Goal: Task Accomplishment & Management: Manage account settings

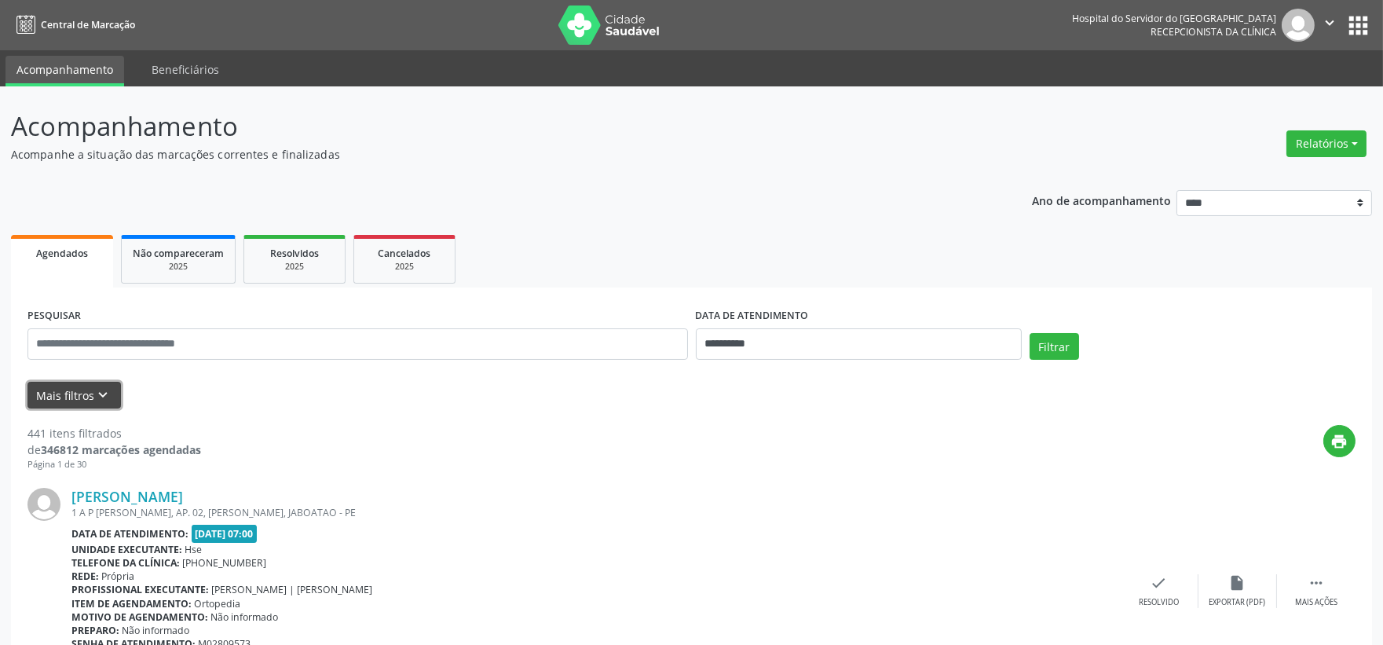
click at [63, 389] on button "Mais filtros keyboard_arrow_down" at bounding box center [73, 395] width 93 height 27
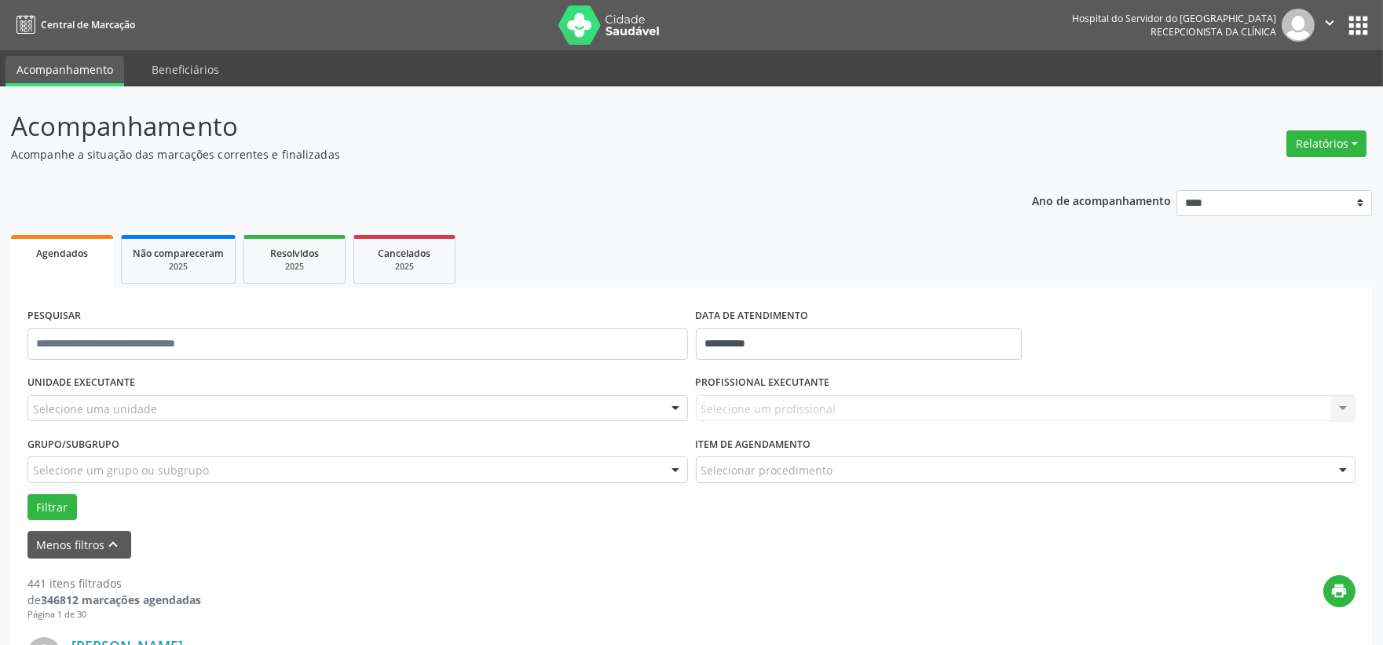
click at [69, 398] on div "Selecione uma unidade" at bounding box center [357, 408] width 660 height 27
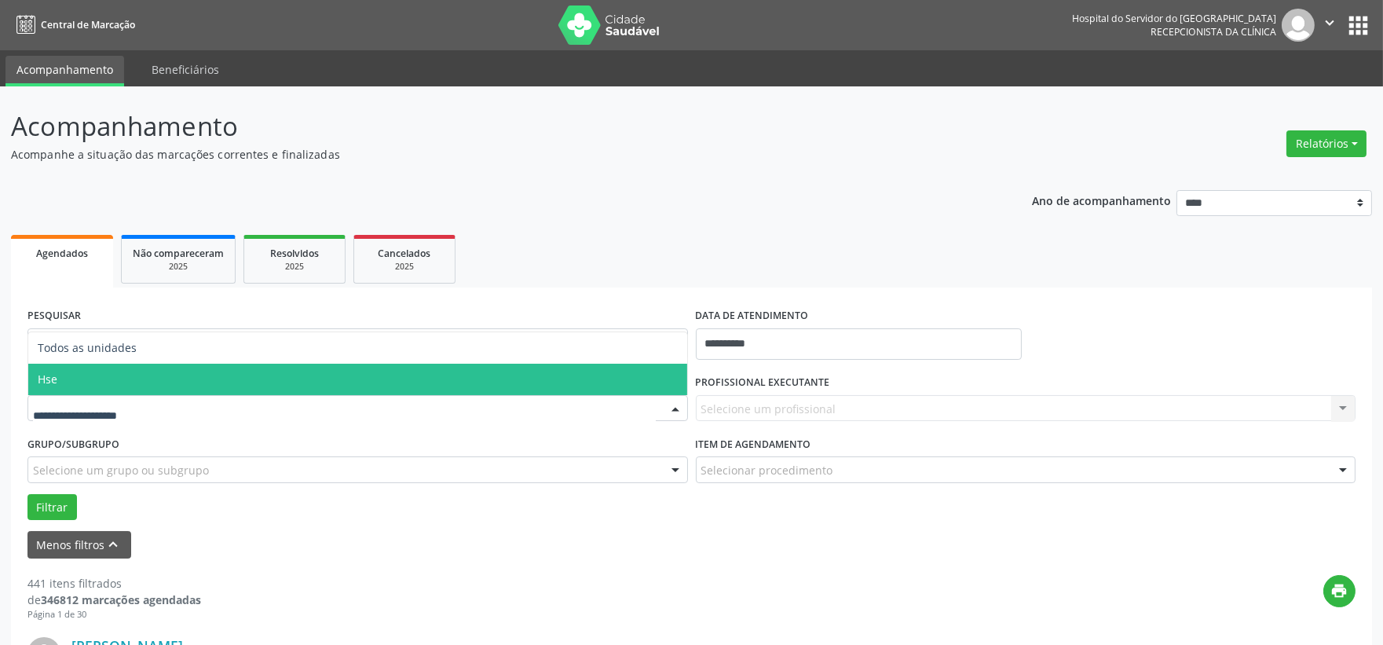
click at [74, 381] on span "Hse" at bounding box center [357, 379] width 659 height 31
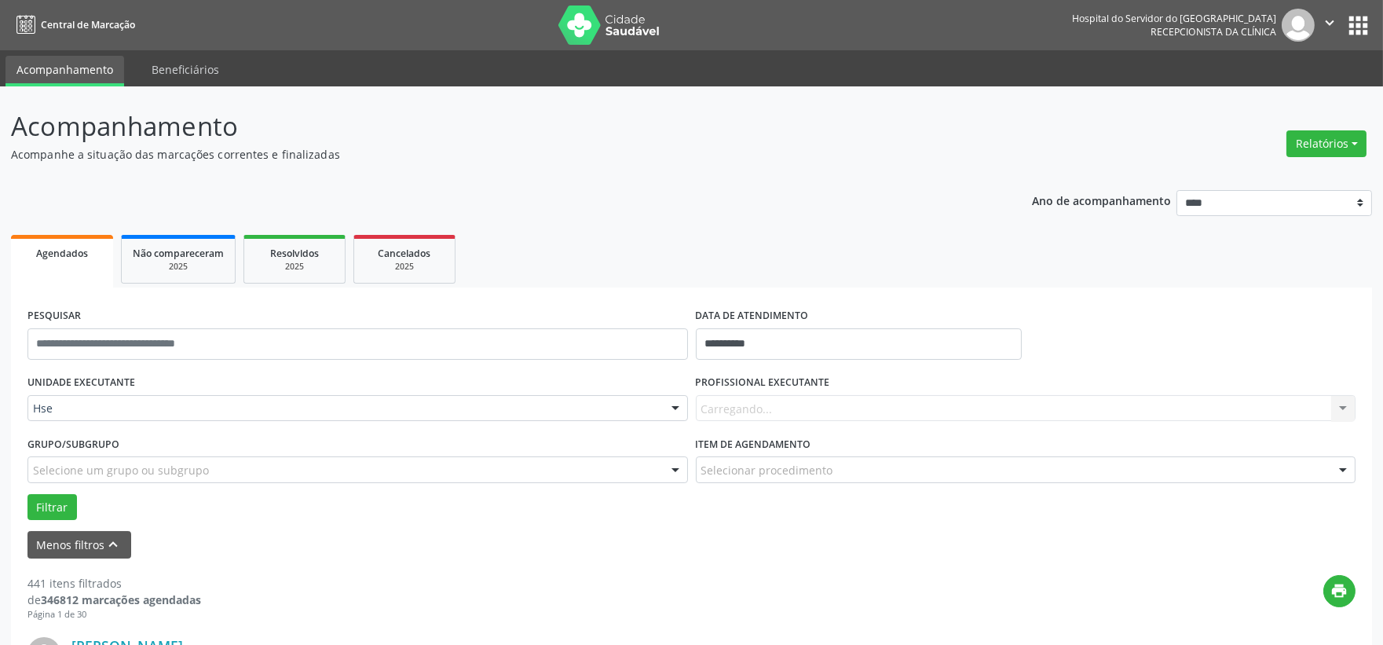
click at [768, 398] on div "Carregando... Nenhum resultado encontrado para: " " Não há nenhuma opção para s…" at bounding box center [1026, 408] width 660 height 27
click at [787, 425] on input "text" at bounding box center [1012, 416] width 623 height 31
click at [788, 430] on input "text" at bounding box center [1012, 416] width 623 height 31
click at [891, 410] on input "text" at bounding box center [1012, 416] width 623 height 31
click at [961, 409] on input "text" at bounding box center [1012, 416] width 623 height 31
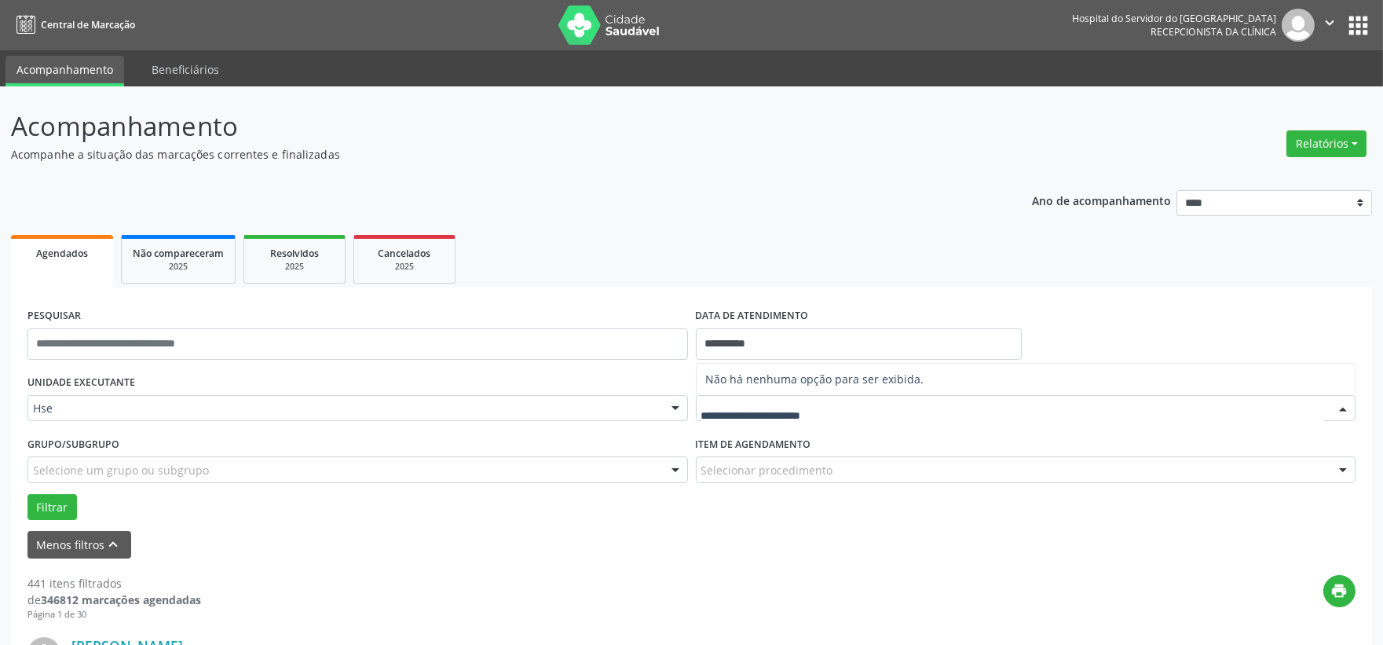
click at [697, 554] on div "Menos filtros keyboard_arrow_up" at bounding box center [692, 544] width 1336 height 27
click at [48, 506] on button "Filtrar" at bounding box center [51, 507] width 49 height 27
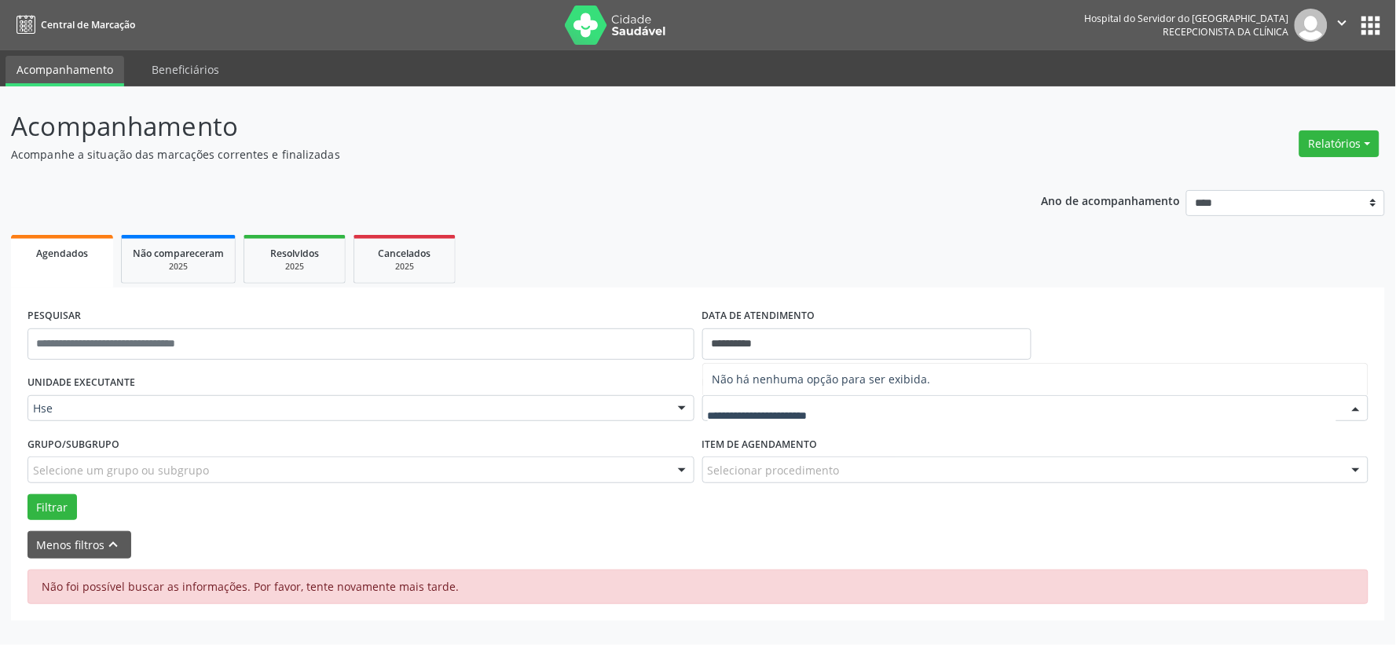
click at [830, 401] on input "text" at bounding box center [1022, 416] width 629 height 31
drag, startPoint x: 1208, startPoint y: 256, endPoint x: 1205, endPoint y: 270, distance: 14.5
click at [1208, 258] on ul "Agendados Não compareceram 2025 Resolvidos 2025 Cancelados 2025" at bounding box center [698, 259] width 1374 height 57
click at [794, 444] on label "Item de agendamento" at bounding box center [759, 444] width 115 height 24
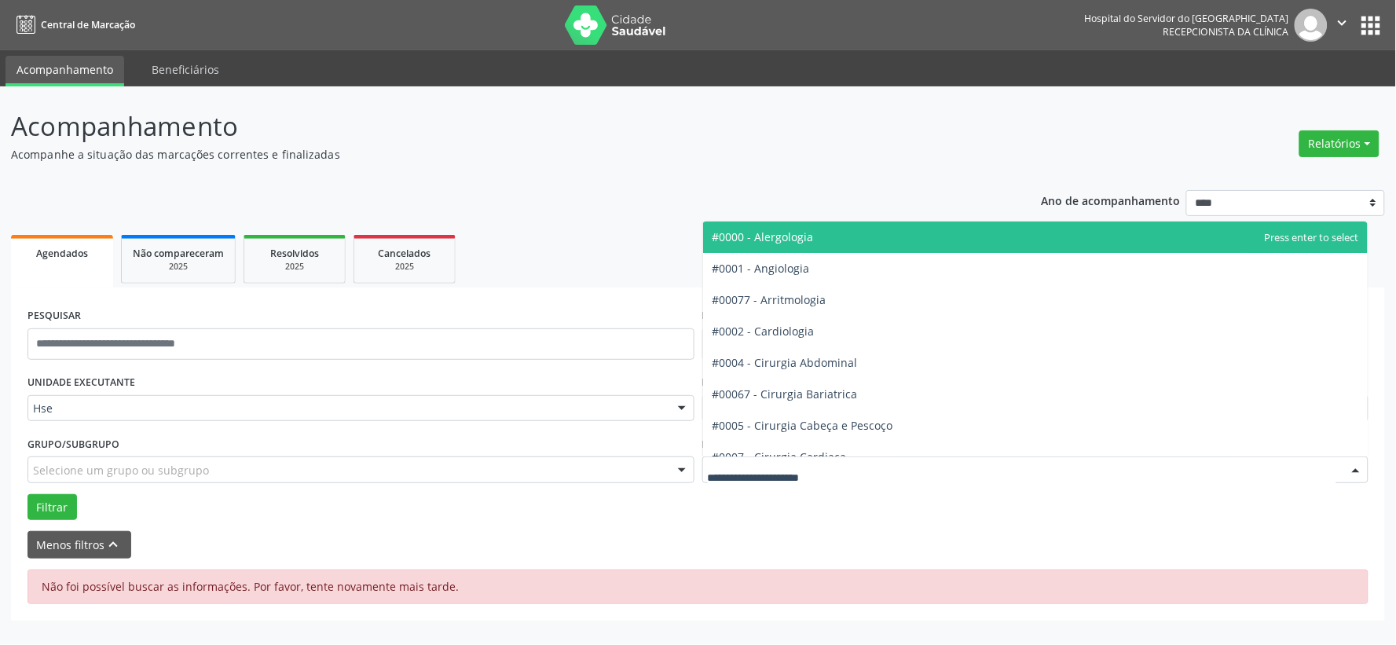
click at [796, 459] on div at bounding box center [1035, 469] width 667 height 27
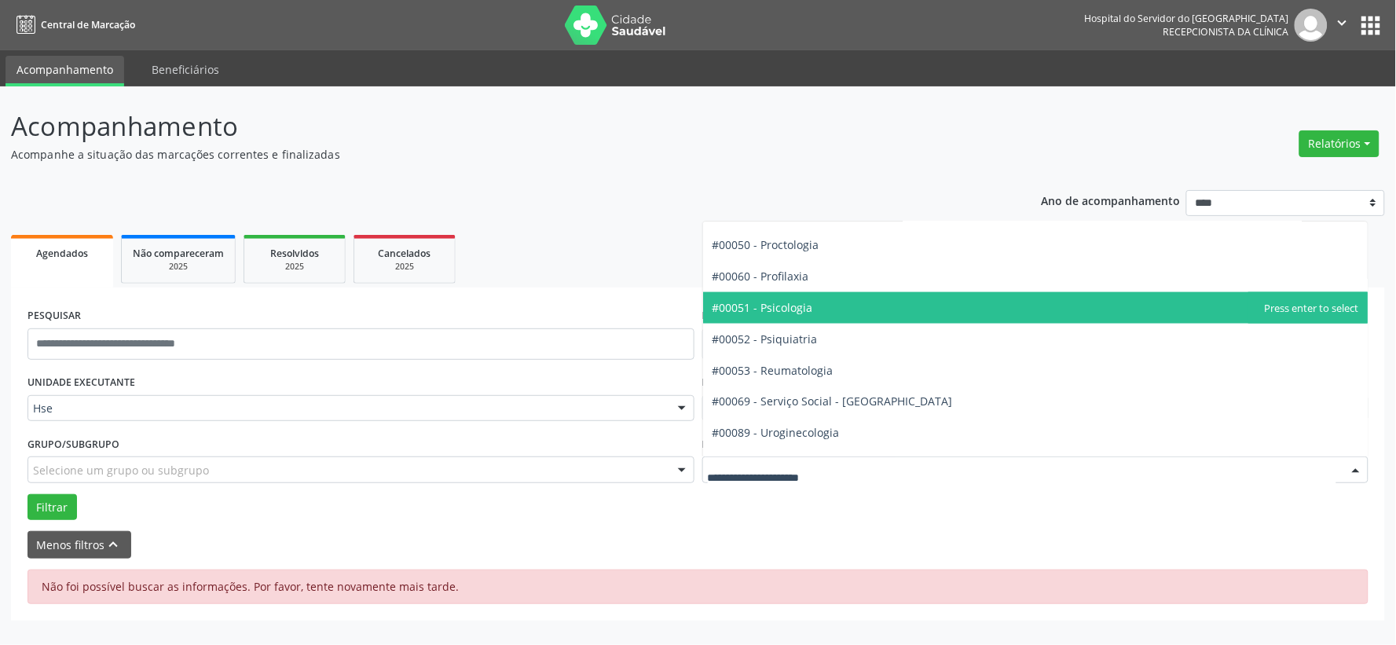
scroll to position [2624, 0]
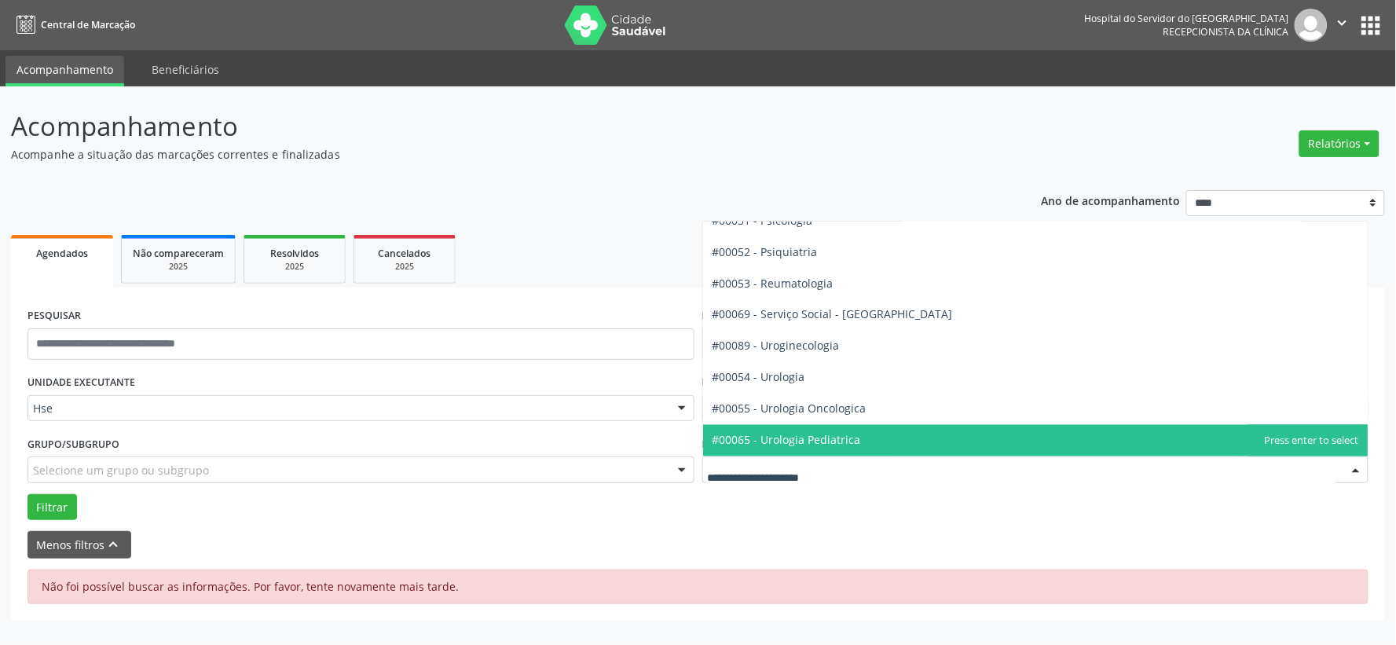
click at [554, 170] on div "**********" at bounding box center [698, 364] width 1374 height 514
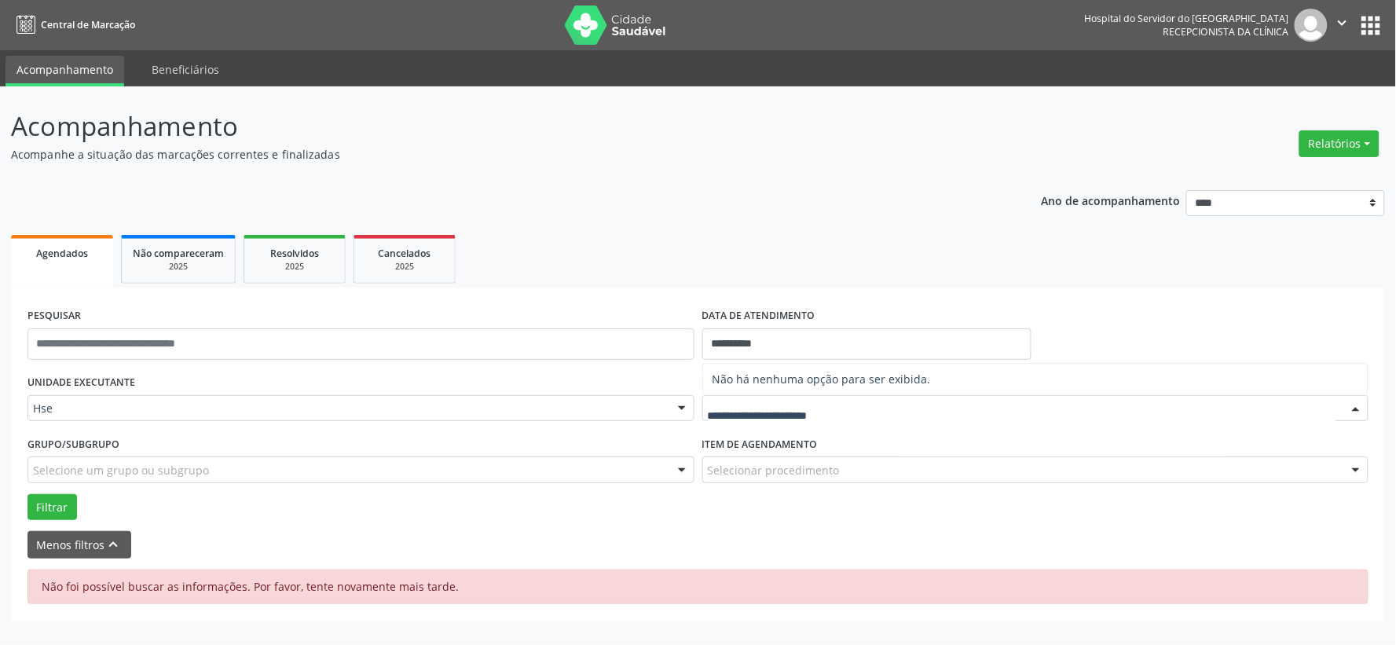
click at [815, 409] on input "text" at bounding box center [1022, 416] width 629 height 31
click at [1039, 261] on ul "Agendados Não compareceram 2025 Resolvidos 2025 Cancelados 2025" at bounding box center [698, 259] width 1374 height 57
click at [1023, 269] on ul "Agendados Não compareceram 2025 Resolvidos 2025 Cancelados 2025" at bounding box center [698, 259] width 1374 height 57
click at [436, 199] on div "**********" at bounding box center [698, 399] width 1374 height 441
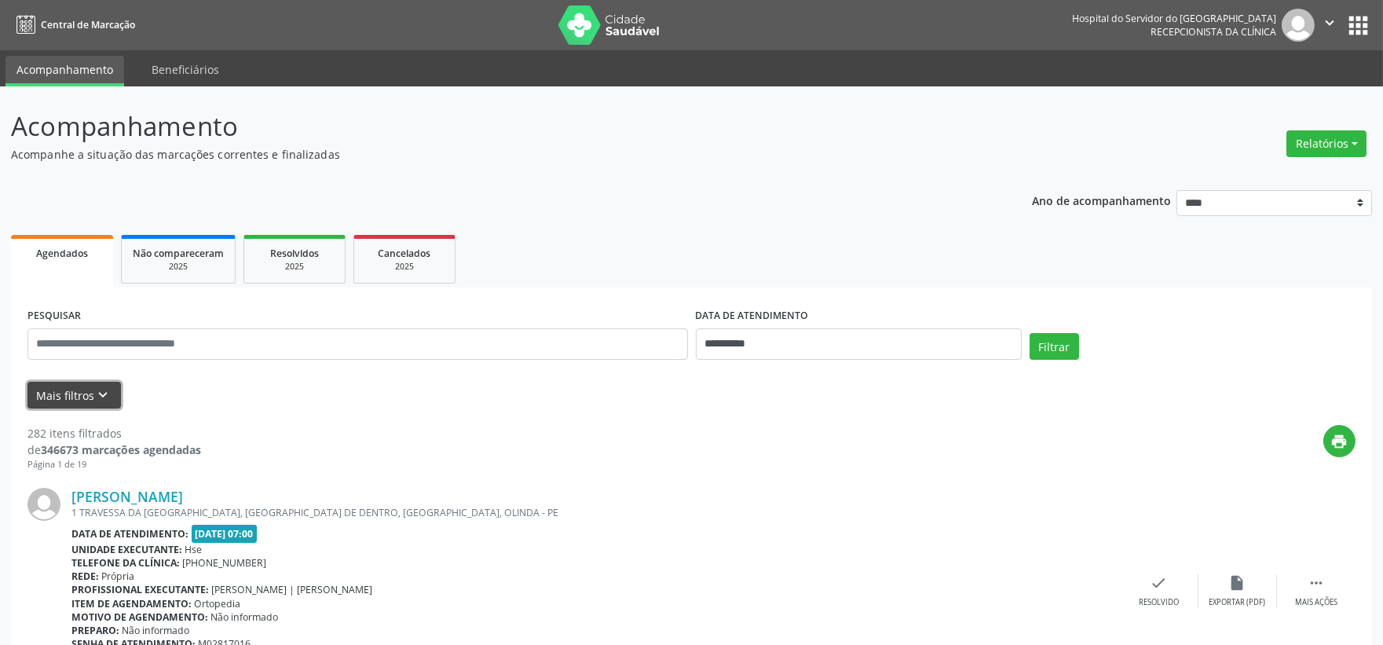
click at [59, 382] on button "Mais filtros keyboard_arrow_down" at bounding box center [73, 395] width 93 height 27
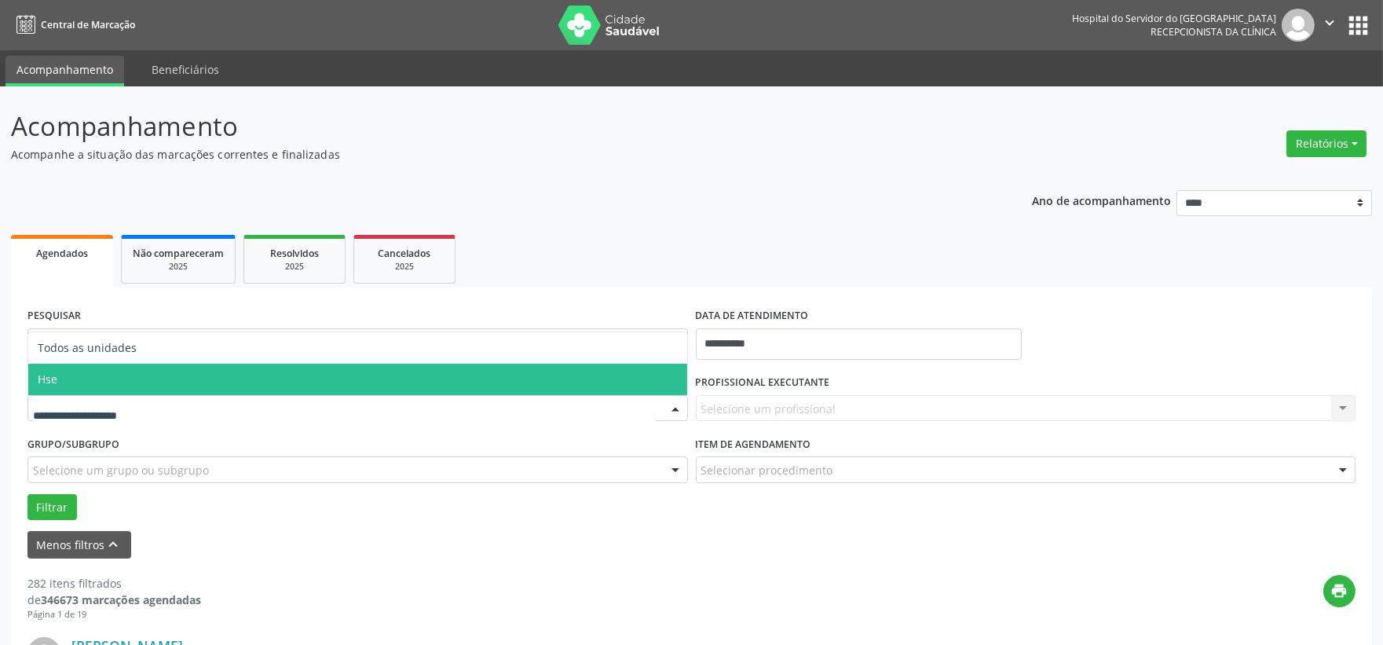
click at [90, 380] on span "Hse" at bounding box center [357, 379] width 659 height 31
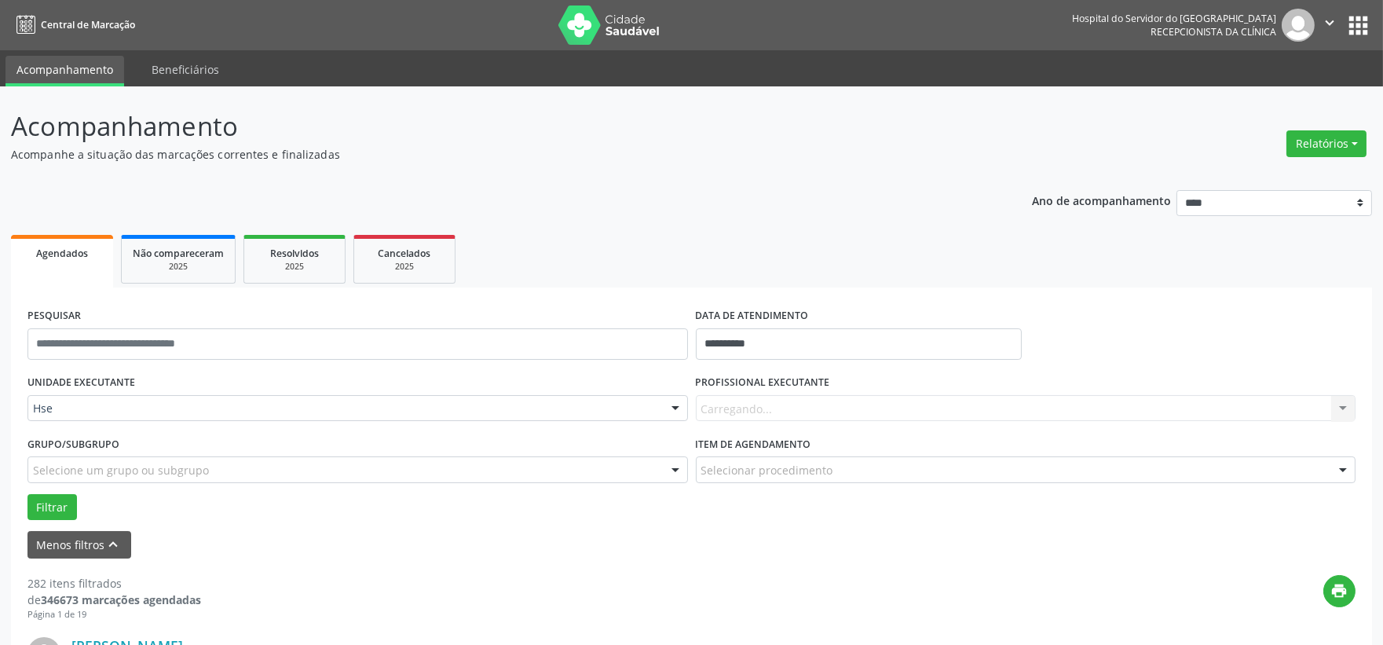
click at [738, 404] on div "Carregando... Nenhum resultado encontrado para: " " Não há nenhuma opção para s…" at bounding box center [1026, 408] width 660 height 27
click at [774, 401] on div "Carregando... Nenhum resultado encontrado para: " " Não há nenhuma opção para s…" at bounding box center [1026, 408] width 660 height 27
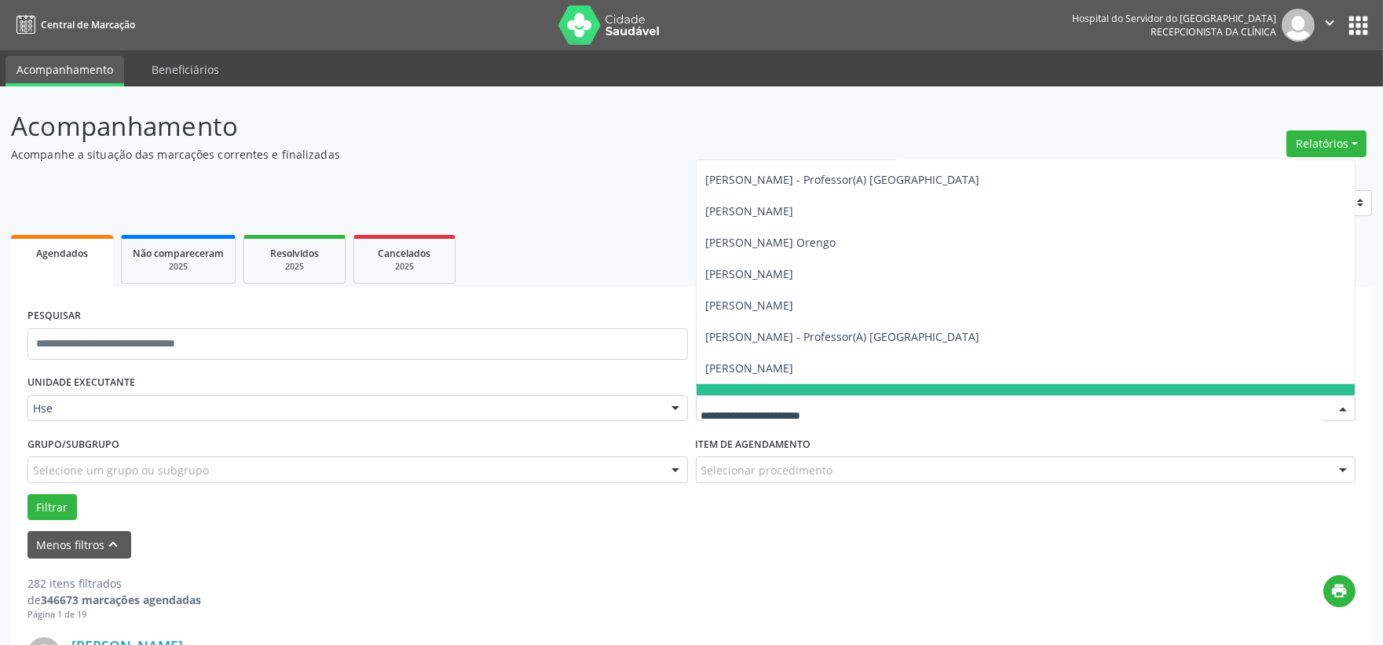
scroll to position [3752, 0]
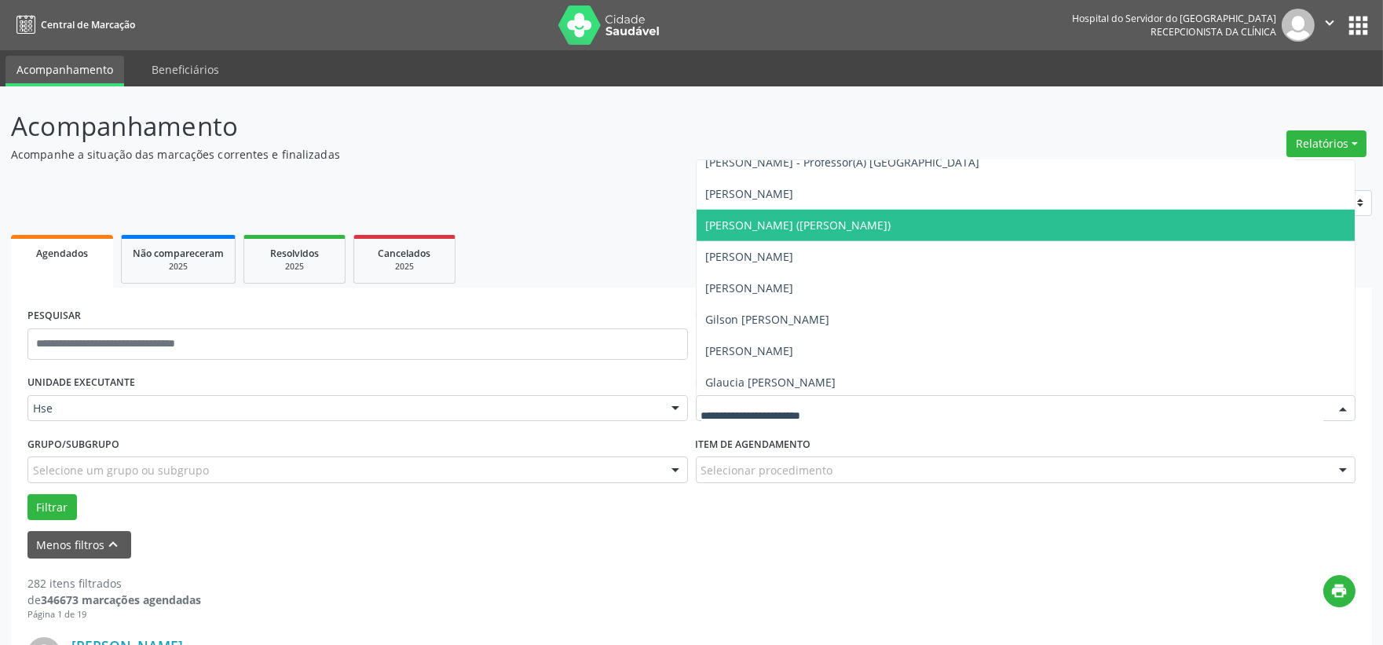
click at [781, 224] on span "[PERSON_NAME] ([PERSON_NAME])" at bounding box center [798, 225] width 185 height 15
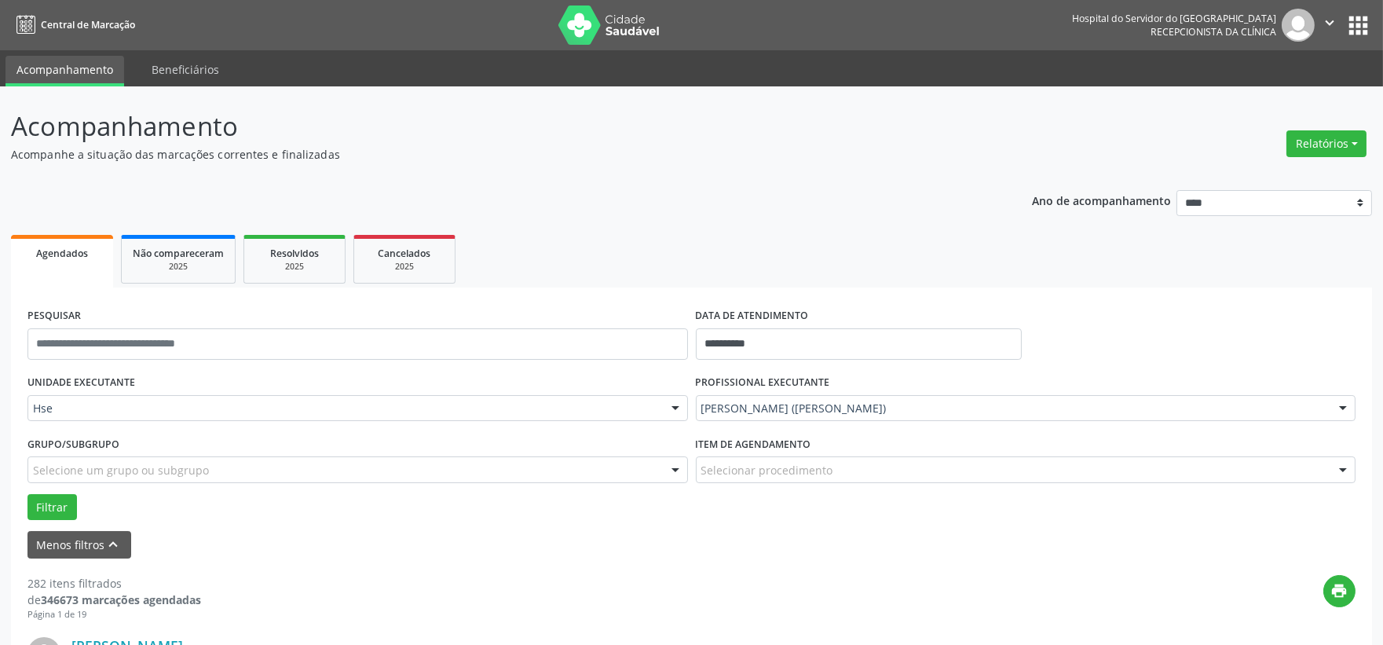
scroll to position [174, 0]
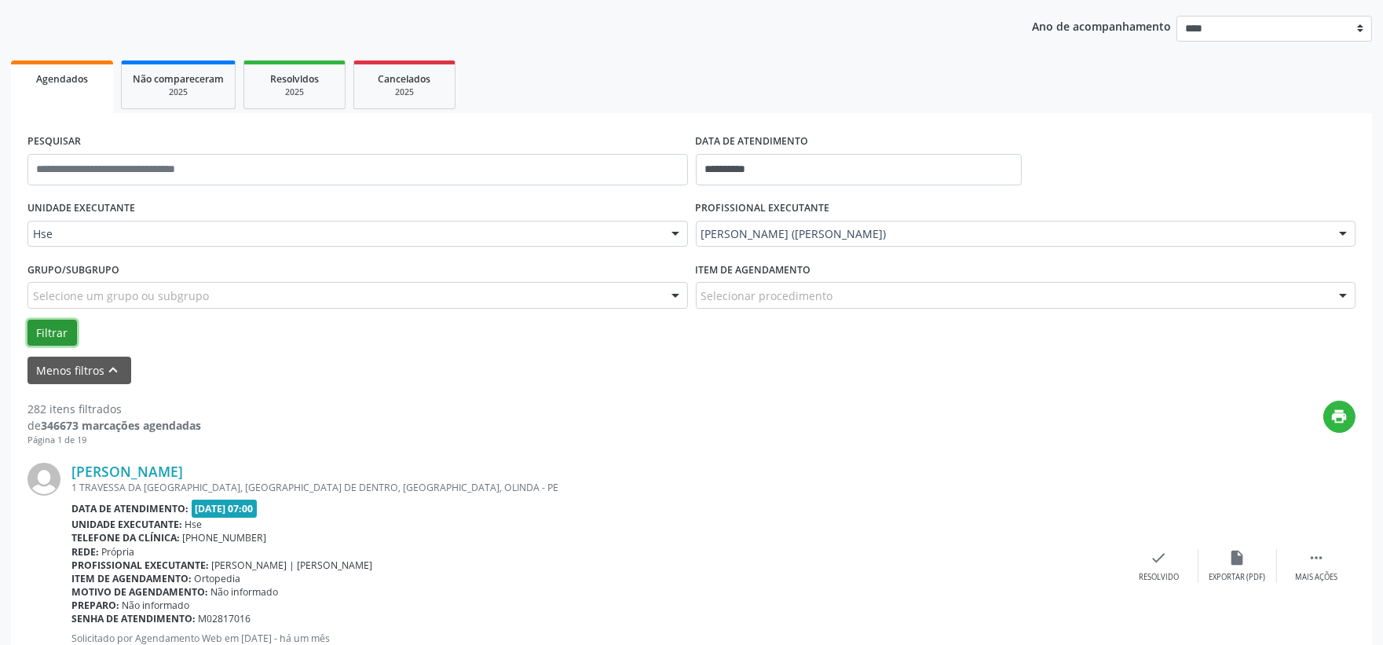
click at [47, 325] on button "Filtrar" at bounding box center [51, 333] width 49 height 27
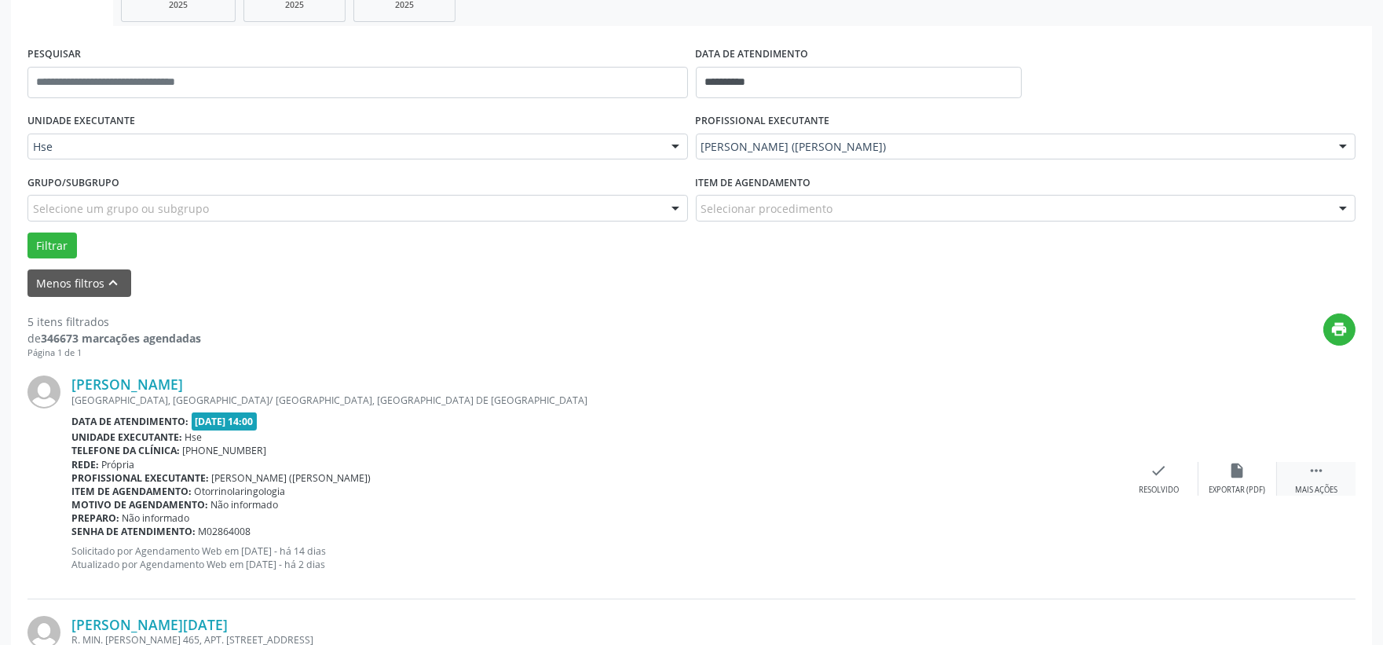
click at [1316, 463] on icon "" at bounding box center [1316, 470] width 17 height 17
click at [1228, 470] on div "alarm_off Não compareceu" at bounding box center [1237, 479] width 79 height 34
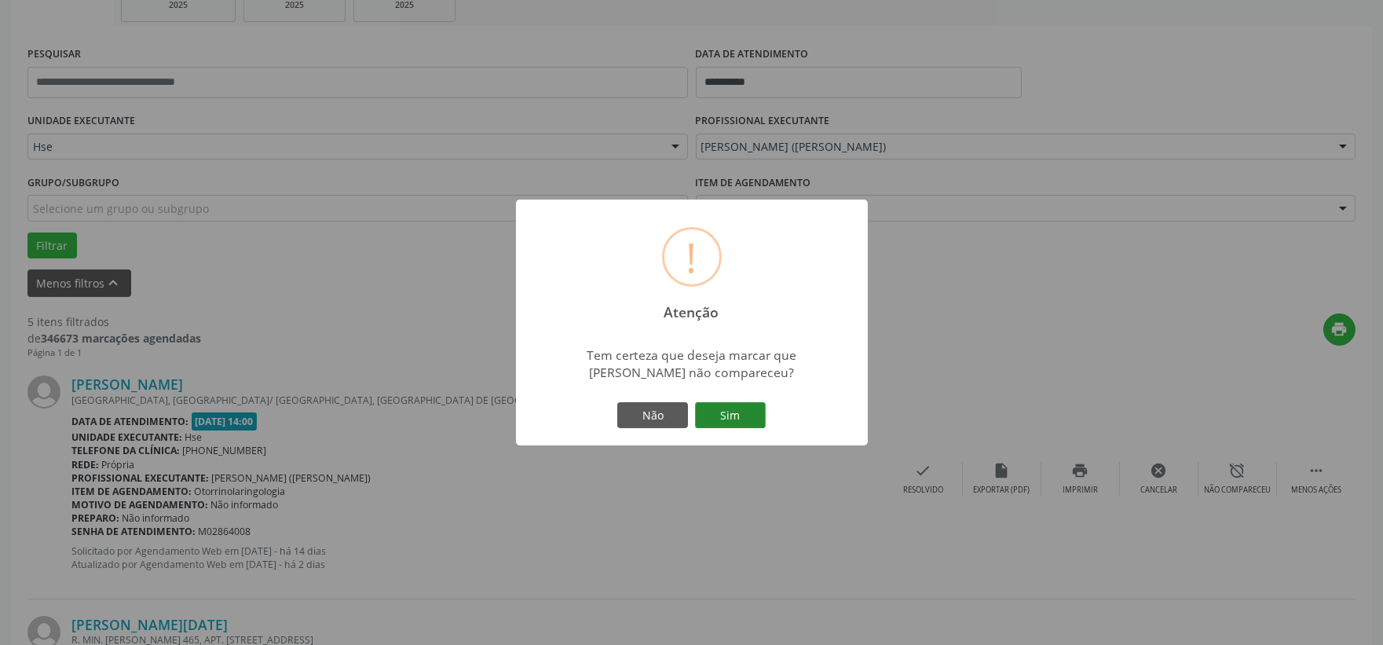
click at [732, 418] on button "Sim" at bounding box center [730, 415] width 71 height 27
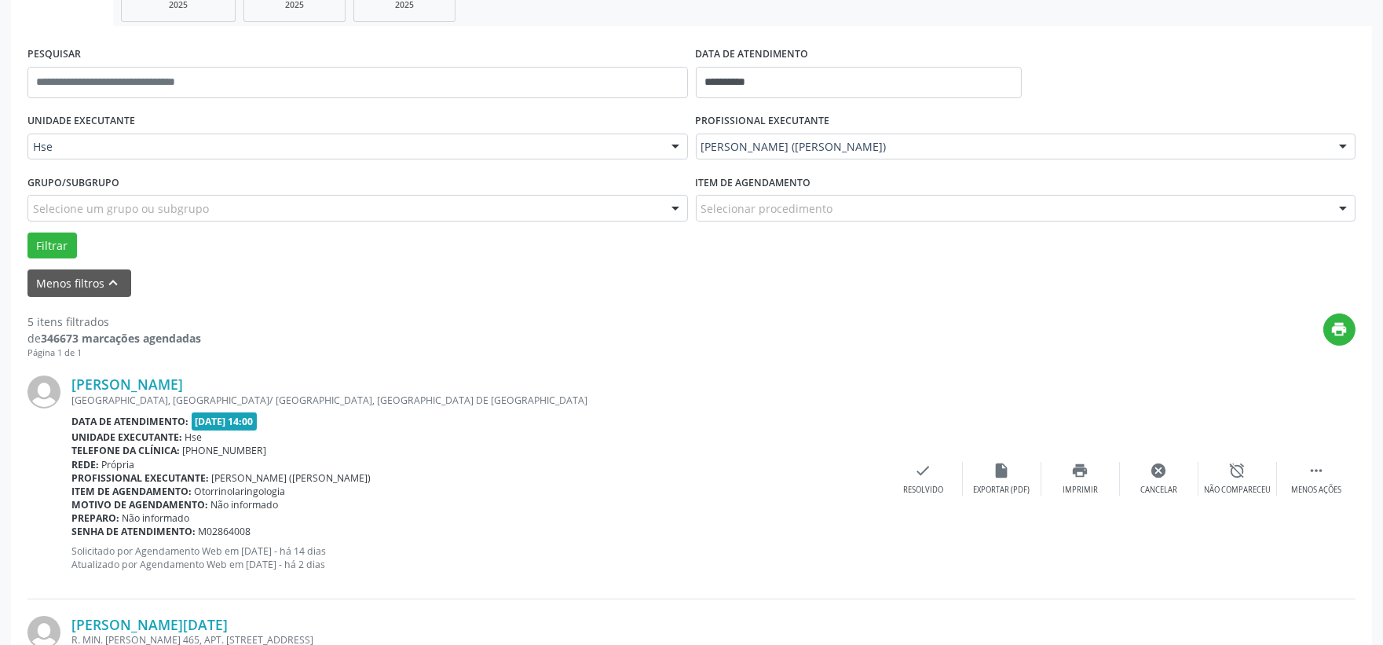
scroll to position [40, 0]
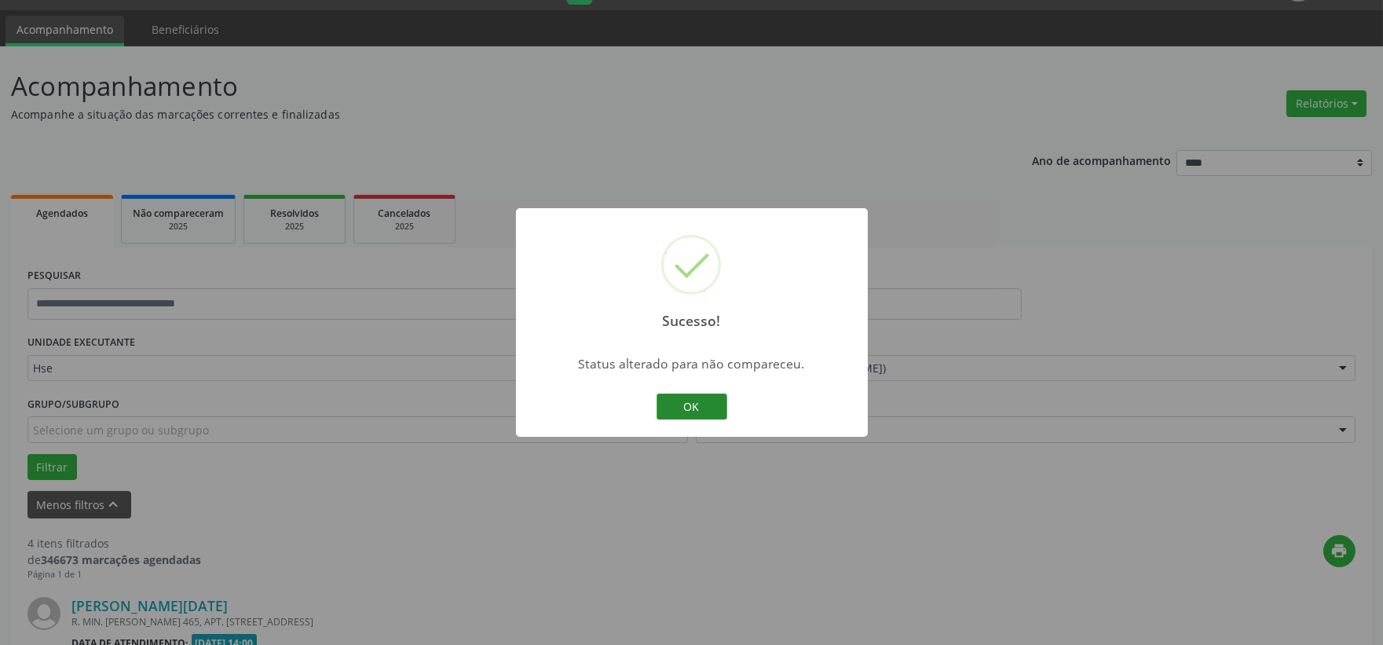
click at [704, 403] on button "OK" at bounding box center [692, 406] width 71 height 27
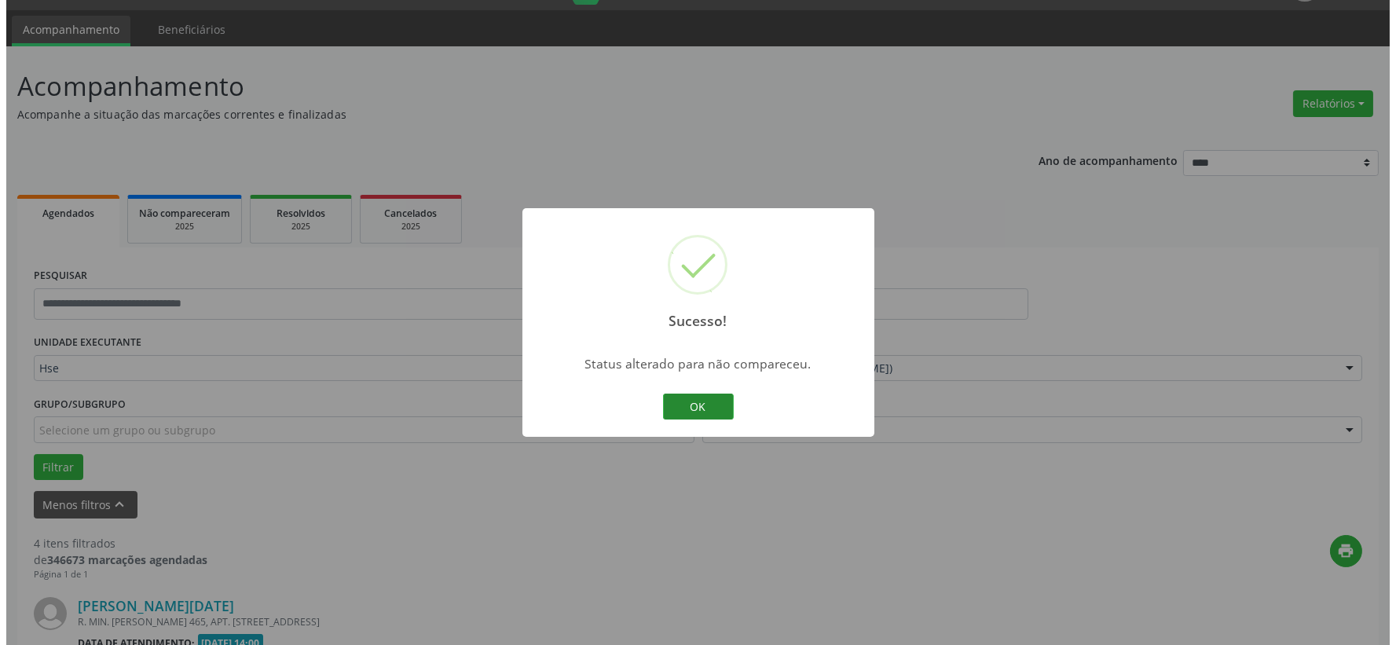
scroll to position [262, 0]
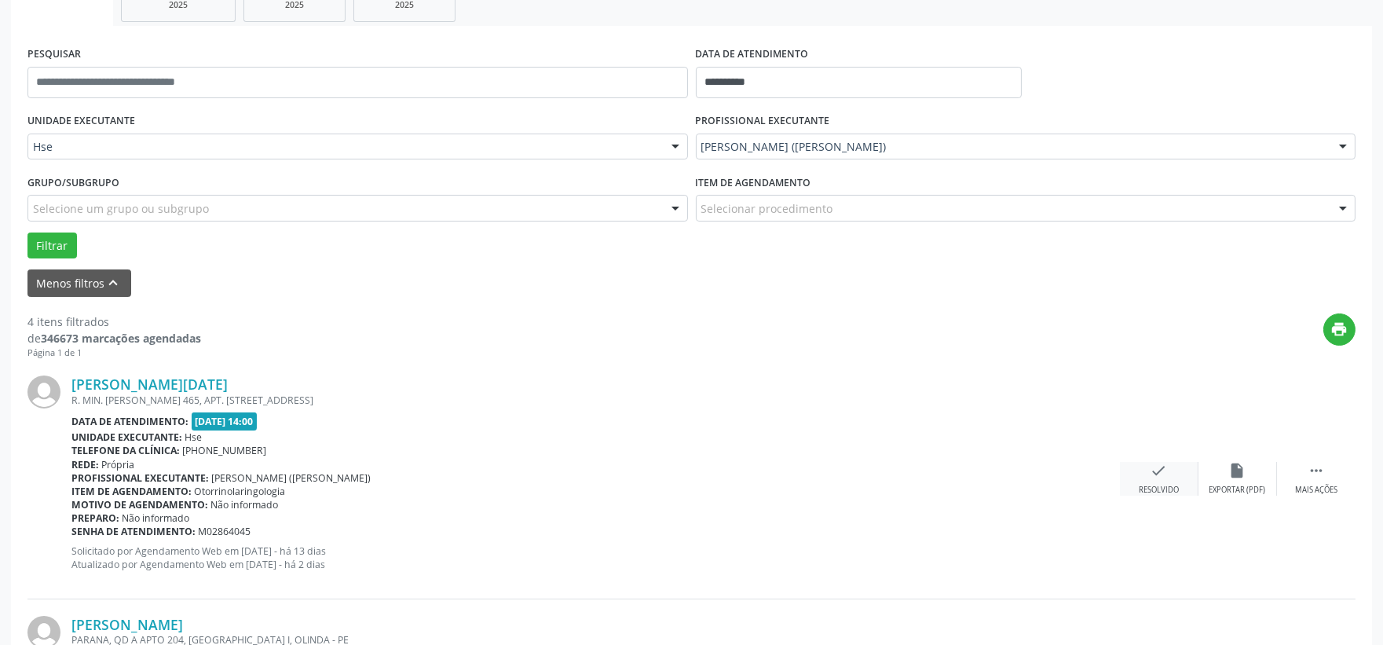
click at [1157, 473] on icon "check" at bounding box center [1159, 470] width 17 height 17
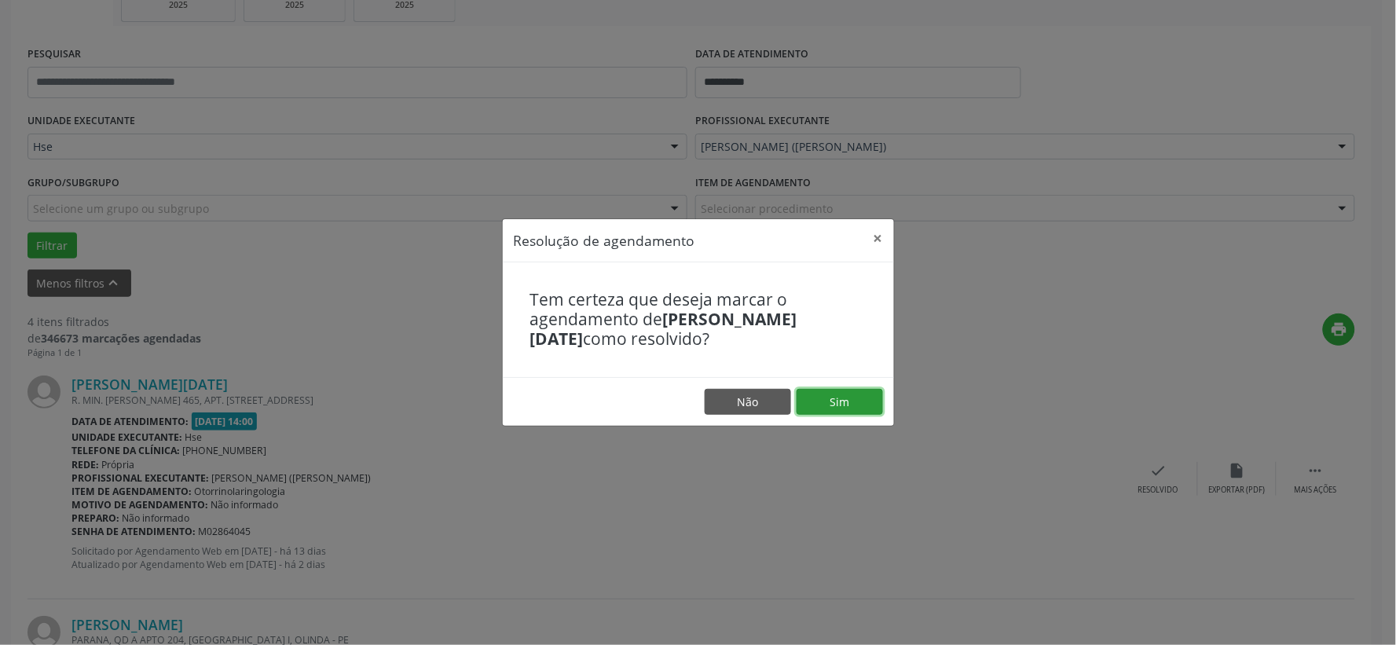
click at [834, 399] on button "Sim" at bounding box center [839, 402] width 86 height 27
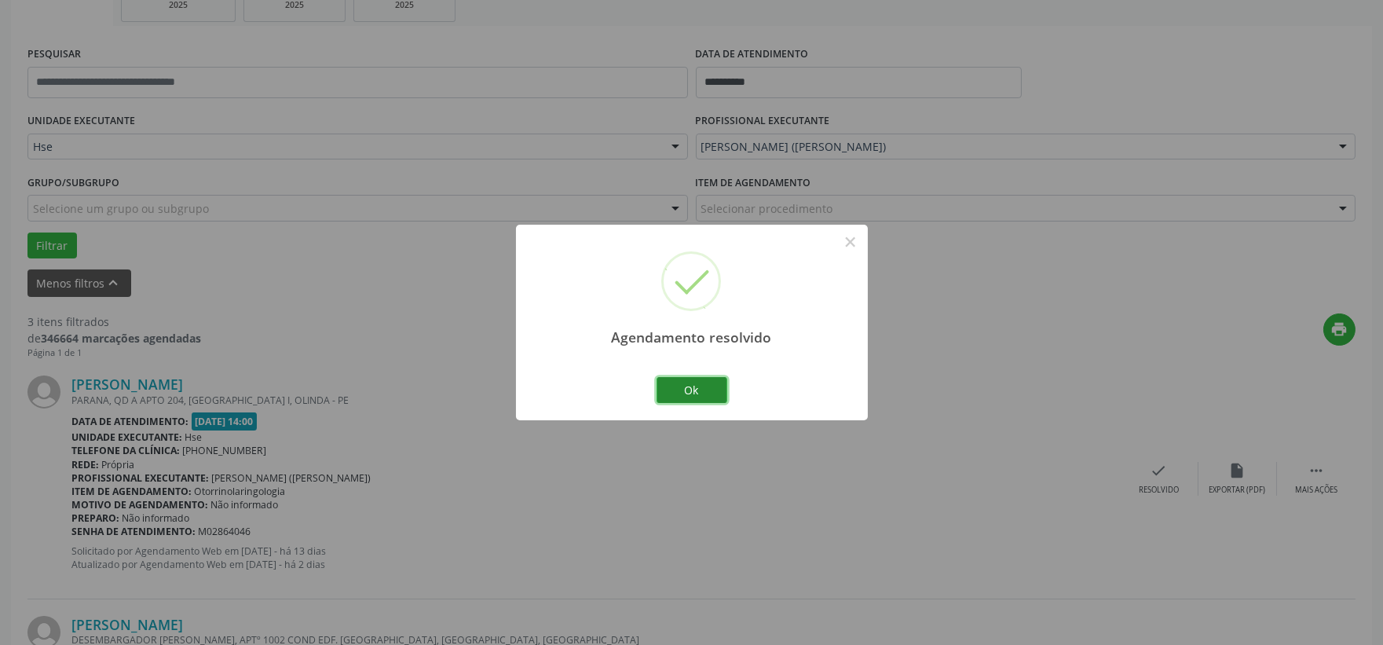
click at [699, 380] on button "Ok" at bounding box center [692, 390] width 71 height 27
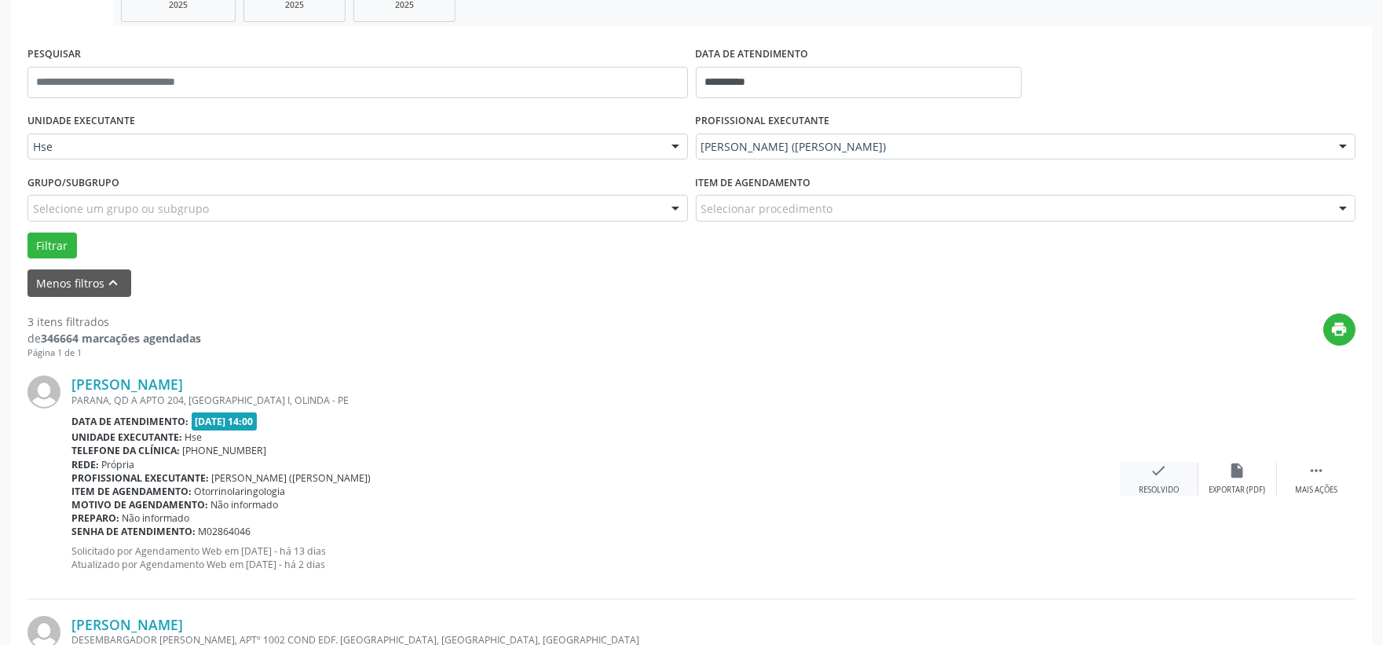
click at [1152, 466] on icon "check" at bounding box center [1159, 470] width 17 height 17
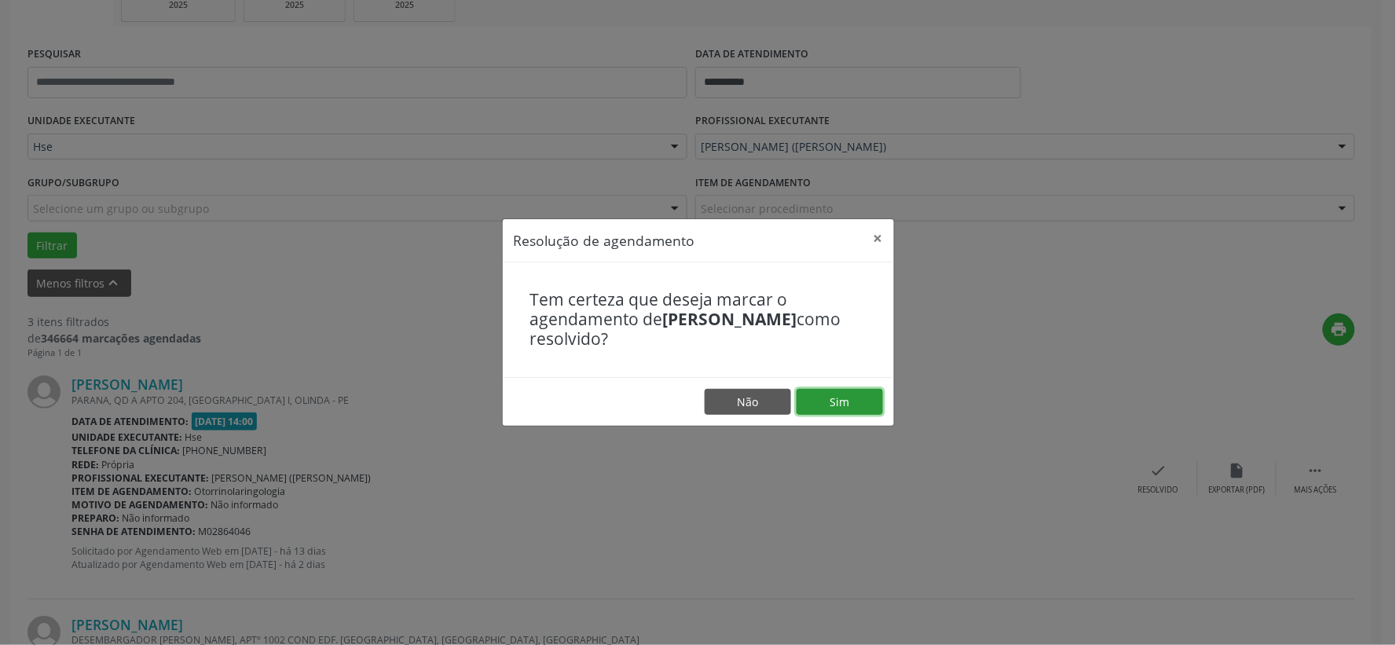
click at [842, 405] on button "Sim" at bounding box center [839, 402] width 86 height 27
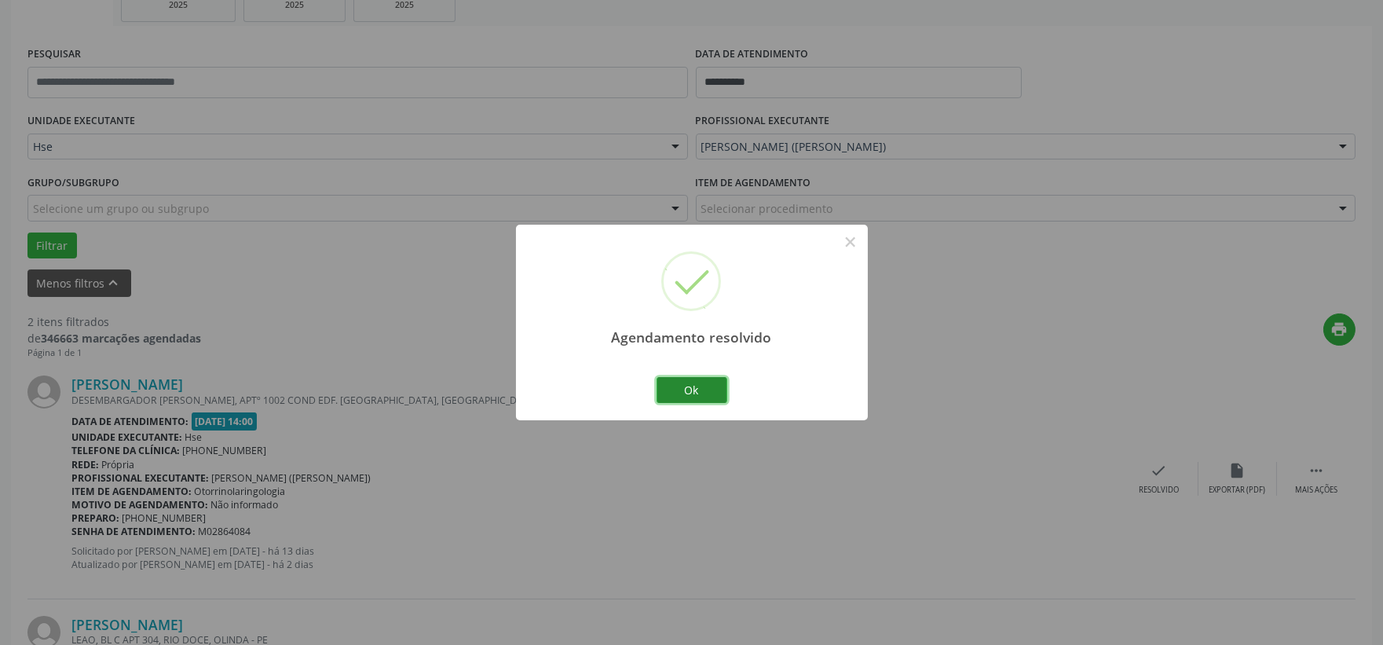
click at [697, 393] on button "Ok" at bounding box center [692, 390] width 71 height 27
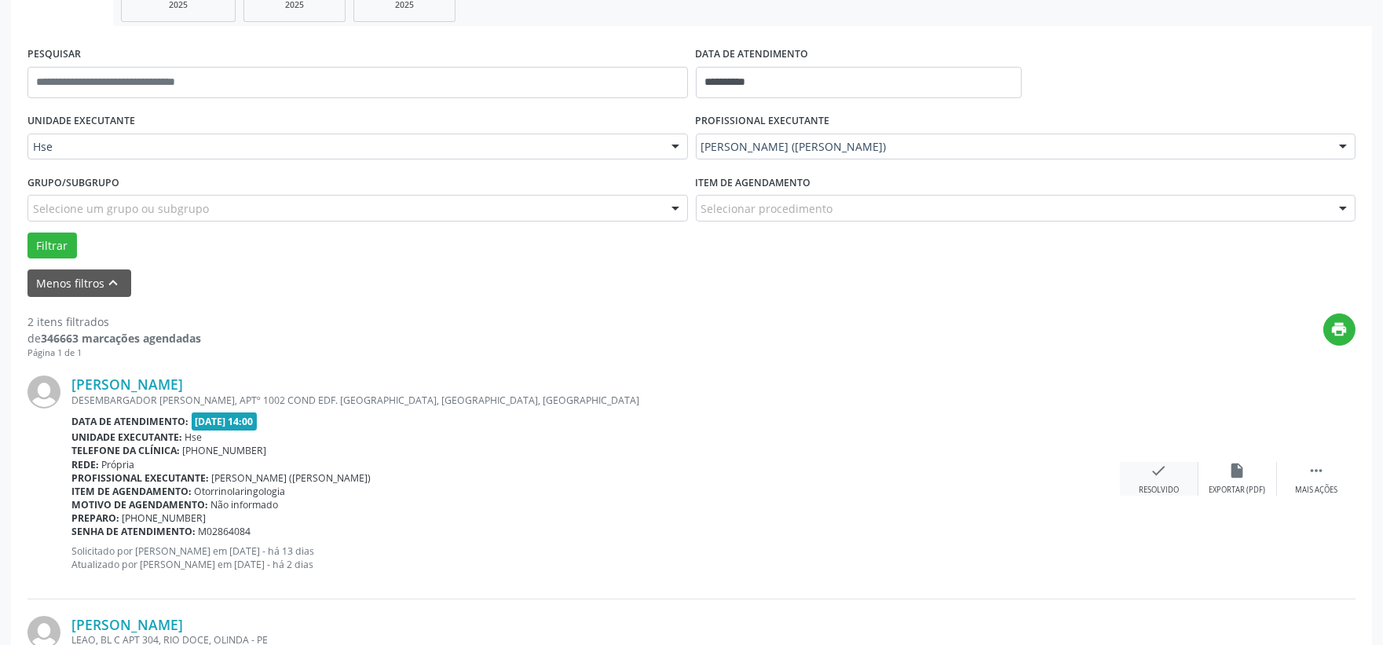
click at [1155, 472] on icon "check" at bounding box center [1159, 470] width 17 height 17
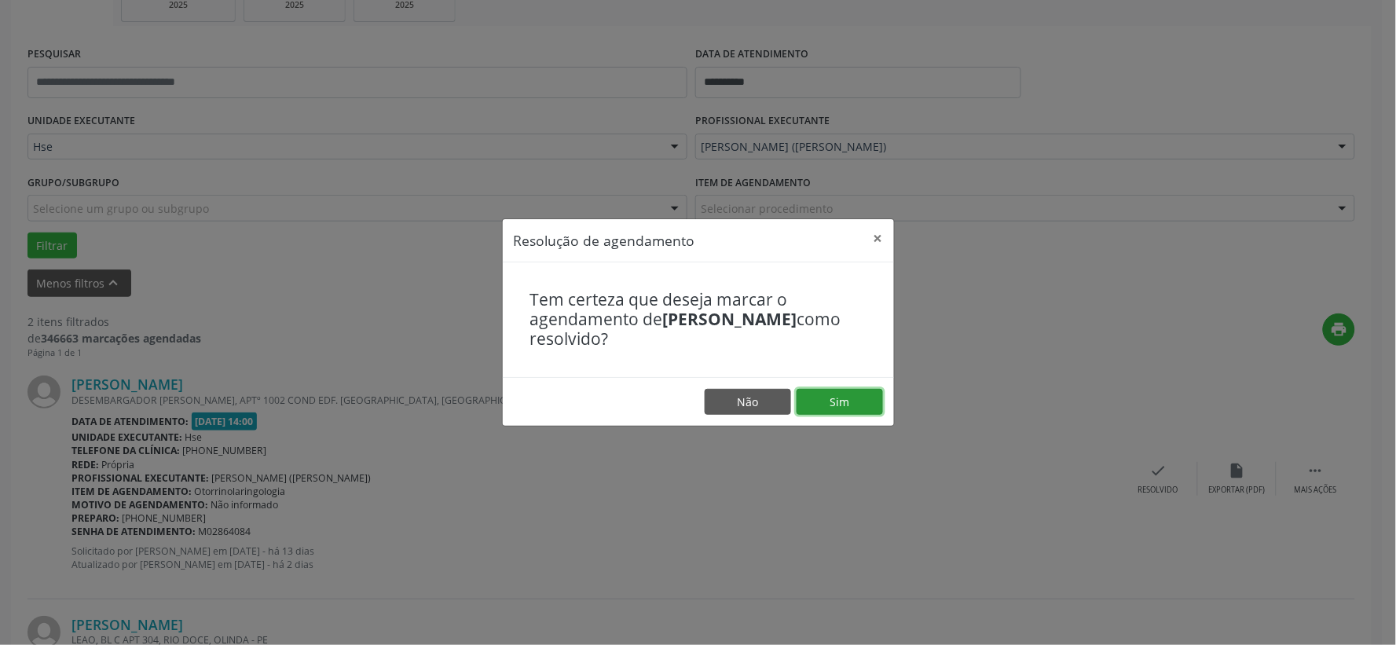
click at [832, 404] on button "Sim" at bounding box center [839, 402] width 86 height 27
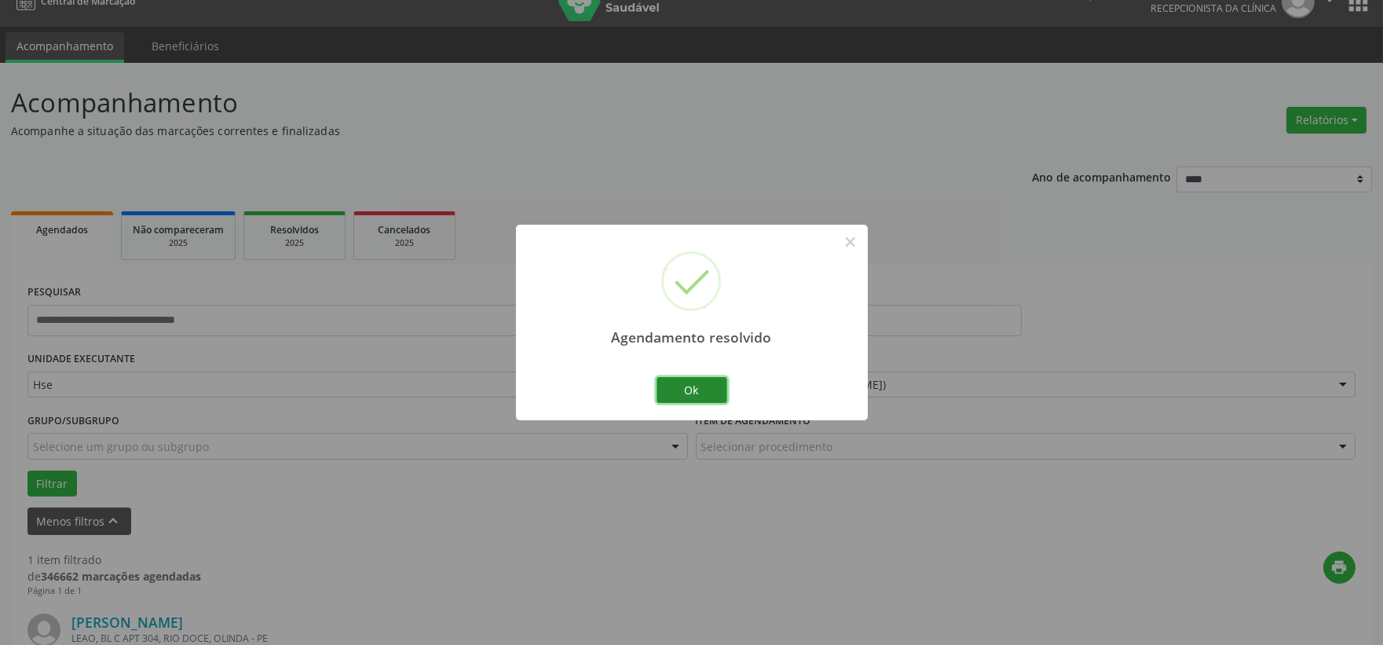
scroll to position [40, 0]
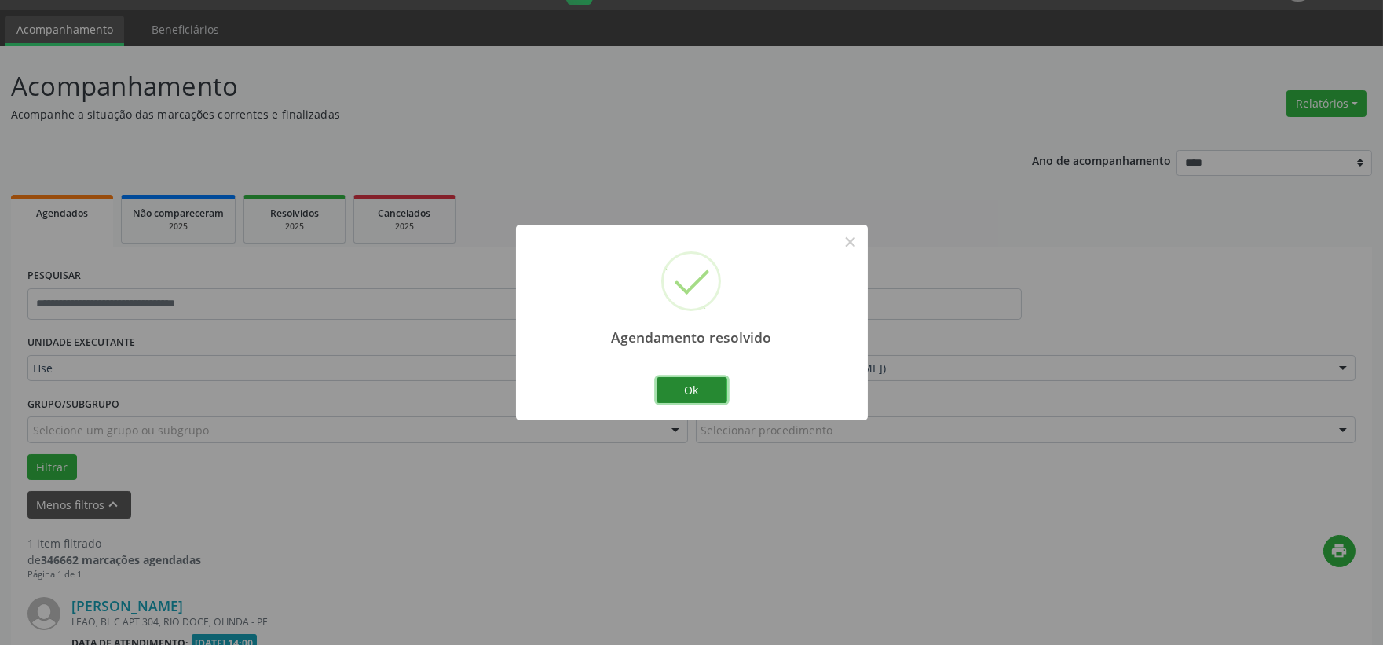
click at [719, 390] on button "Ok" at bounding box center [692, 390] width 71 height 27
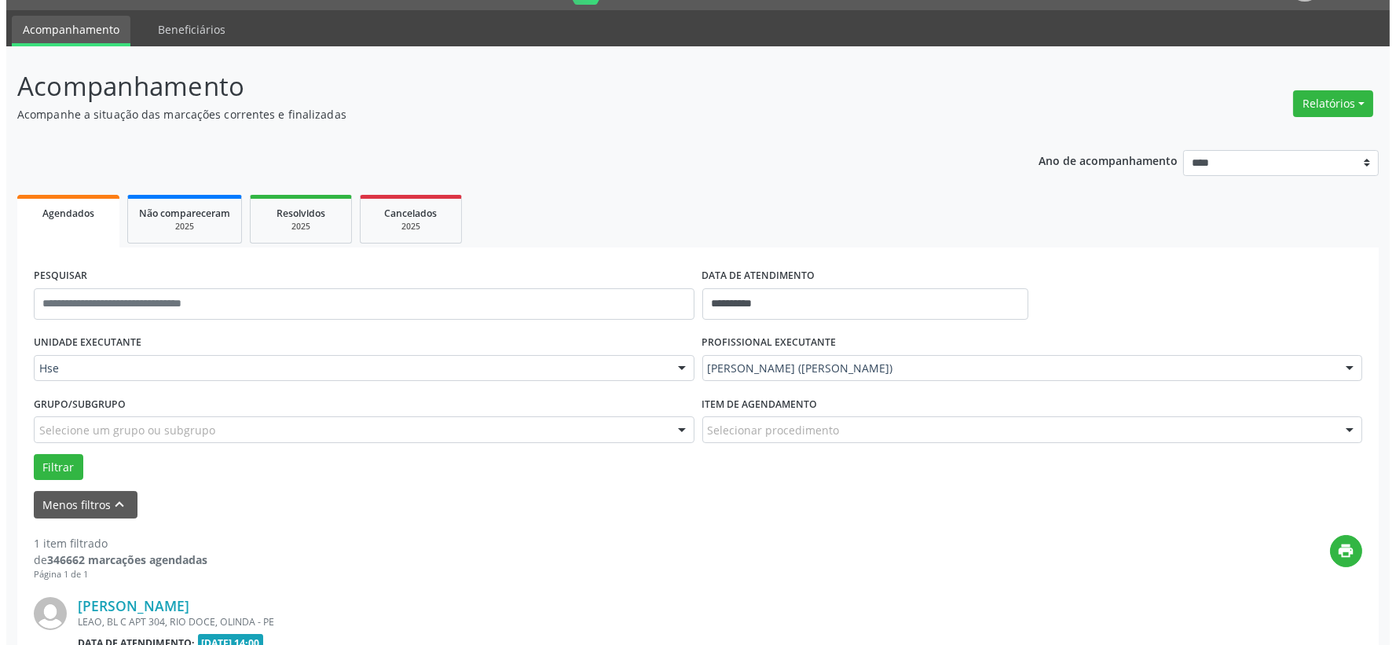
scroll to position [127, 0]
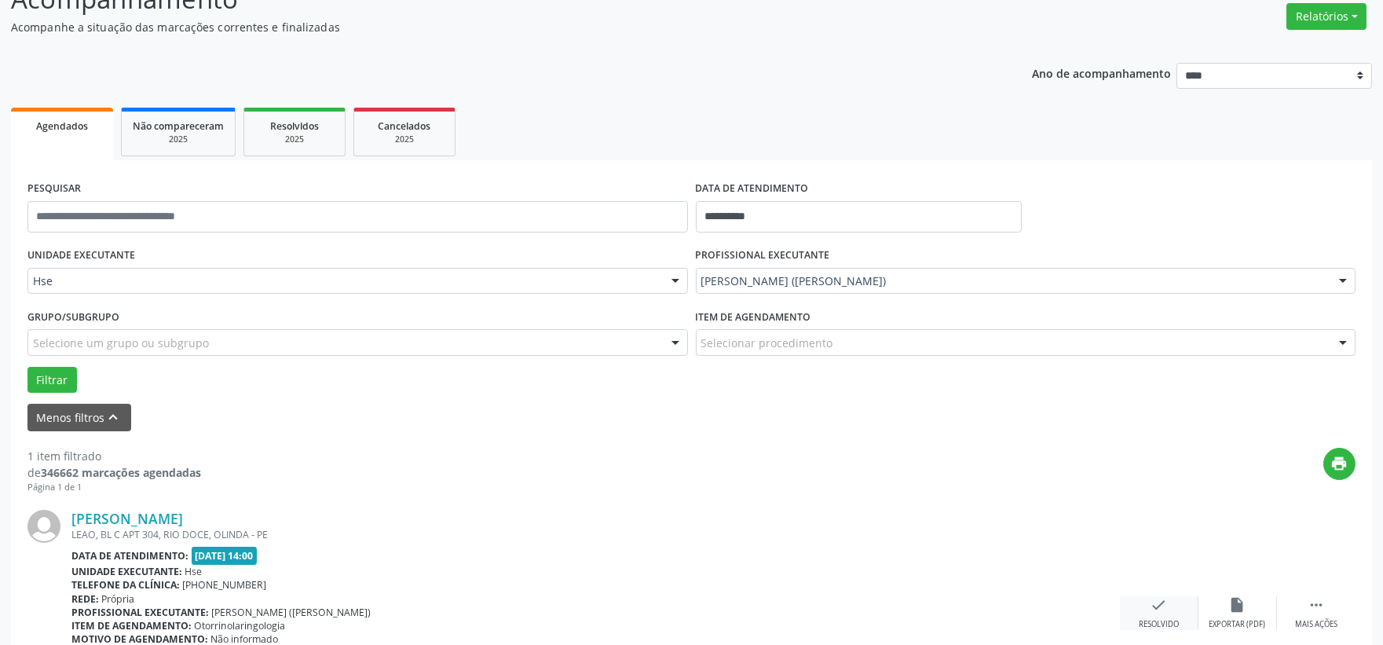
click at [1159, 601] on icon "check" at bounding box center [1159, 604] width 17 height 17
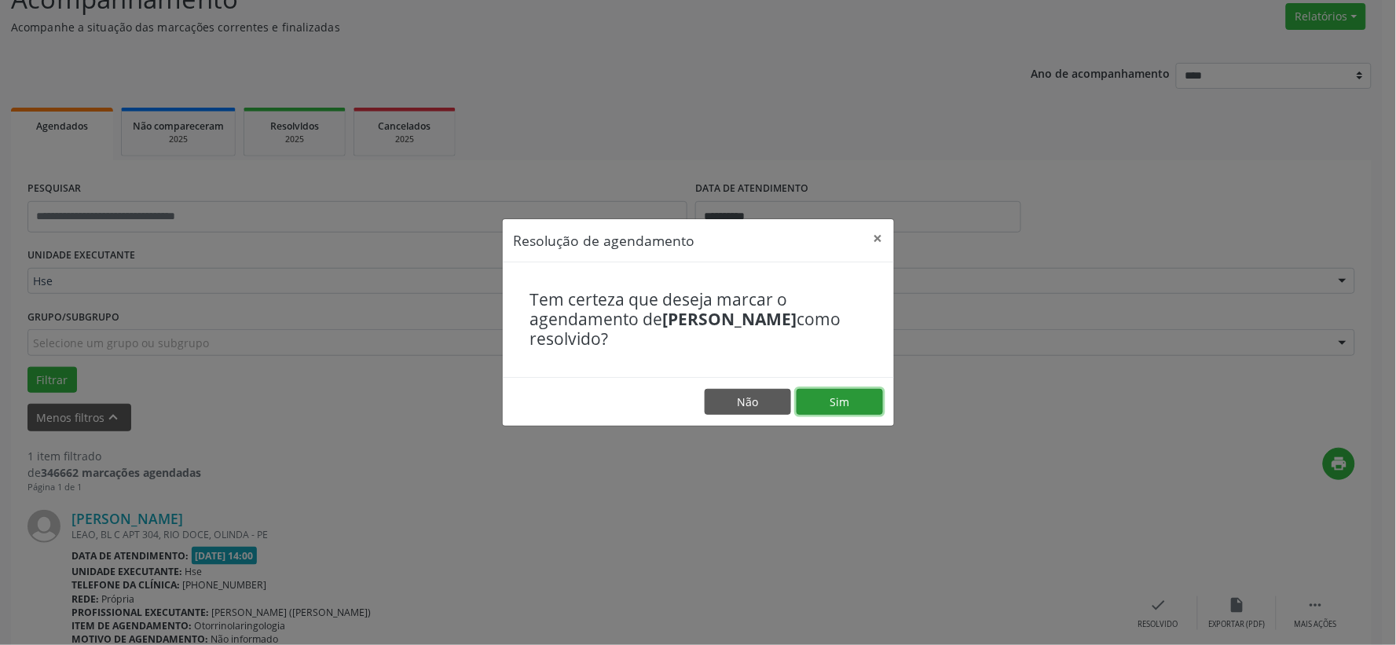
click at [840, 404] on button "Sim" at bounding box center [839, 402] width 86 height 27
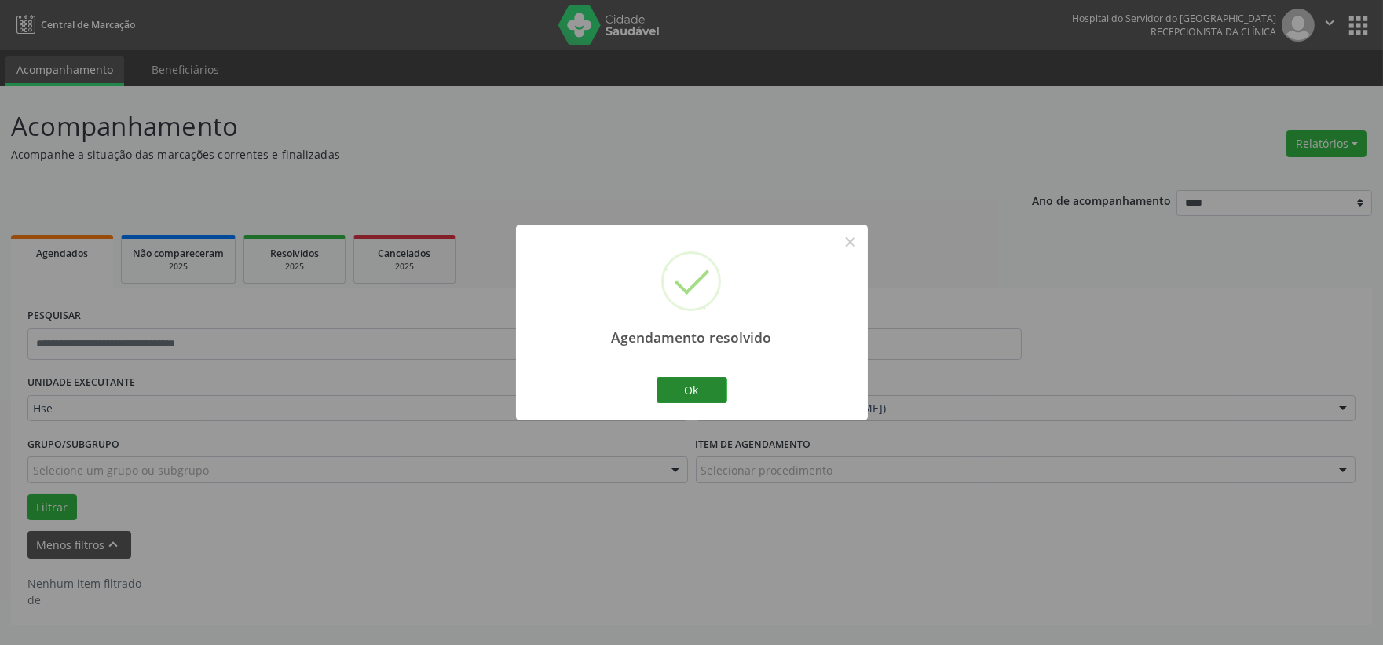
scroll to position [0, 0]
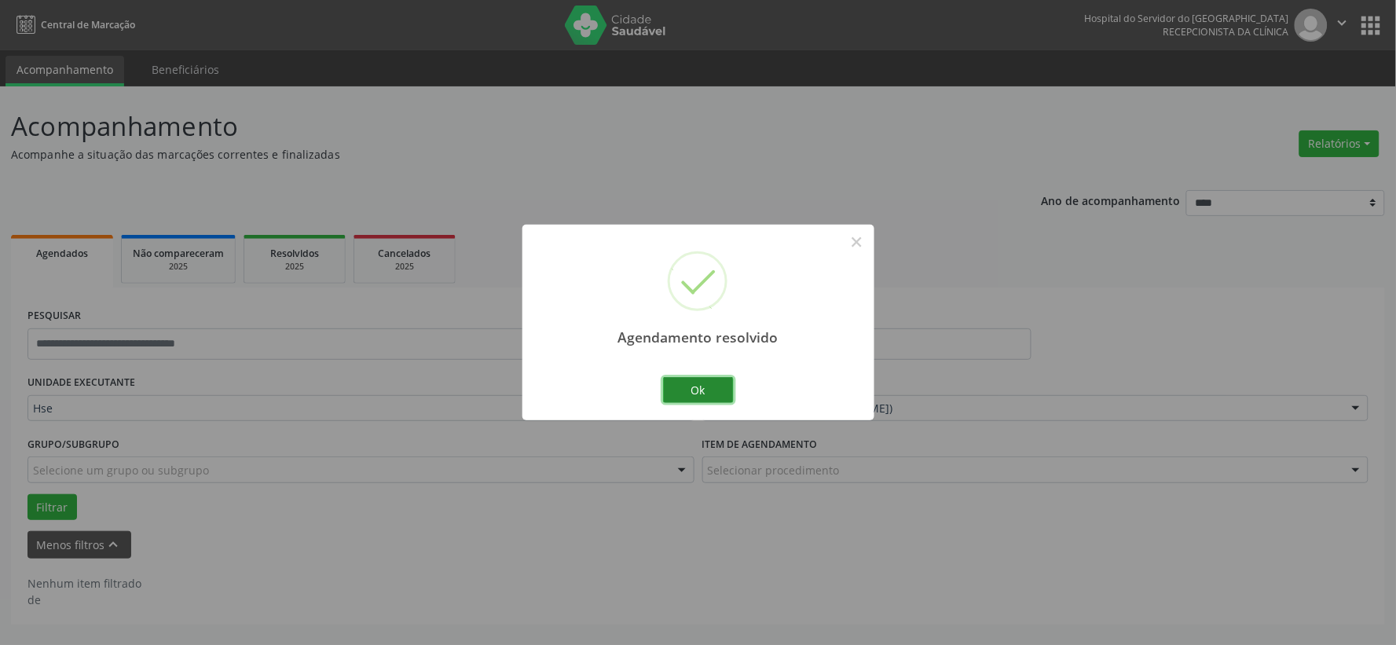
click at [704, 390] on button "Ok" at bounding box center [698, 390] width 71 height 27
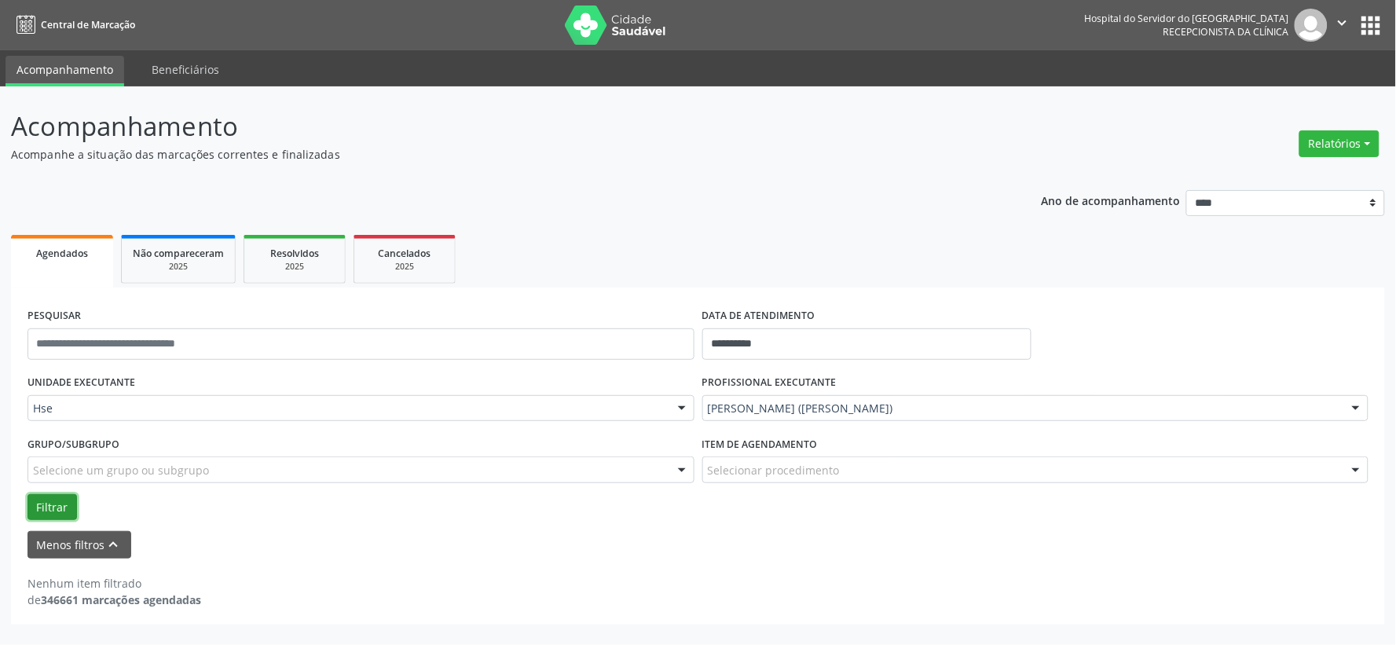
click at [51, 501] on button "Filtrar" at bounding box center [51, 507] width 49 height 27
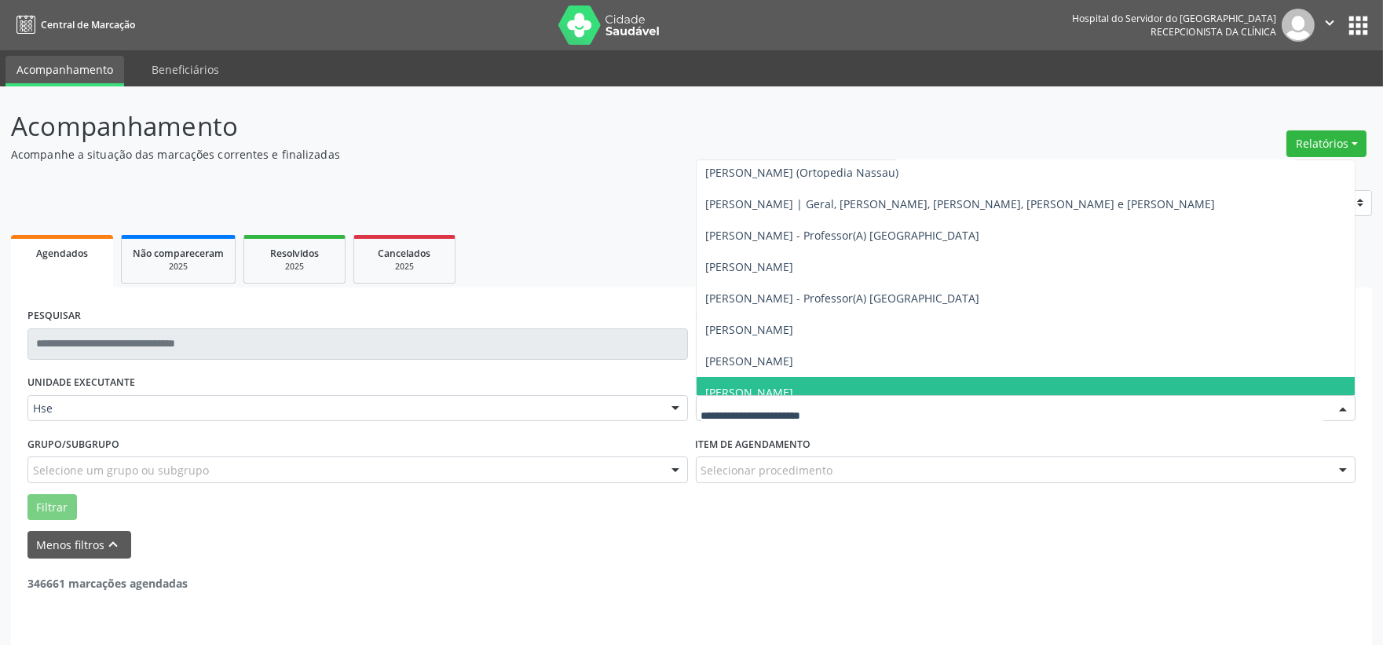
scroll to position [436, 0]
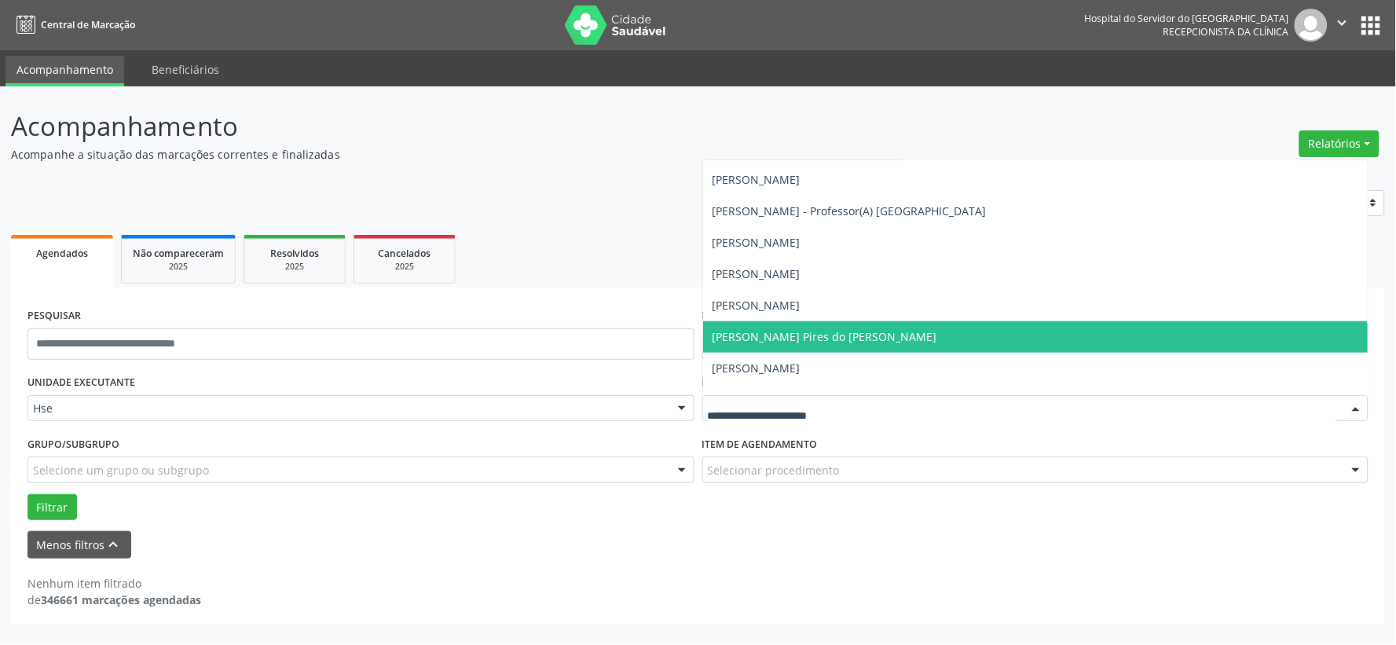
click at [921, 329] on span "[PERSON_NAME] Pires do [PERSON_NAME]" at bounding box center [824, 336] width 225 height 15
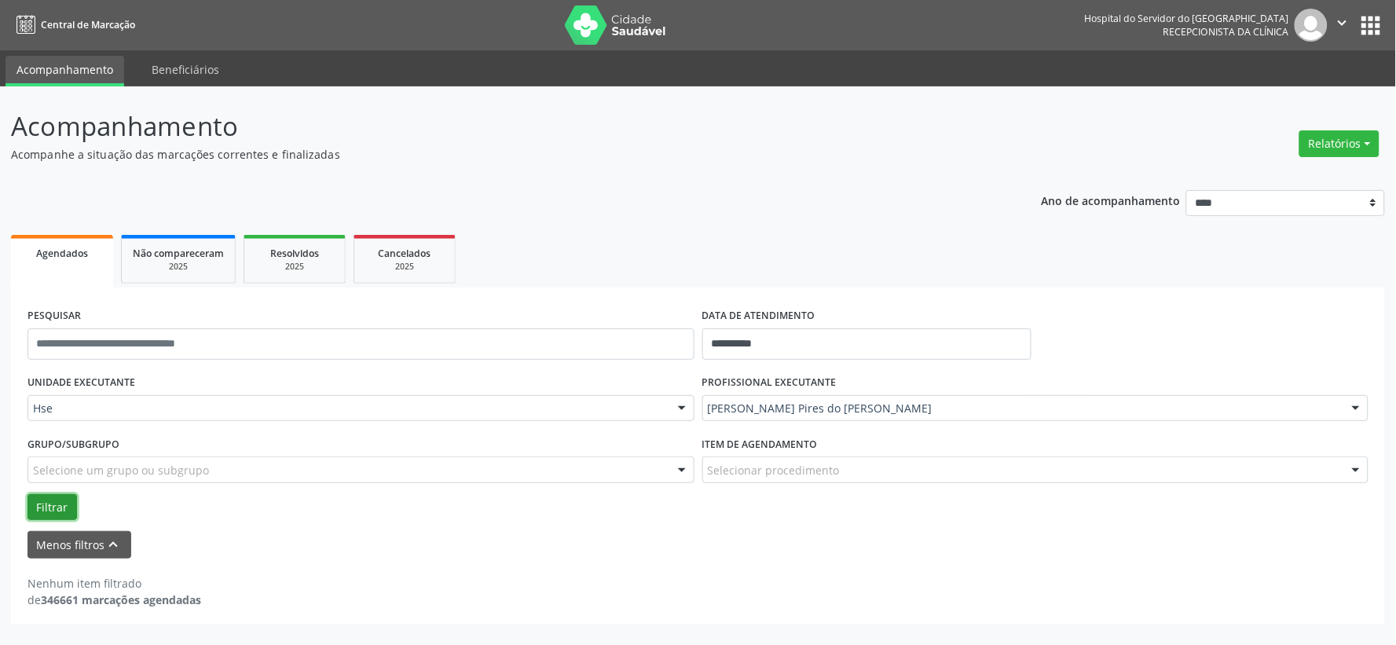
click at [59, 492] on div "UNIDADE EXECUTANTE Hse Todos as unidades Hse Nenhum resultado encontrado para: …" at bounding box center [698, 445] width 1348 height 149
click at [50, 501] on button "Filtrar" at bounding box center [51, 507] width 49 height 27
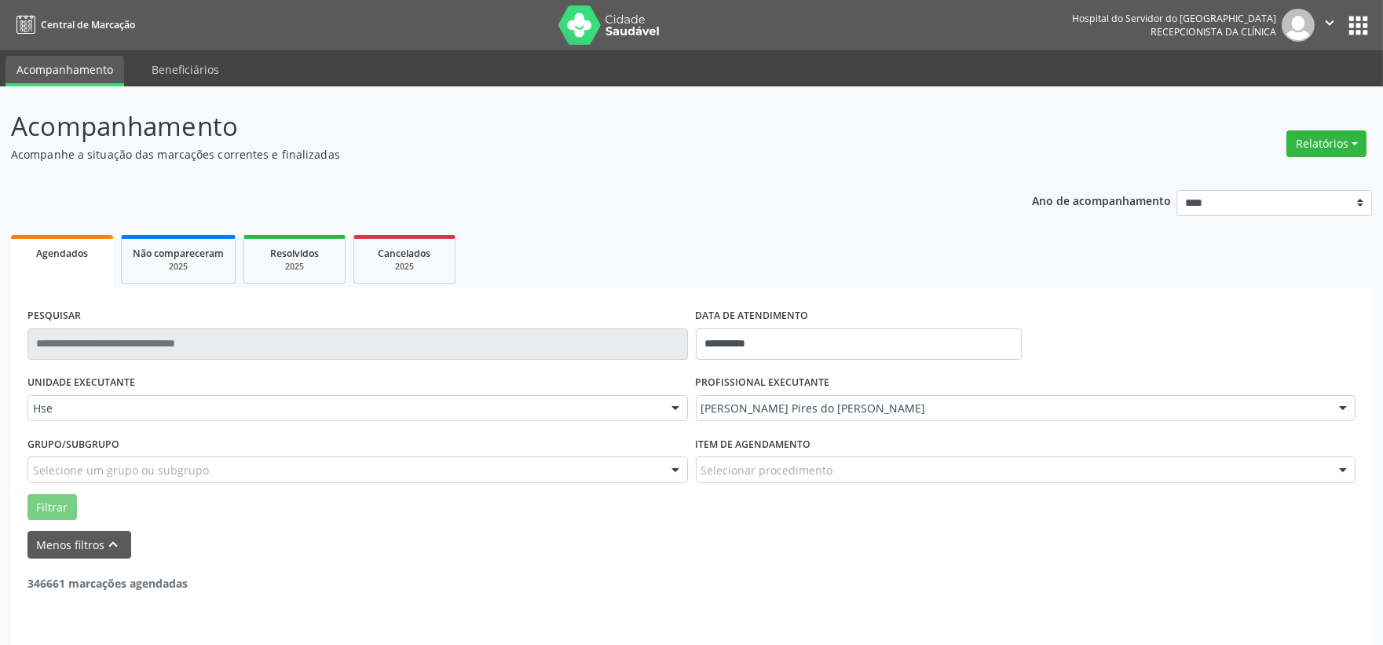
scroll to position [40, 0]
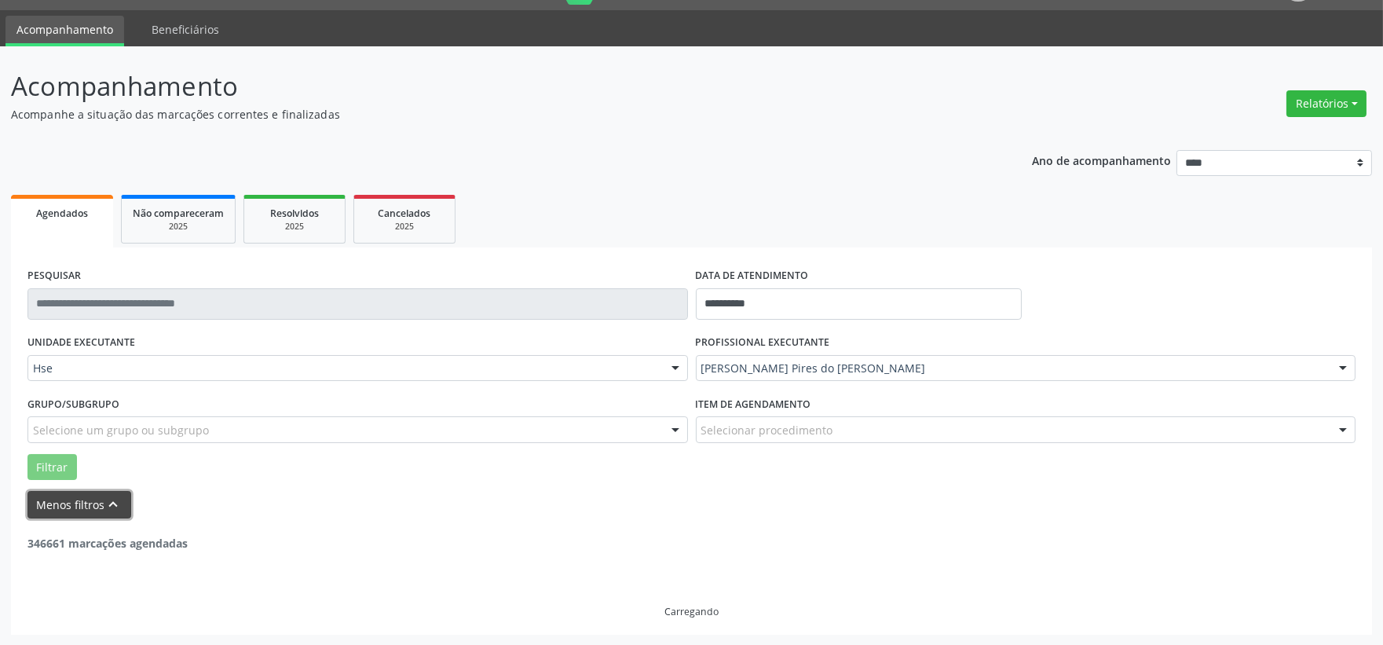
click at [59, 511] on button "Menos filtros keyboard_arrow_up" at bounding box center [79, 504] width 104 height 27
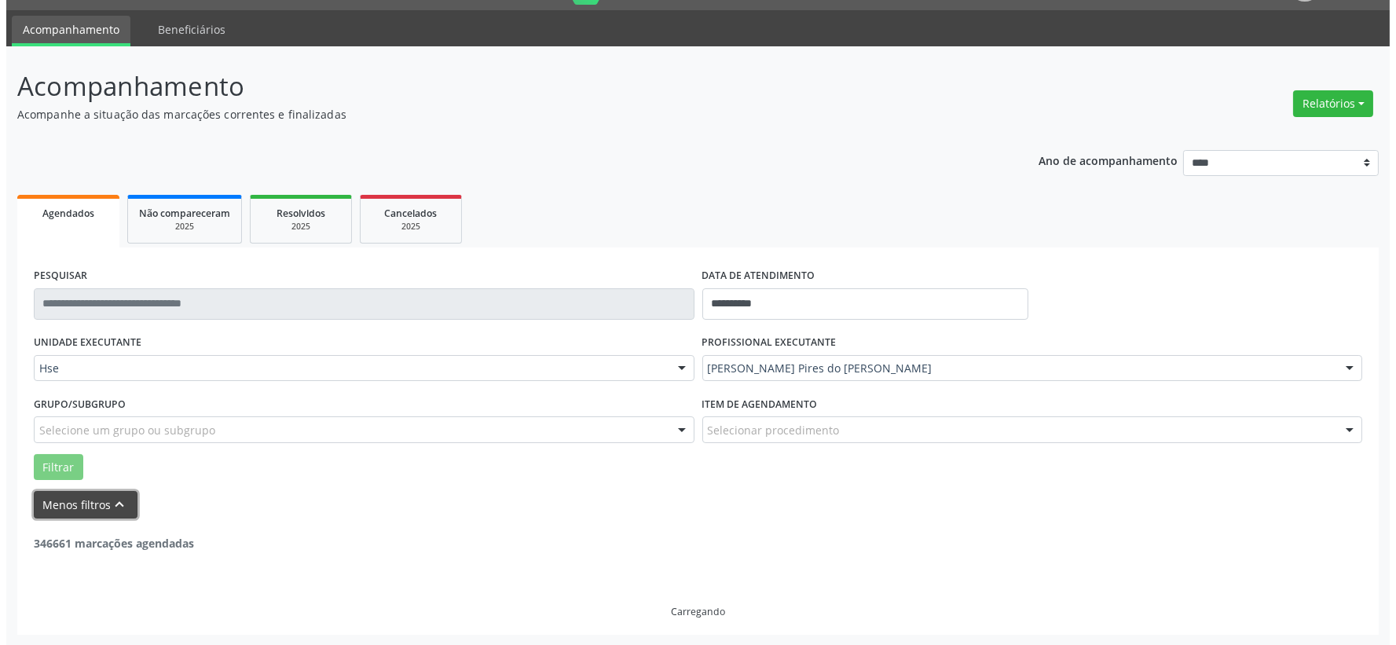
scroll to position [0, 0]
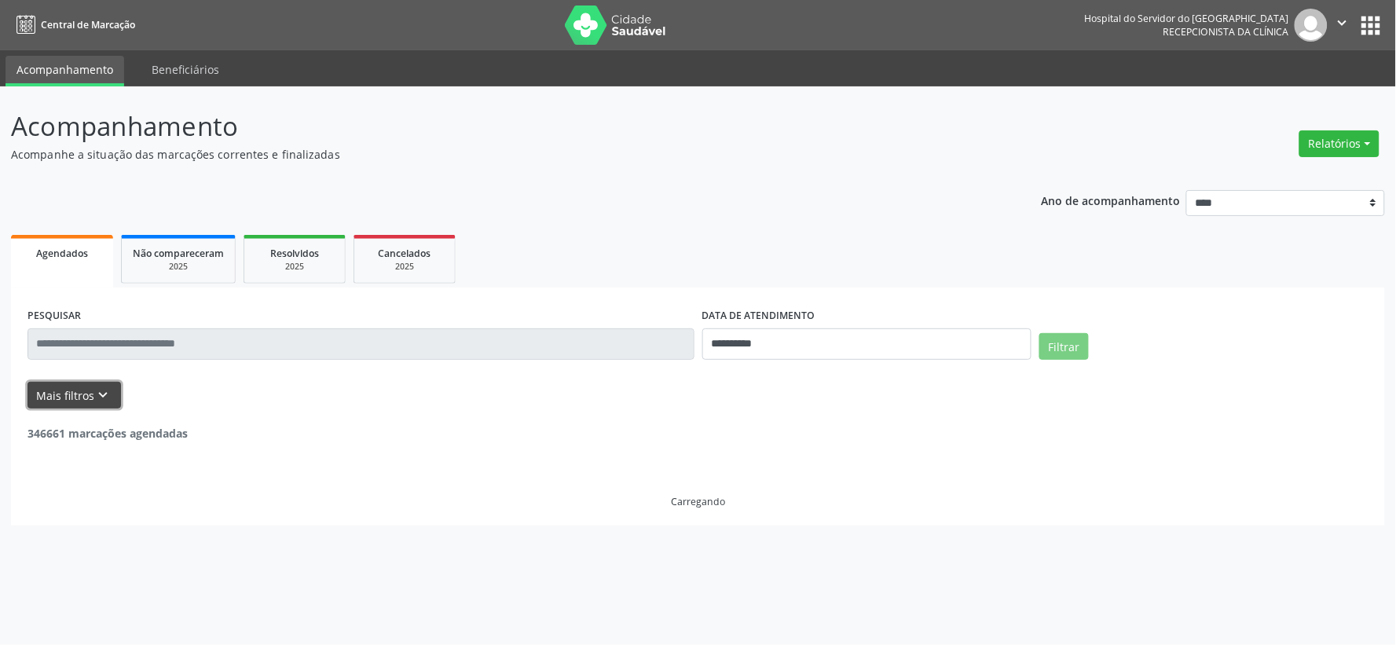
click at [68, 390] on button "Mais filtros keyboard_arrow_down" at bounding box center [73, 395] width 93 height 27
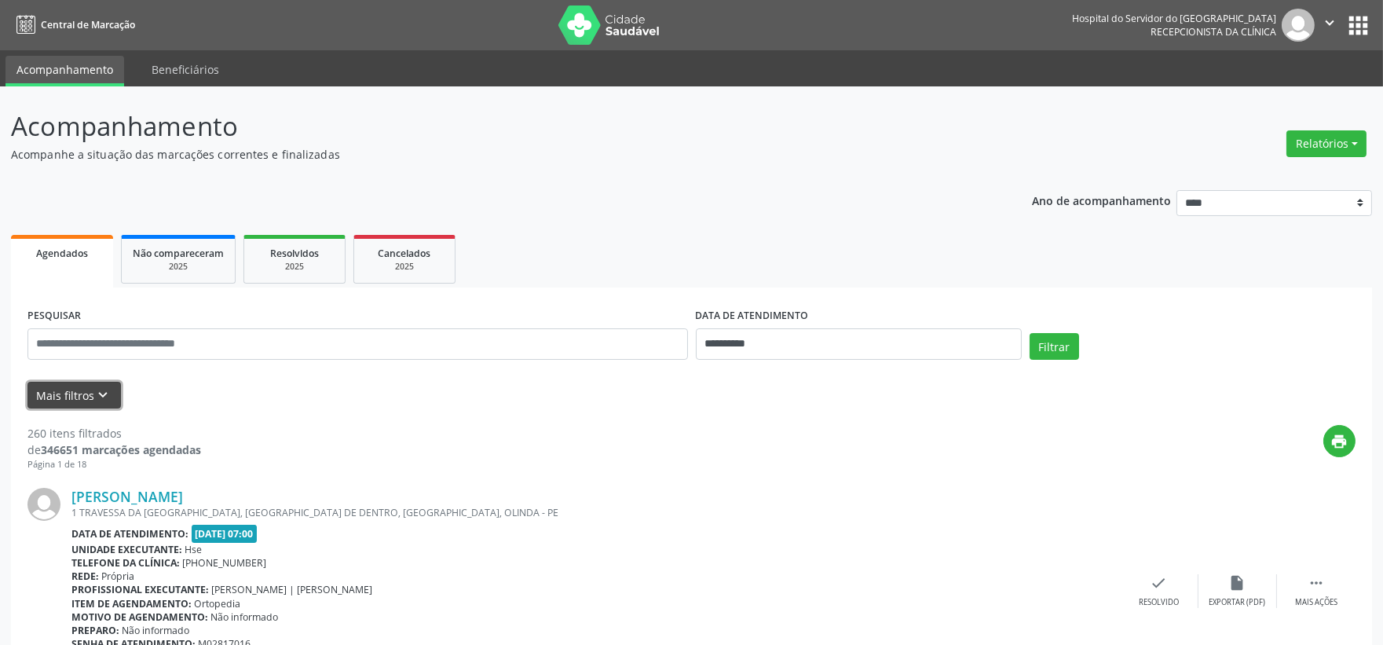
click at [84, 386] on button "Mais filtros keyboard_arrow_down" at bounding box center [73, 395] width 93 height 27
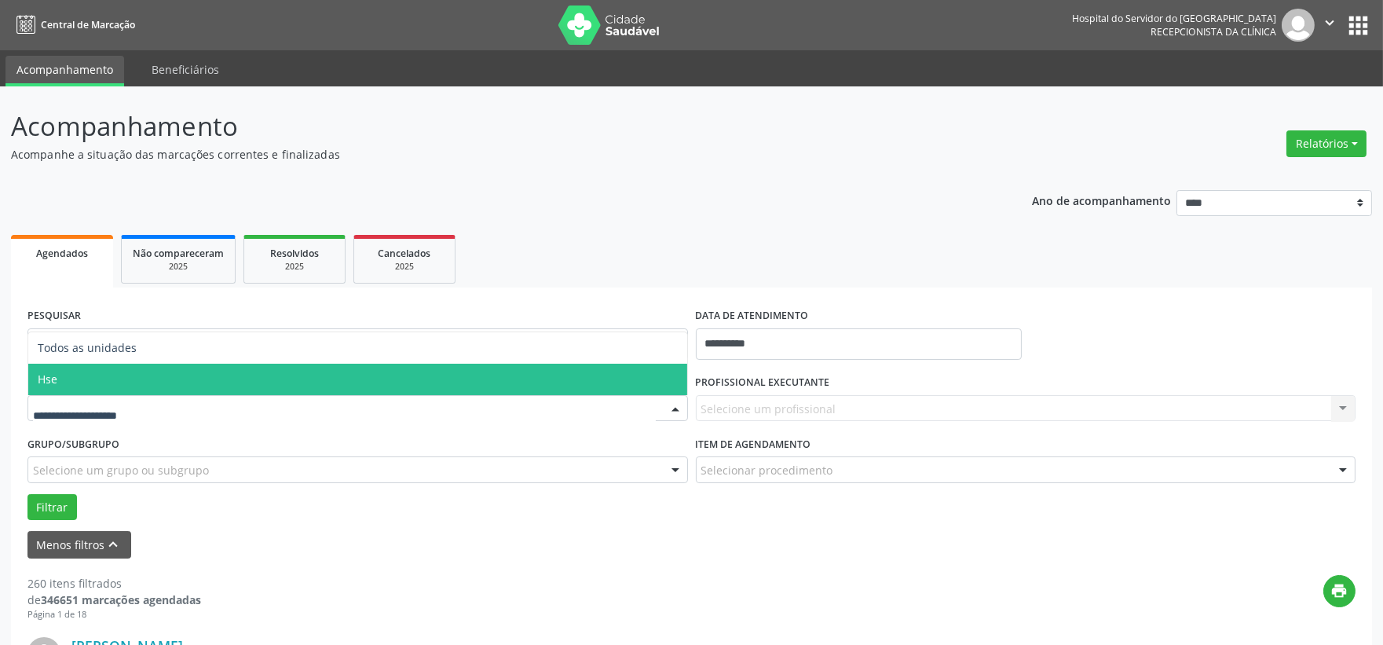
click at [96, 383] on span "Hse" at bounding box center [357, 379] width 659 height 31
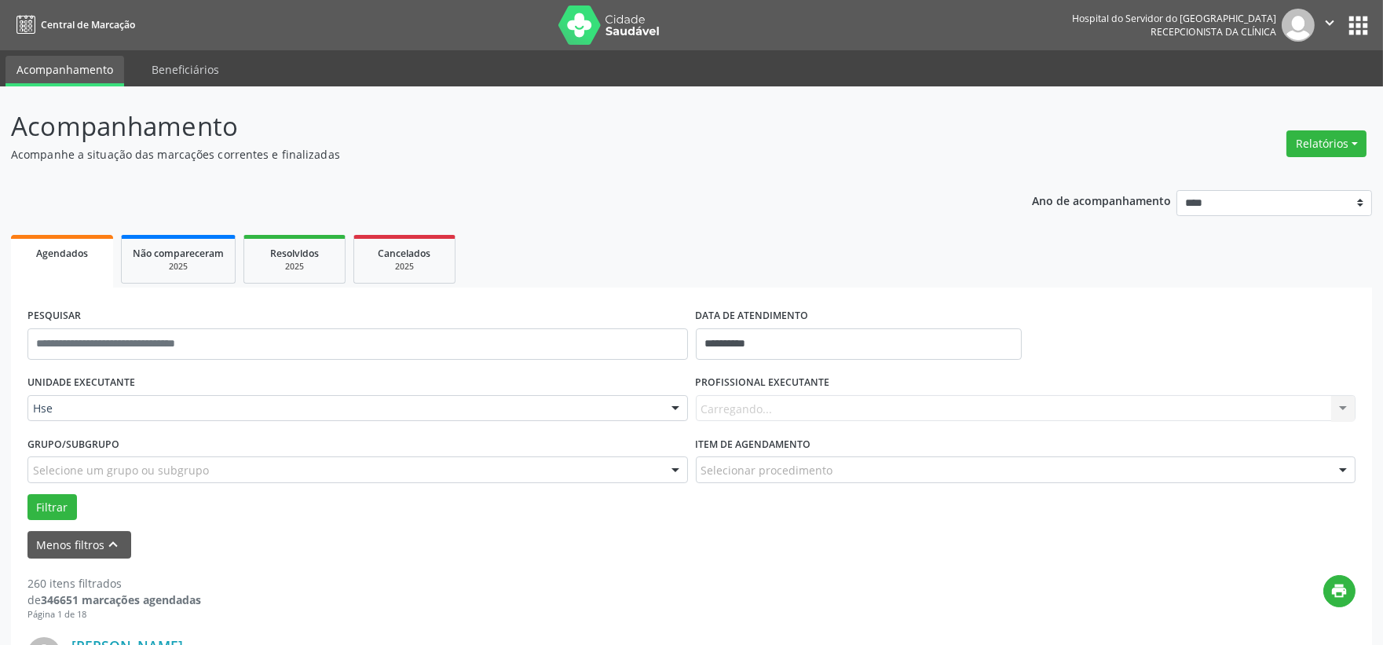
click at [719, 402] on div "Carregando... Nenhum resultado encontrado para: " " Não há nenhuma opção para s…" at bounding box center [1026, 408] width 660 height 27
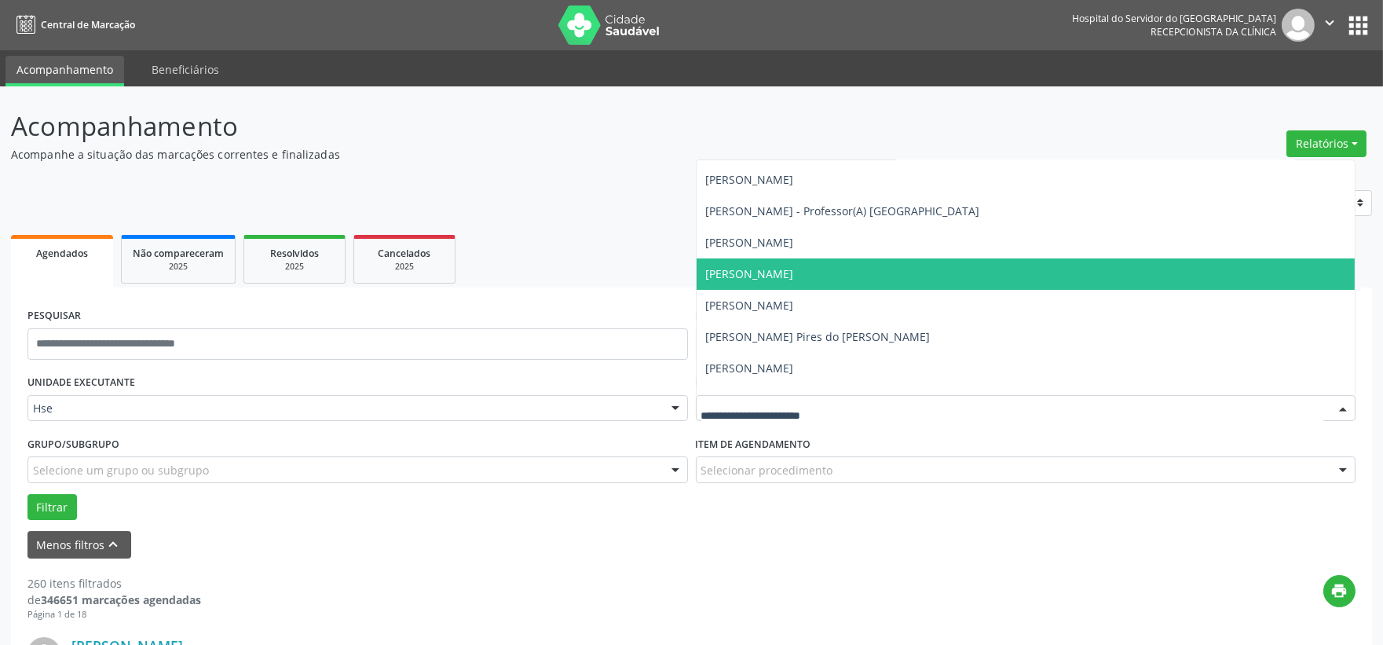
scroll to position [523, 0]
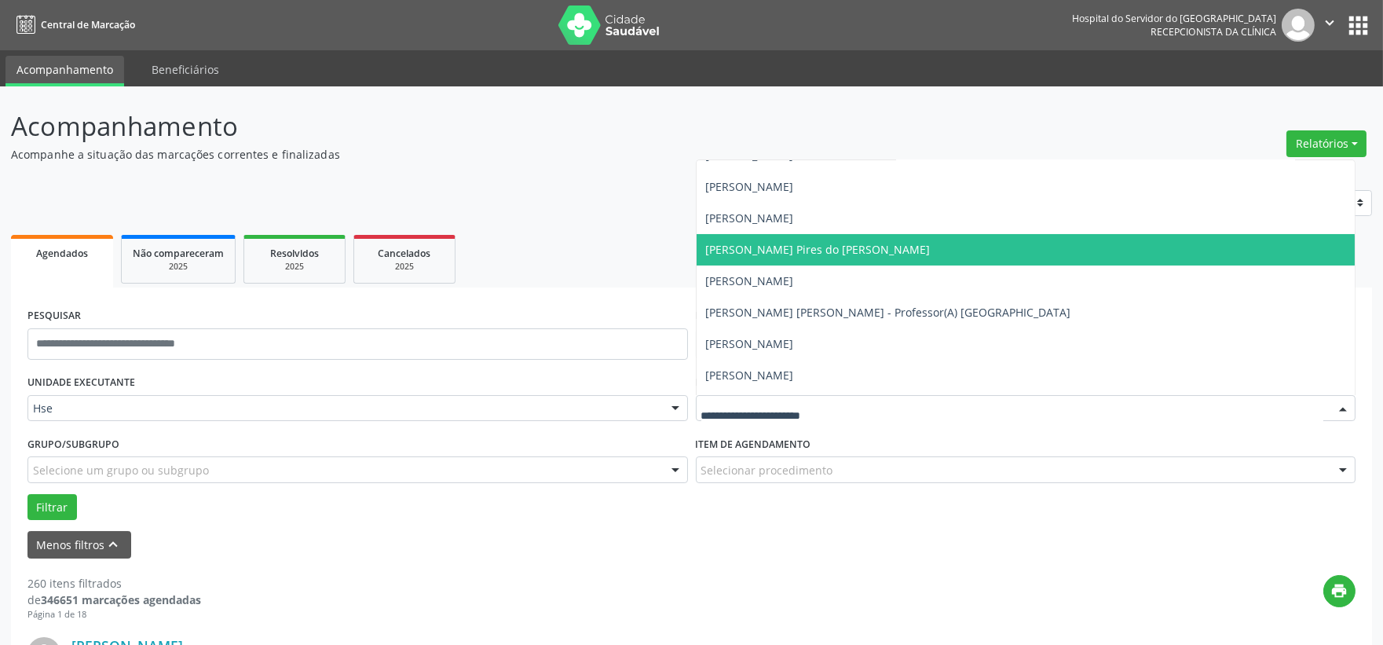
click at [809, 253] on span "[PERSON_NAME] Pires do [PERSON_NAME]" at bounding box center [818, 249] width 225 height 15
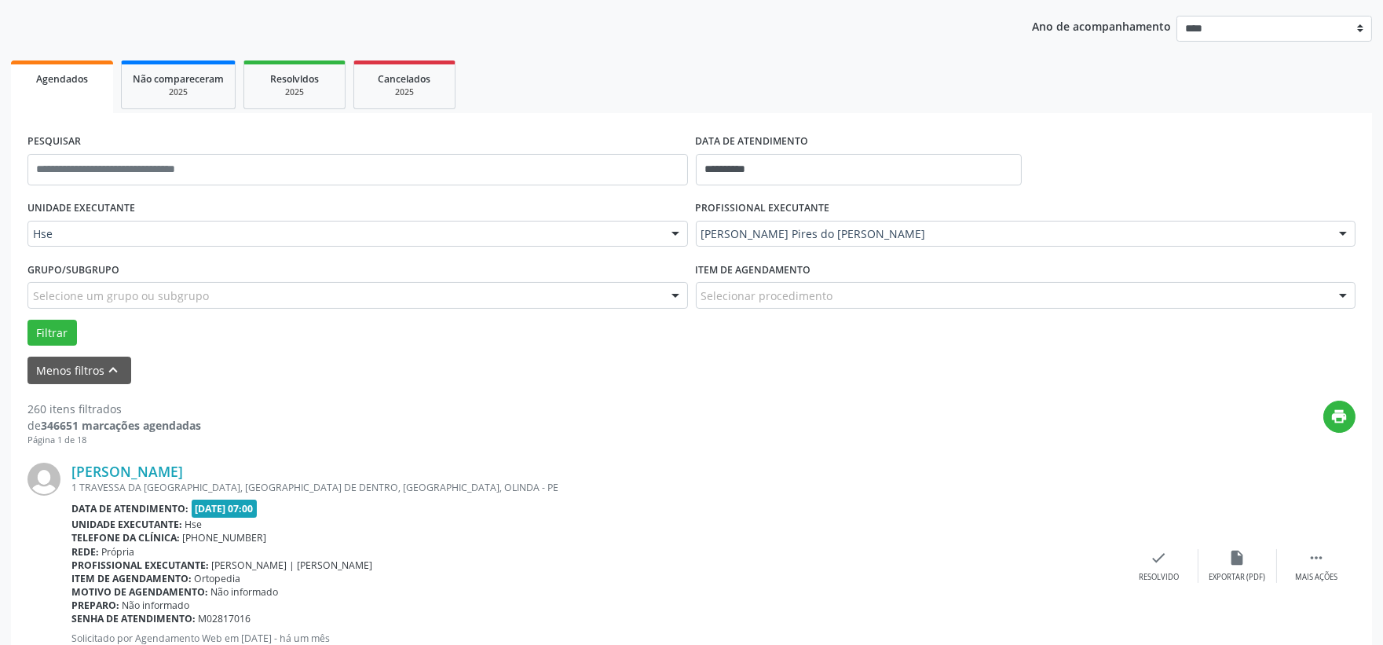
scroll to position [262, 0]
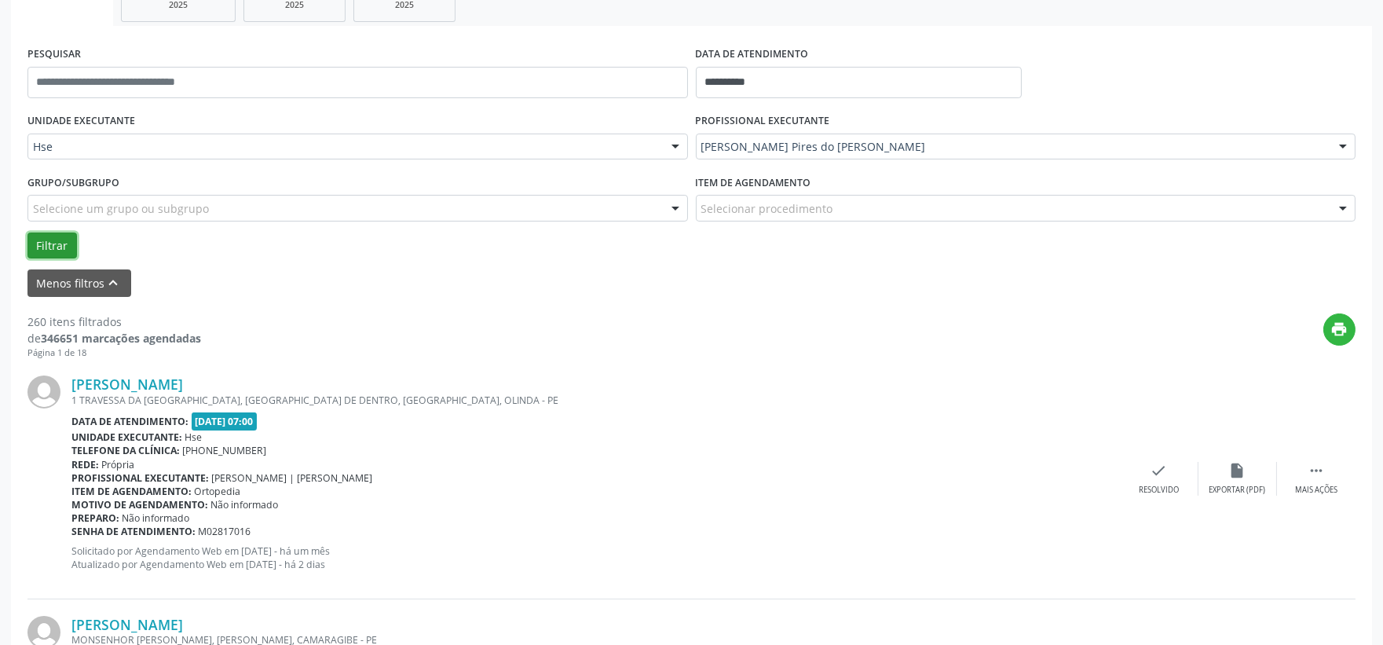
click at [57, 240] on button "Filtrar" at bounding box center [51, 245] width 49 height 27
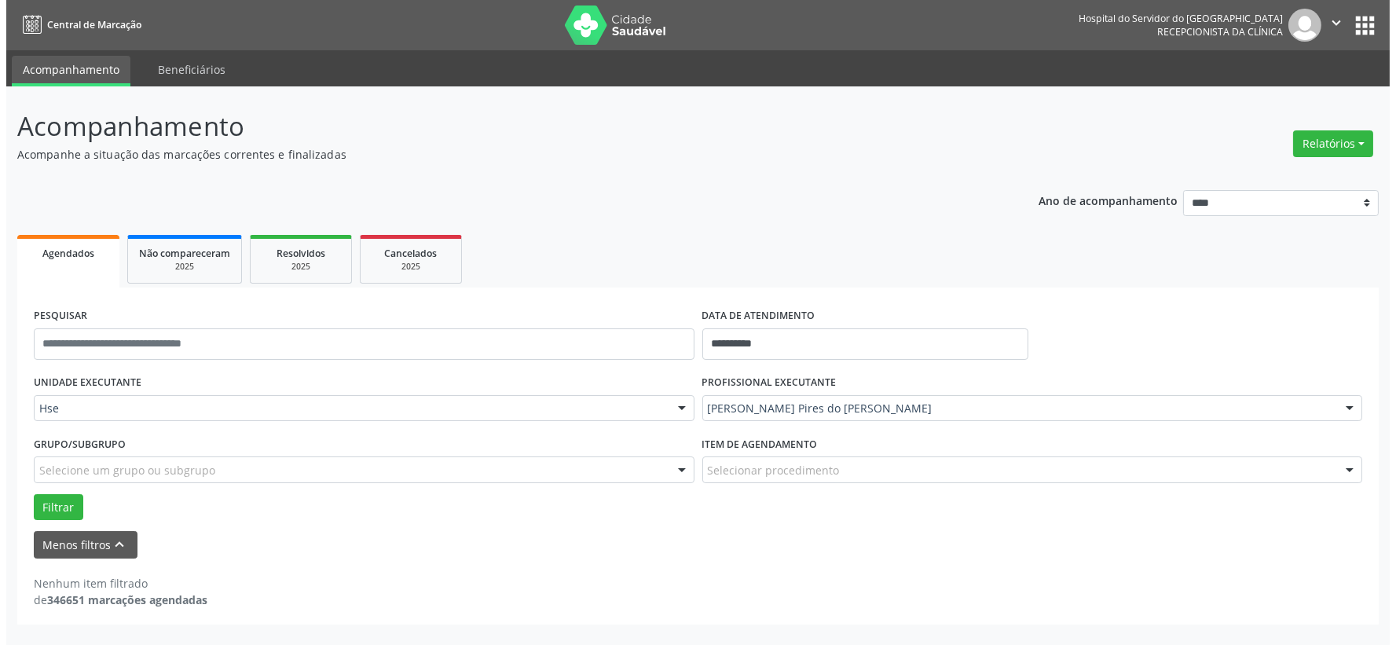
scroll to position [0, 0]
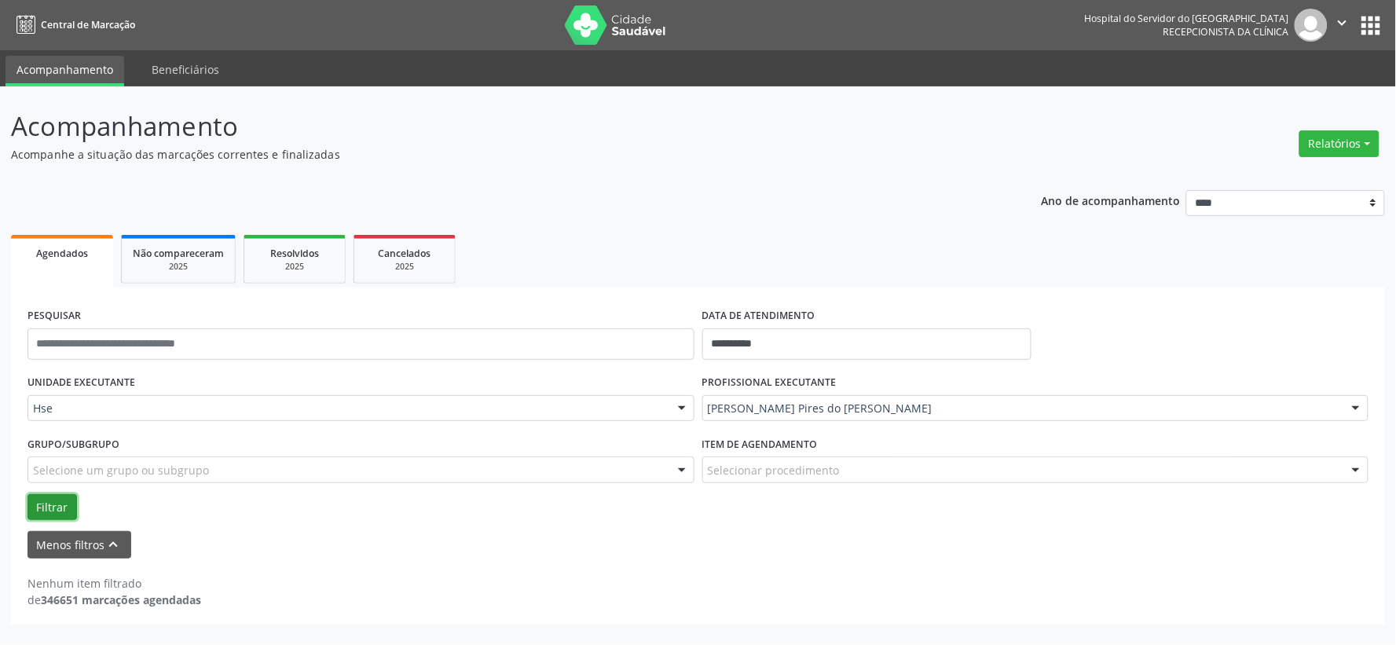
click at [47, 501] on button "Filtrar" at bounding box center [51, 507] width 49 height 27
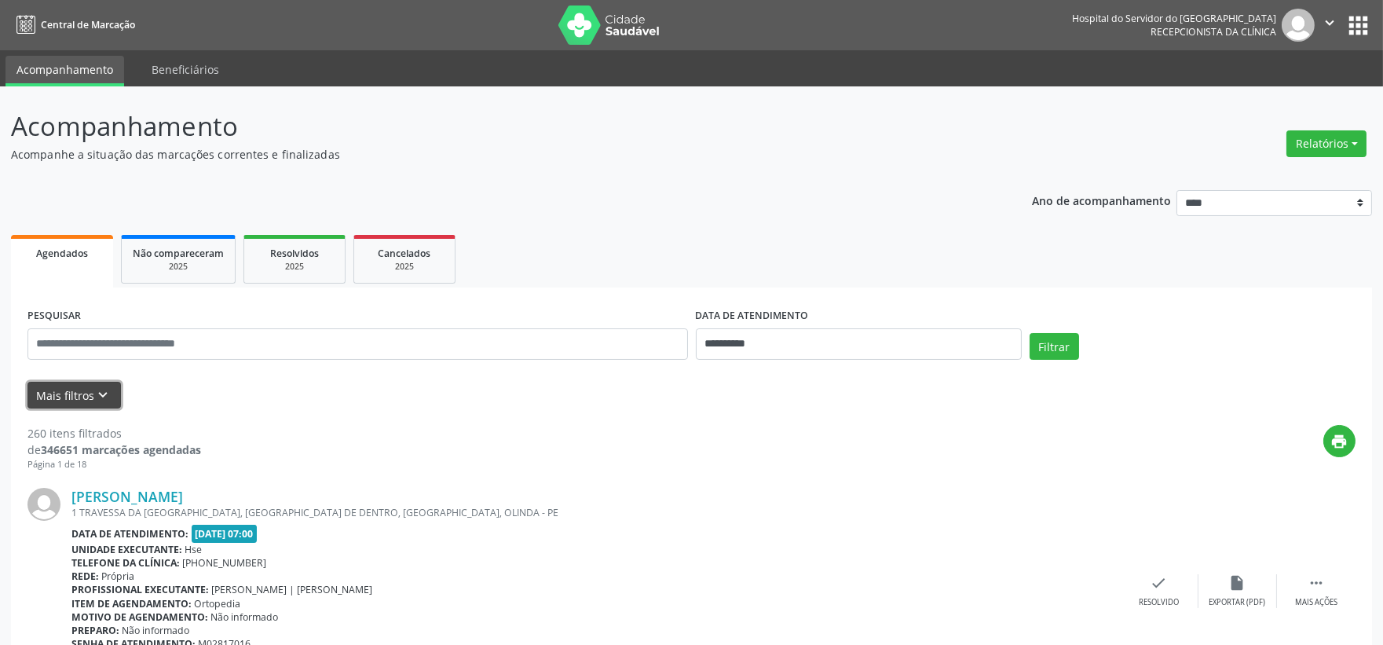
click at [76, 386] on button "Mais filtros keyboard_arrow_down" at bounding box center [73, 395] width 93 height 27
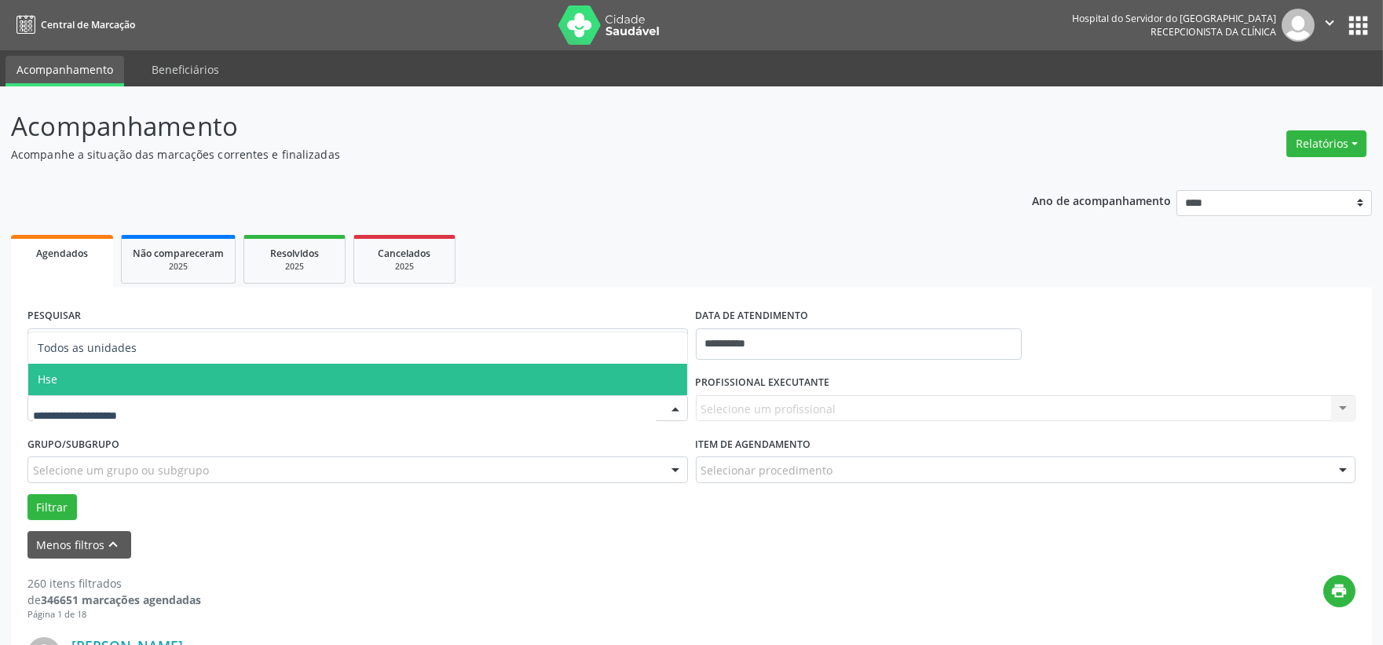
click at [87, 374] on span "Hse" at bounding box center [357, 379] width 659 height 31
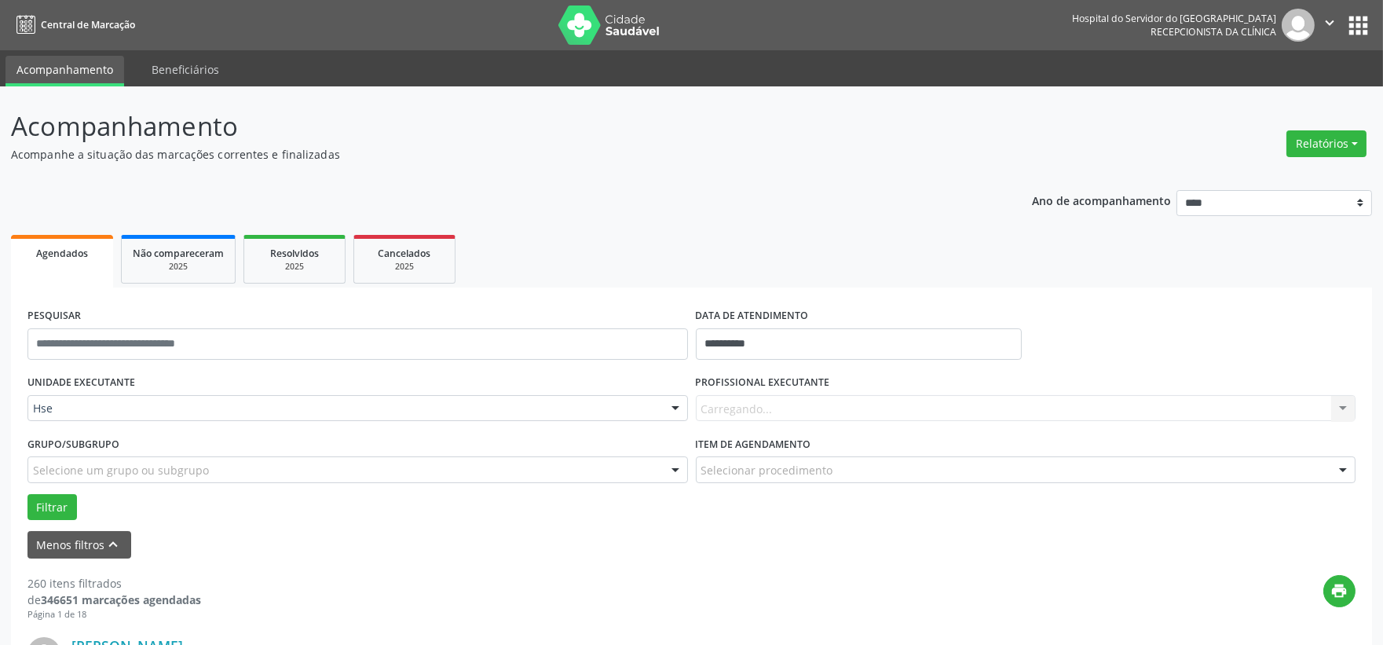
click at [870, 397] on div "Carregando... Nenhum resultado encontrado para: " " Não há nenhuma opção para s…" at bounding box center [1026, 408] width 660 height 27
click at [765, 402] on div "Carregando... Nenhum resultado encontrado para: " " Não há nenhuma opção para s…" at bounding box center [1026, 408] width 660 height 27
click at [740, 327] on label "DATA DE ATENDIMENTO" at bounding box center [752, 316] width 113 height 24
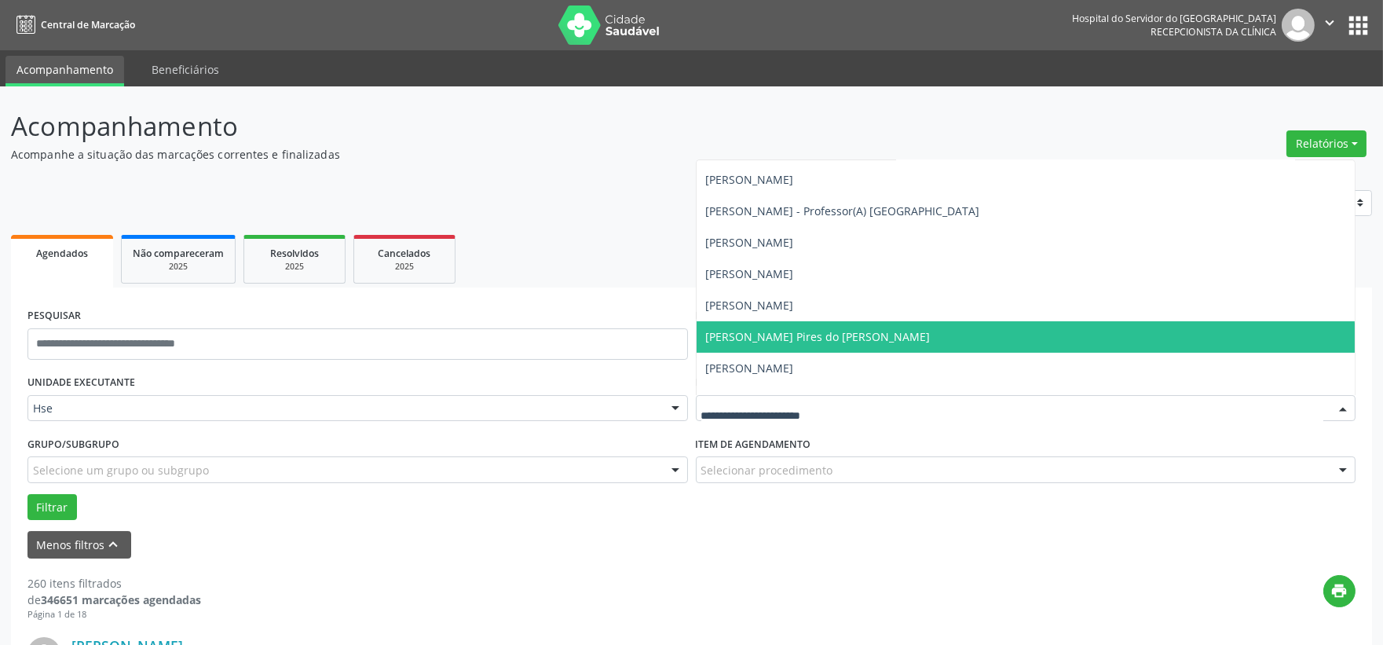
scroll to position [523, 0]
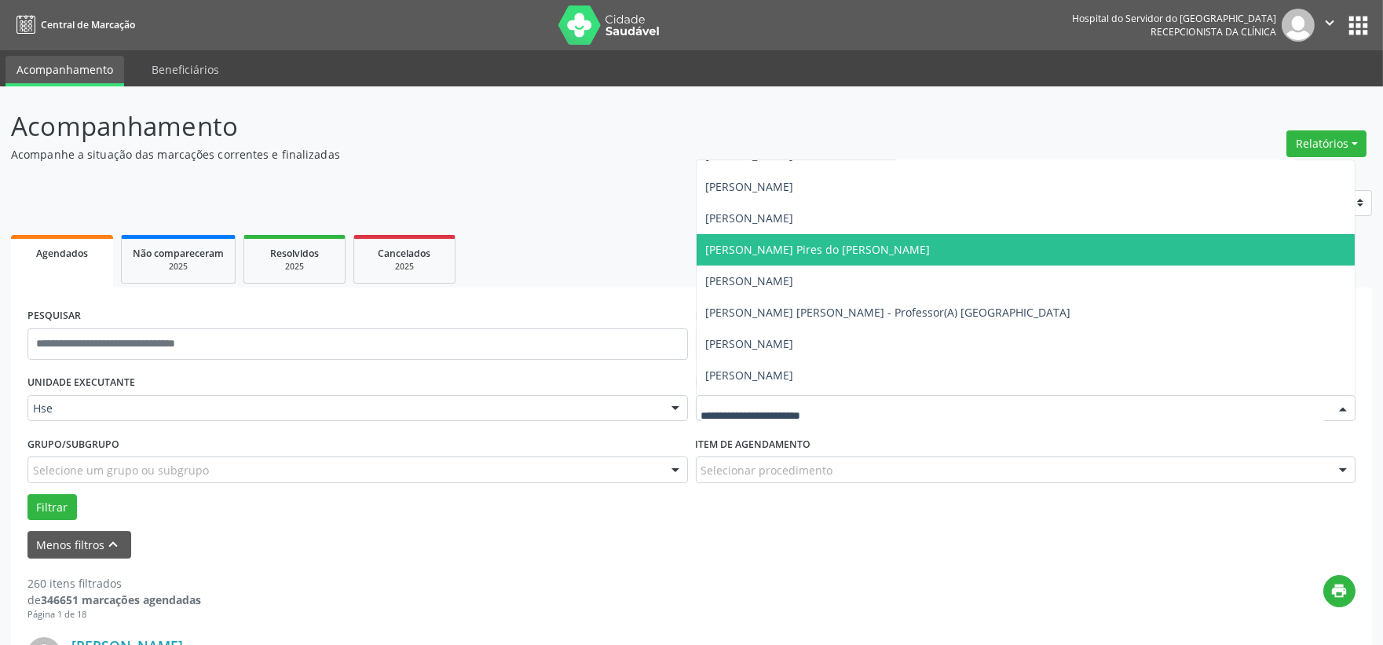
click at [825, 247] on span "[PERSON_NAME] Pires do [PERSON_NAME]" at bounding box center [818, 249] width 225 height 15
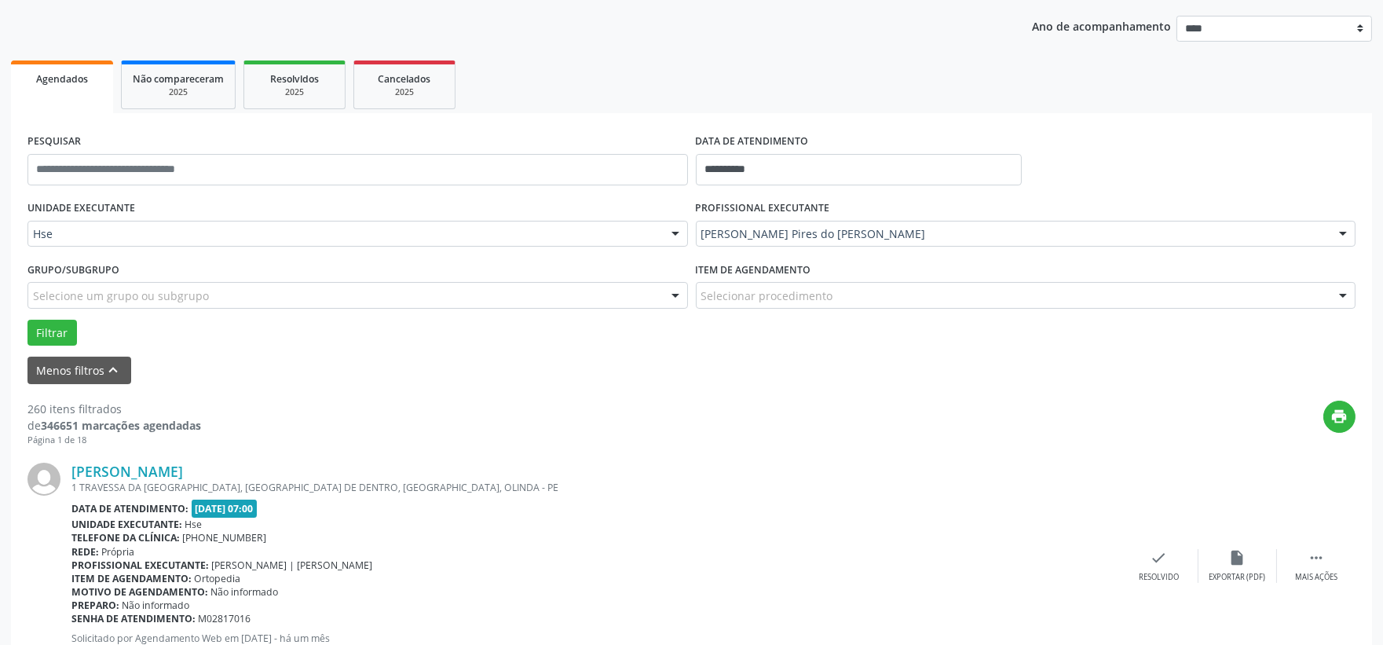
scroll to position [349, 0]
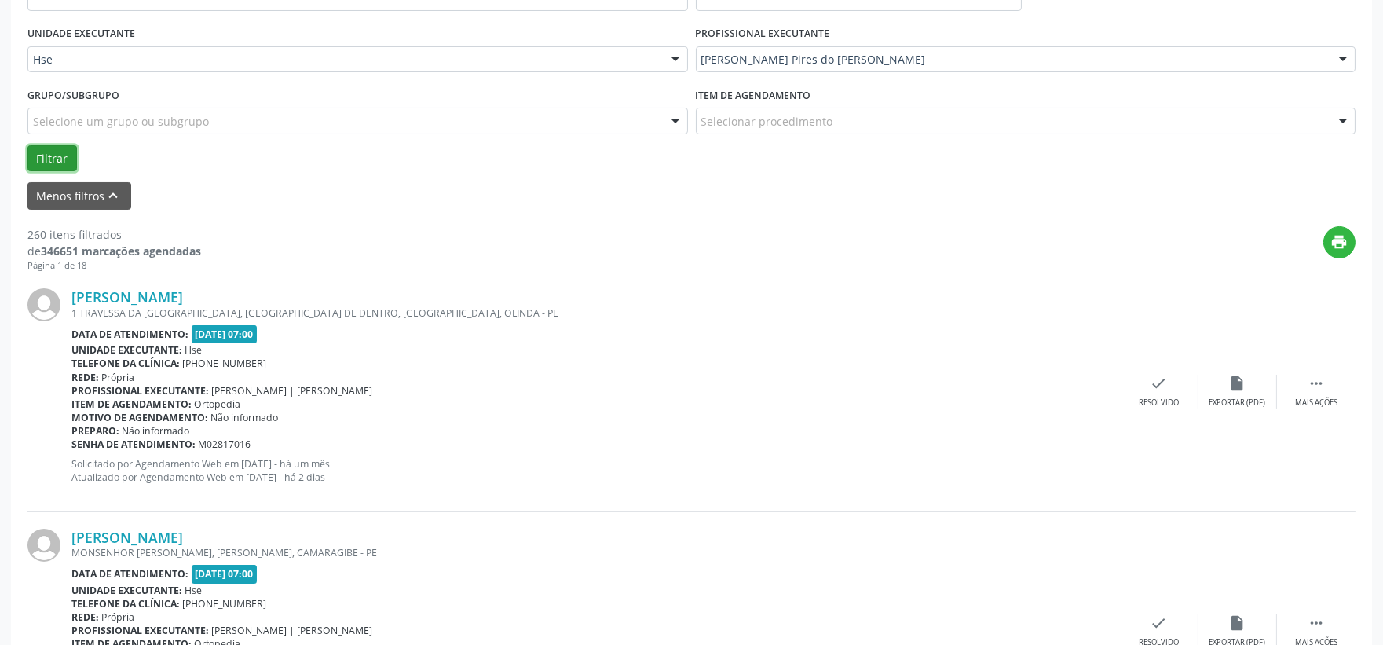
click at [43, 151] on button "Filtrar" at bounding box center [51, 158] width 49 height 27
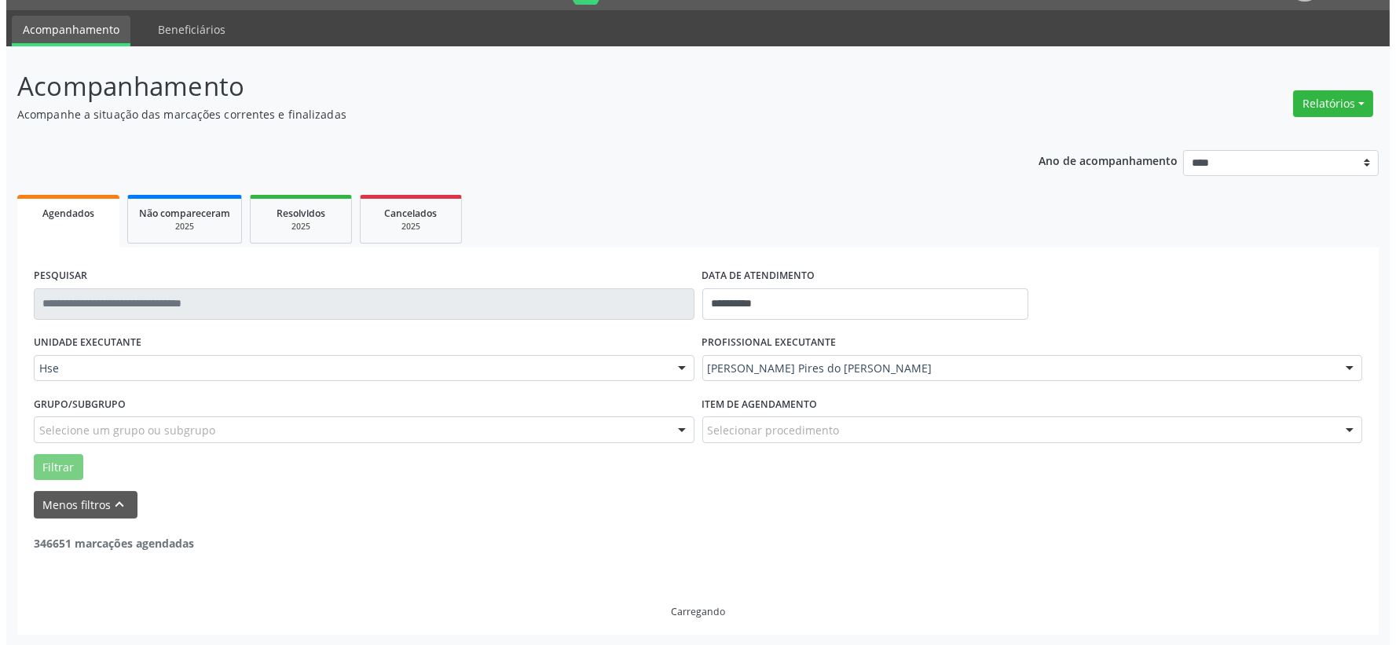
scroll to position [0, 0]
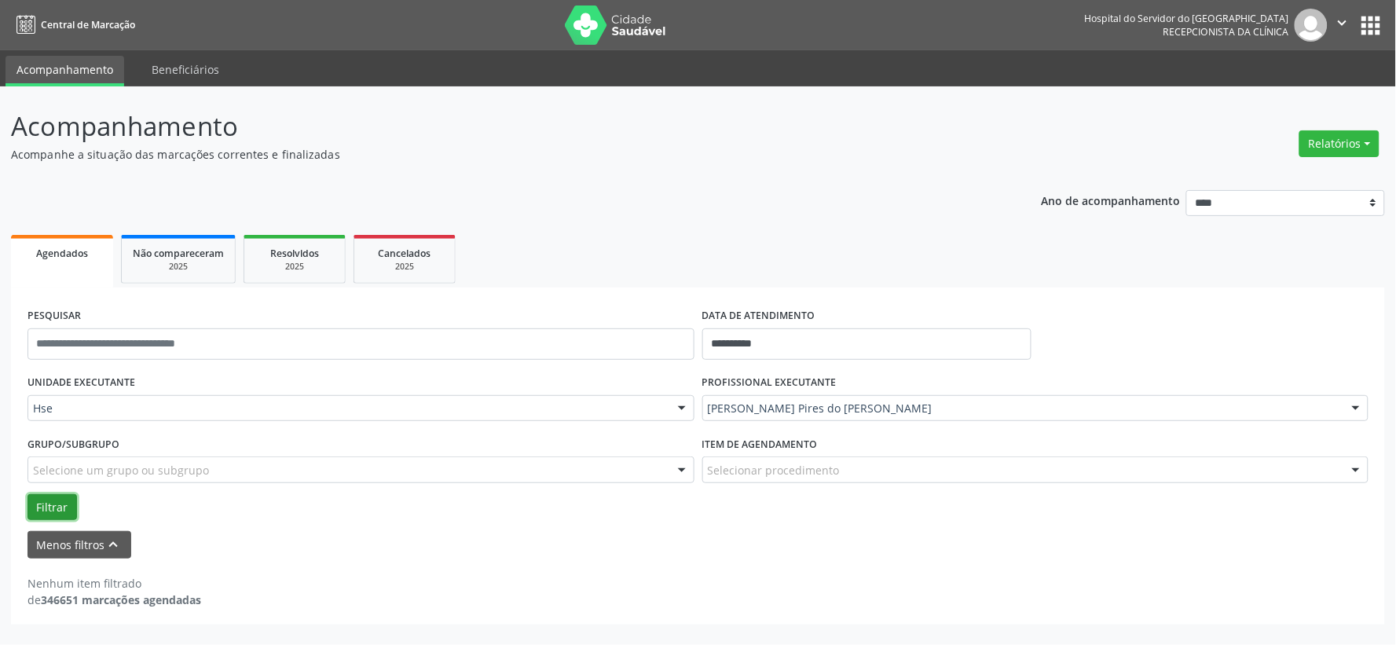
click at [42, 499] on button "Filtrar" at bounding box center [51, 507] width 49 height 27
click at [75, 543] on button "Menos filtros keyboard_arrow_up" at bounding box center [79, 544] width 104 height 27
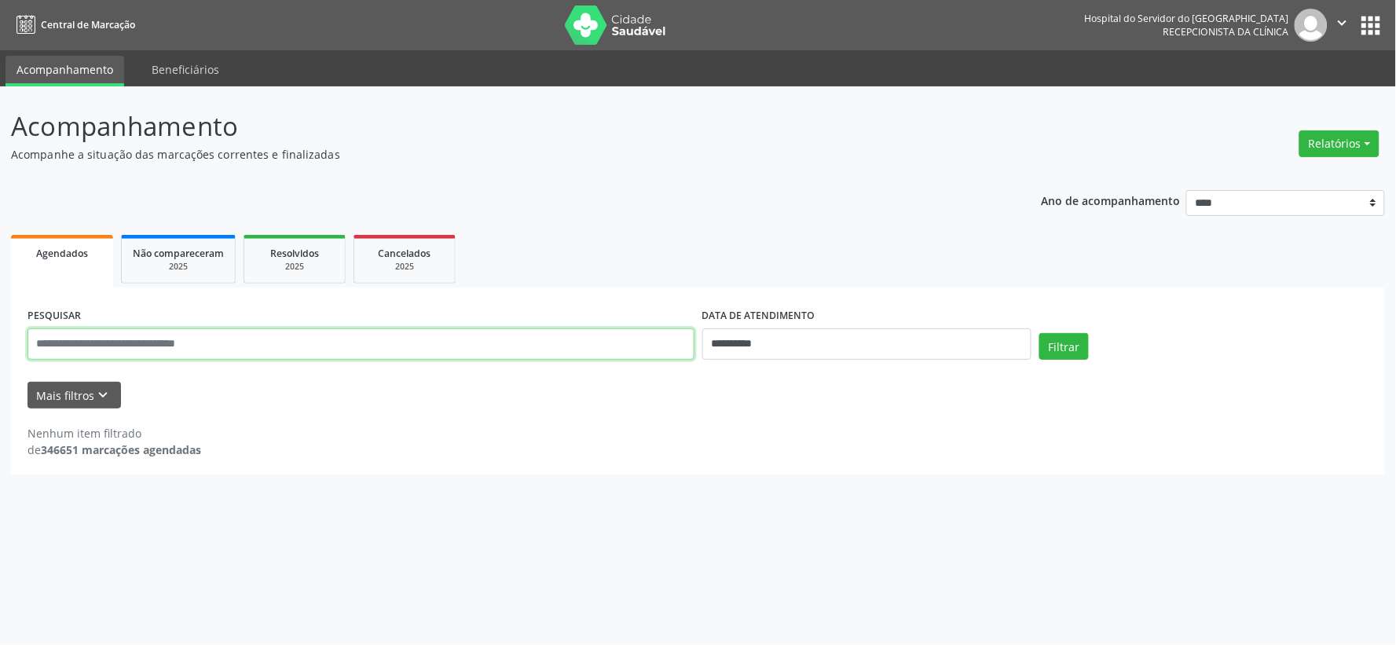
click at [331, 349] on input "text" at bounding box center [360, 343] width 667 height 31
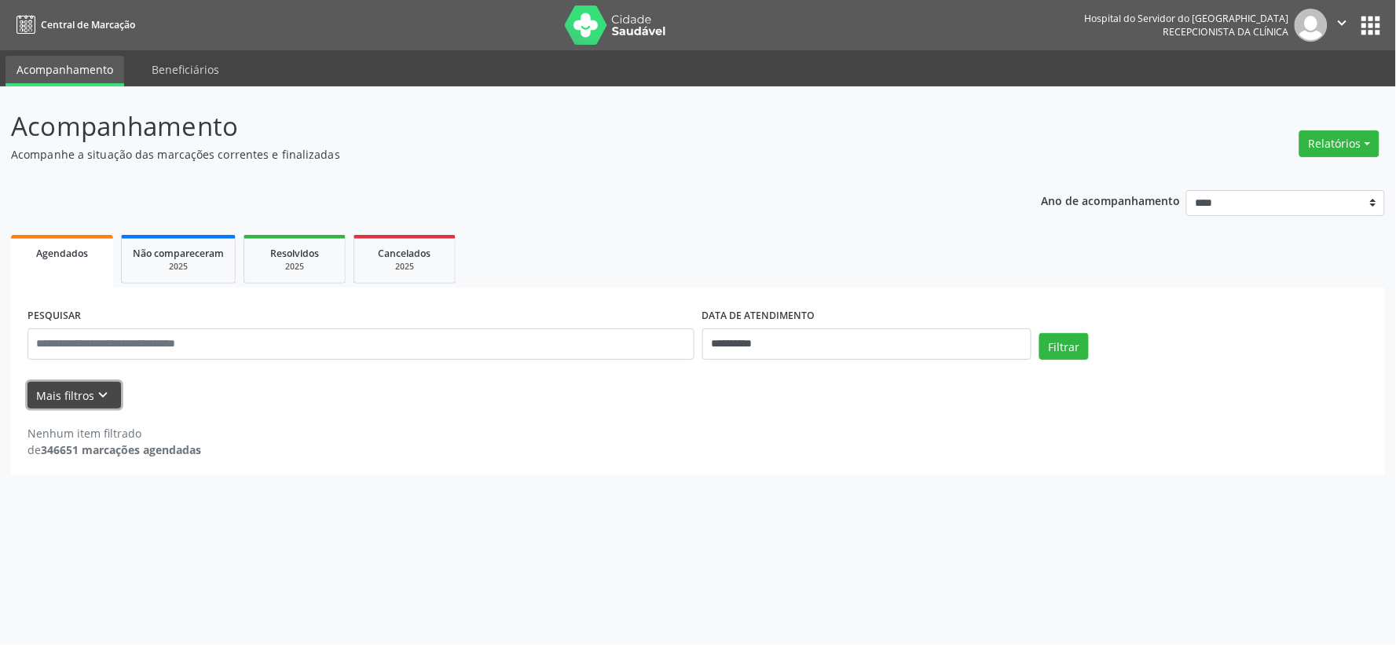
click at [45, 389] on button "Mais filtros keyboard_arrow_down" at bounding box center [73, 395] width 93 height 27
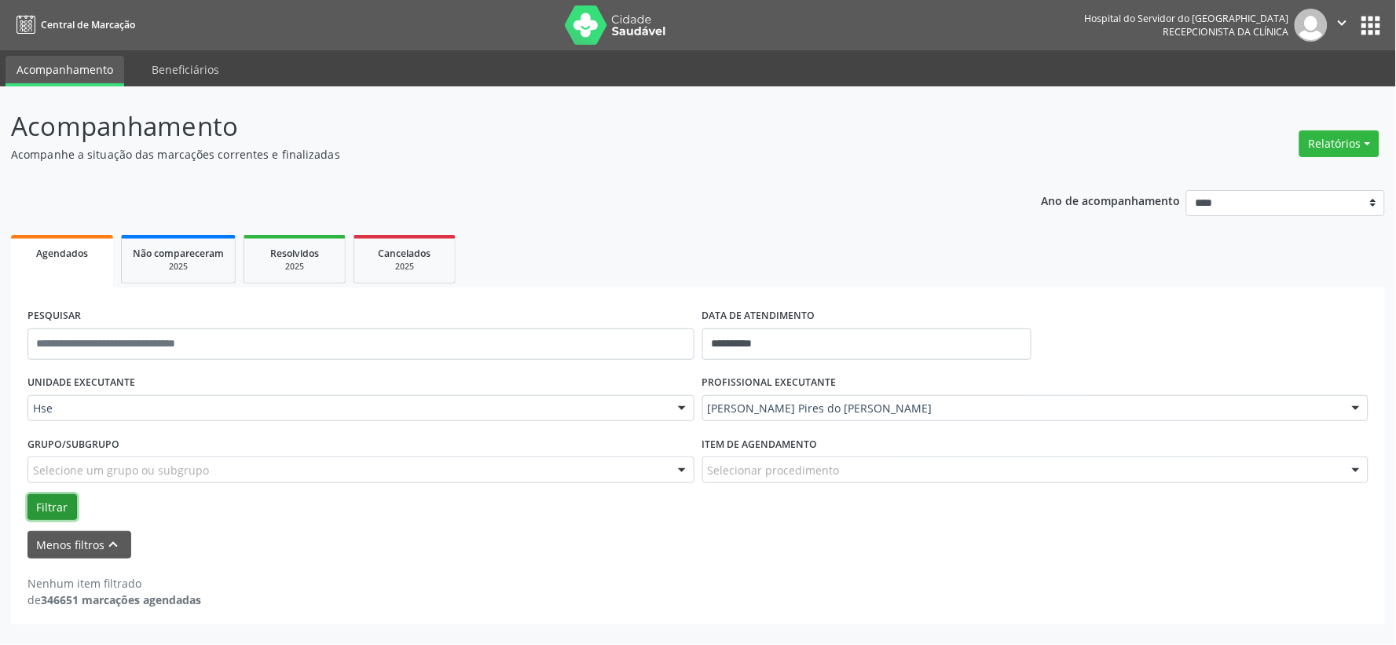
click at [51, 503] on button "Filtrar" at bounding box center [51, 507] width 49 height 27
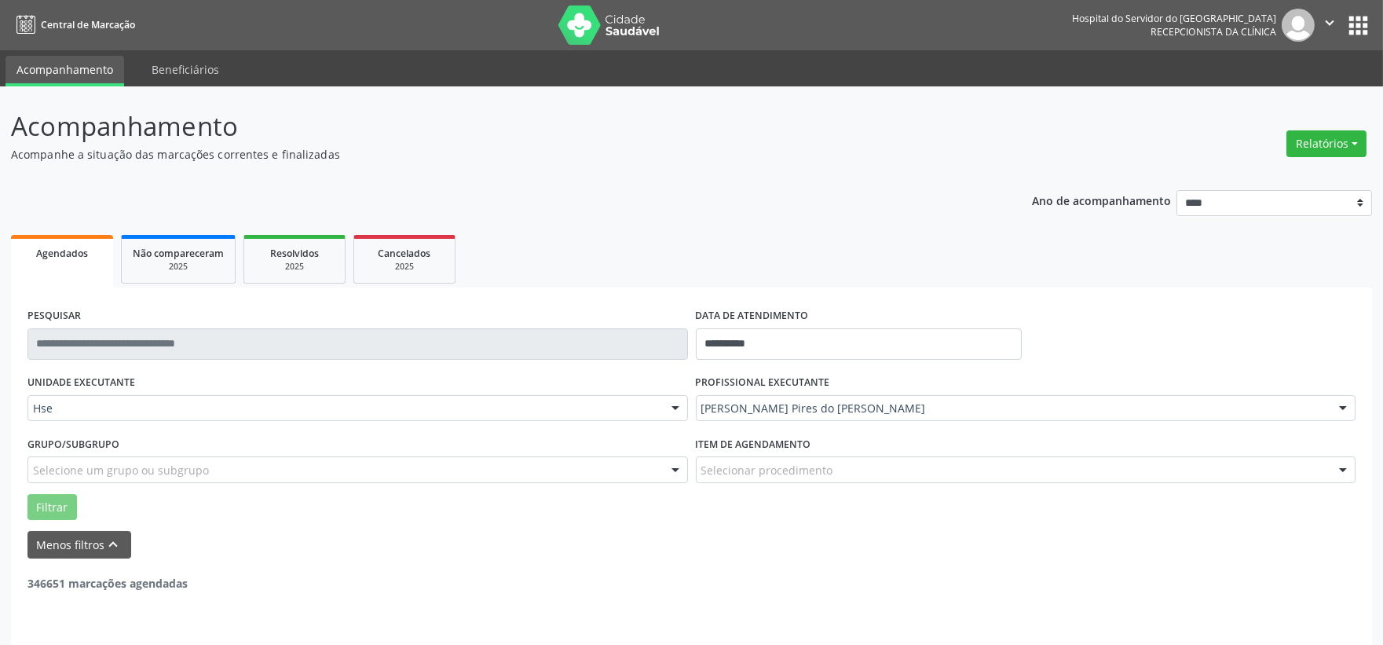
click at [247, 531] on div "Menos filtros keyboard_arrow_up" at bounding box center [692, 544] width 1336 height 27
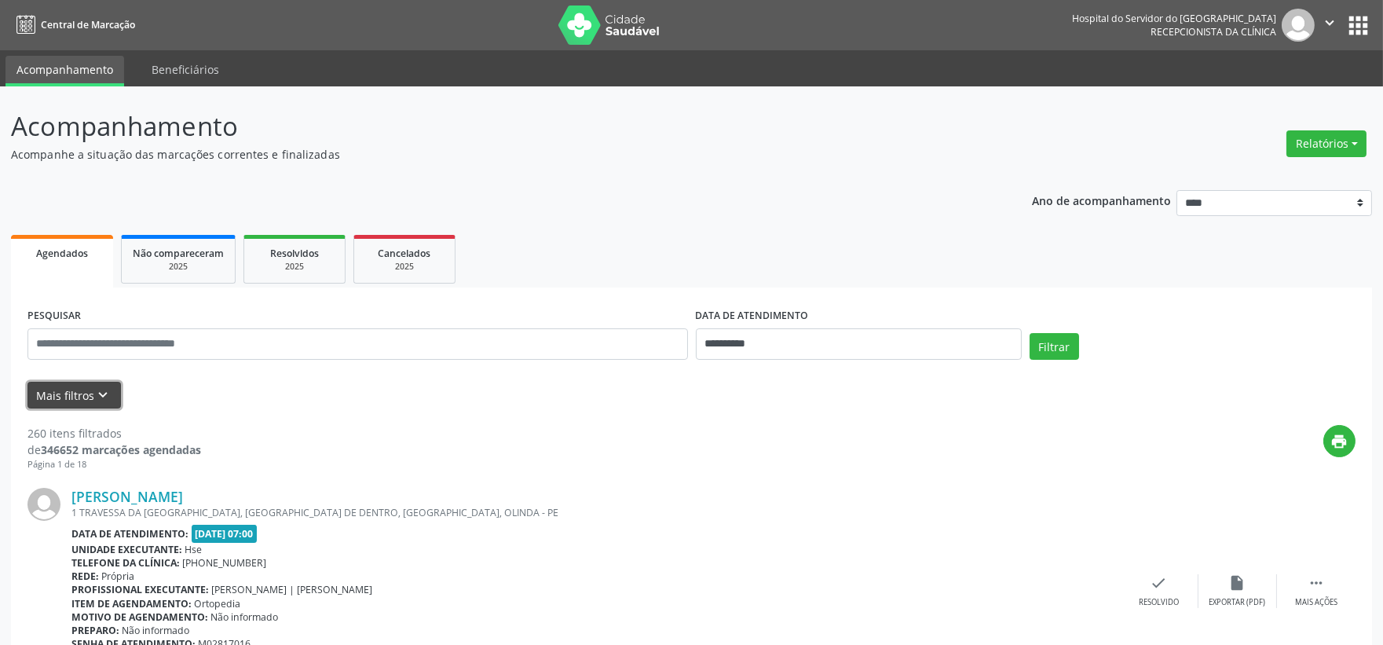
click at [71, 385] on button "Mais filtros keyboard_arrow_down" at bounding box center [73, 395] width 93 height 27
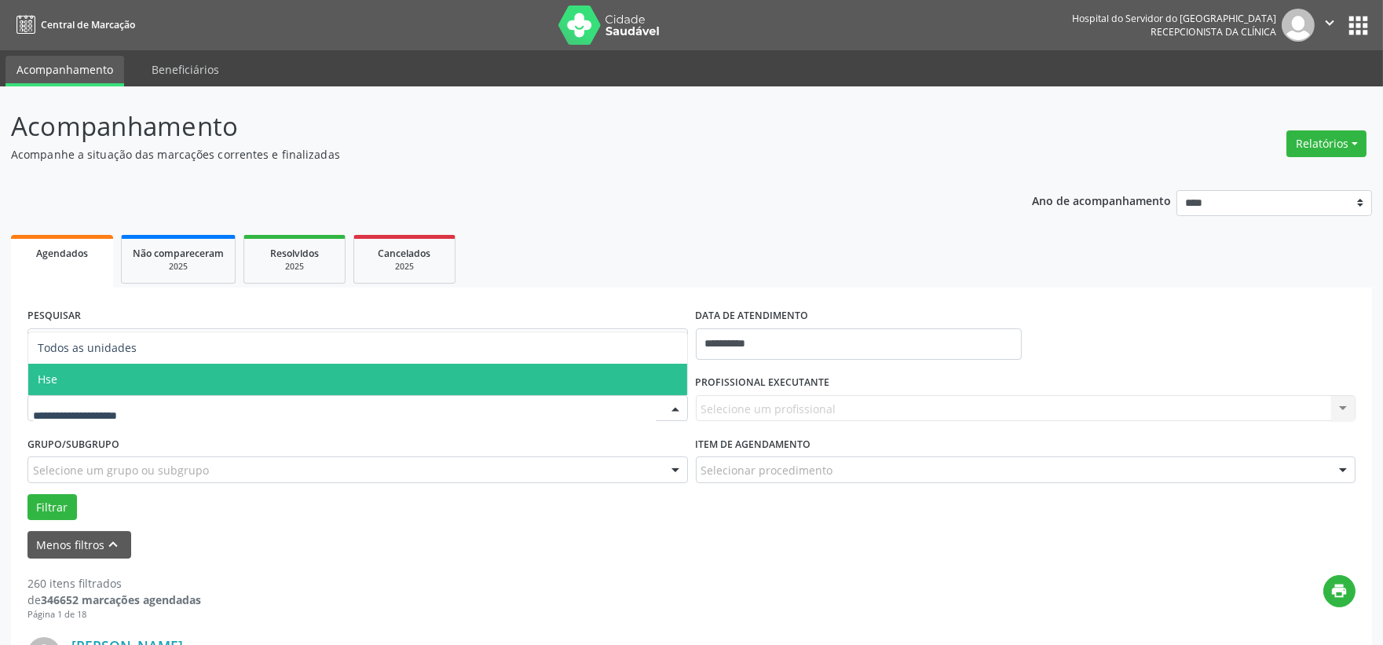
click at [81, 373] on span "Hse" at bounding box center [357, 379] width 659 height 31
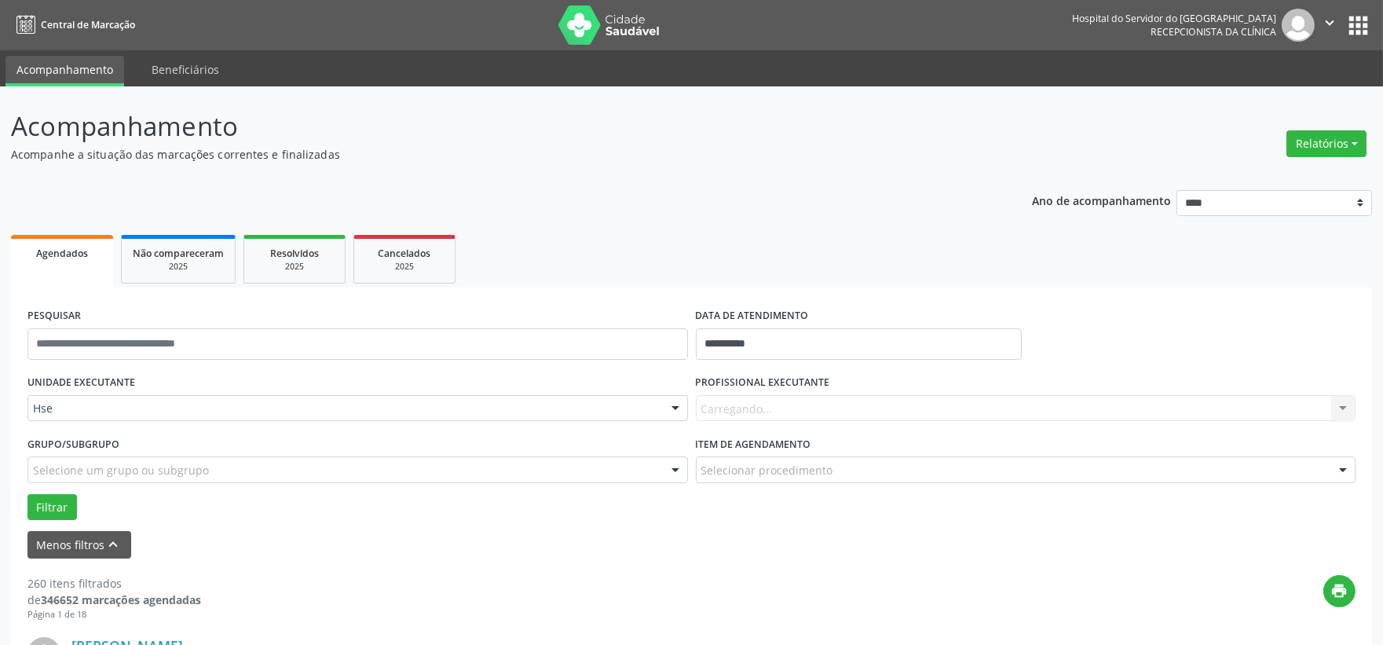
click at [738, 407] on div "Carregando... Nenhum resultado encontrado para: " " Não há nenhuma opção para s…" at bounding box center [1026, 408] width 660 height 27
click at [734, 377] on label "PROFISSIONAL EXECUTANTE" at bounding box center [763, 383] width 134 height 24
click at [734, 401] on div "Carregando... Nenhum resultado encontrado para: " " Não há nenhuma opção para s…" at bounding box center [1026, 408] width 660 height 27
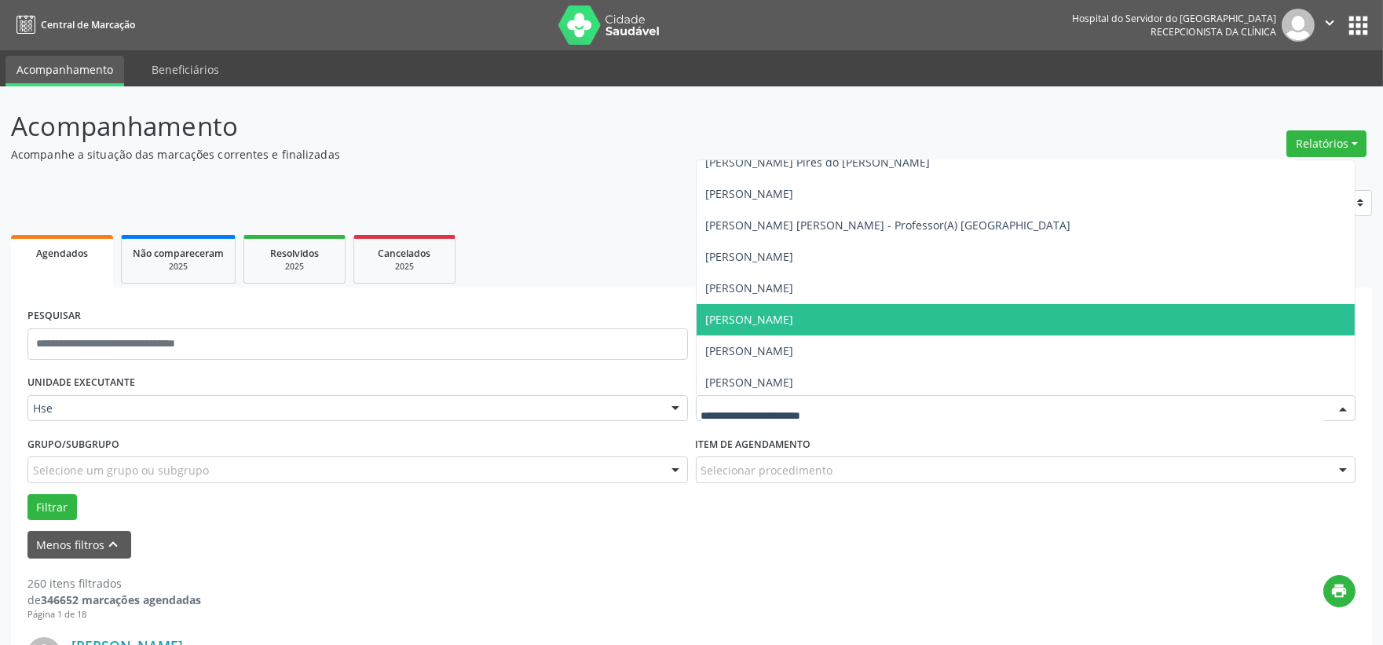
scroll to position [523, 0]
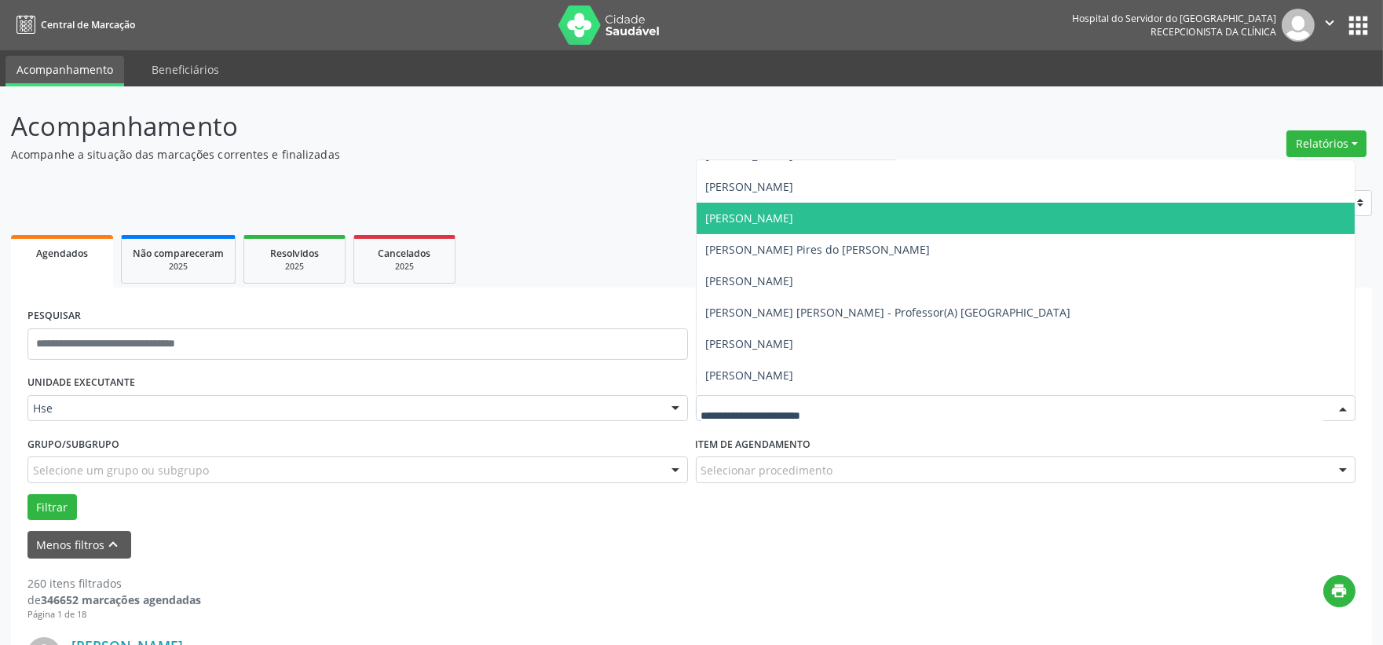
click at [741, 221] on span "[PERSON_NAME]" at bounding box center [750, 217] width 88 height 15
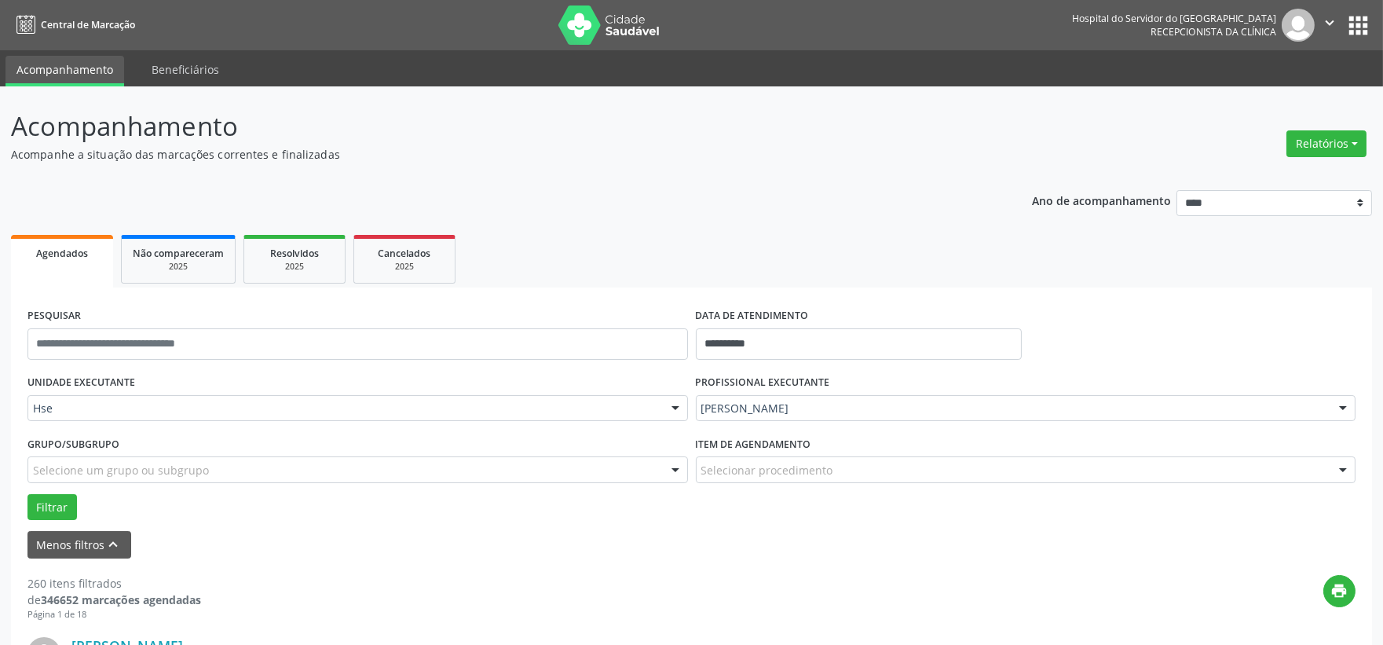
scroll to position [262, 0]
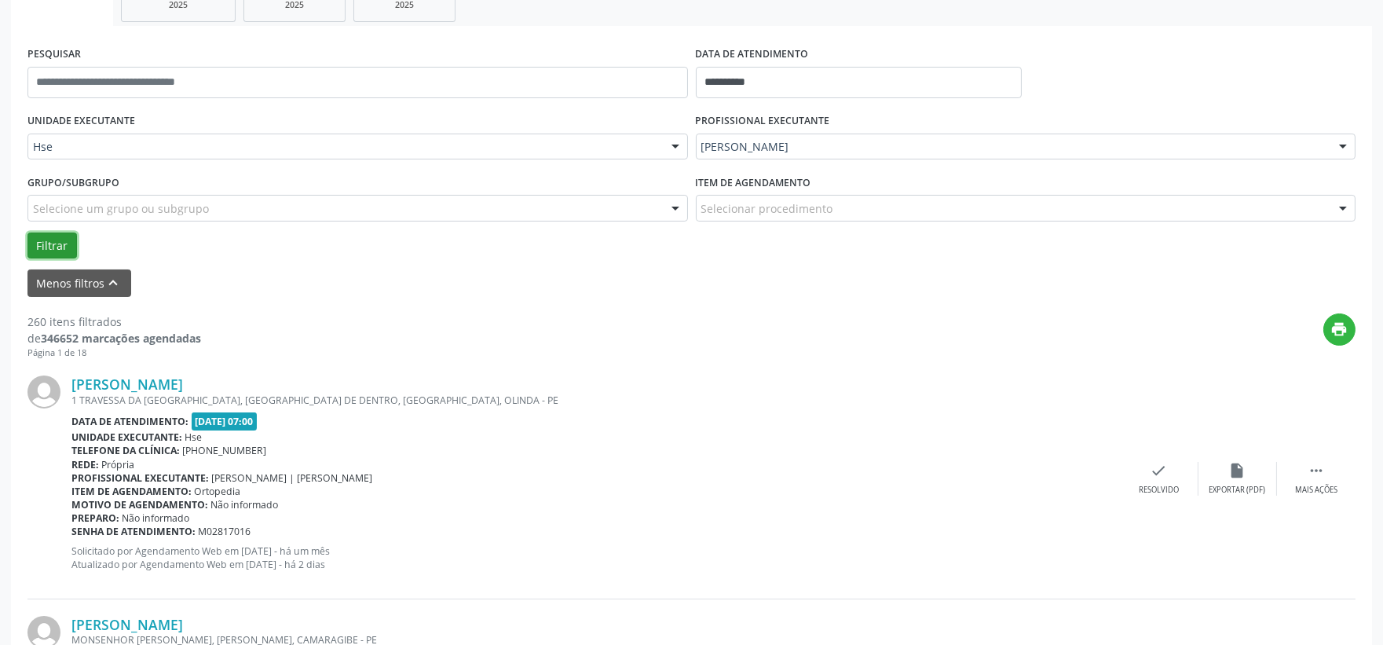
click at [41, 234] on button "Filtrar" at bounding box center [51, 245] width 49 height 27
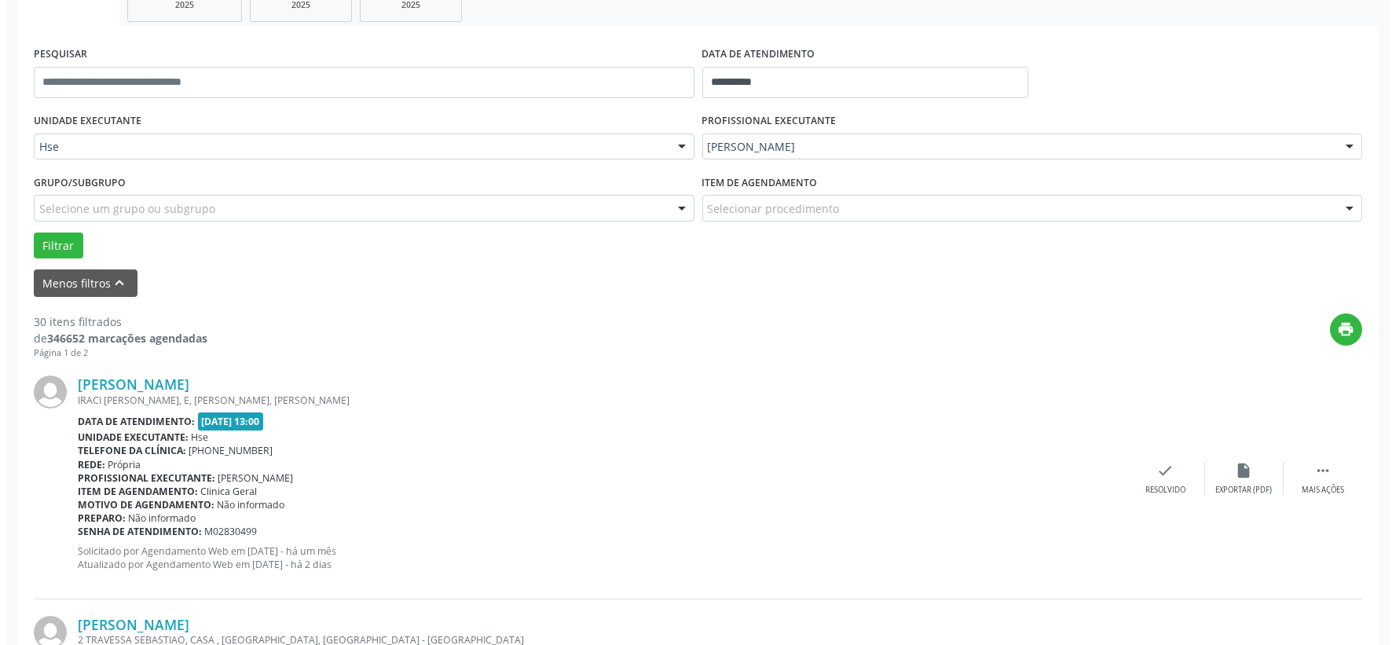
scroll to position [349, 0]
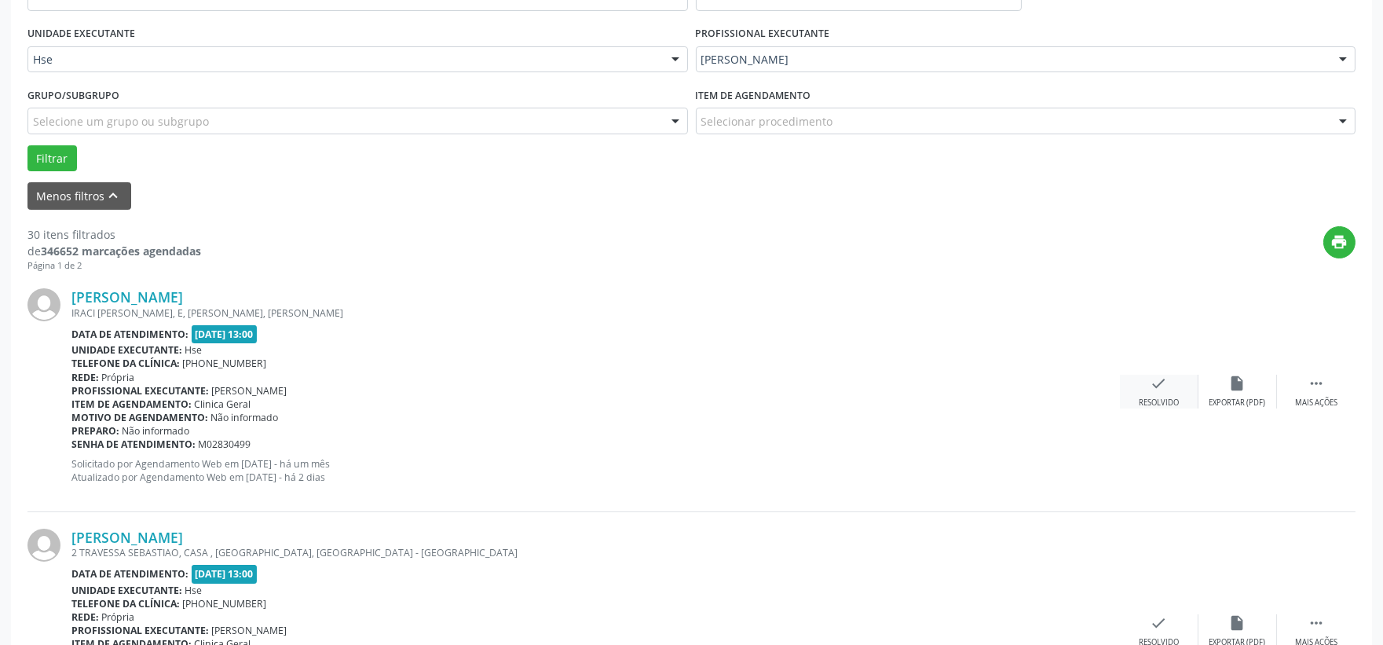
click at [1157, 387] on icon "check" at bounding box center [1159, 383] width 17 height 17
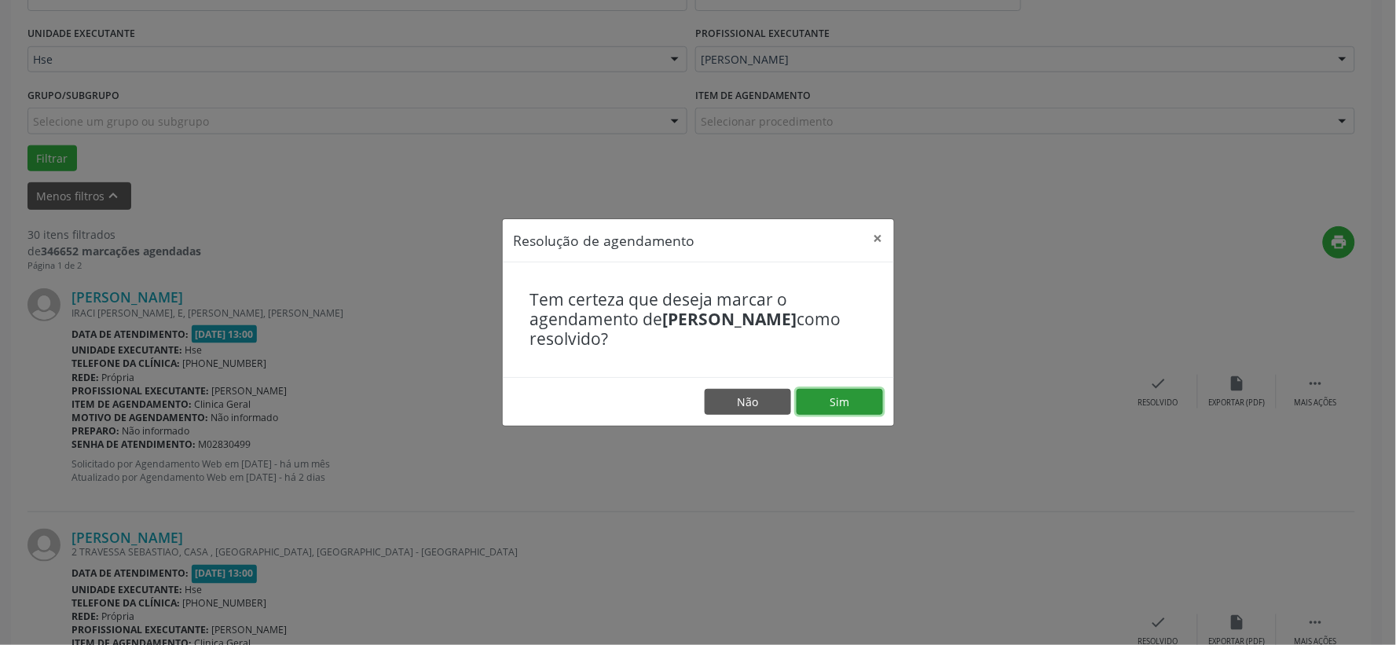
click at [843, 404] on button "Sim" at bounding box center [839, 402] width 86 height 27
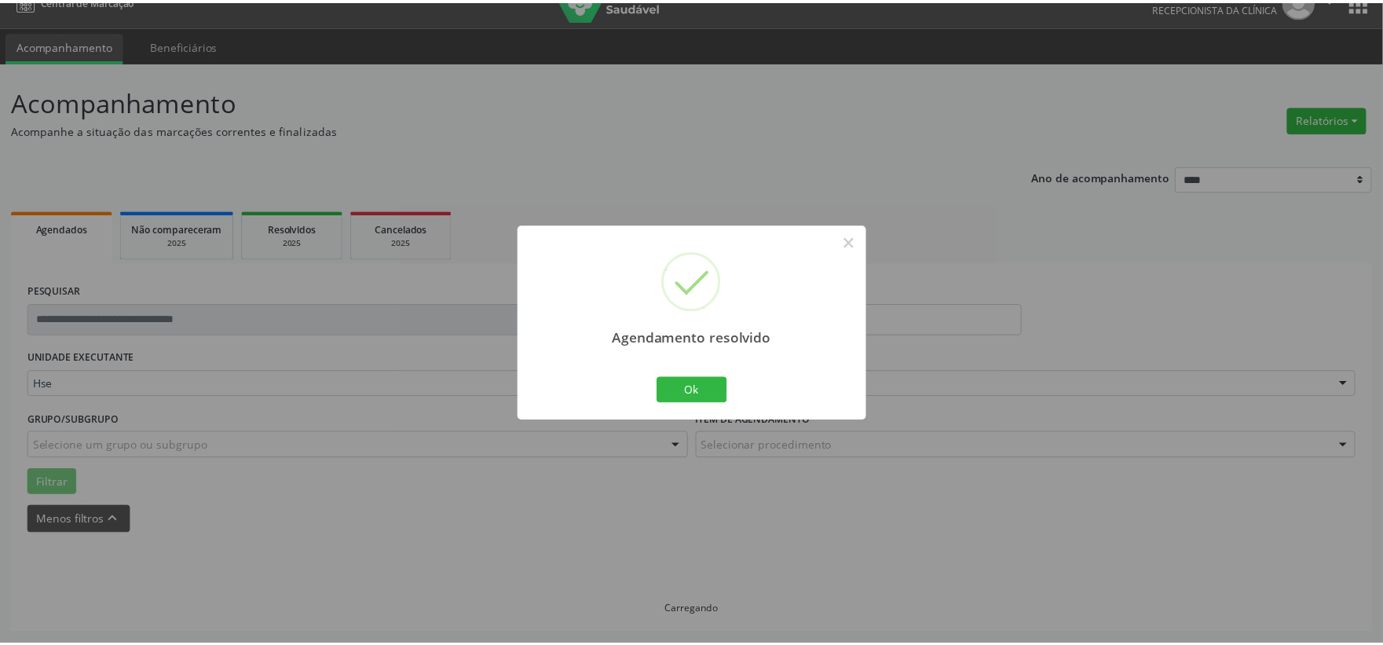
scroll to position [24, 0]
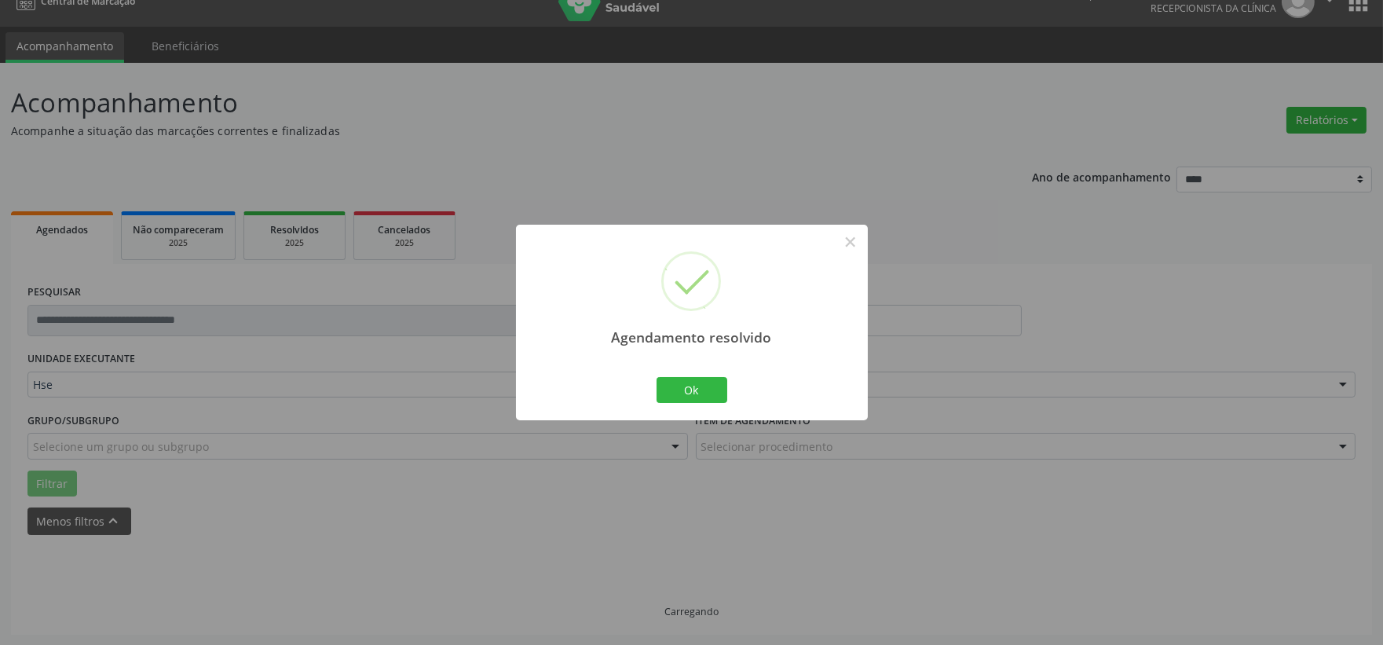
click at [840, 398] on div "Agendamento resolvido × Ok Cancel" at bounding box center [692, 323] width 352 height 196
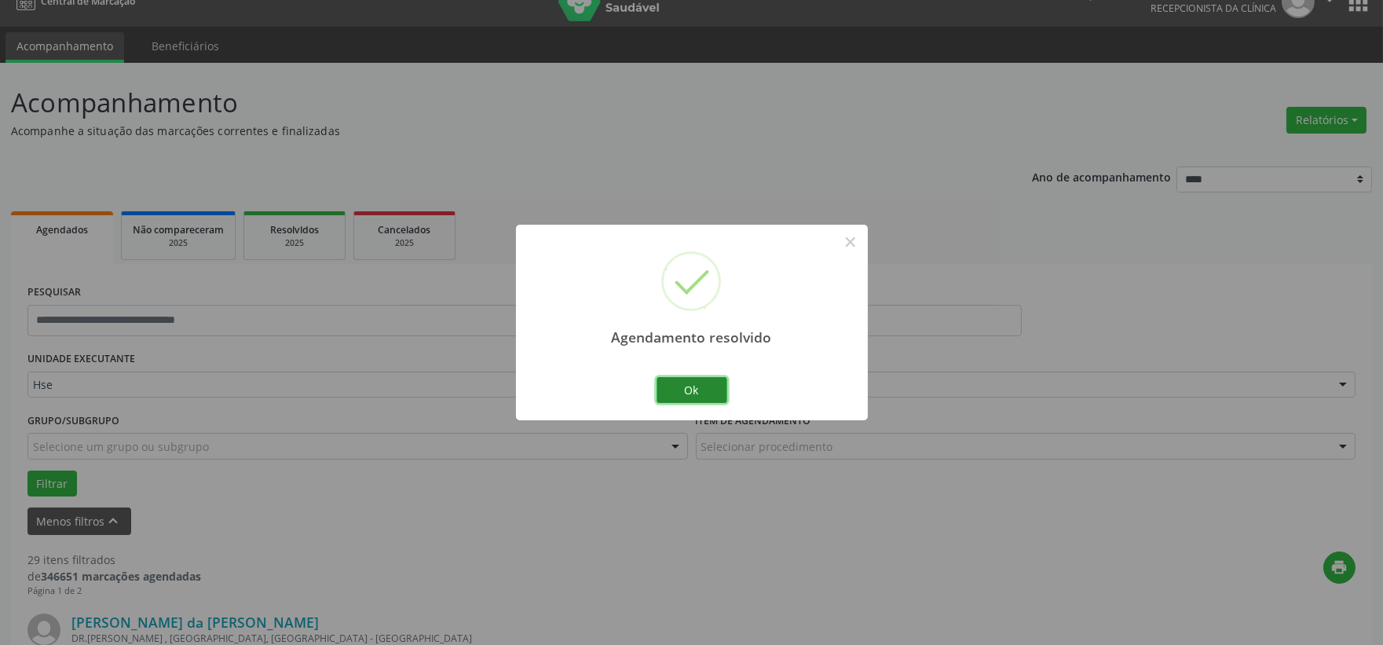
click at [697, 391] on button "Ok" at bounding box center [692, 390] width 71 height 27
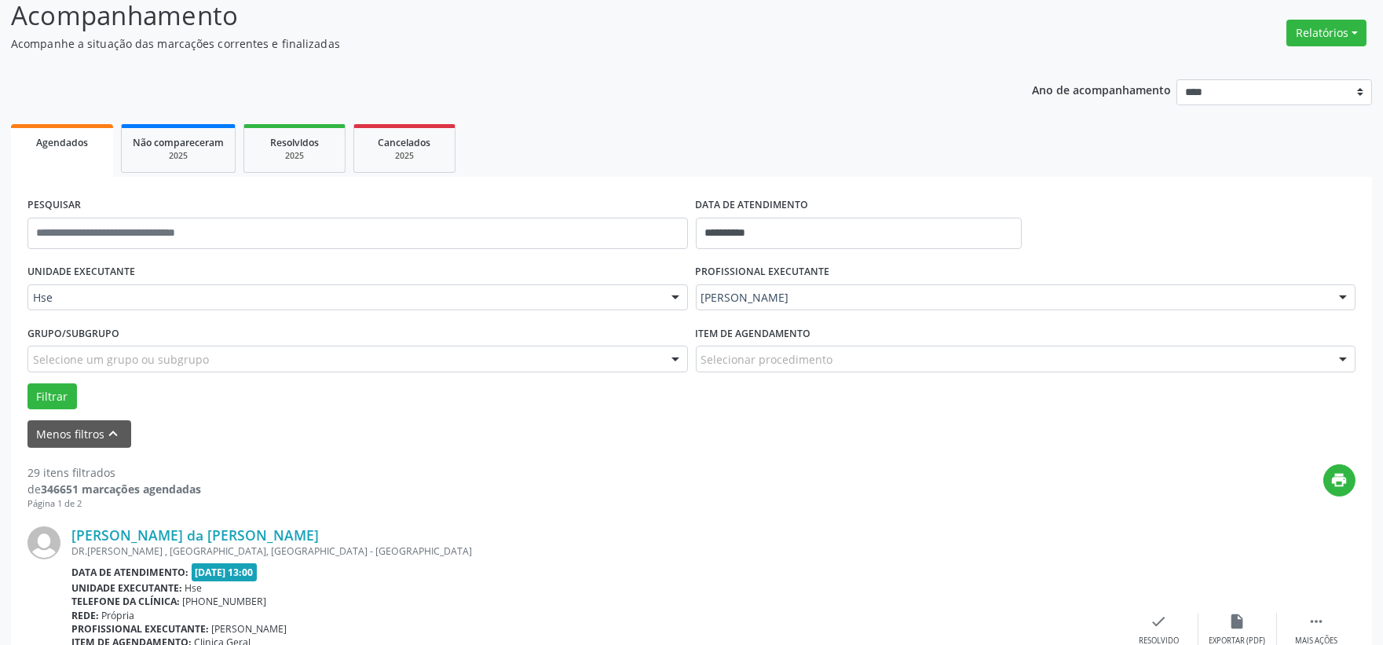
scroll to position [285, 0]
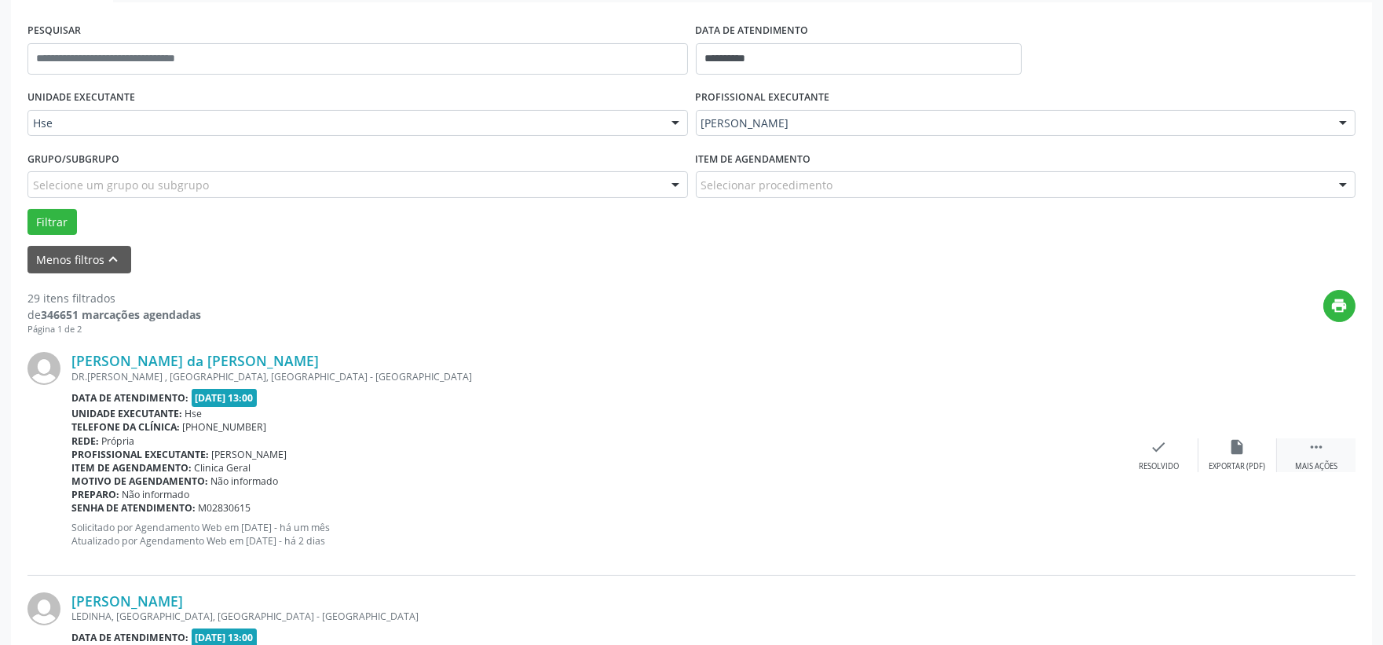
click at [1318, 442] on icon "" at bounding box center [1316, 446] width 17 height 17
click at [1249, 445] on div "alarm_off Não compareceu" at bounding box center [1237, 455] width 79 height 34
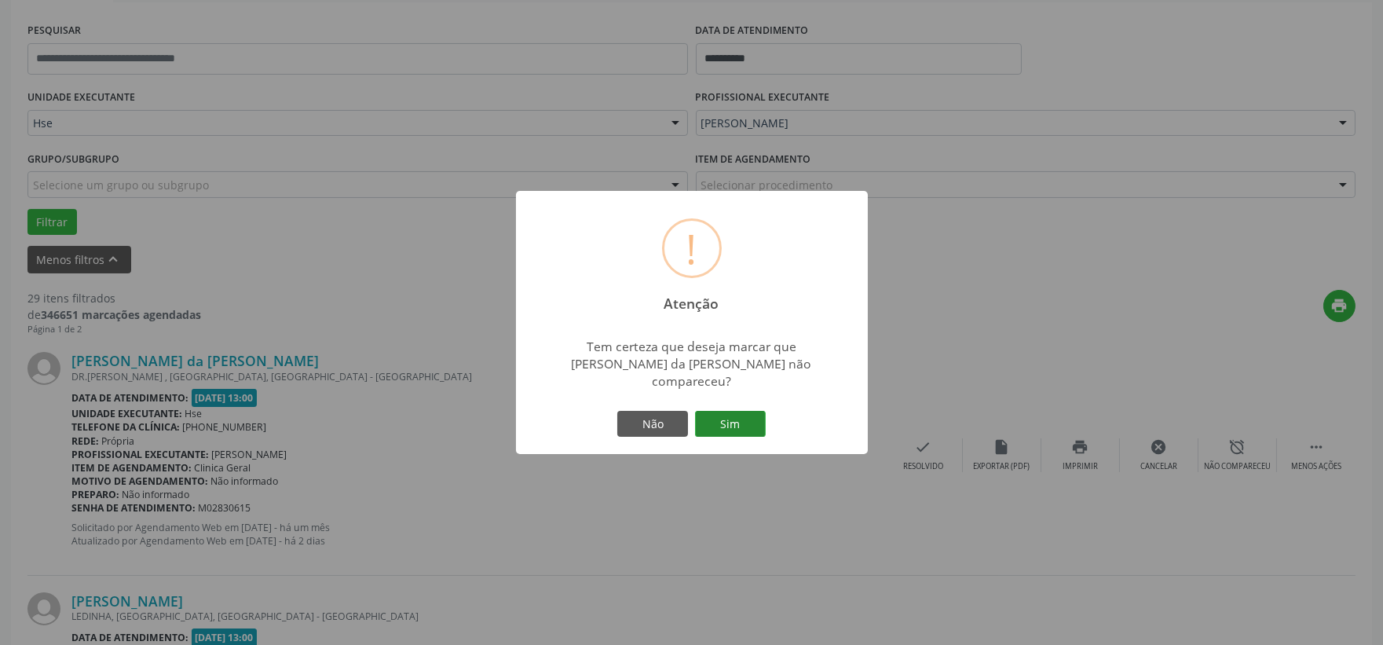
click at [729, 411] on button "Sim" at bounding box center [730, 424] width 71 height 27
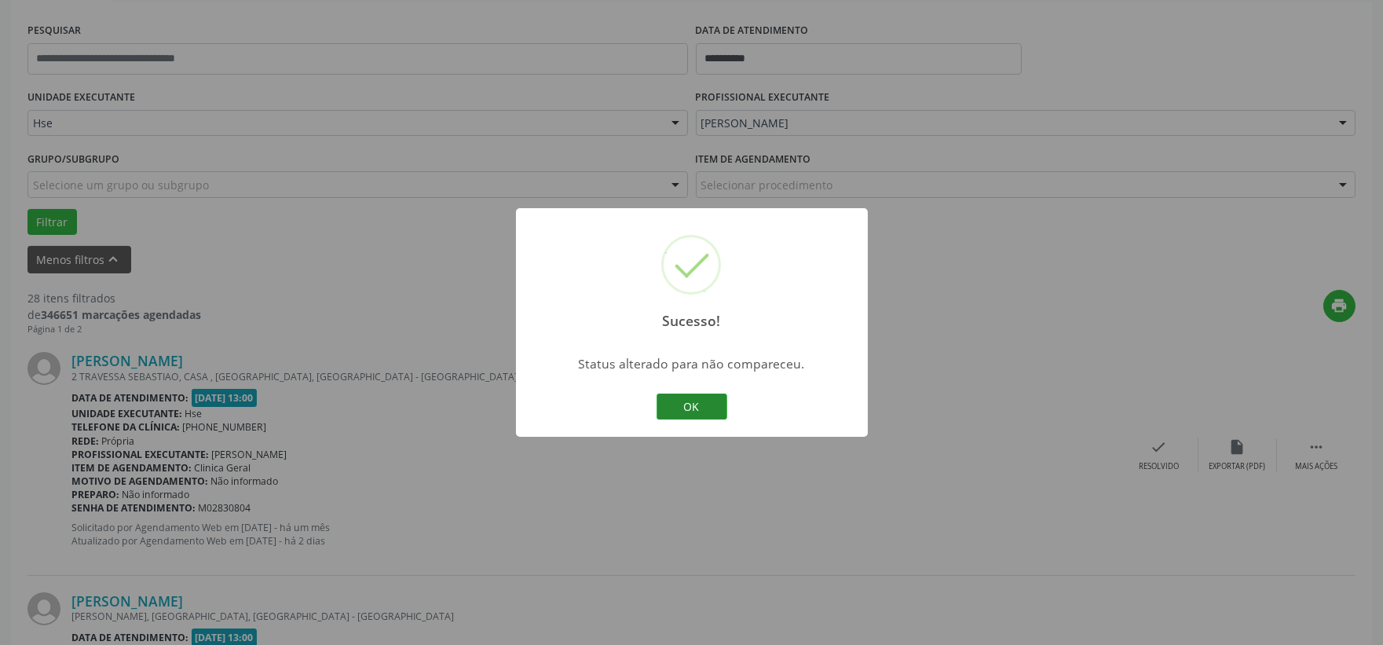
click at [697, 402] on button "OK" at bounding box center [692, 406] width 71 height 27
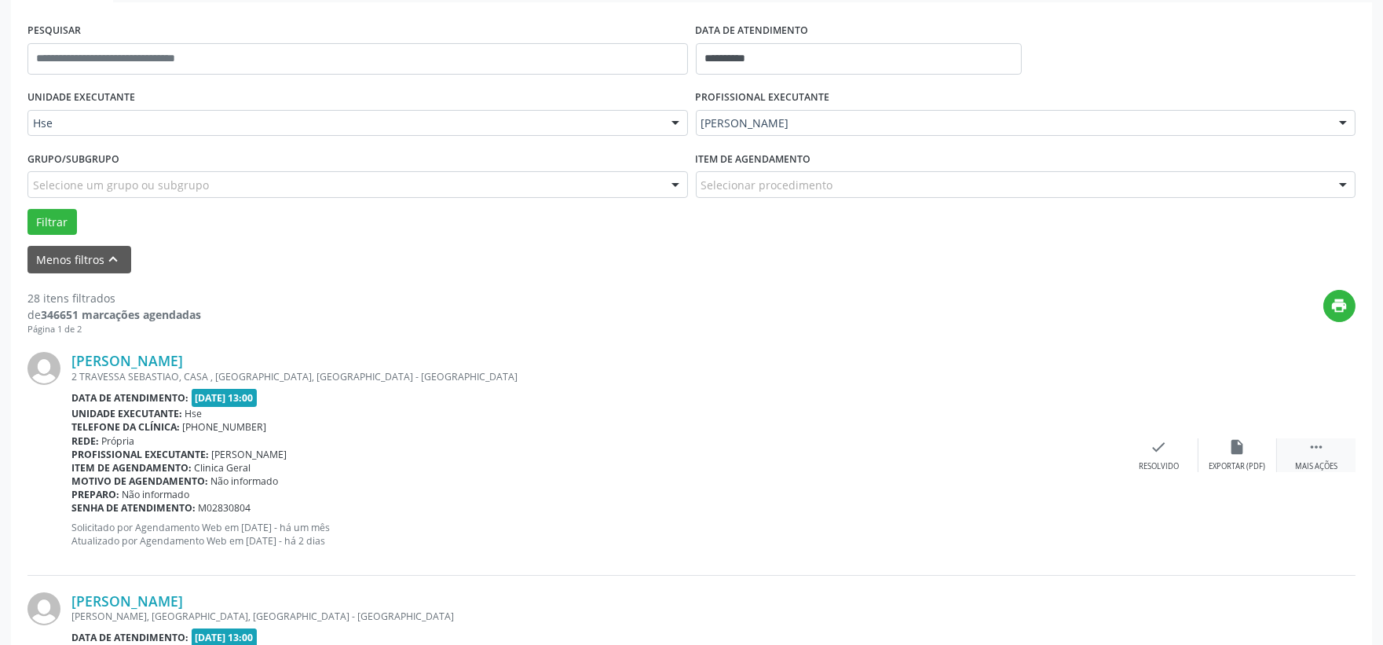
click at [1307, 442] on div " Mais ações" at bounding box center [1316, 455] width 79 height 34
click at [1251, 461] on div "Não compareceu" at bounding box center [1237, 466] width 67 height 11
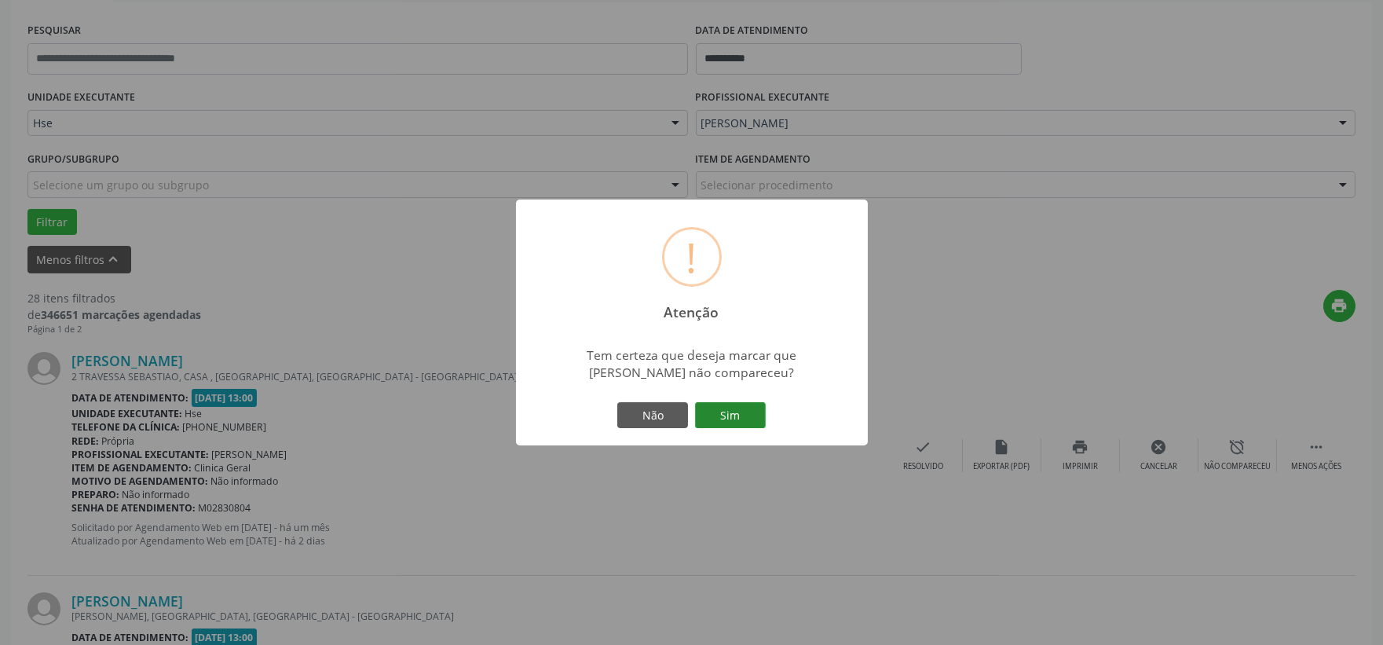
click at [734, 412] on button "Sim" at bounding box center [730, 415] width 71 height 27
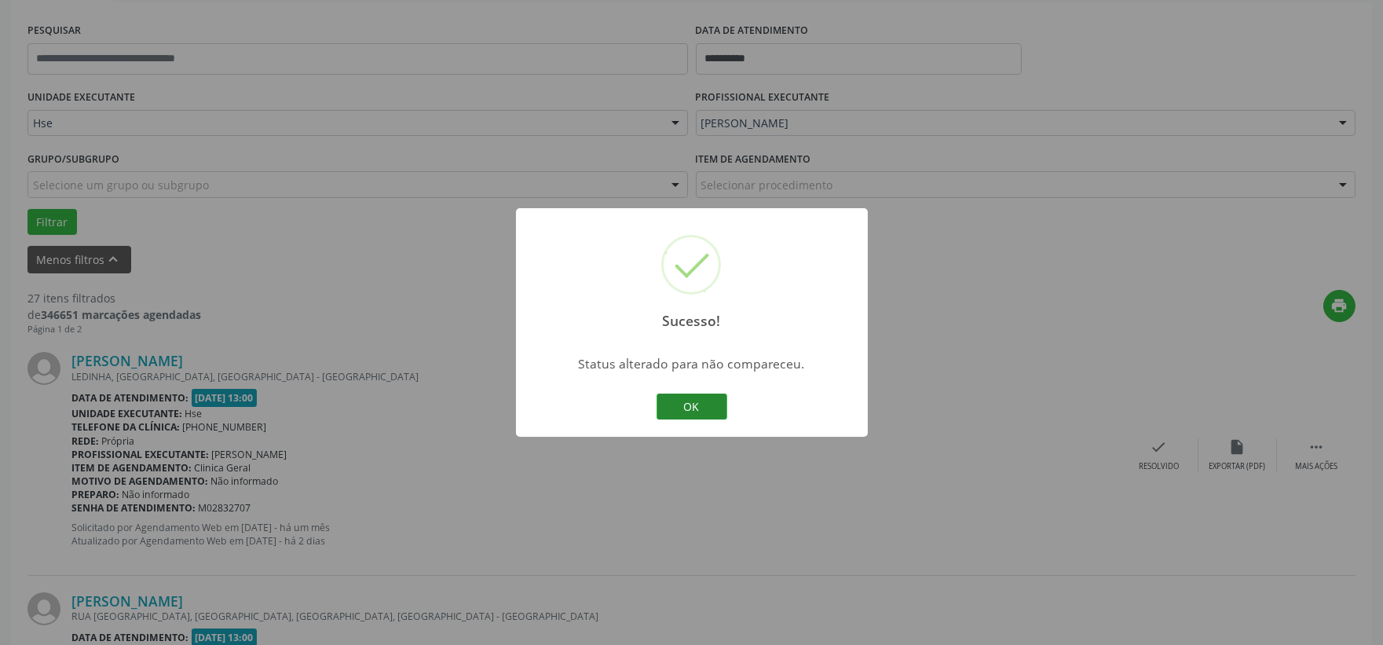
click at [686, 397] on button "OK" at bounding box center [692, 406] width 71 height 27
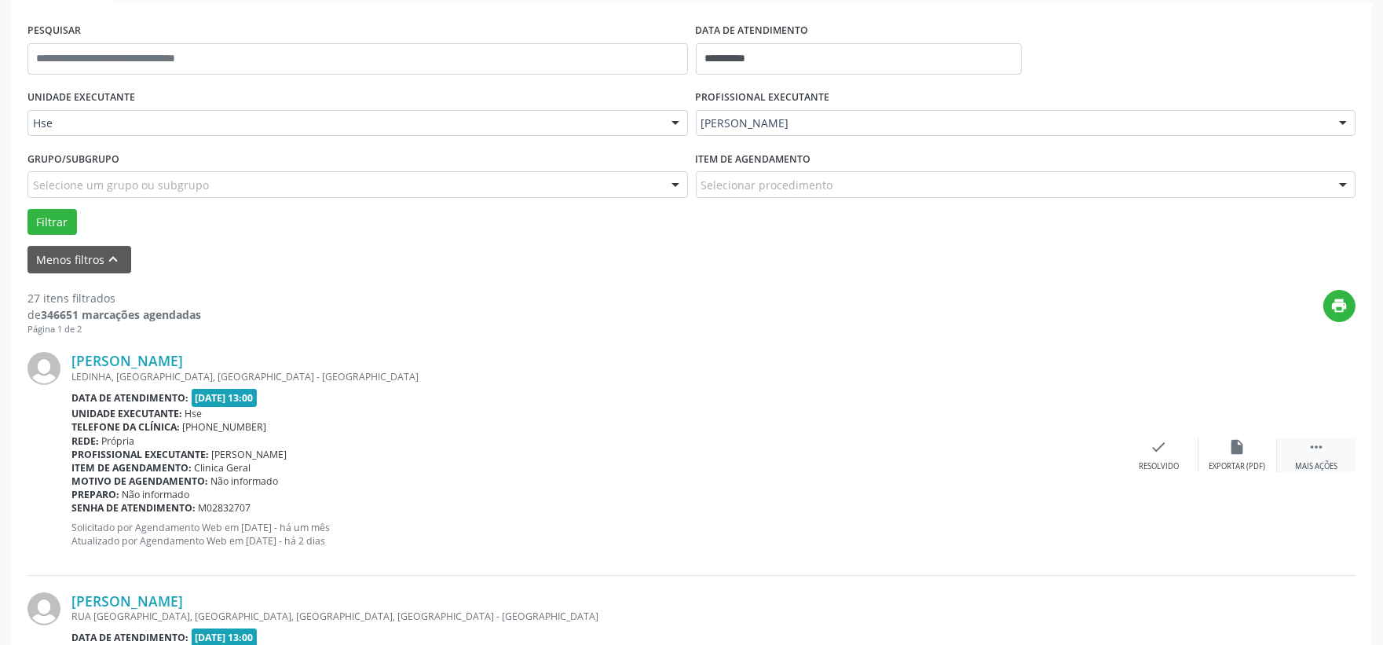
click at [1297, 449] on div " Mais ações" at bounding box center [1316, 455] width 79 height 34
click at [1239, 456] on div "alarm_off Não compareceu" at bounding box center [1237, 455] width 79 height 34
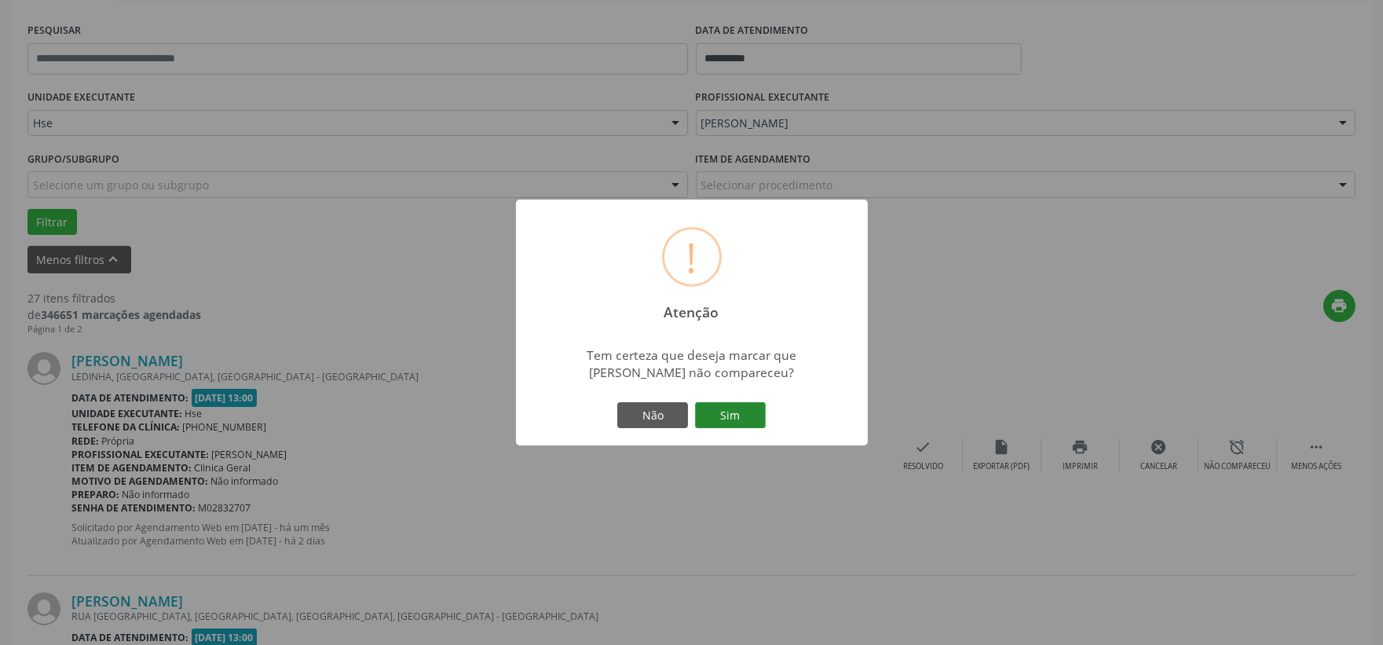
click at [741, 412] on button "Sim" at bounding box center [730, 415] width 71 height 27
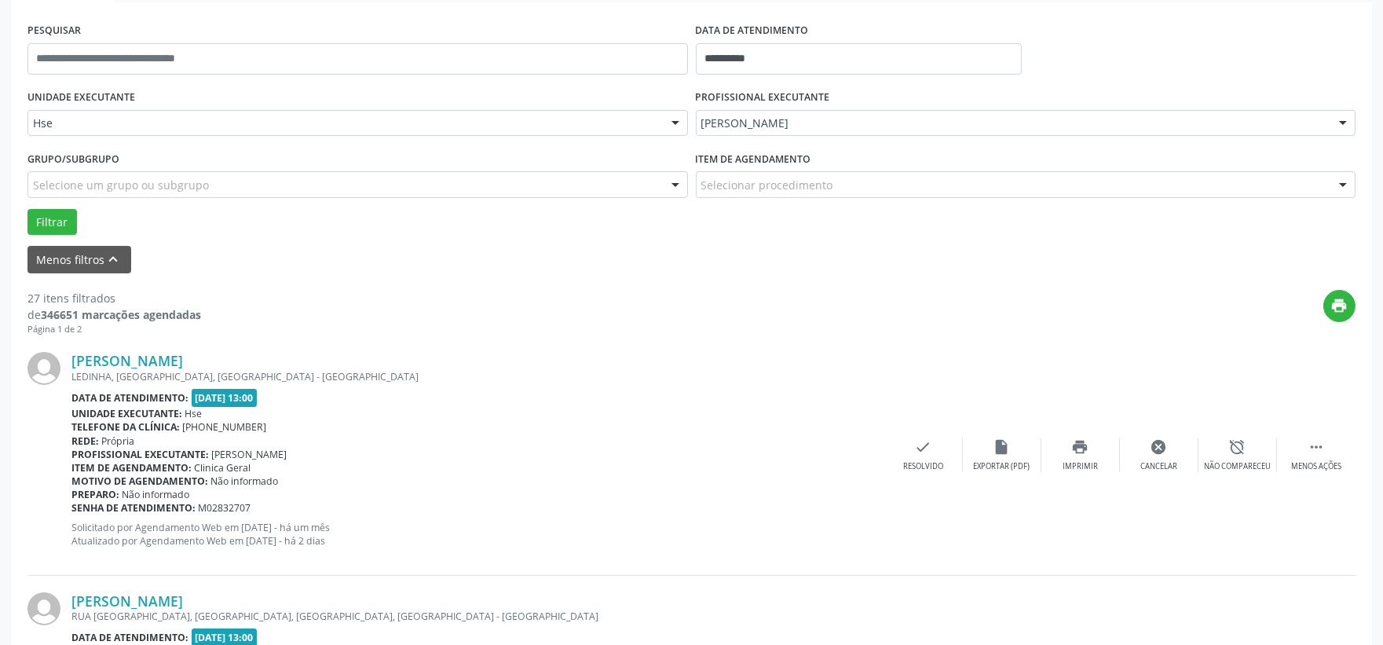
scroll to position [40, 0]
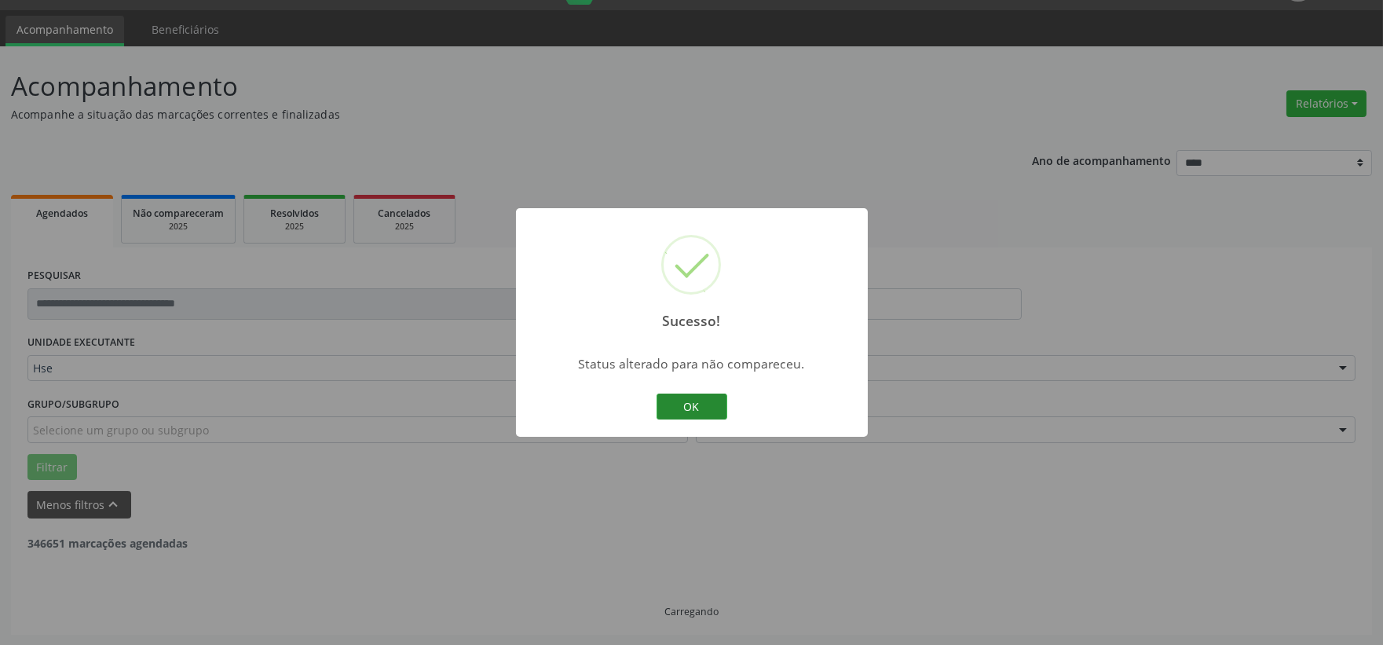
click at [693, 408] on button "OK" at bounding box center [692, 406] width 71 height 27
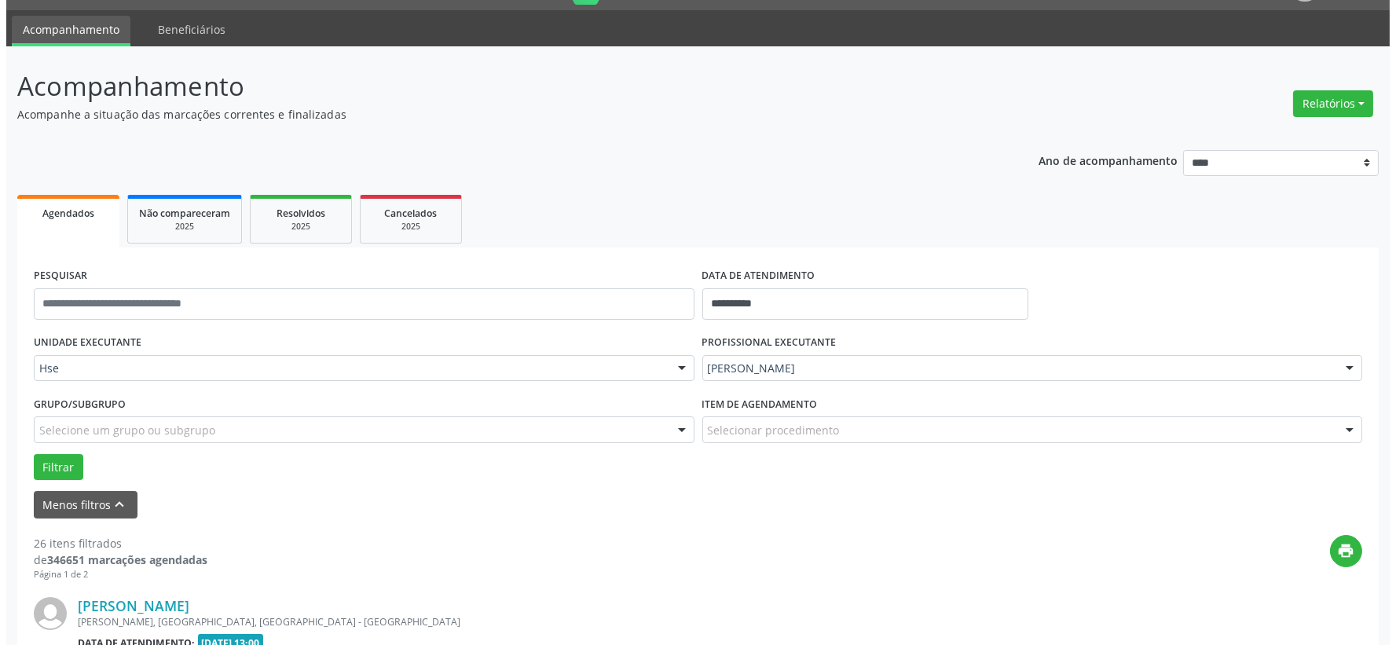
scroll to position [285, 0]
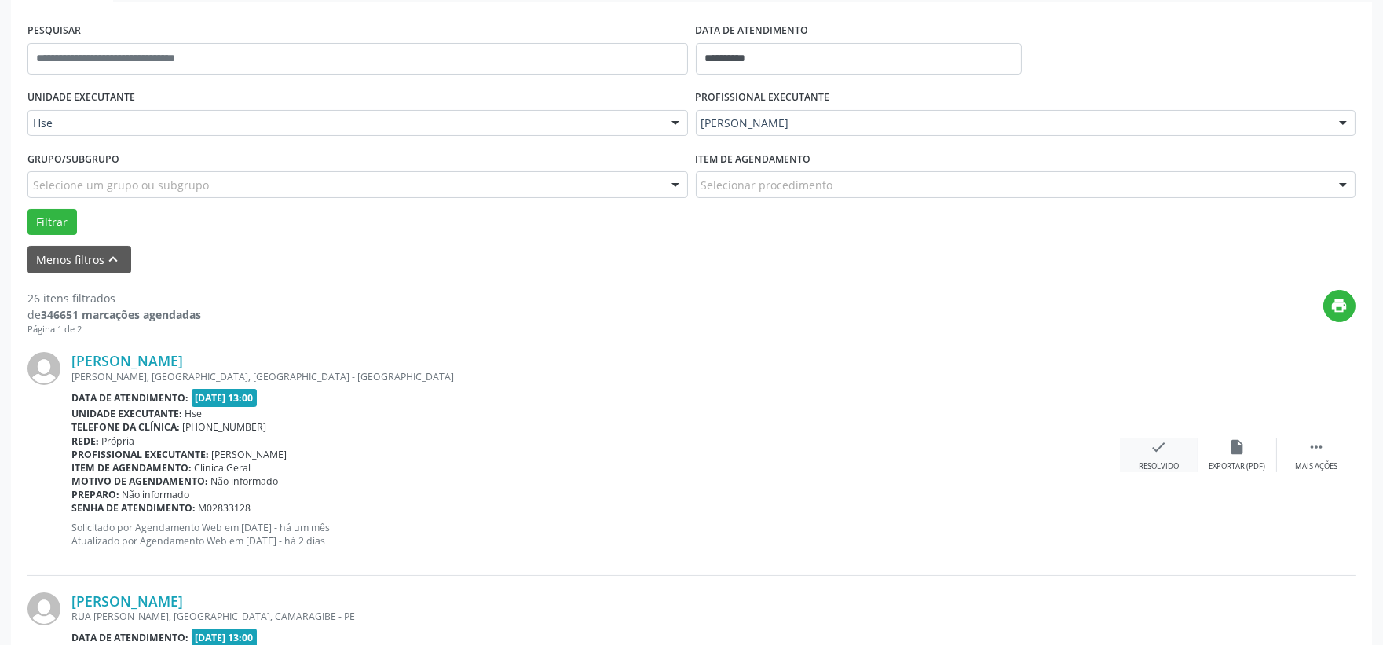
click at [1160, 450] on icon "check" at bounding box center [1159, 446] width 17 height 17
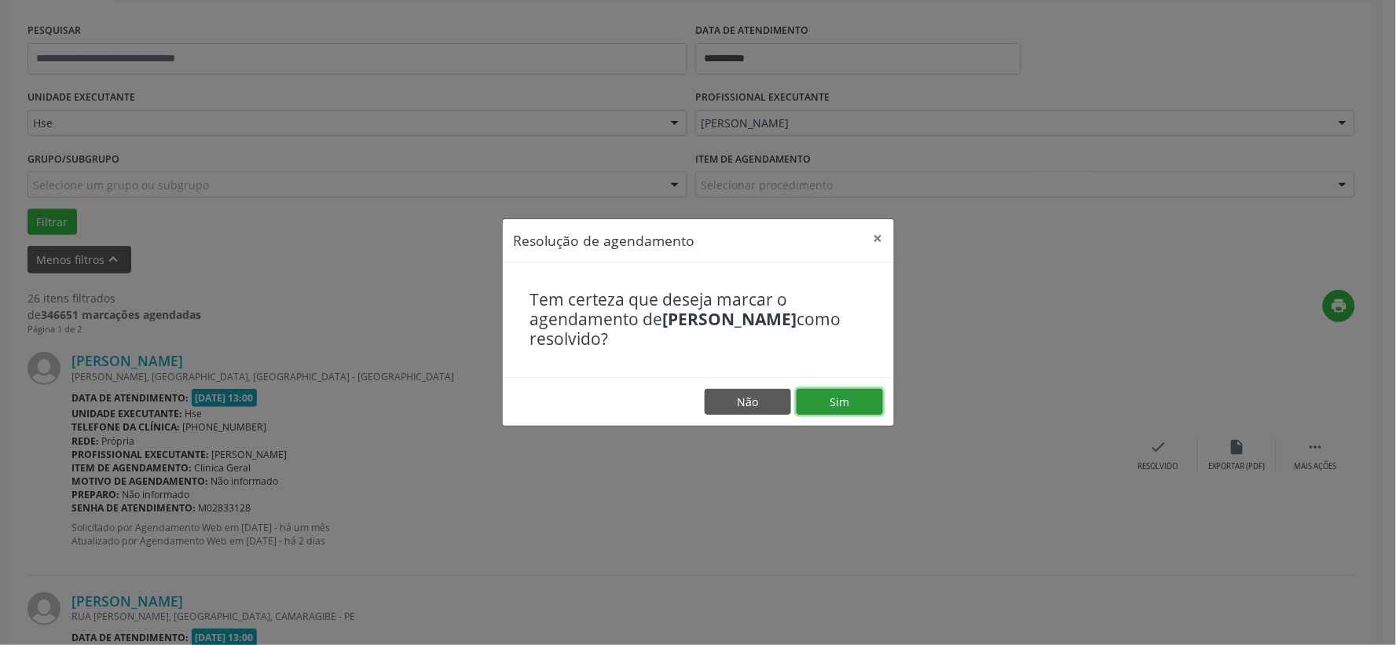
click at [836, 403] on button "Sim" at bounding box center [839, 402] width 86 height 27
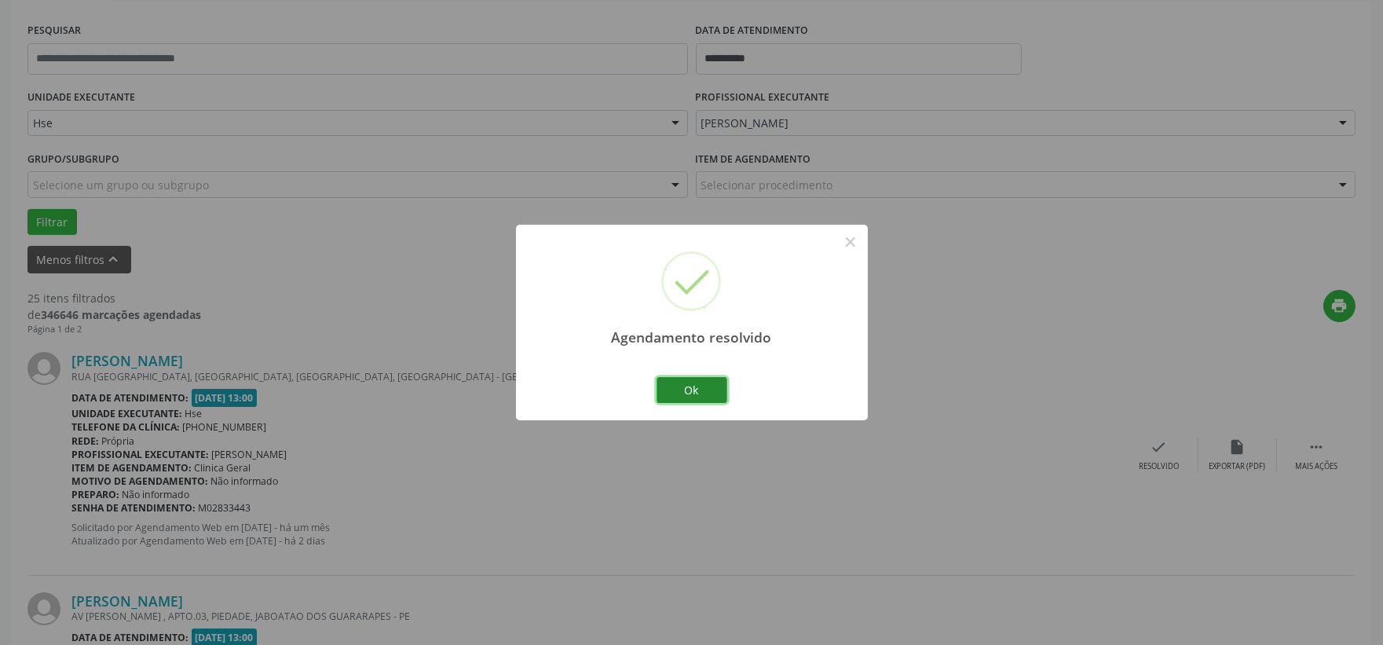
click at [693, 393] on button "Ok" at bounding box center [692, 390] width 71 height 27
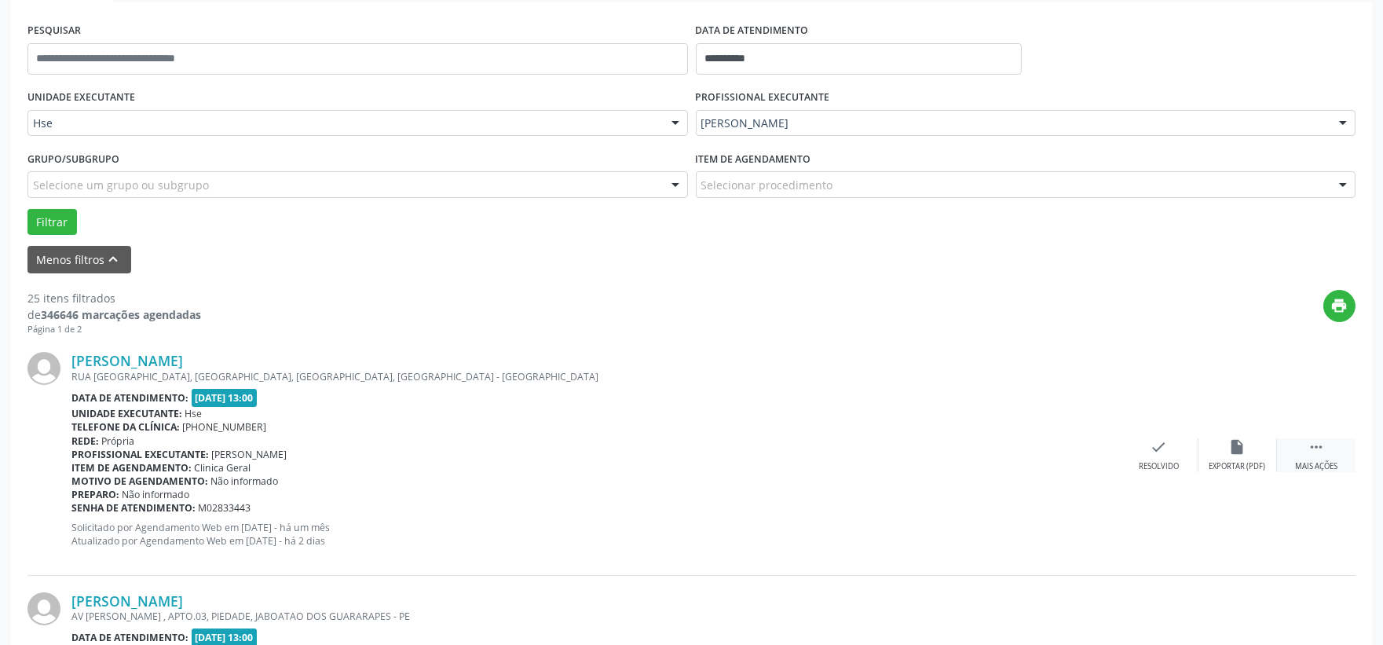
click at [1315, 445] on icon "" at bounding box center [1316, 446] width 17 height 17
click at [1236, 451] on icon "alarm_off" at bounding box center [1237, 446] width 17 height 17
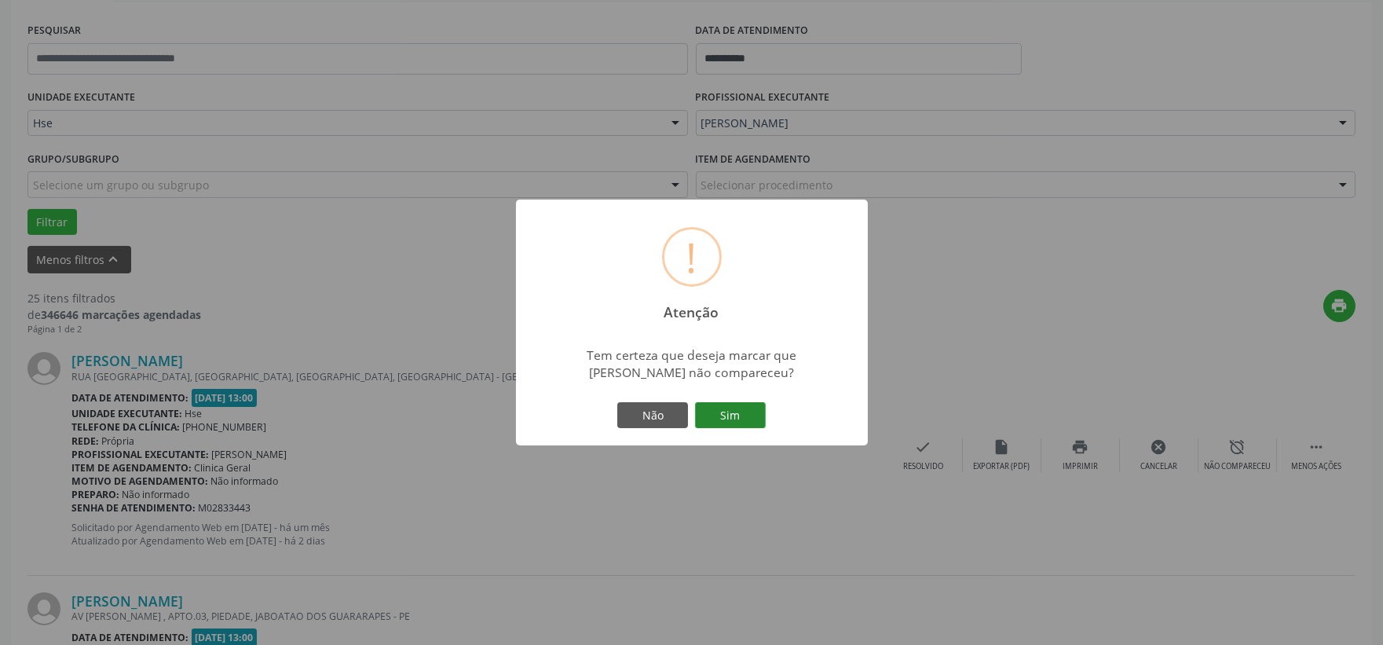
click at [738, 416] on button "Sim" at bounding box center [730, 415] width 71 height 27
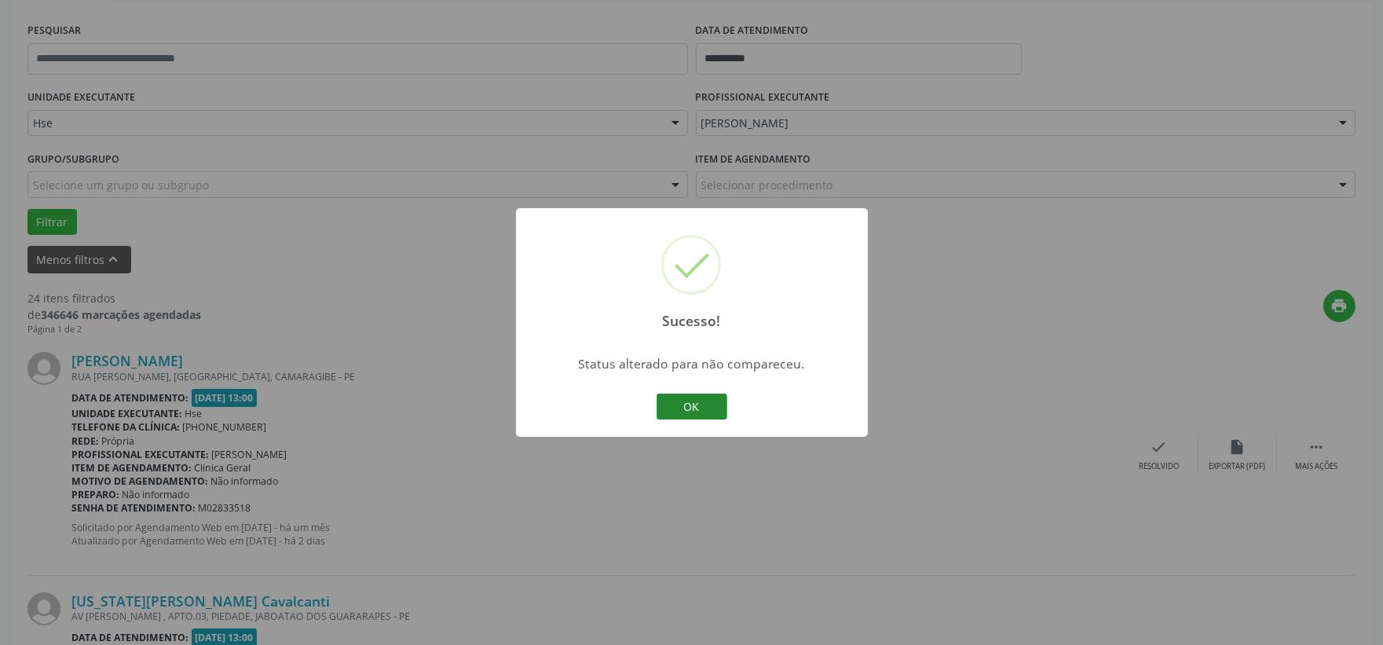
click at [701, 394] on button "OK" at bounding box center [692, 406] width 71 height 27
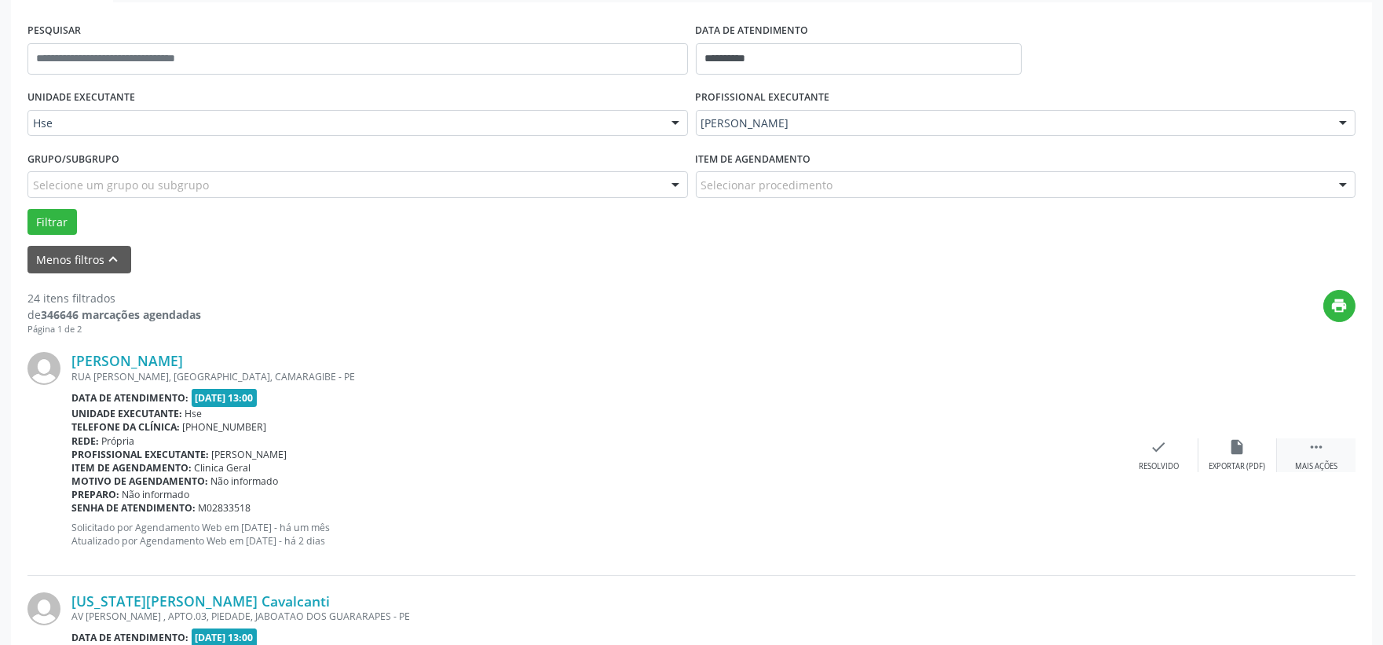
click at [1316, 440] on icon "" at bounding box center [1316, 446] width 17 height 17
click at [1231, 457] on div "alarm_off Não compareceu" at bounding box center [1237, 455] width 79 height 34
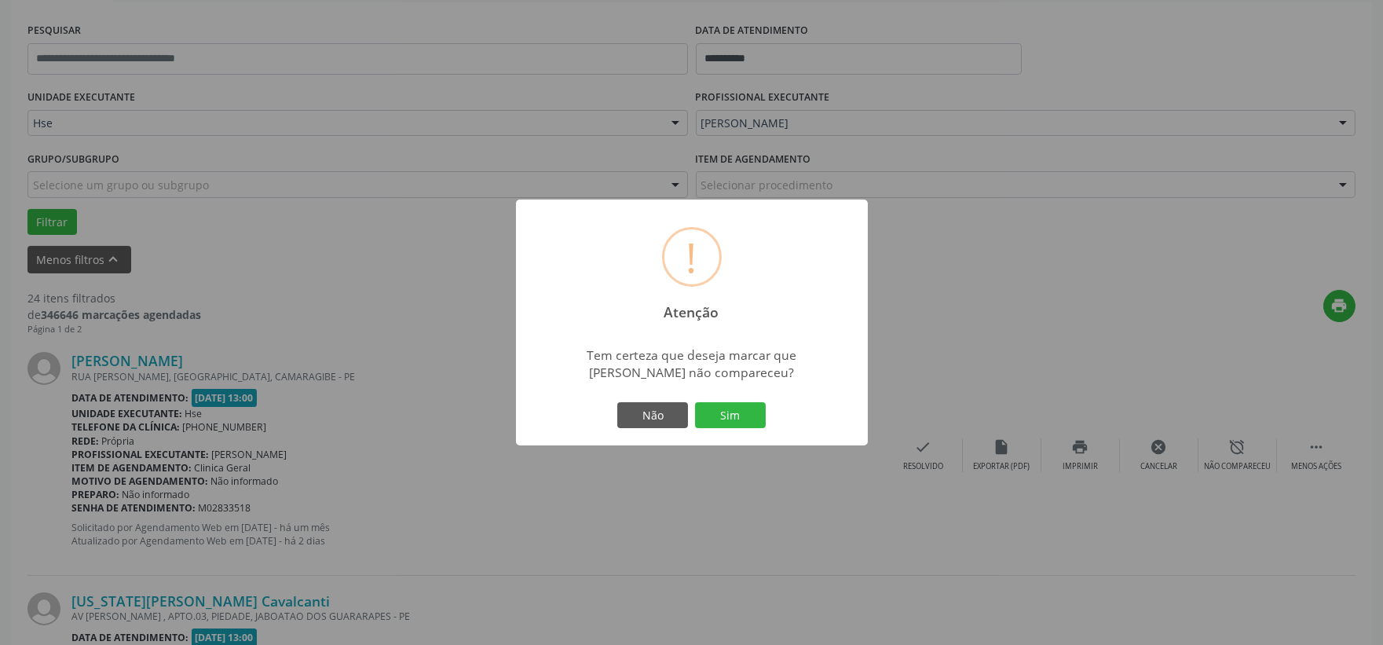
click at [708, 425] on button "Sim" at bounding box center [730, 415] width 71 height 27
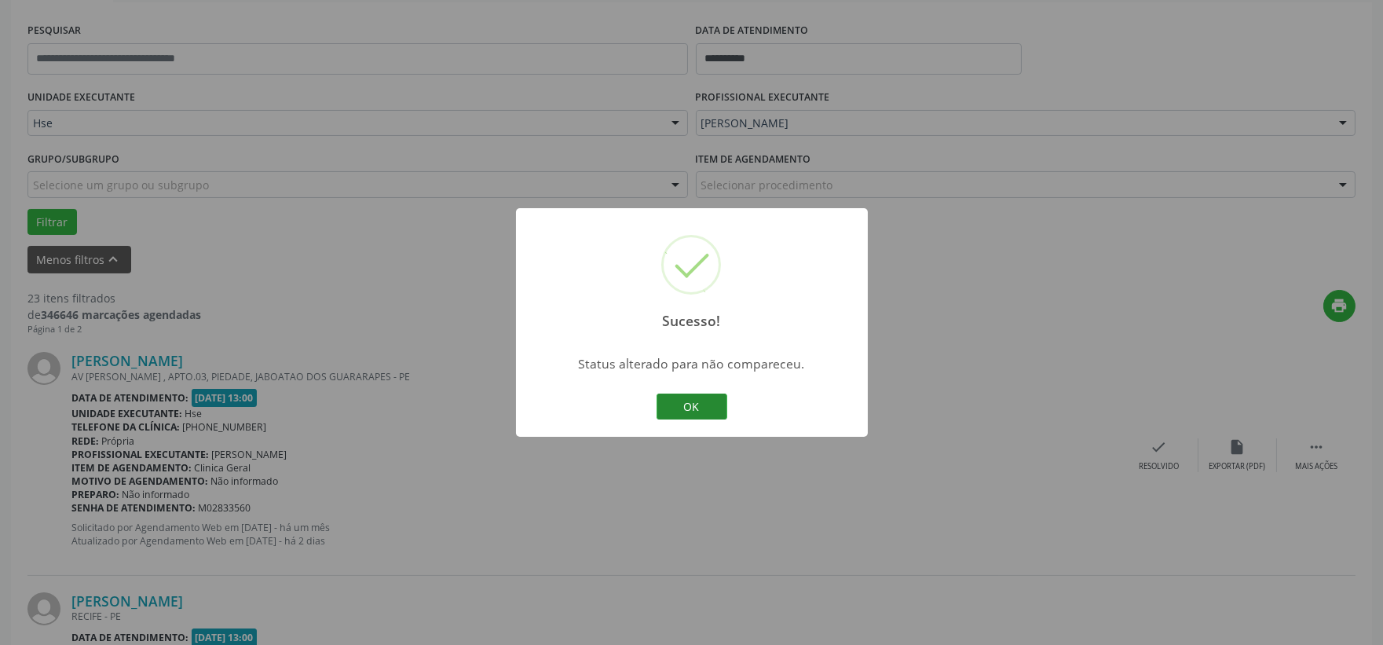
click at [686, 407] on button "OK" at bounding box center [692, 406] width 71 height 27
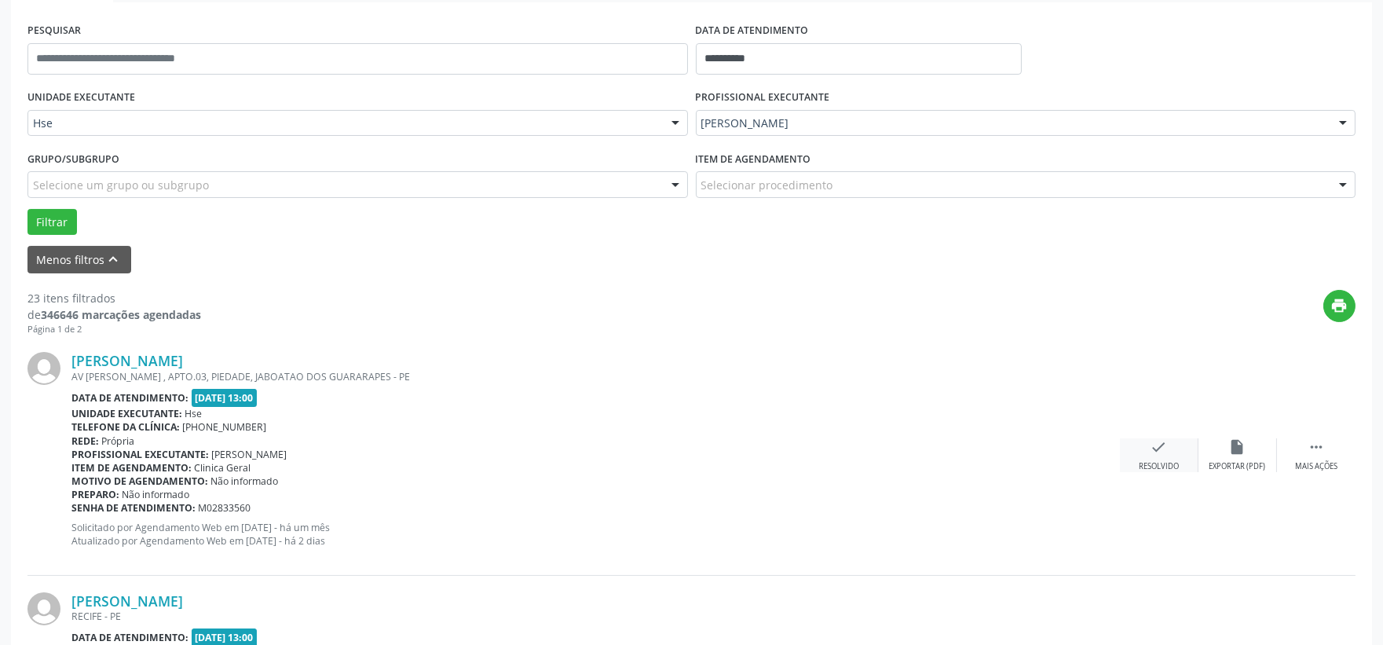
click at [1145, 446] on div "check Resolvido" at bounding box center [1159, 455] width 79 height 34
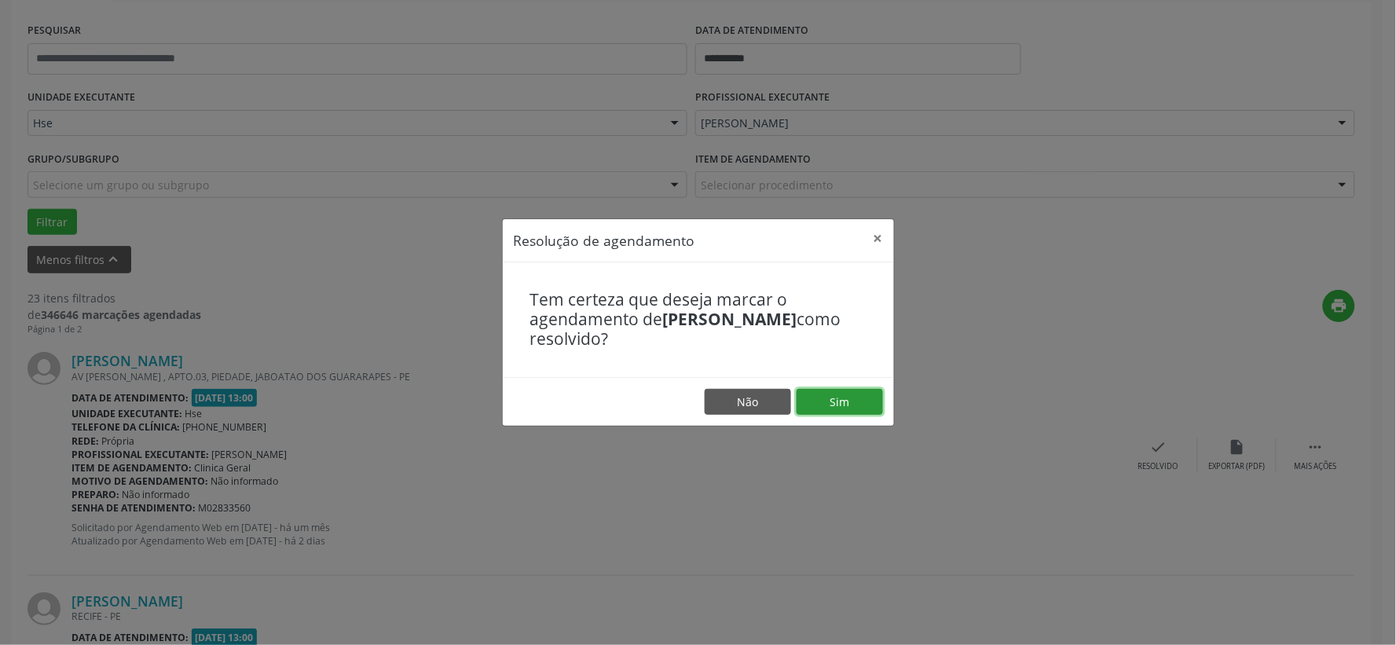
click at [852, 395] on button "Sim" at bounding box center [839, 402] width 86 height 27
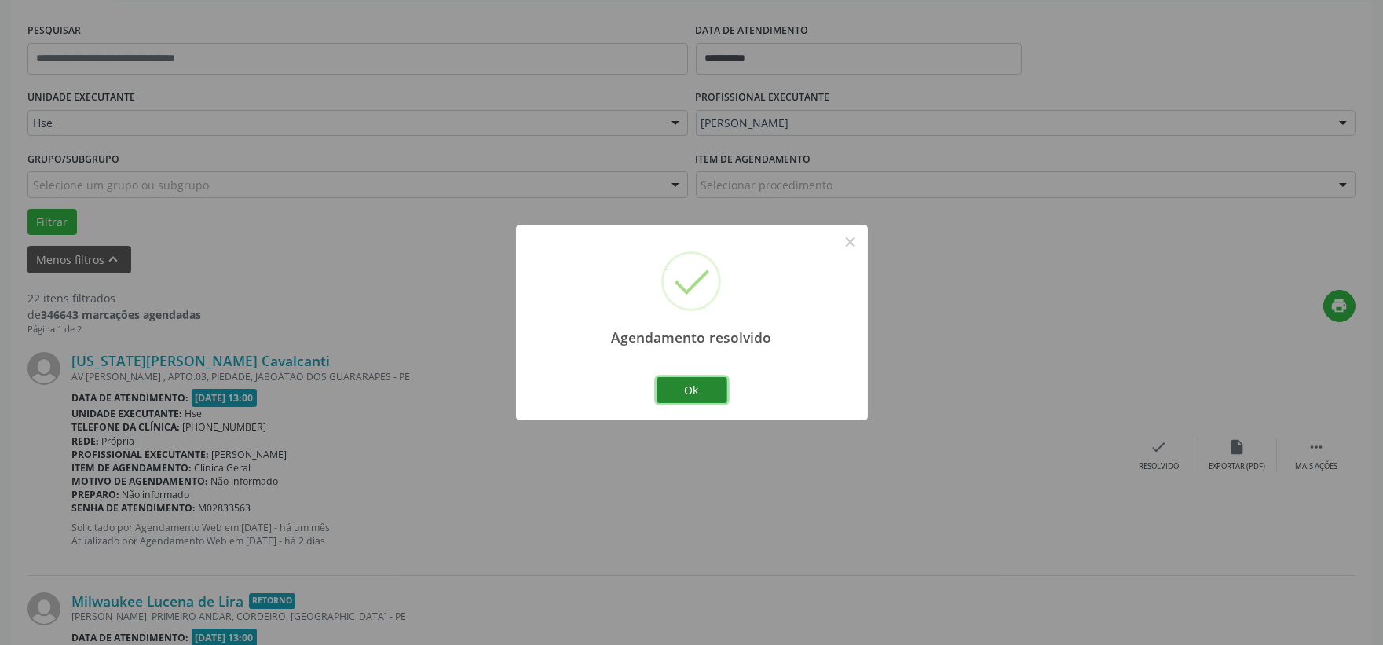
click at [700, 382] on button "Ok" at bounding box center [692, 390] width 71 height 27
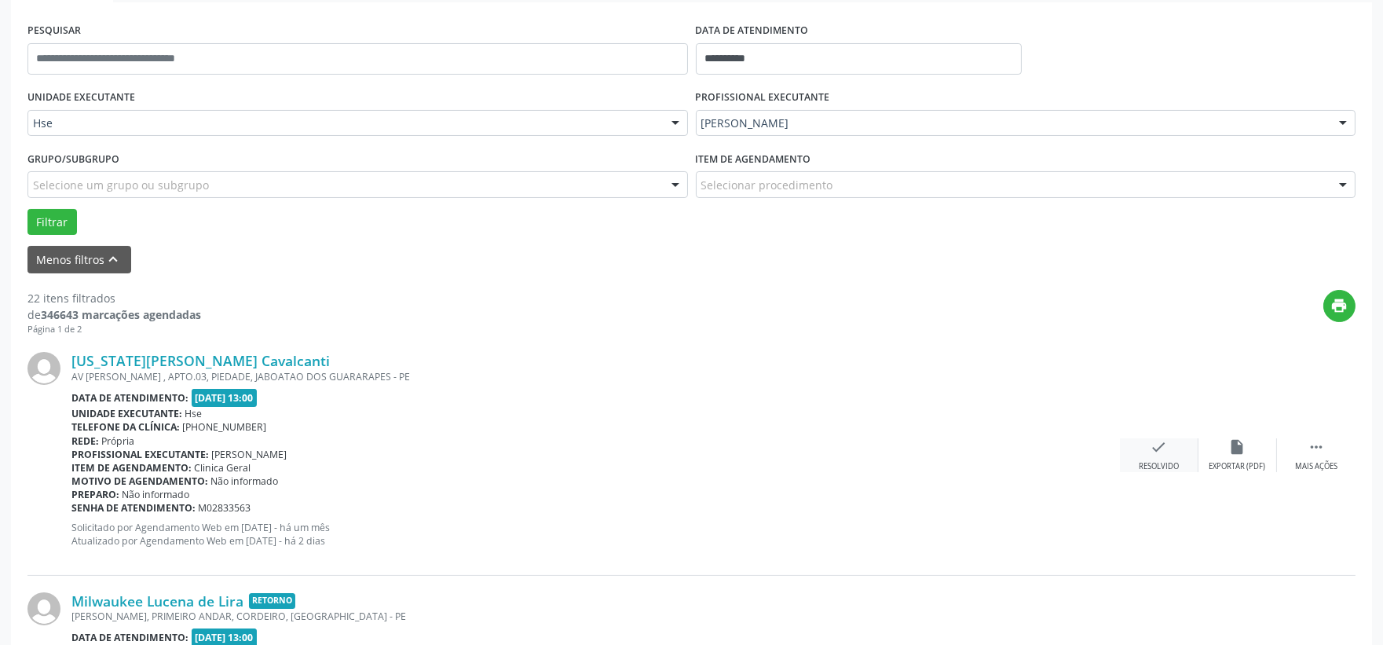
click at [1153, 452] on icon "check" at bounding box center [1159, 446] width 17 height 17
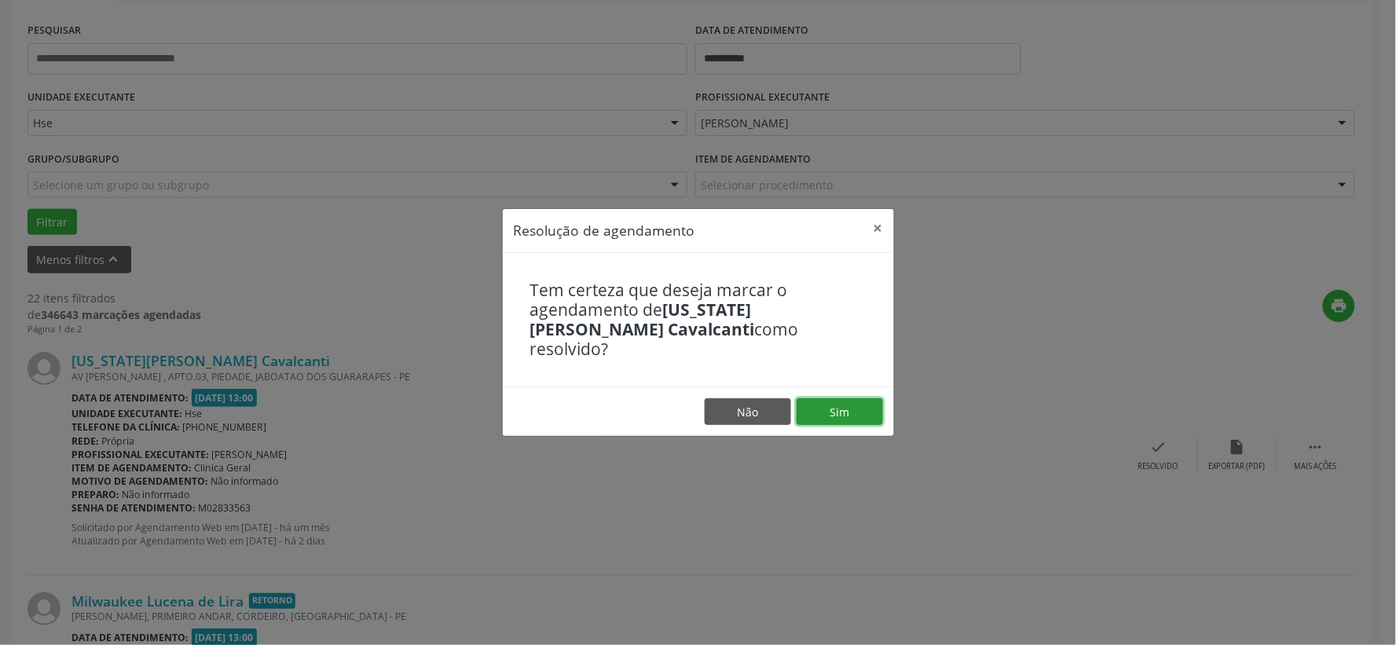
click at [833, 401] on button "Sim" at bounding box center [839, 411] width 86 height 27
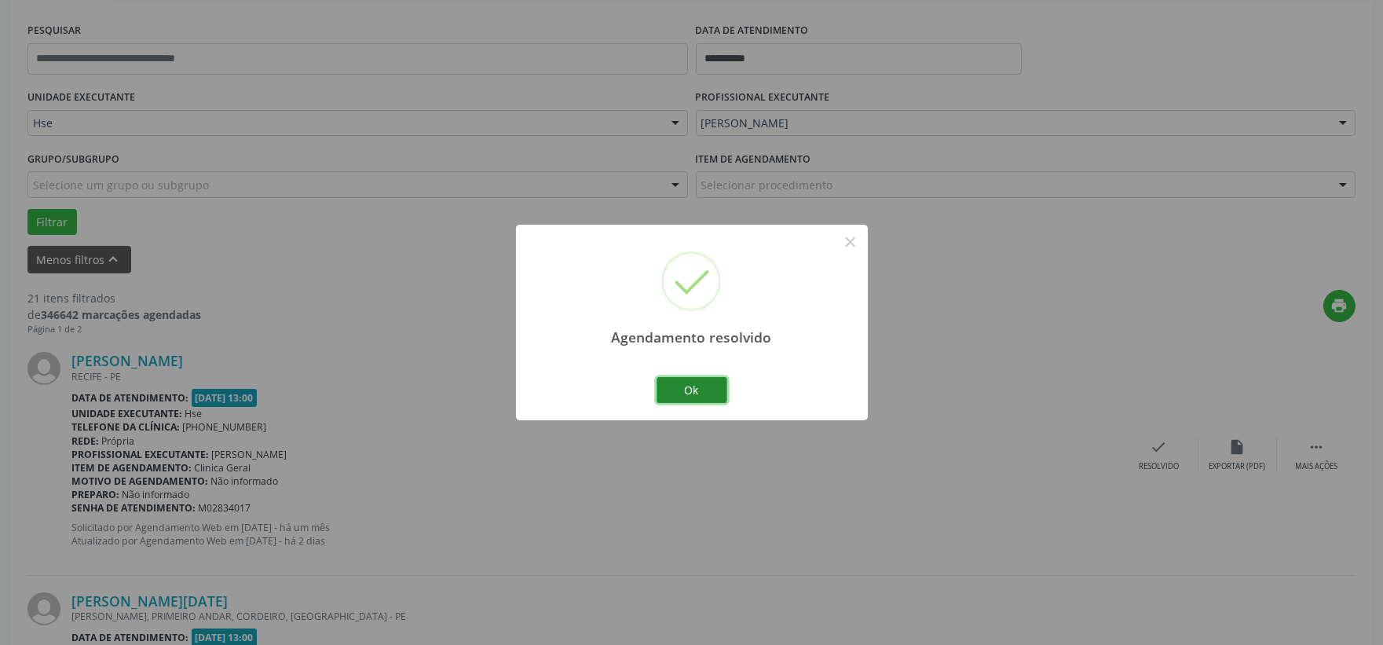
click at [702, 380] on button "Ok" at bounding box center [692, 390] width 71 height 27
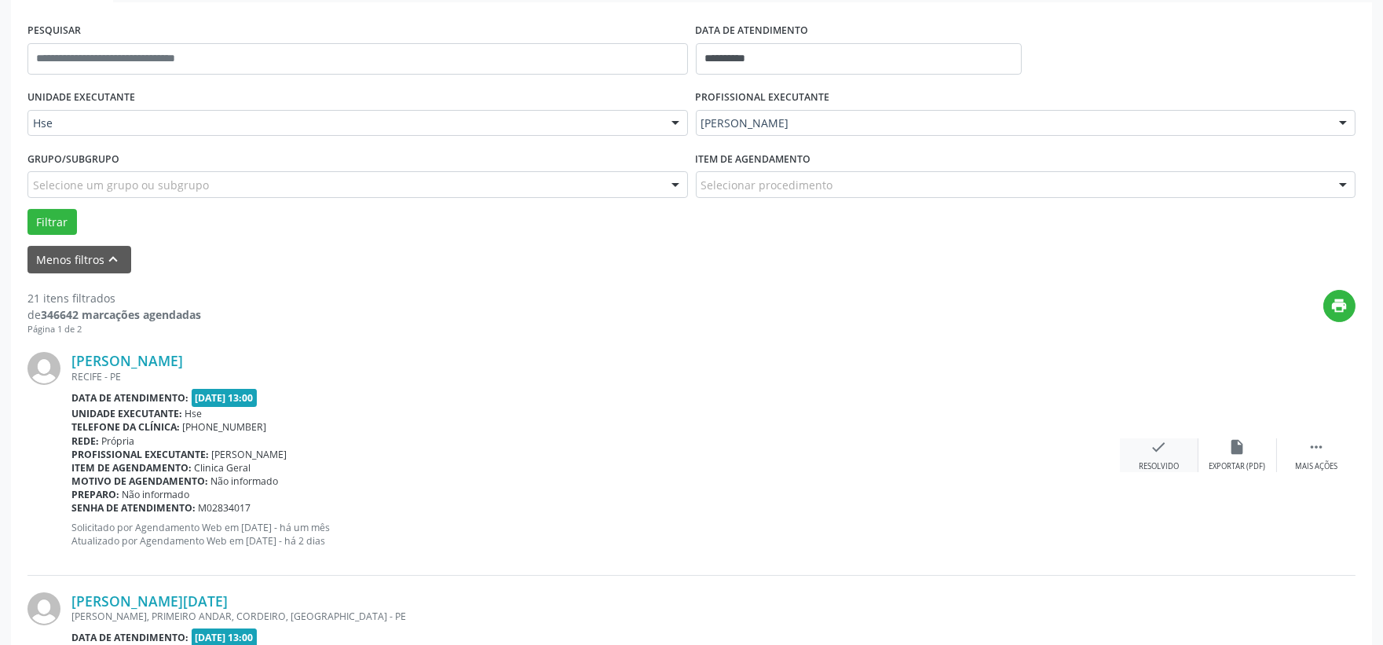
click at [1156, 448] on icon "check" at bounding box center [1159, 446] width 17 height 17
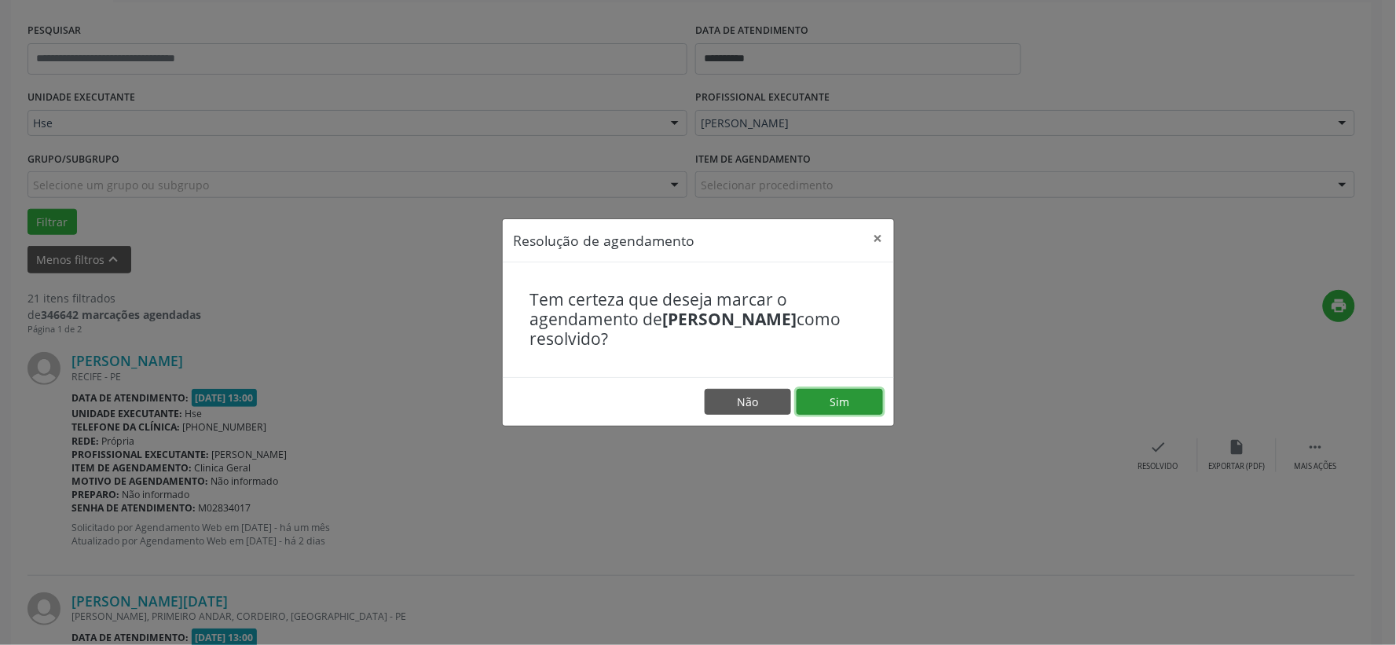
click at [843, 401] on button "Sim" at bounding box center [839, 402] width 86 height 27
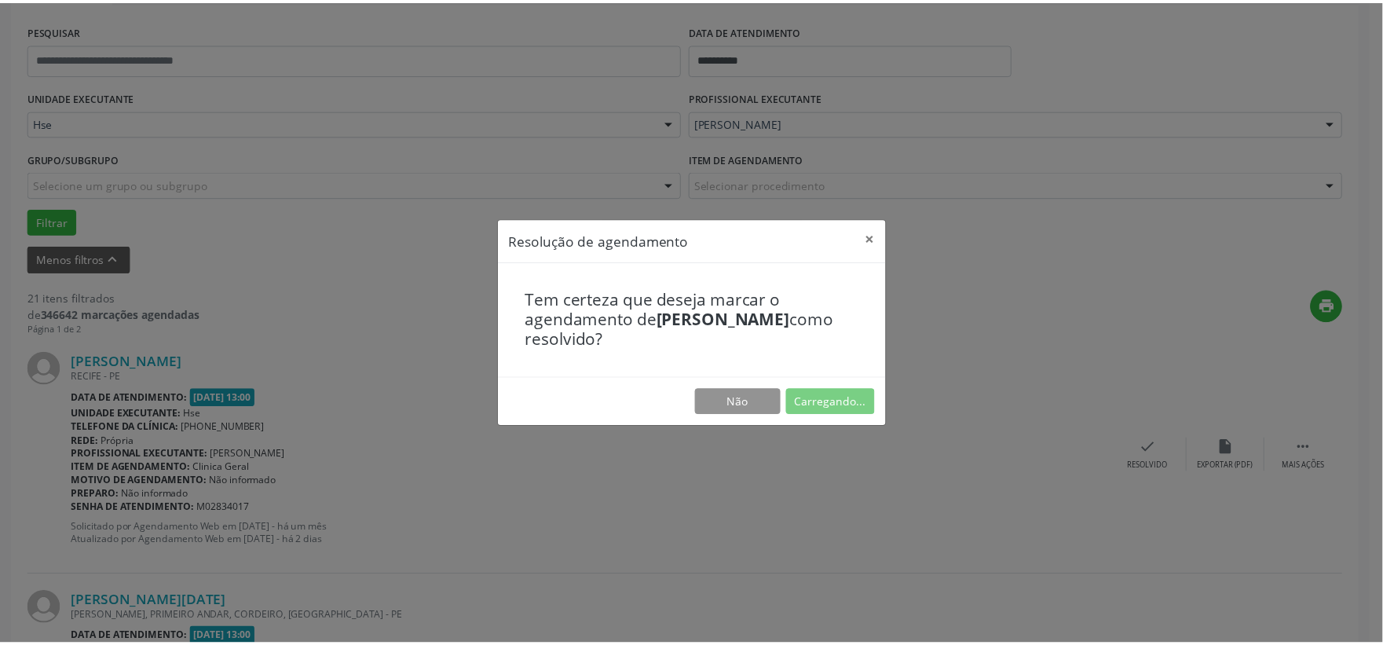
scroll to position [24, 0]
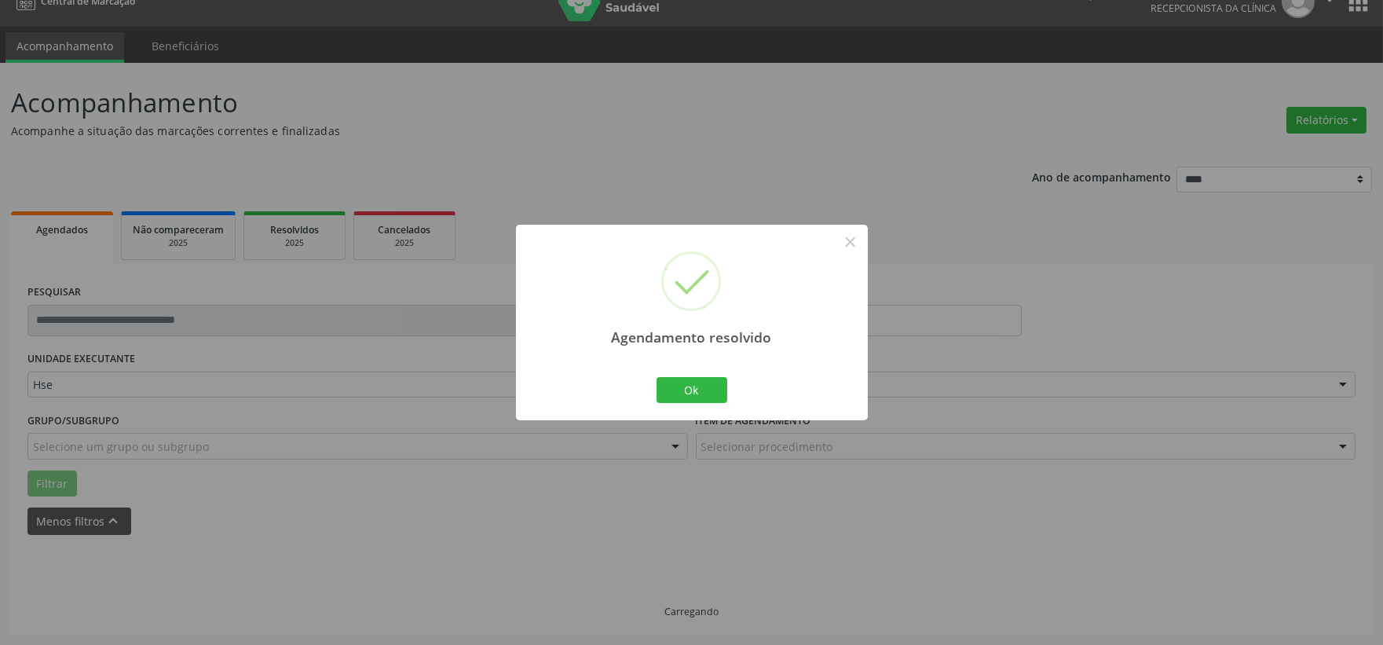
click at [854, 397] on div "Agendamento resolvido × Ok Cancel" at bounding box center [691, 322] width 1383 height 645
click at [703, 387] on button "Ok" at bounding box center [692, 390] width 71 height 27
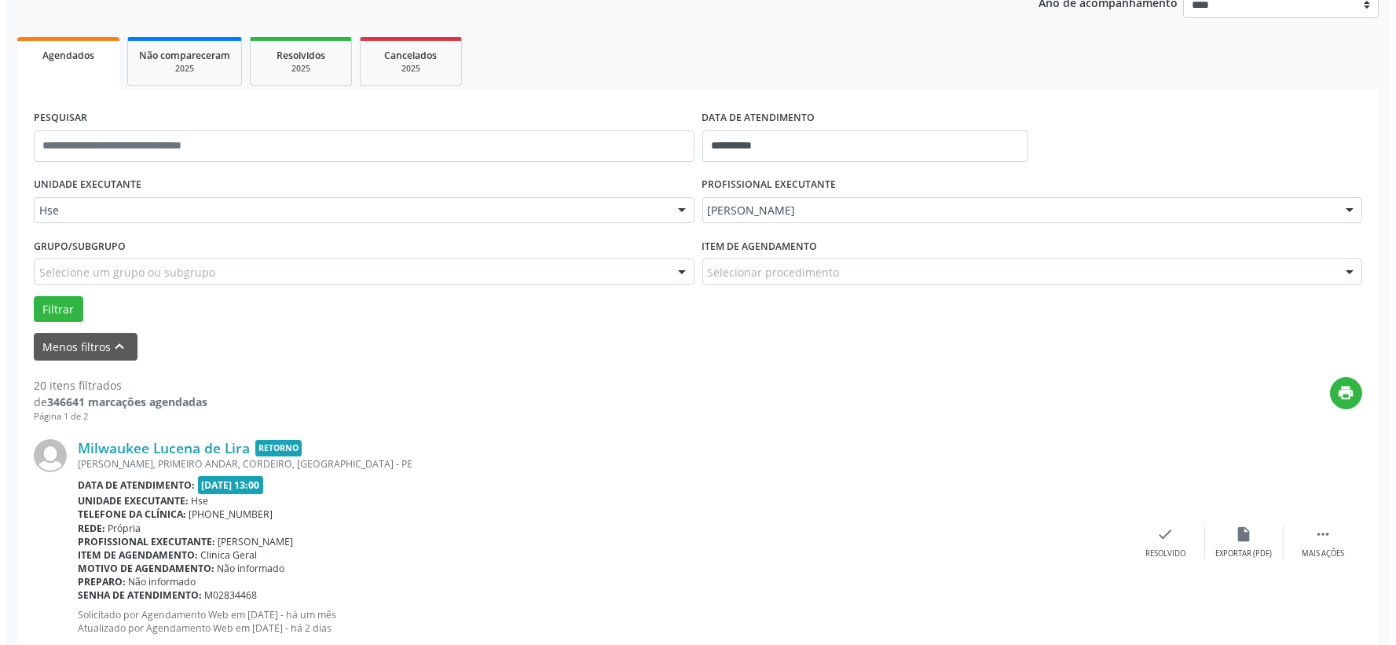
scroll to position [285, 0]
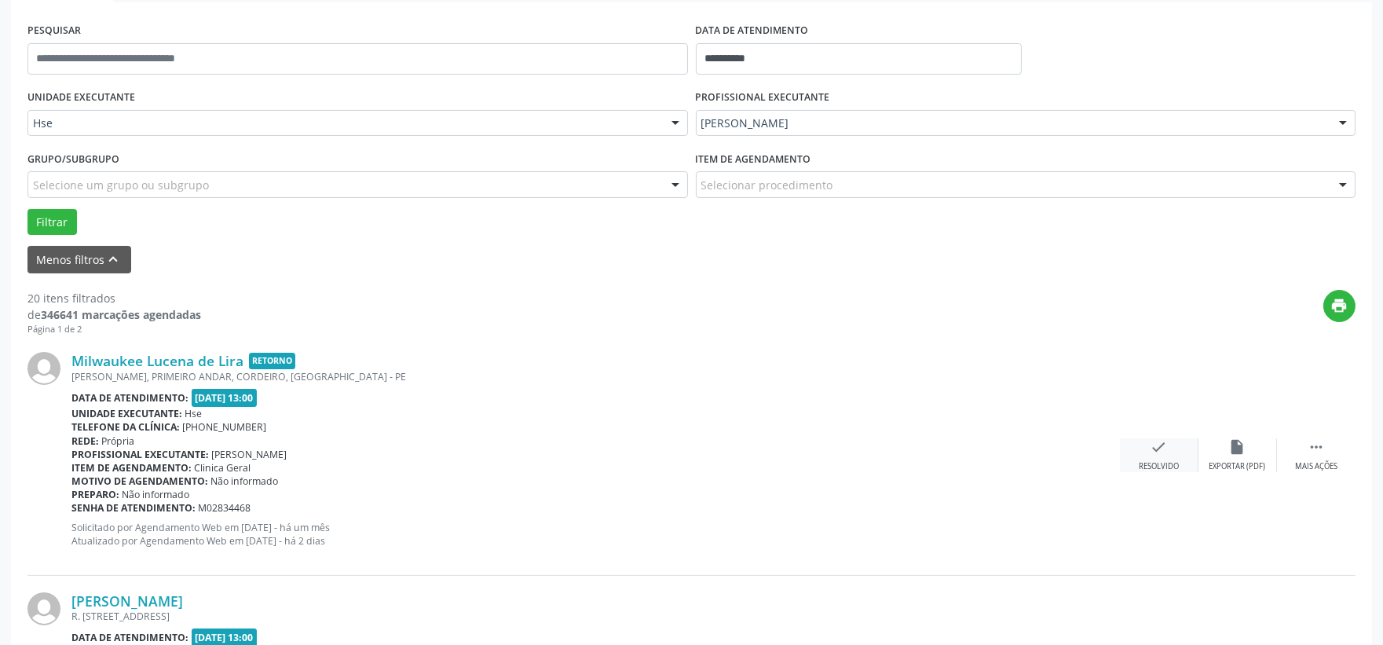
click at [1153, 448] on icon "check" at bounding box center [1159, 446] width 17 height 17
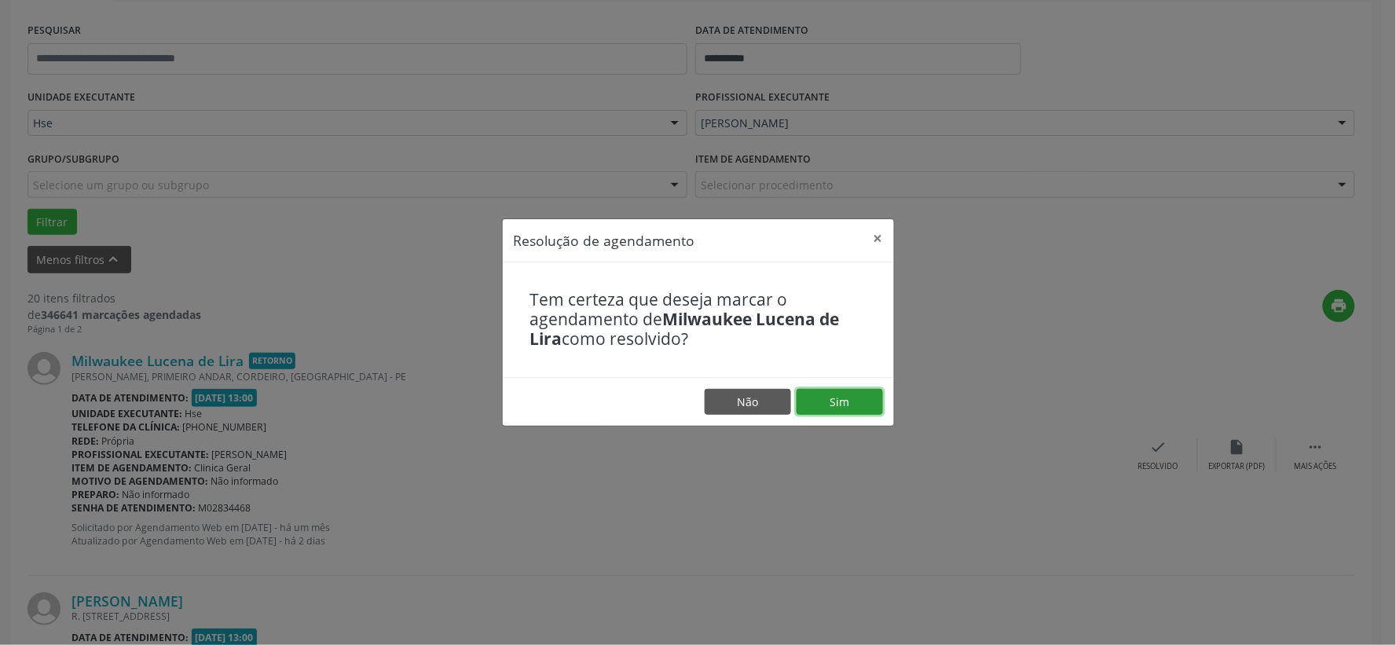
click at [847, 396] on button "Sim" at bounding box center [839, 402] width 86 height 27
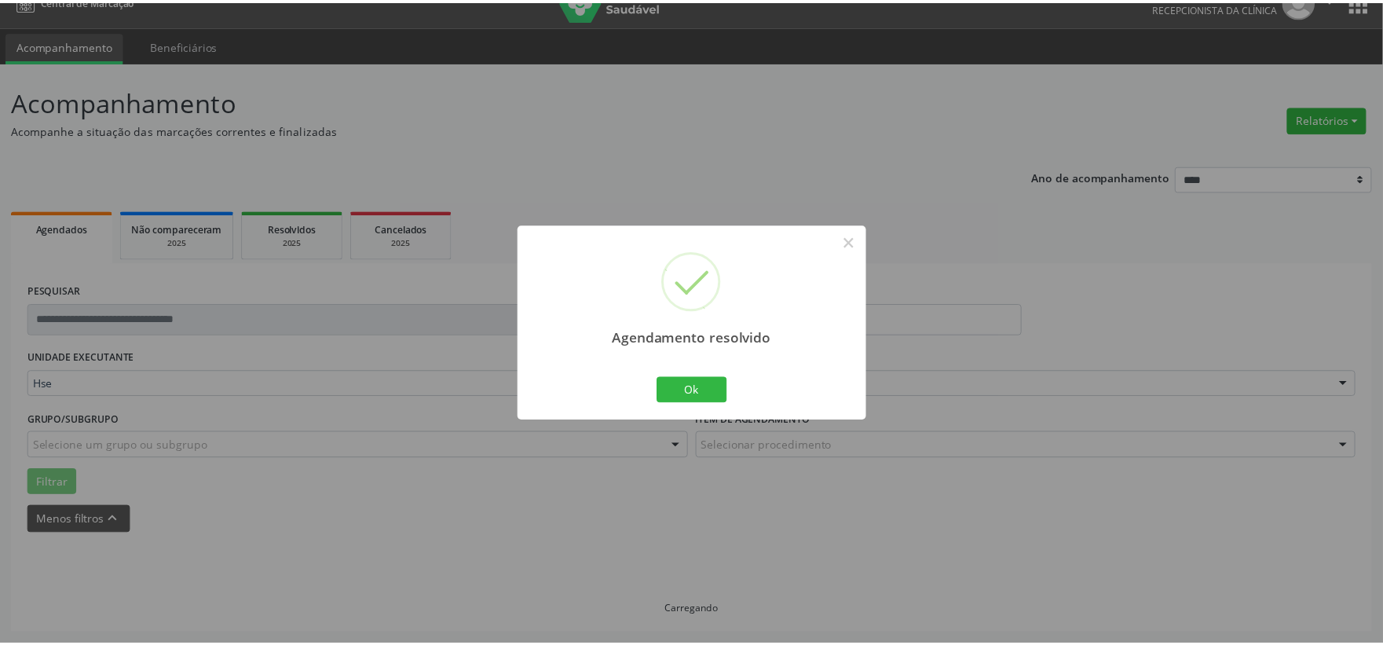
scroll to position [24, 0]
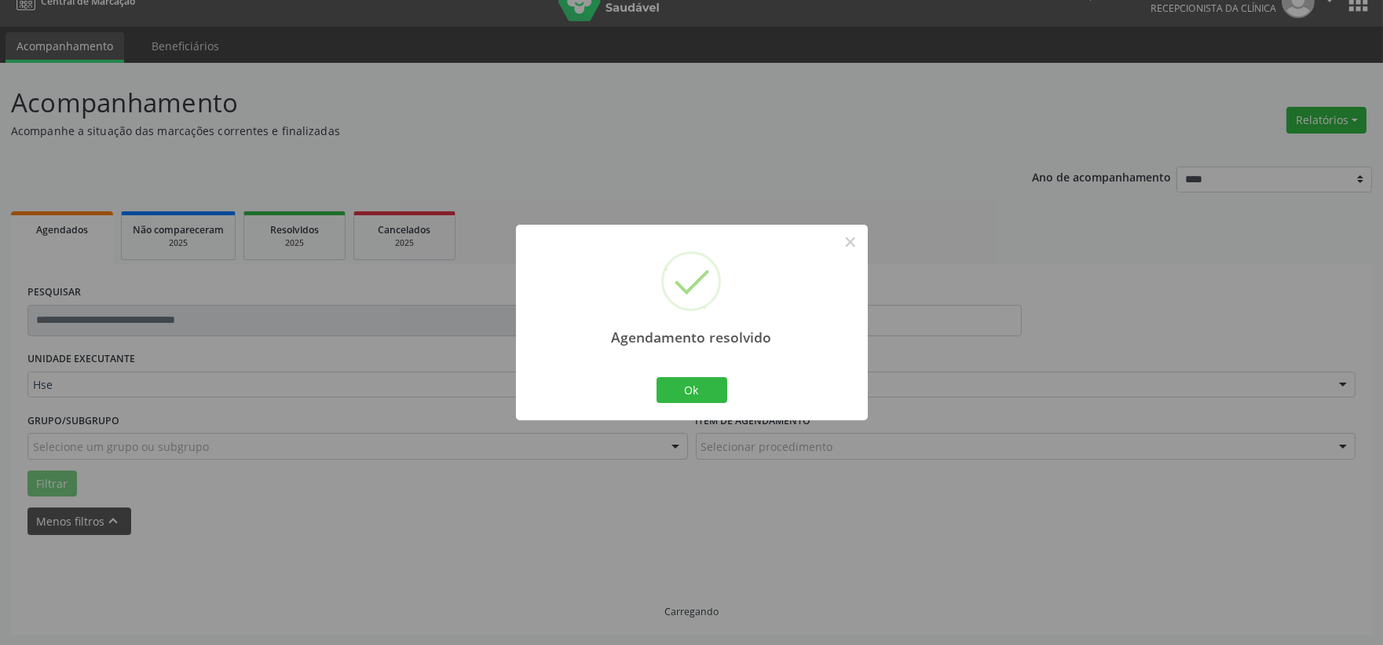
click at [686, 373] on div "Ok Cancel" at bounding box center [692, 389] width 78 height 33
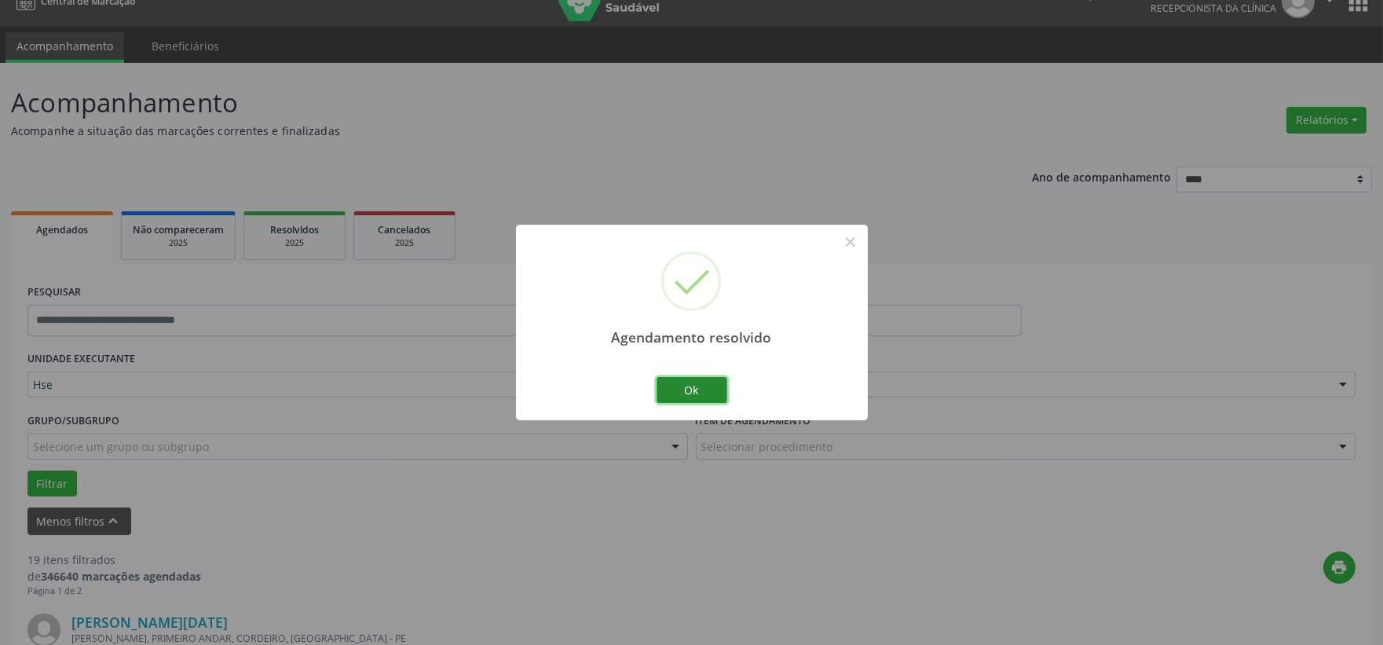
click at [688, 380] on button "Ok" at bounding box center [692, 390] width 71 height 27
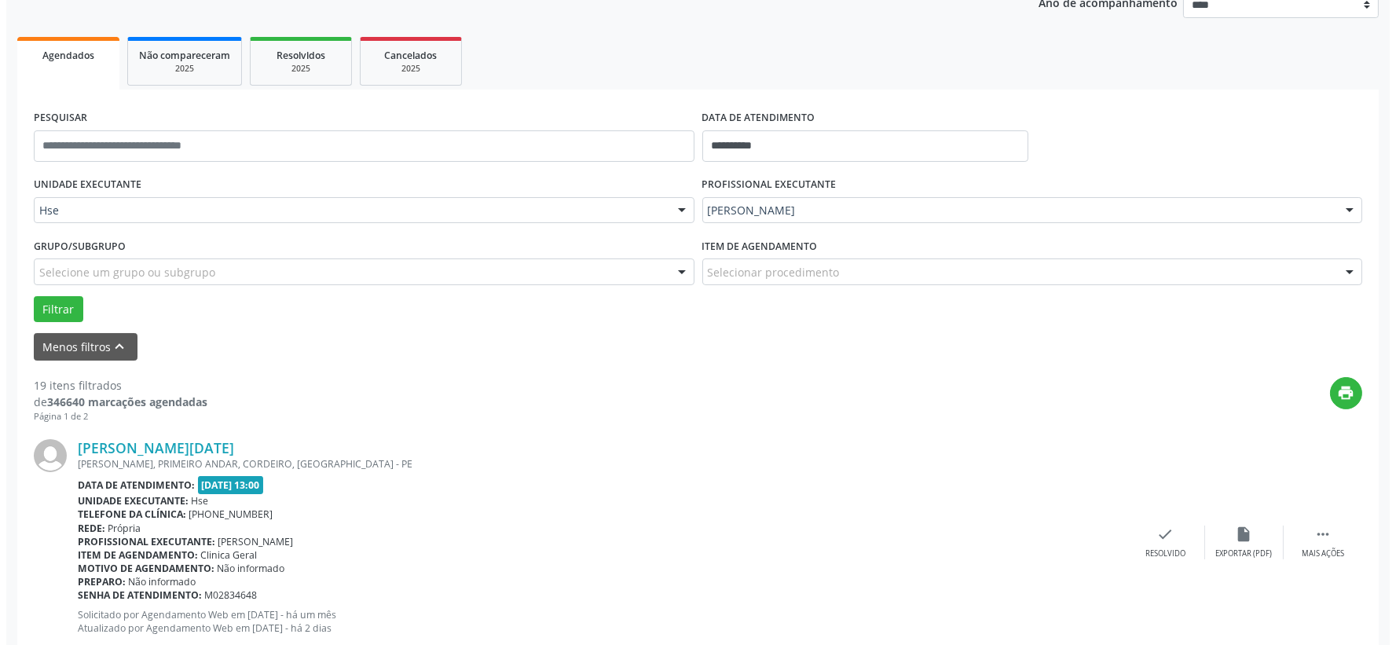
scroll to position [285, 0]
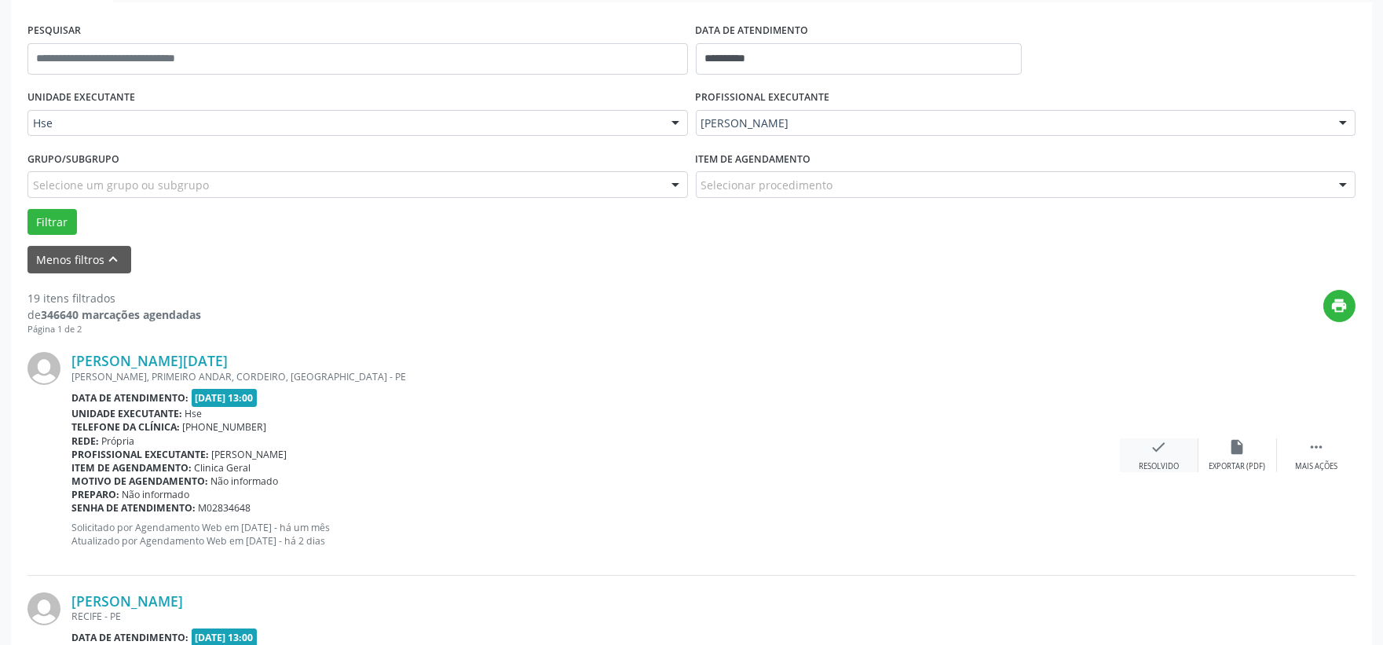
click at [1153, 453] on icon "check" at bounding box center [1159, 446] width 17 height 17
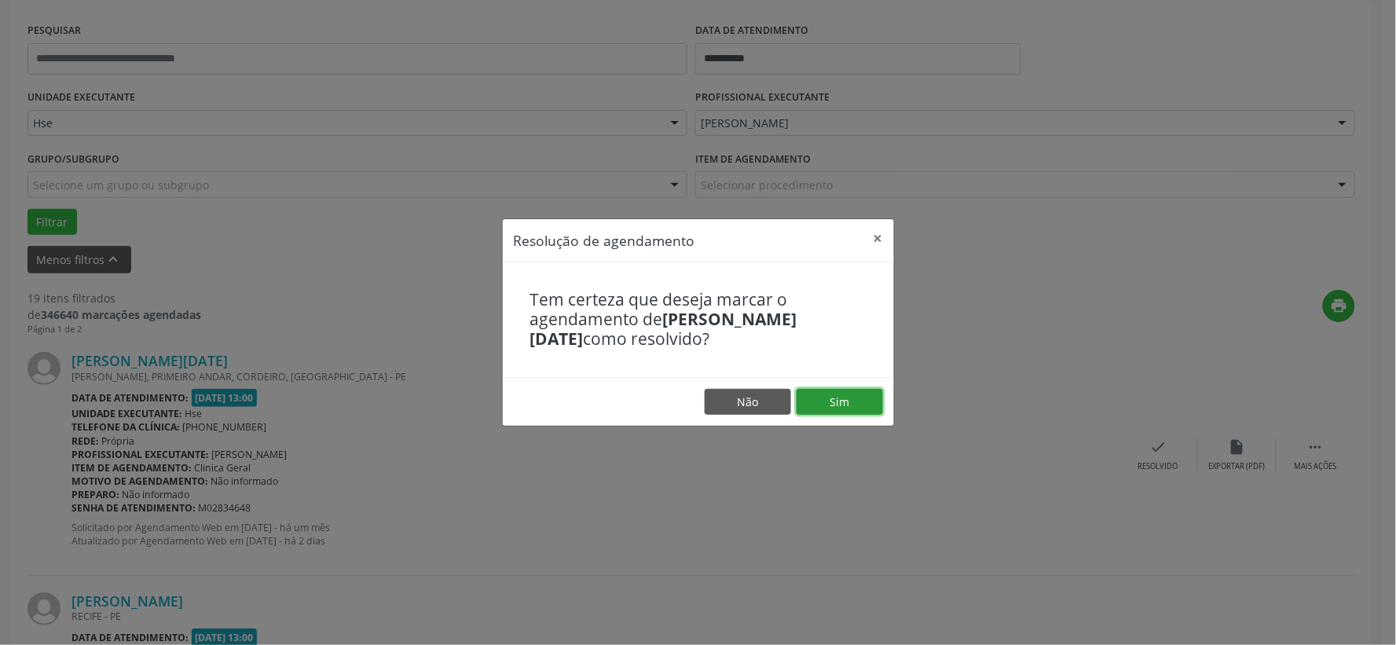
click at [848, 398] on button "Sim" at bounding box center [839, 402] width 86 height 27
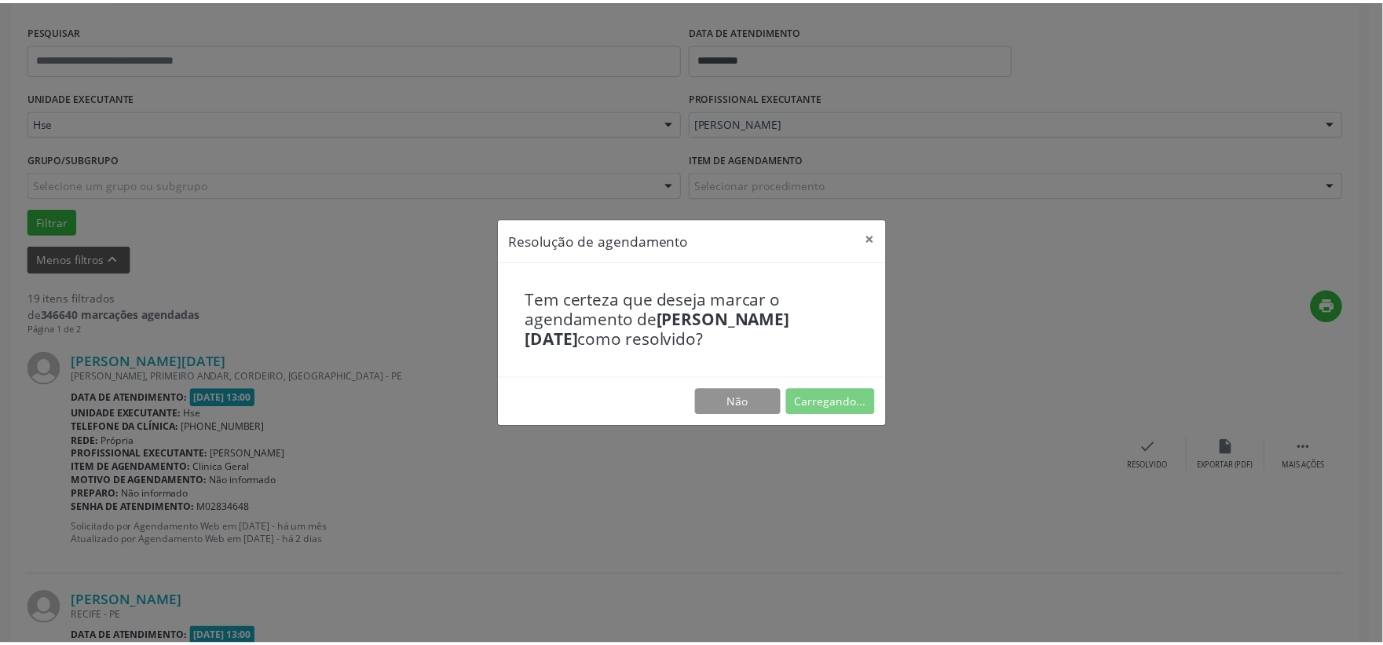
scroll to position [24, 0]
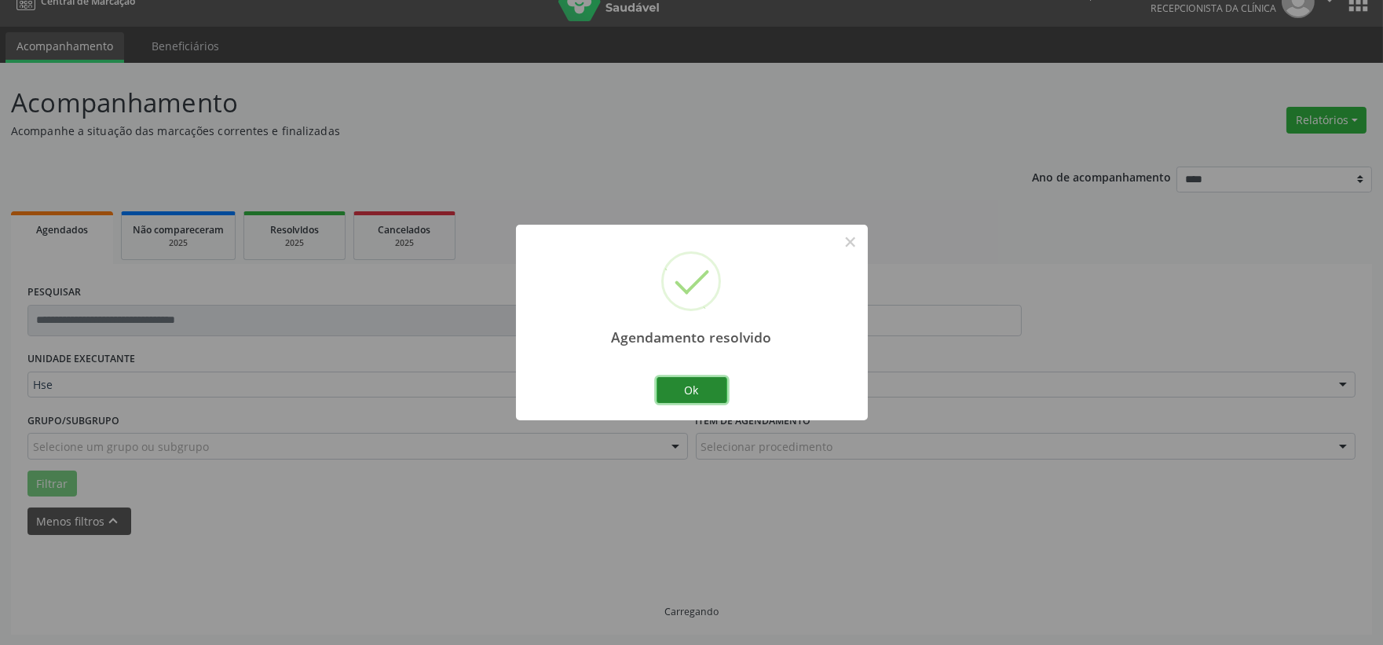
click at [696, 383] on button "Ok" at bounding box center [692, 390] width 71 height 27
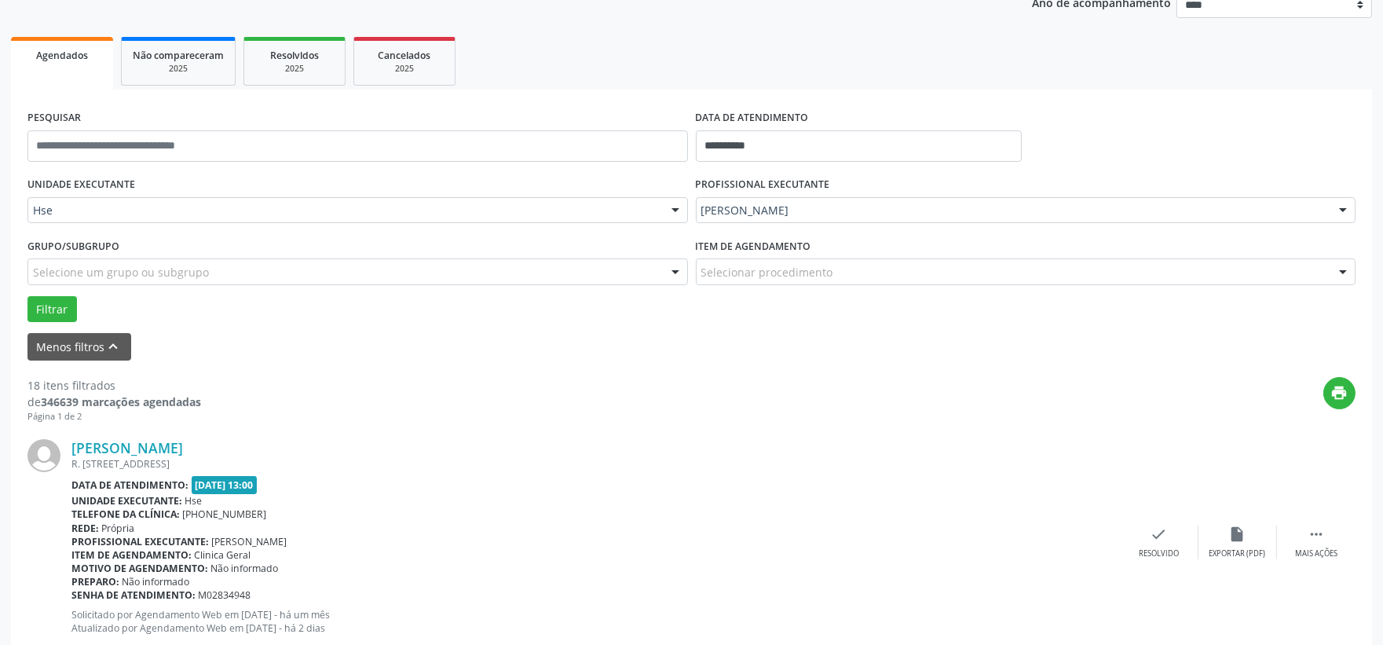
scroll to position [285, 0]
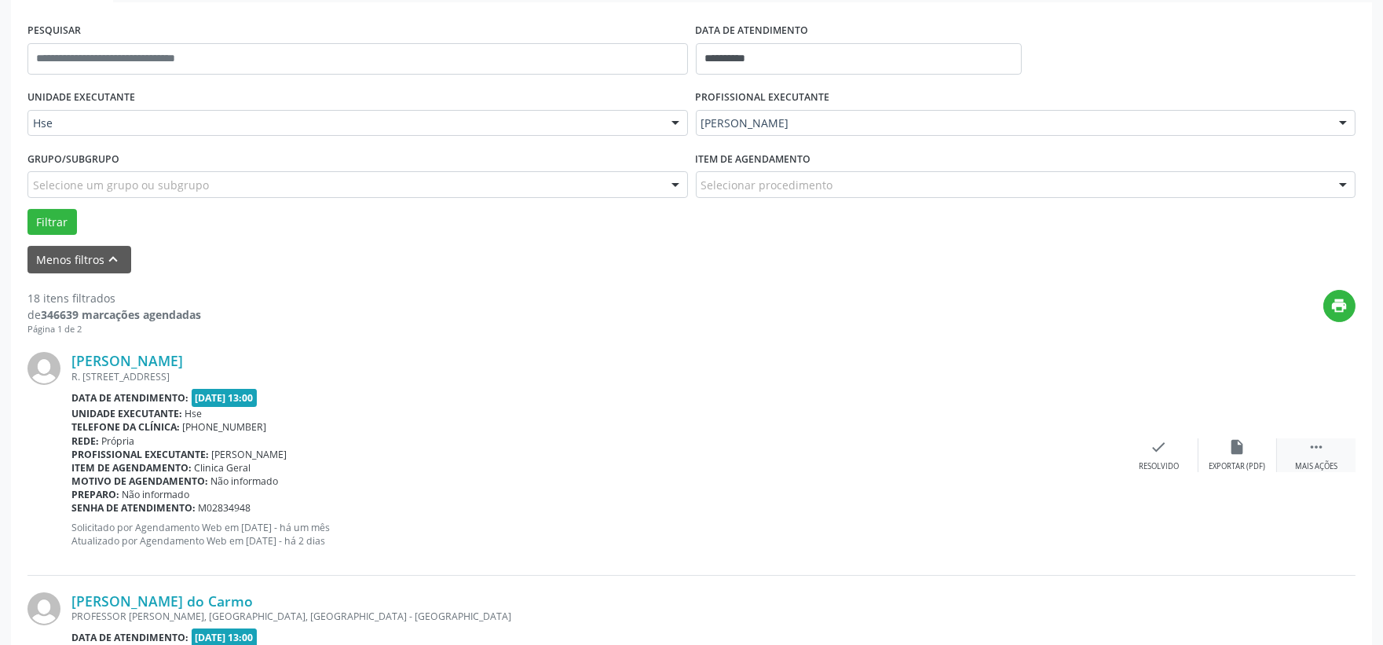
click at [1323, 448] on icon "" at bounding box center [1316, 446] width 17 height 17
click at [1237, 446] on icon "alarm_off" at bounding box center [1237, 446] width 17 height 17
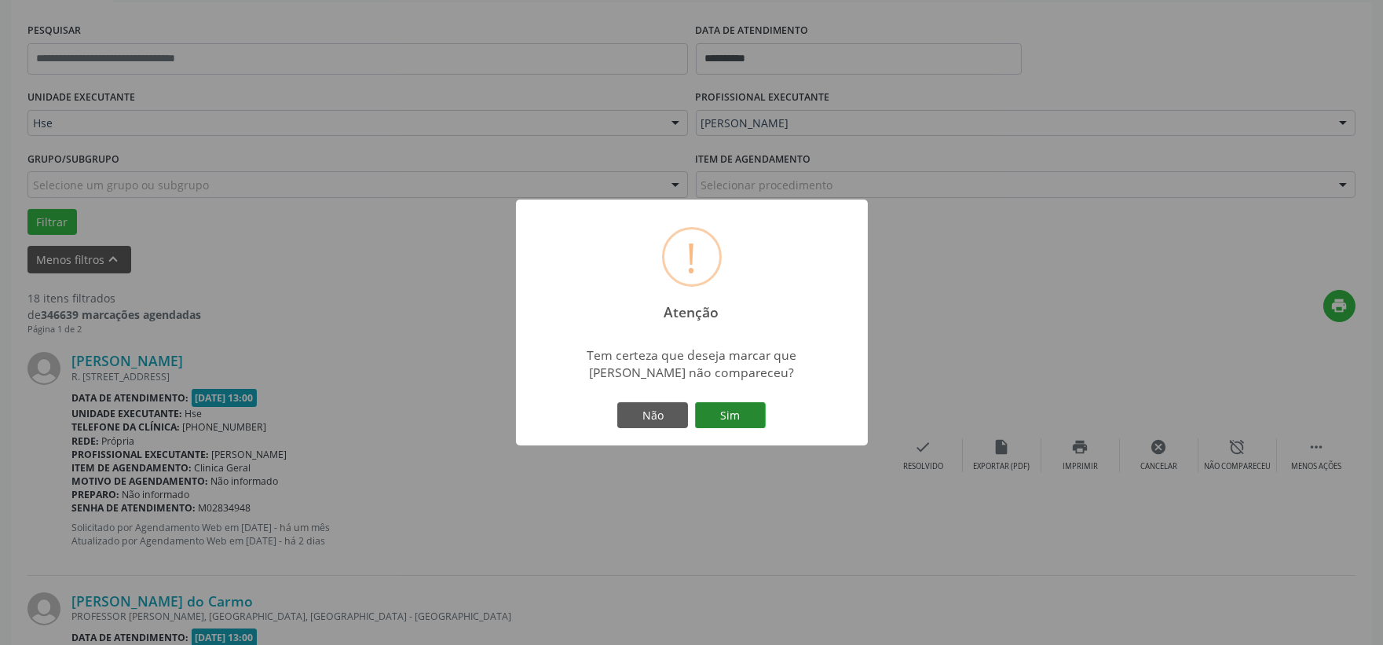
click at [728, 411] on button "Sim" at bounding box center [730, 415] width 71 height 27
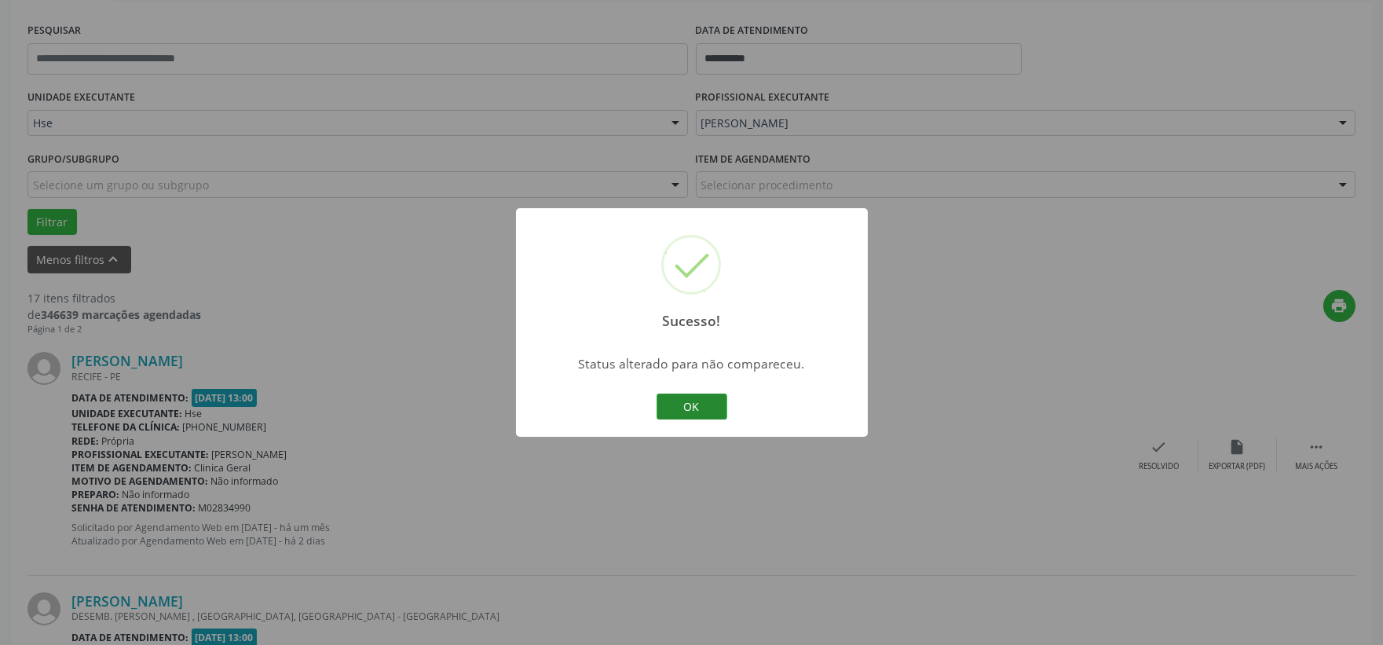
click at [693, 404] on button "OK" at bounding box center [692, 406] width 71 height 27
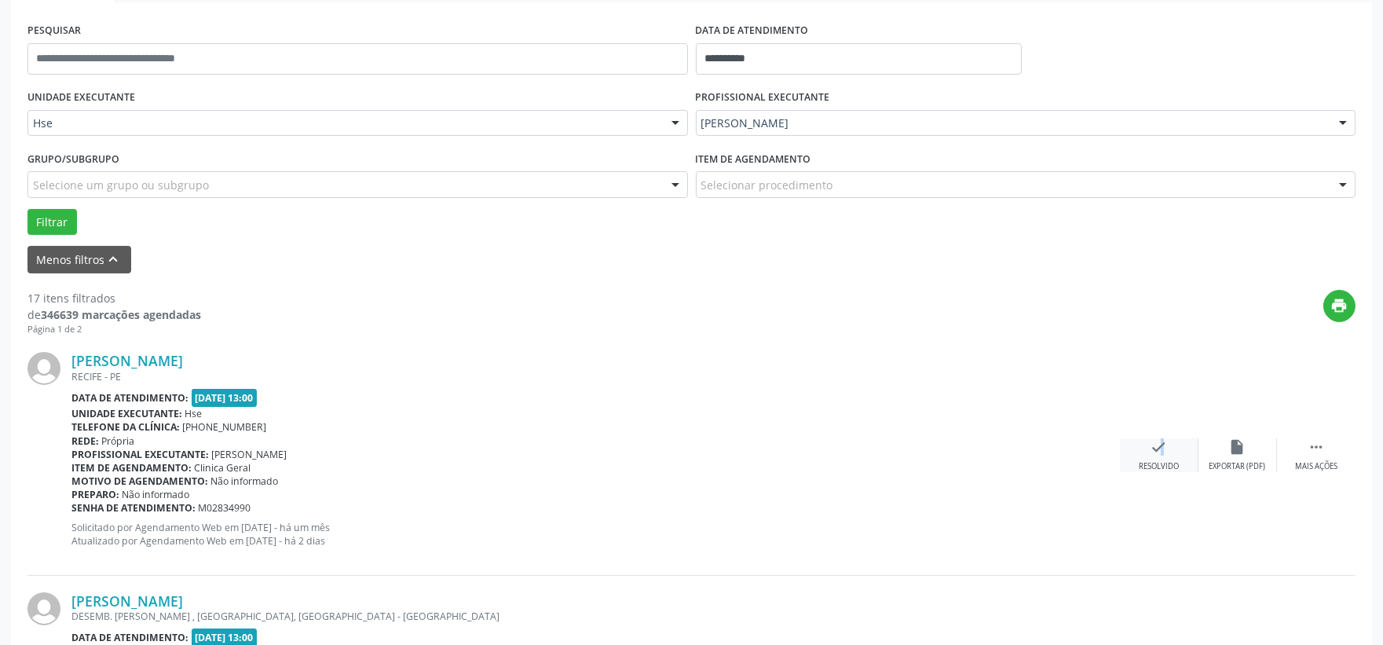
click at [1152, 454] on div "check Resolvido" at bounding box center [1159, 455] width 79 height 34
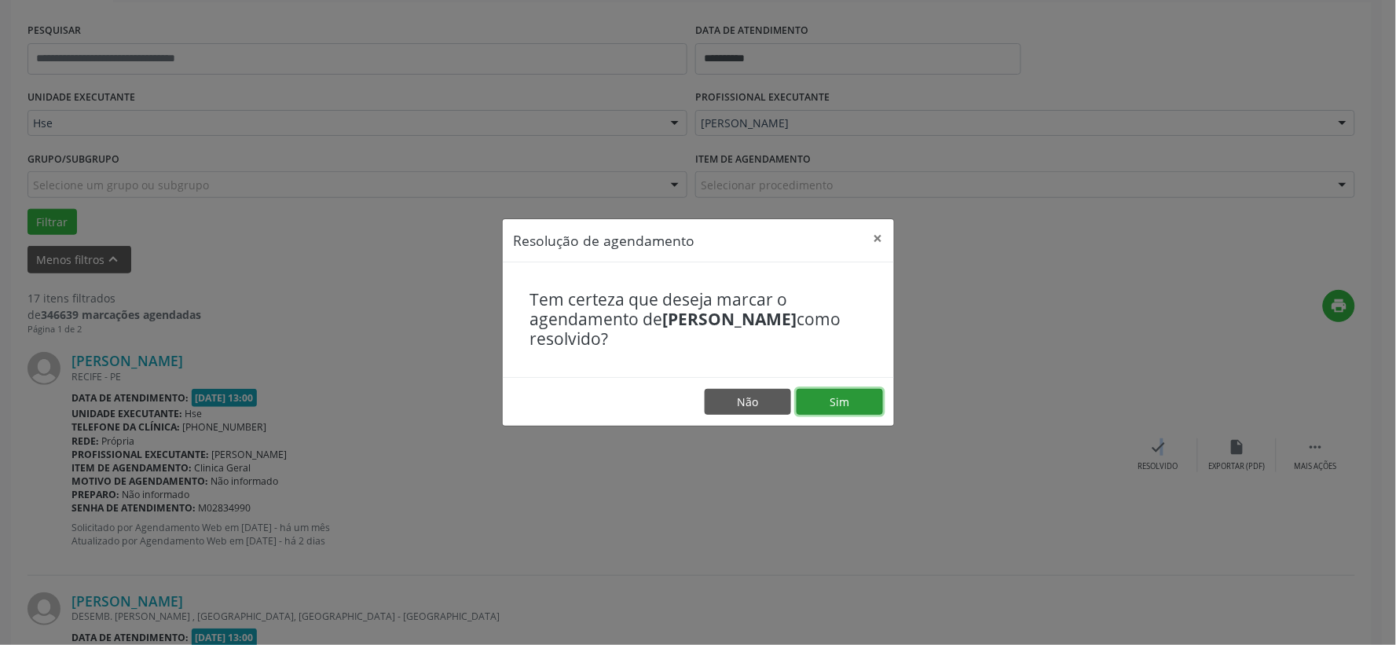
click at [849, 390] on button "Sim" at bounding box center [839, 402] width 86 height 27
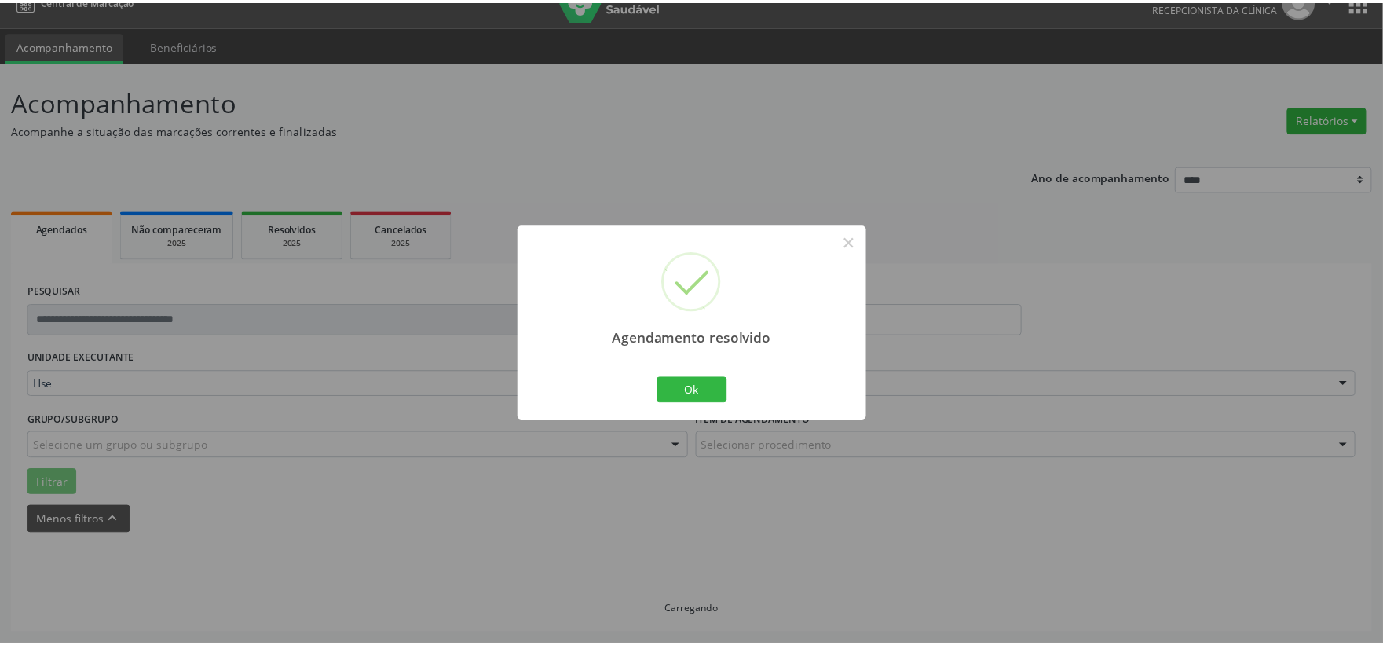
scroll to position [24, 0]
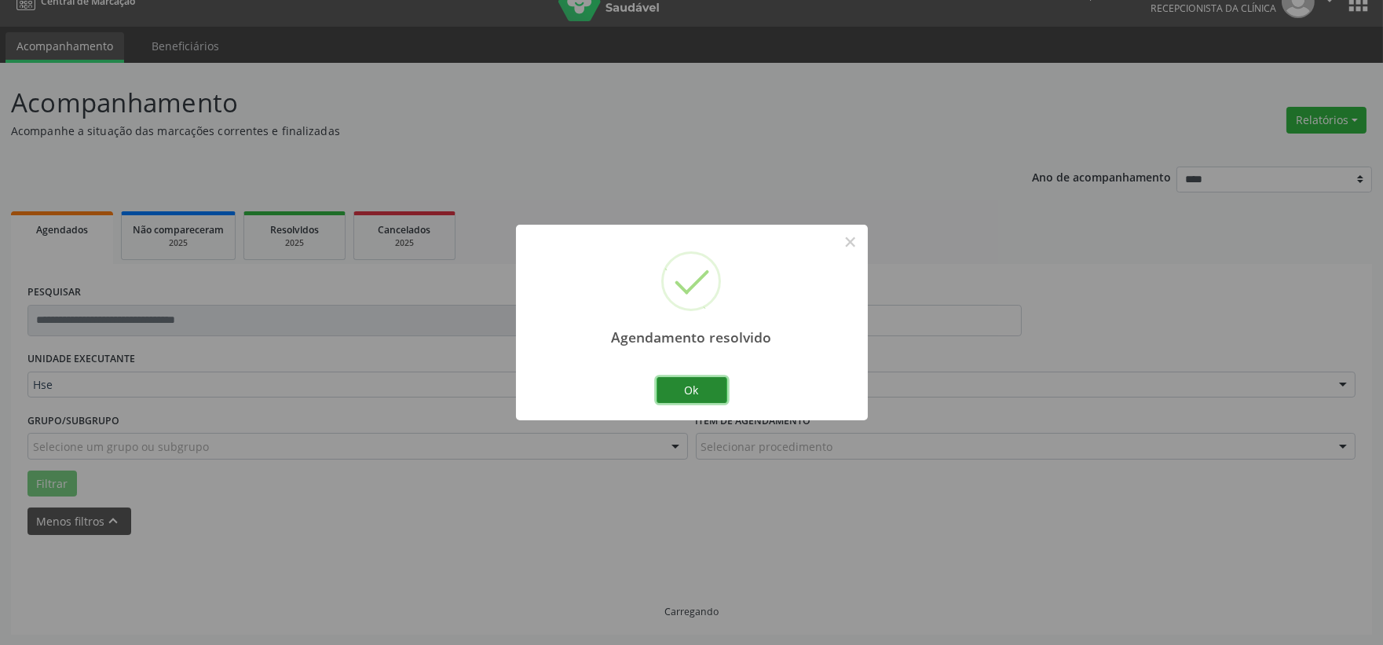
click at [696, 382] on button "Ok" at bounding box center [692, 390] width 71 height 27
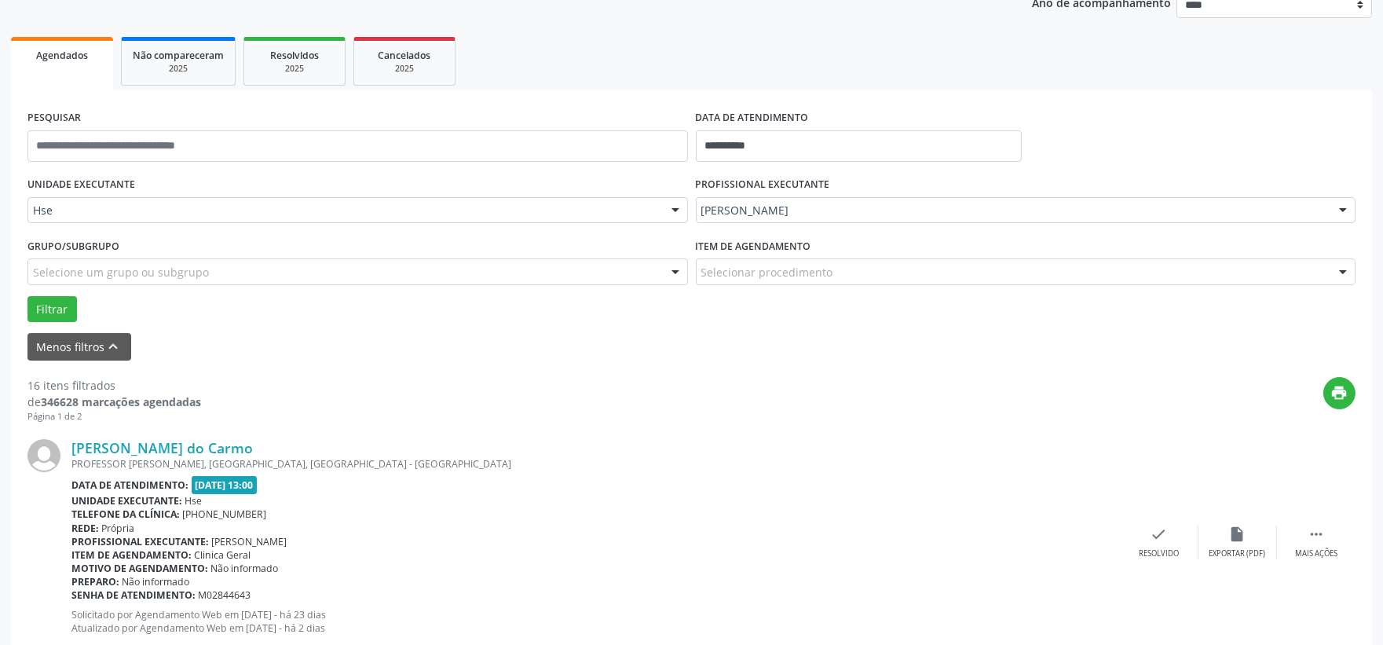
scroll to position [285, 0]
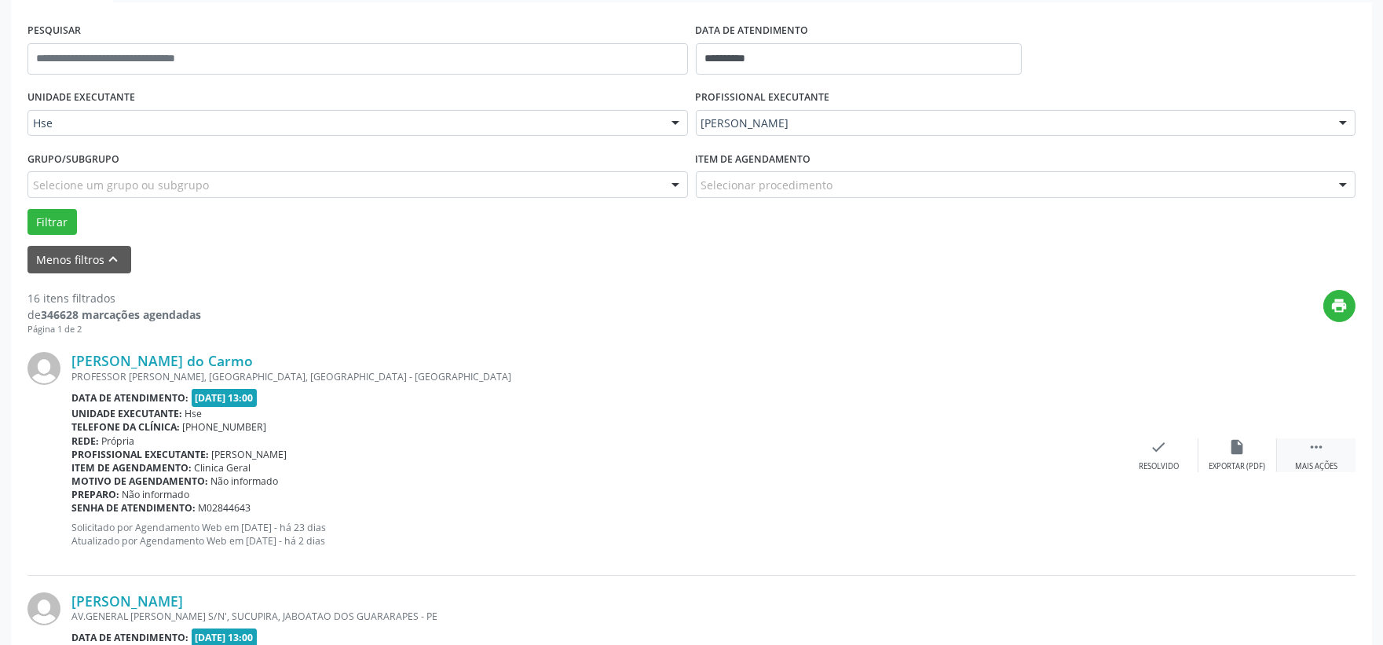
click at [1322, 453] on icon "" at bounding box center [1316, 446] width 17 height 17
click at [1235, 448] on icon "alarm_off" at bounding box center [1237, 446] width 17 height 17
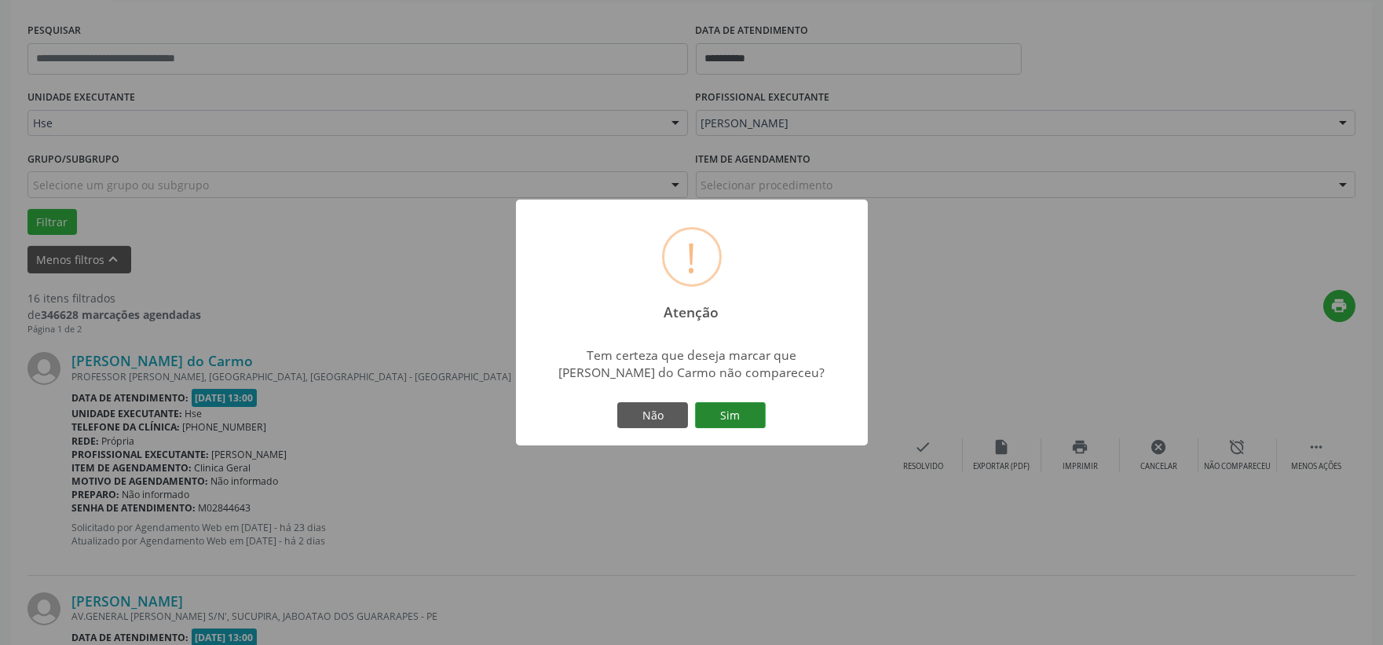
click at [739, 405] on button "Sim" at bounding box center [730, 415] width 71 height 27
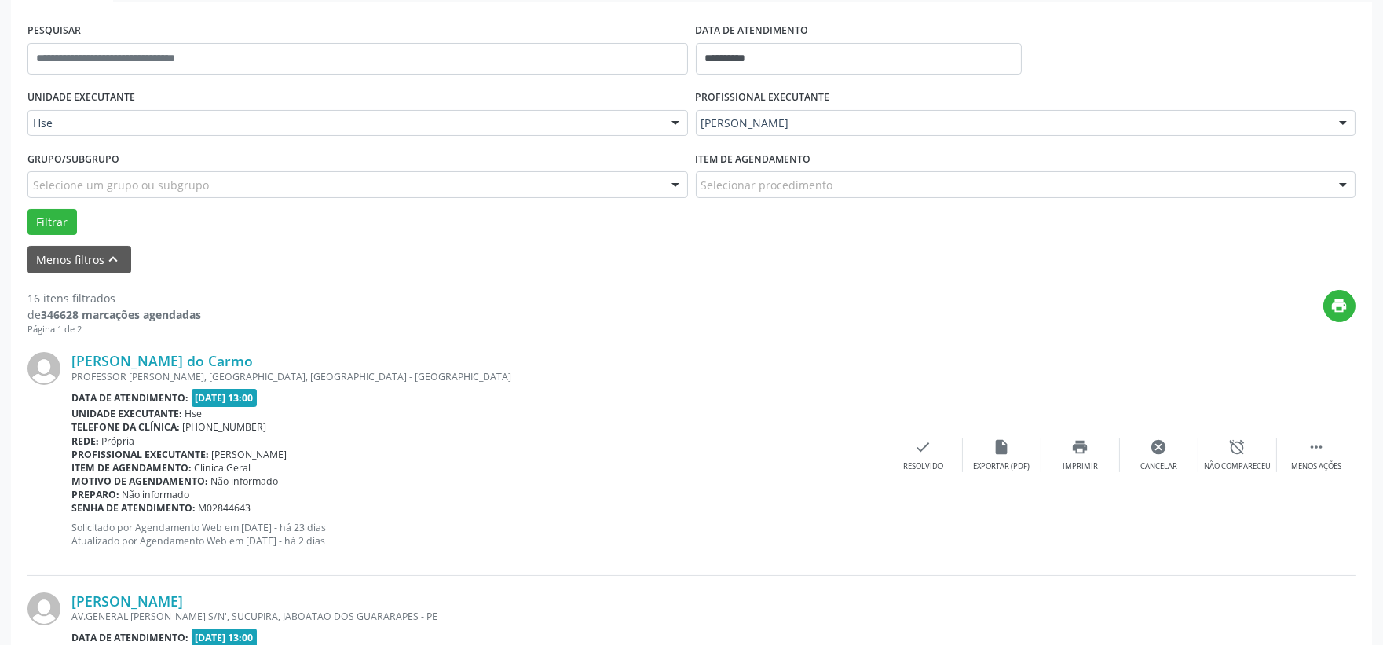
scroll to position [40, 0]
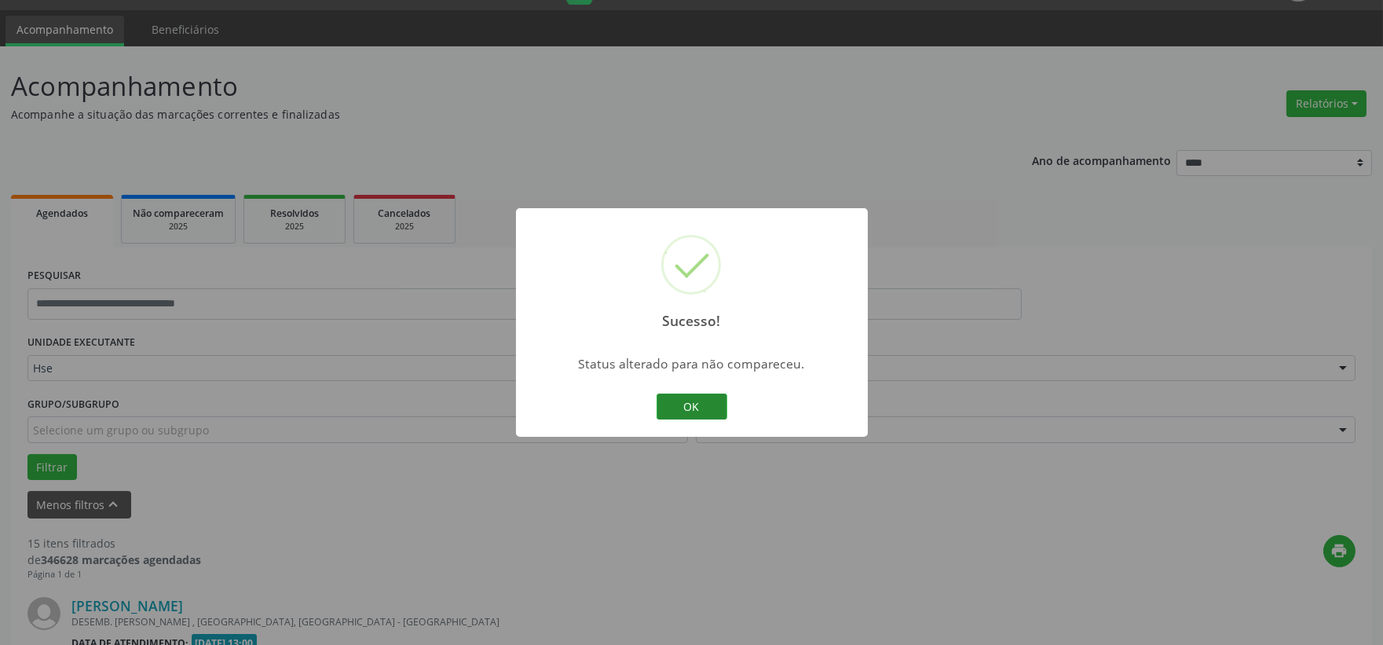
click at [686, 396] on button "OK" at bounding box center [692, 406] width 71 height 27
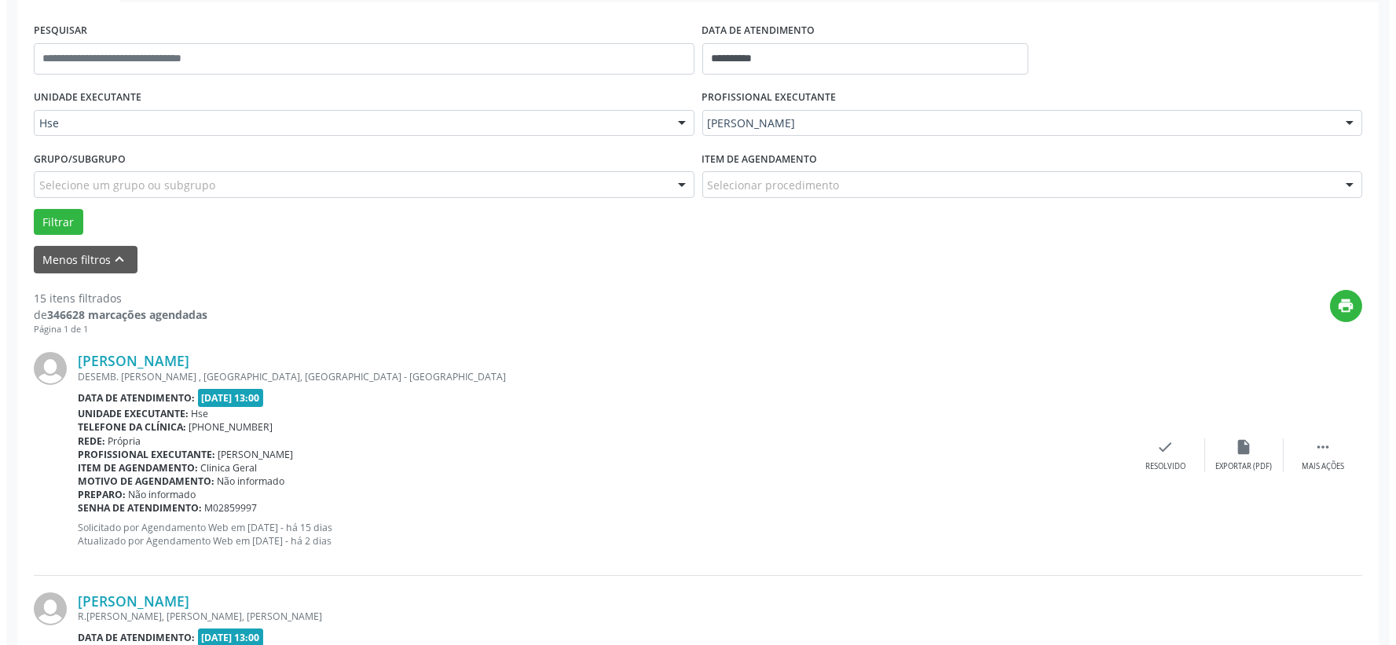
scroll to position [372, 0]
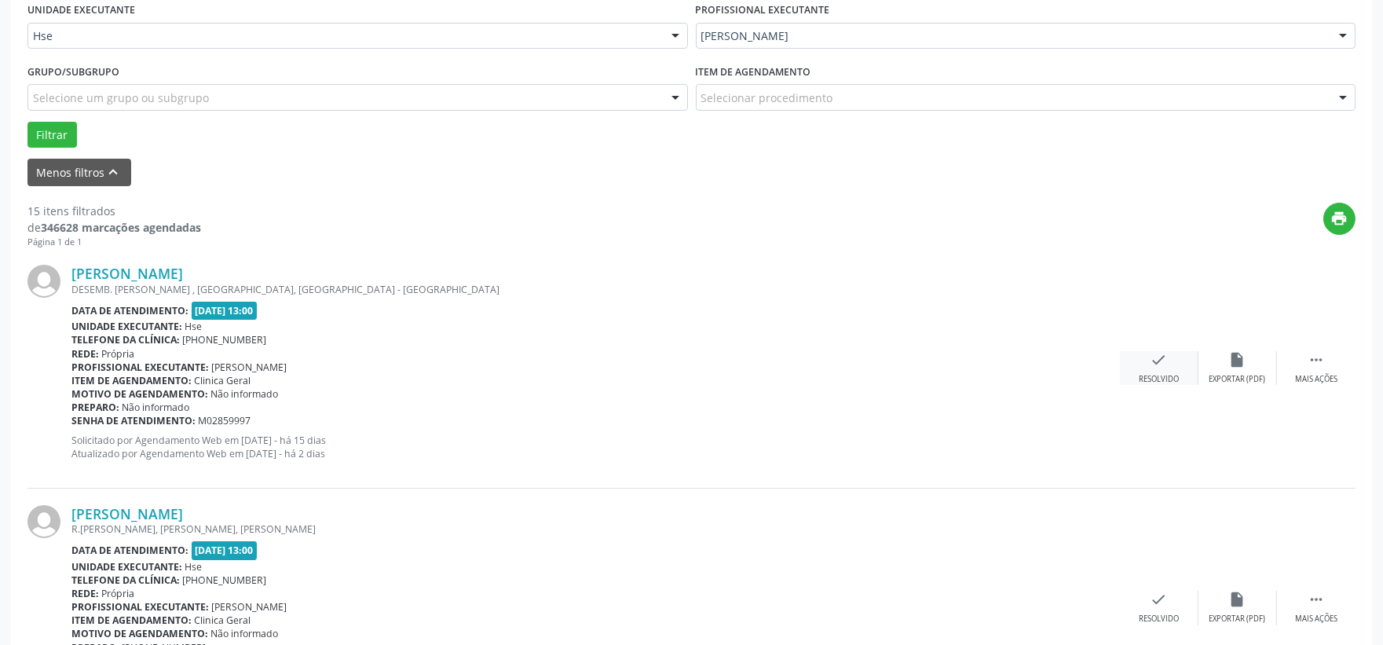
click at [1164, 361] on icon "check" at bounding box center [1159, 359] width 17 height 17
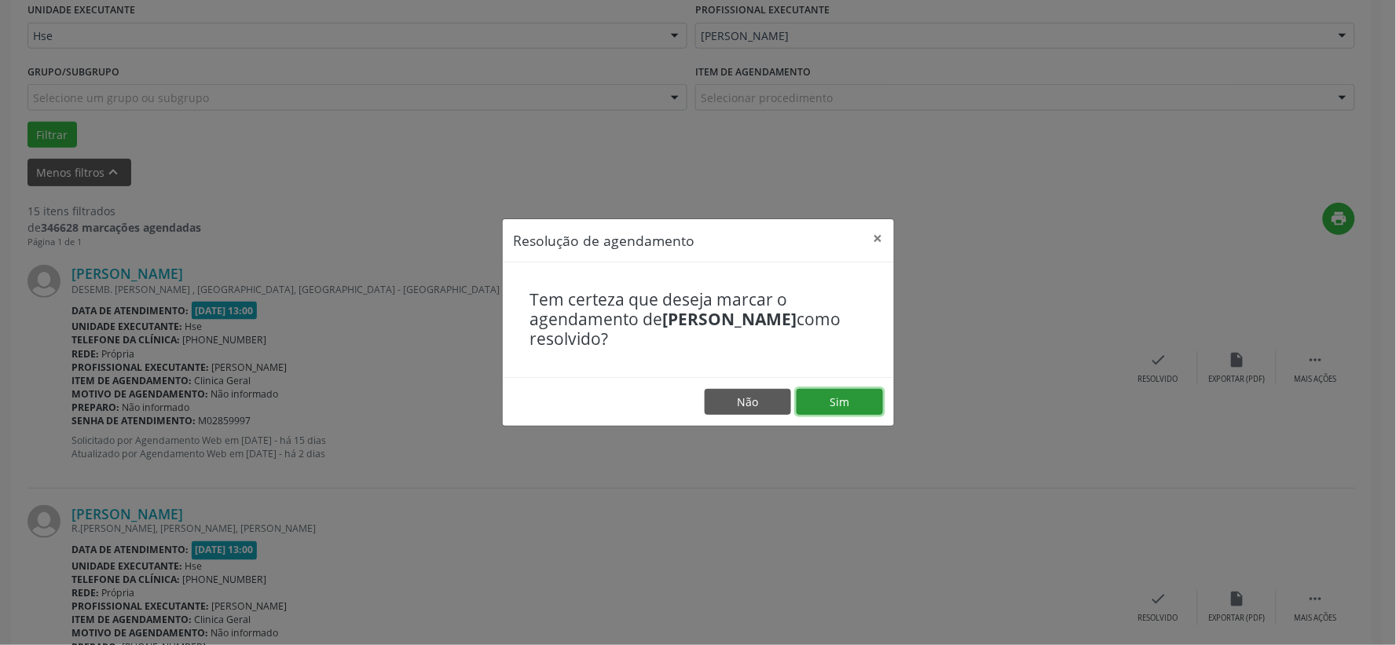
click at [854, 390] on button "Sim" at bounding box center [839, 402] width 86 height 27
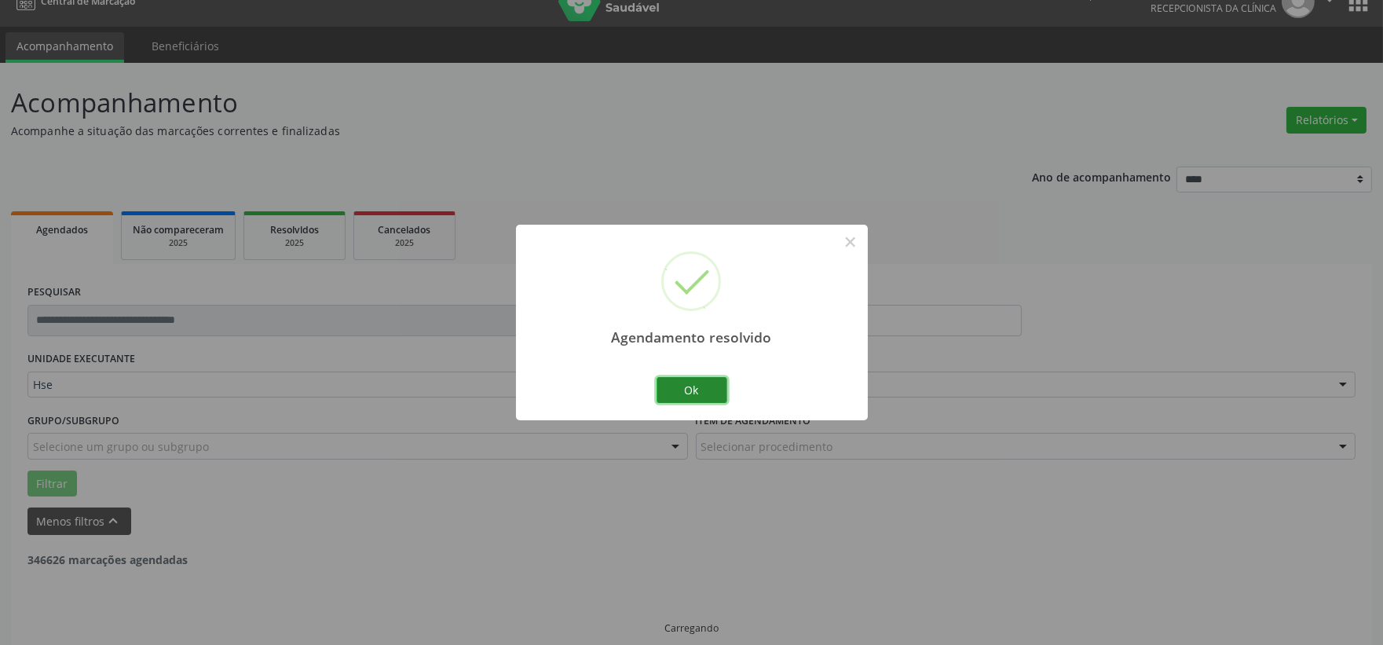
scroll to position [40, 0]
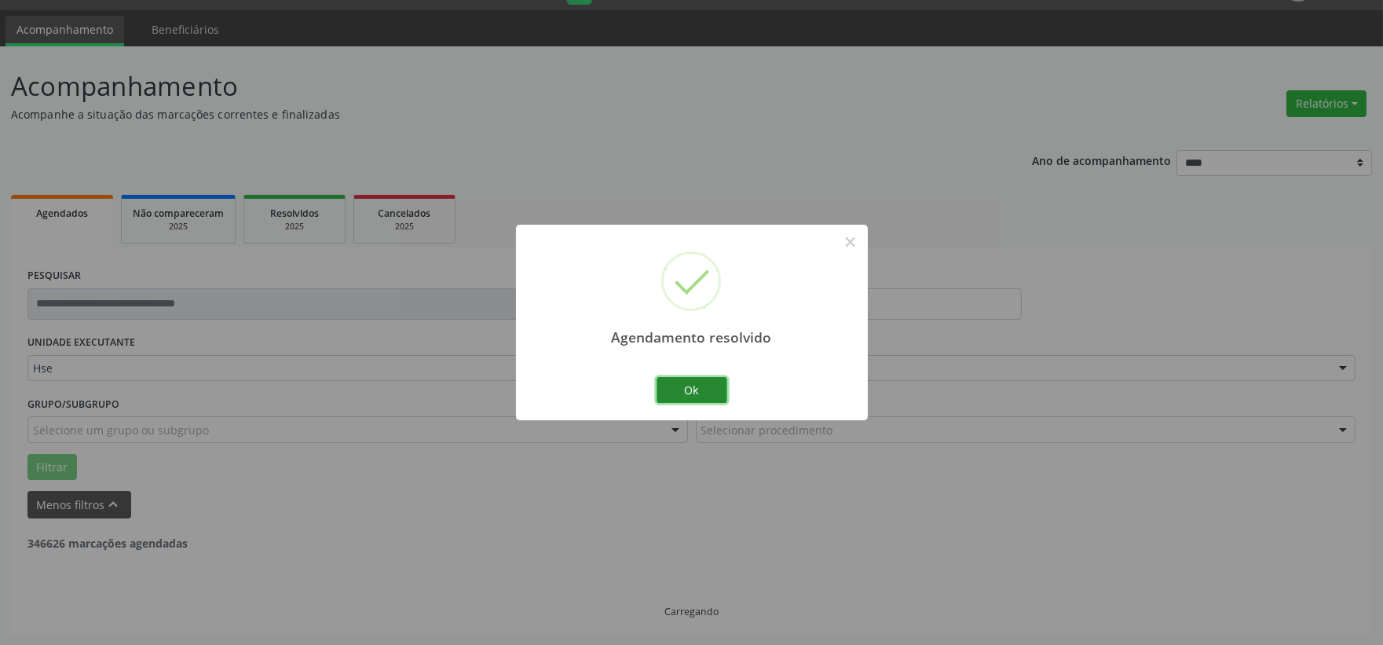
click at [695, 382] on button "Ok" at bounding box center [692, 390] width 71 height 27
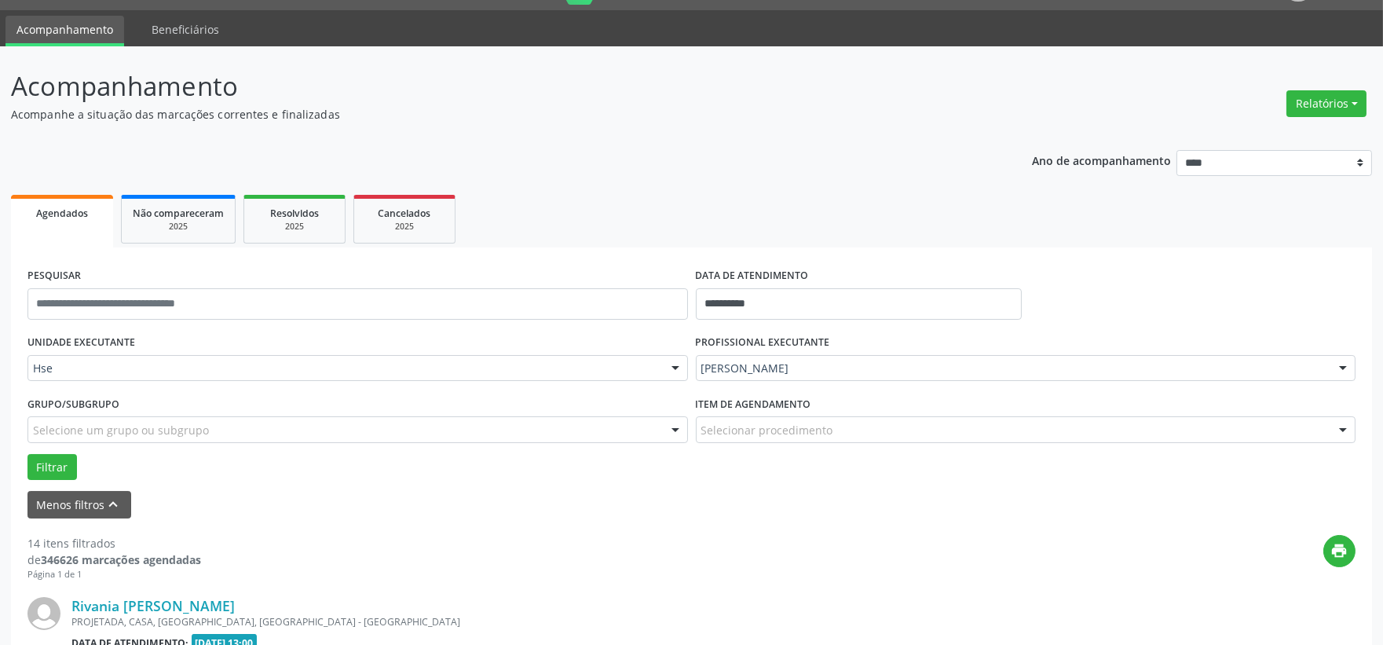
scroll to position [302, 0]
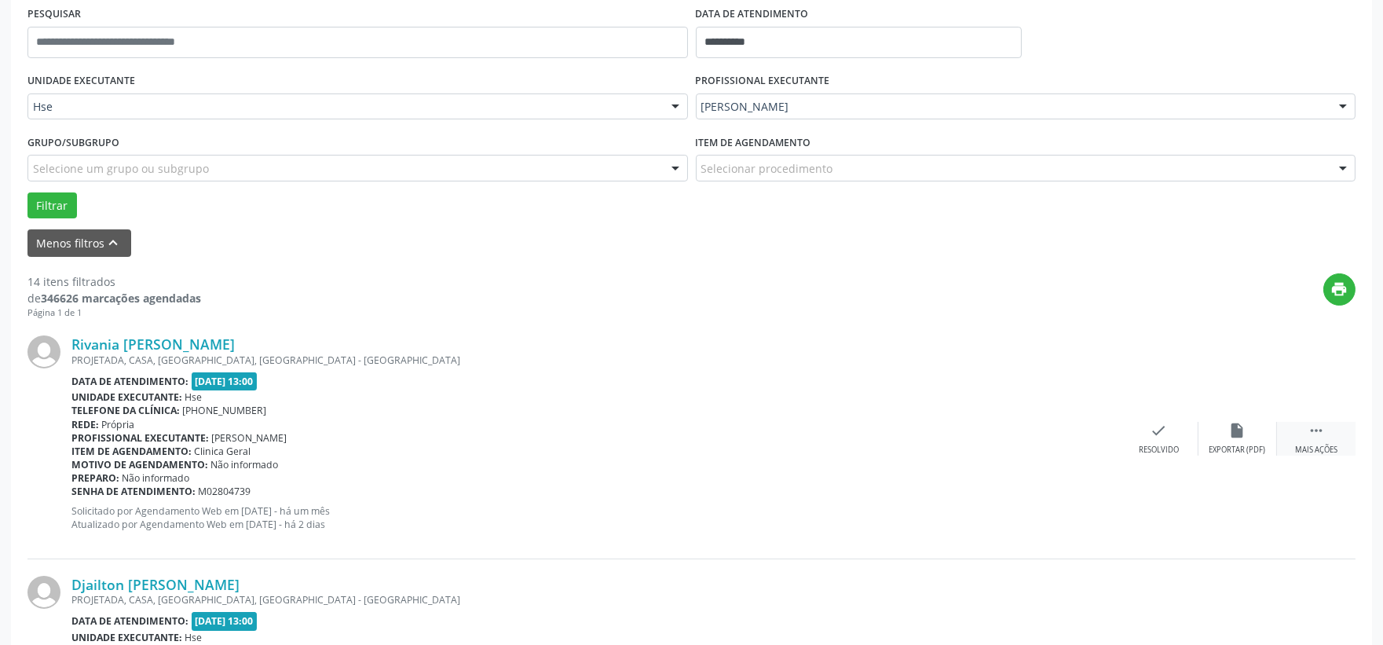
click at [1317, 434] on icon "" at bounding box center [1316, 430] width 17 height 17
click at [1235, 434] on icon "alarm_off" at bounding box center [1237, 430] width 17 height 17
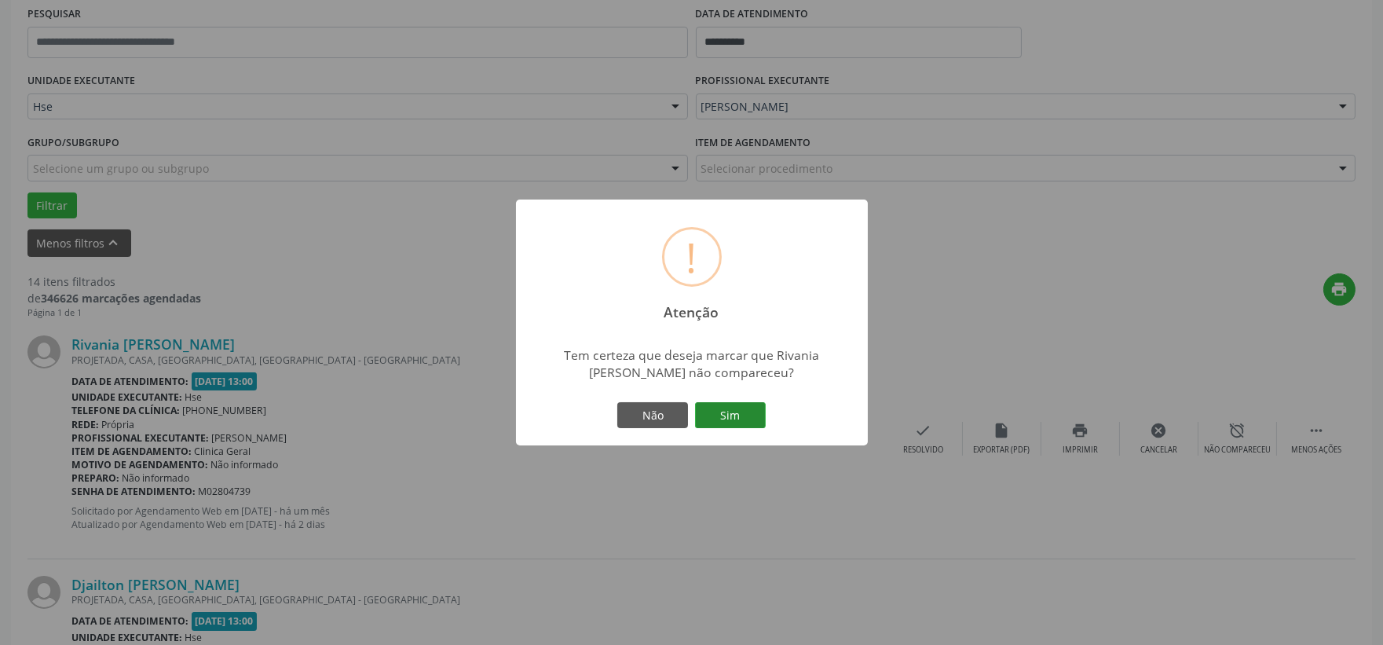
click at [737, 408] on button "Sim" at bounding box center [730, 415] width 71 height 27
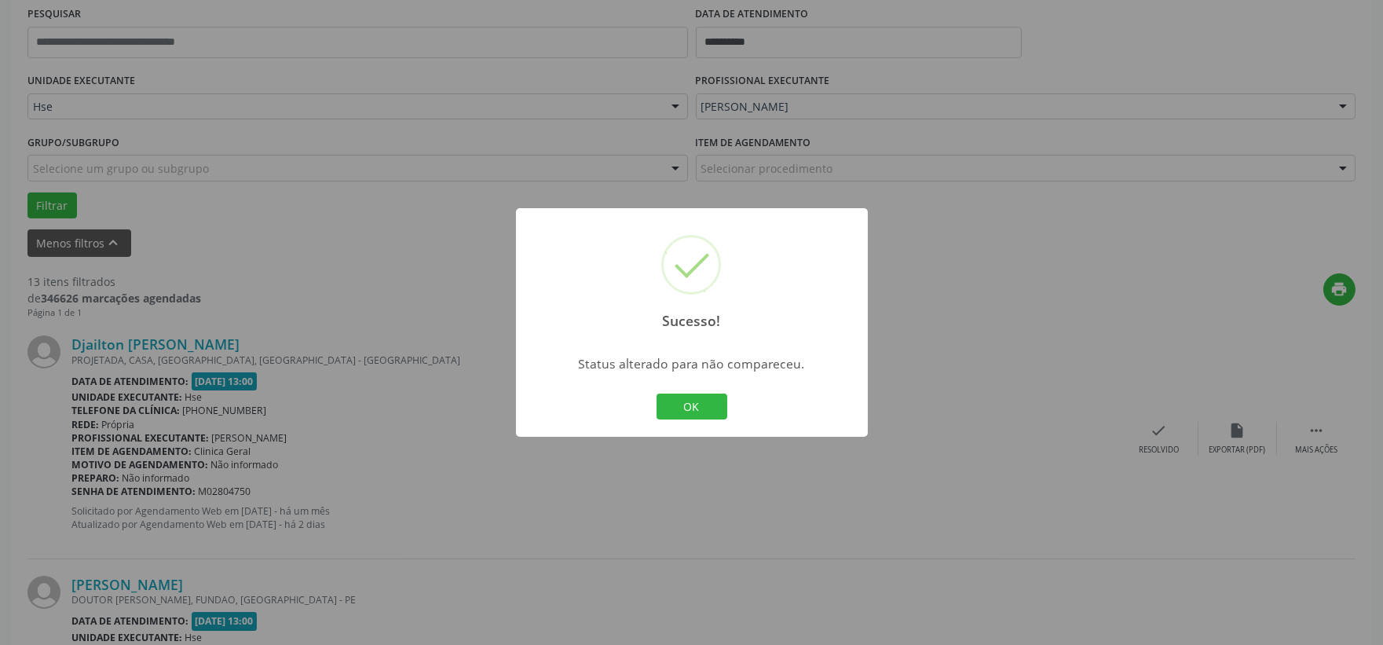
click at [685, 382] on div "Sucesso! × Status alterado para não compareceu. OK Cancel" at bounding box center [692, 322] width 352 height 229
click at [685, 401] on button "OK" at bounding box center [692, 406] width 71 height 27
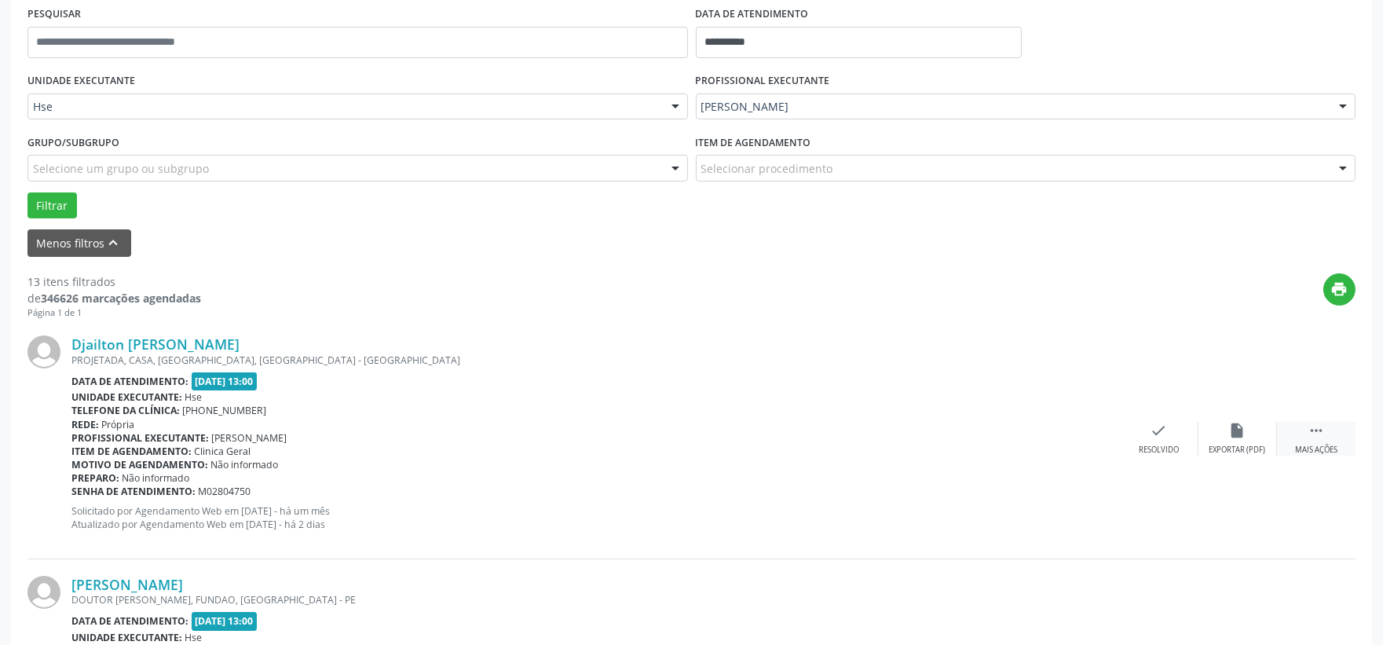
click at [1301, 430] on div " Mais ações" at bounding box center [1316, 439] width 79 height 34
click at [1236, 441] on div "alarm_off Não compareceu" at bounding box center [1237, 439] width 79 height 34
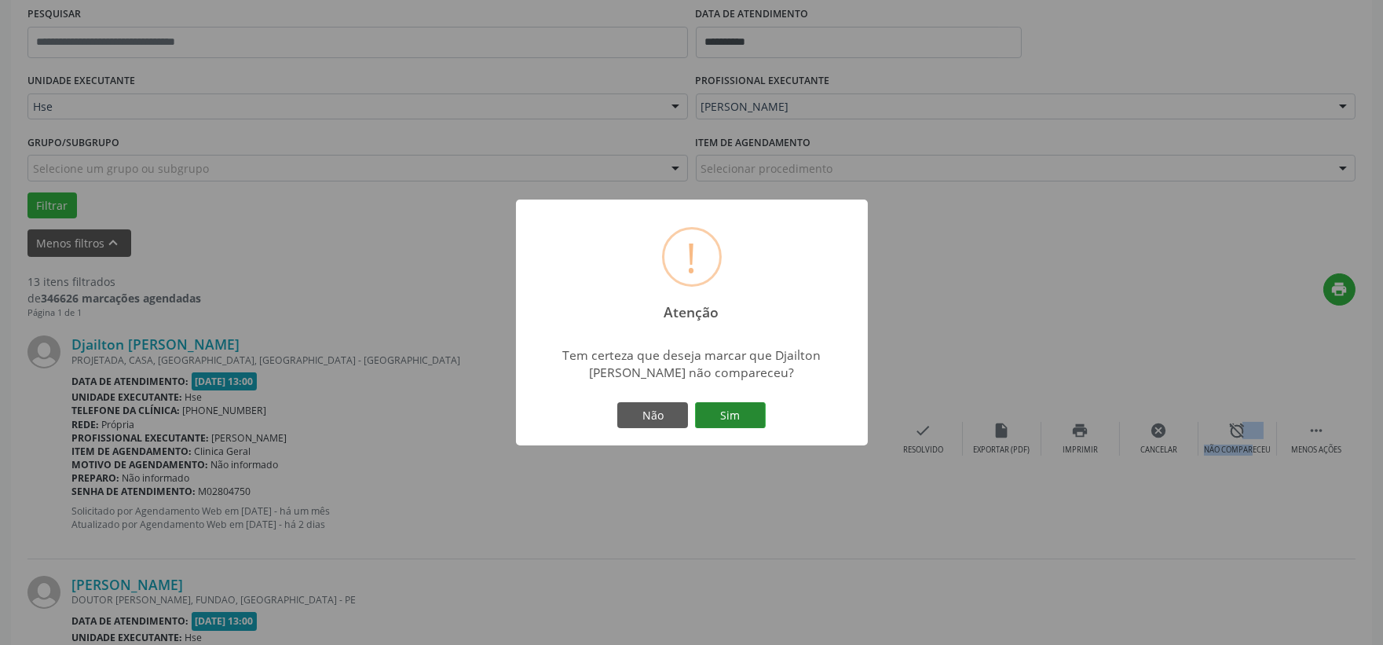
click at [728, 408] on button "Sim" at bounding box center [730, 415] width 71 height 27
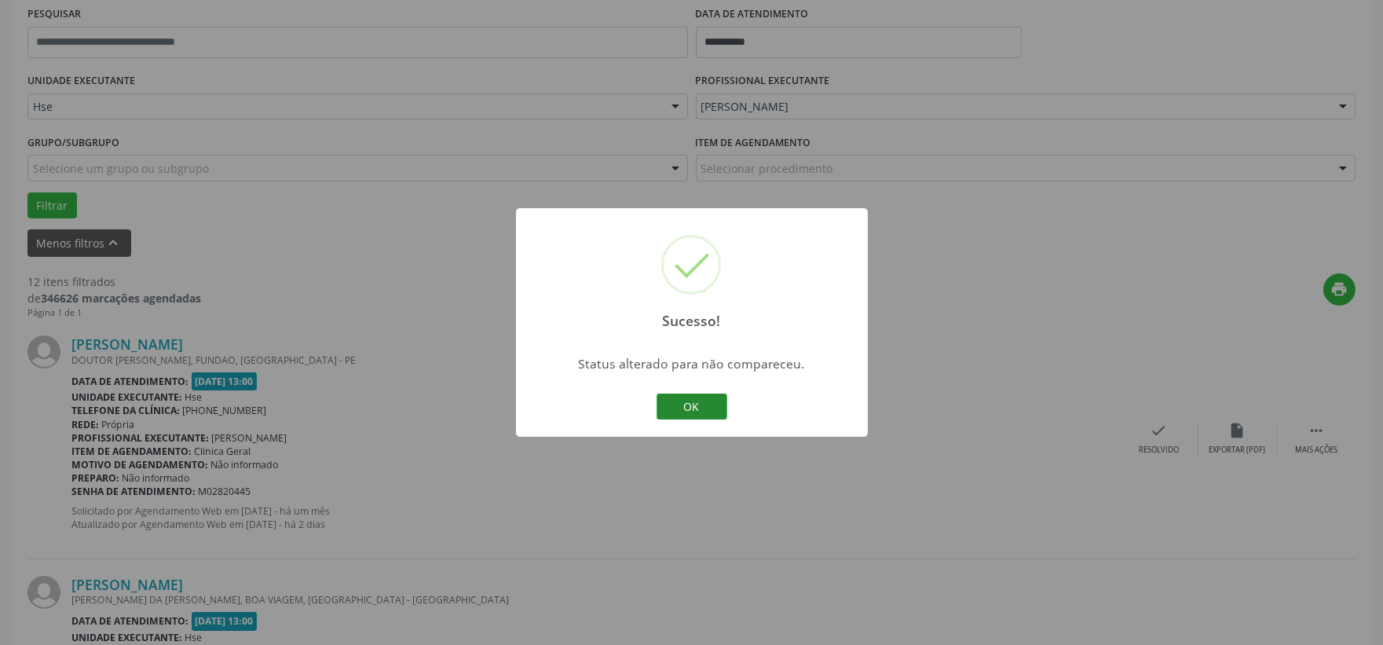
click at [699, 417] on button "OK" at bounding box center [692, 406] width 71 height 27
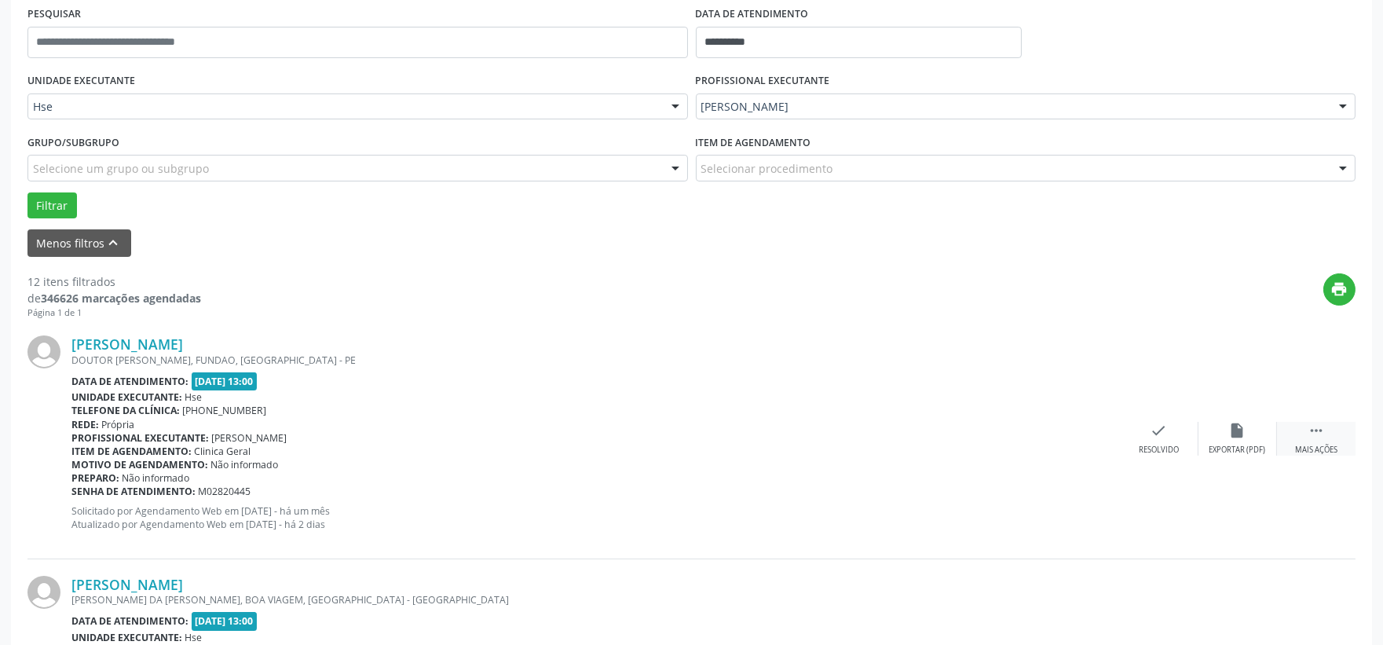
click at [1313, 426] on icon "" at bounding box center [1316, 430] width 17 height 17
click at [1258, 442] on div "alarm_off Não compareceu" at bounding box center [1237, 439] width 79 height 34
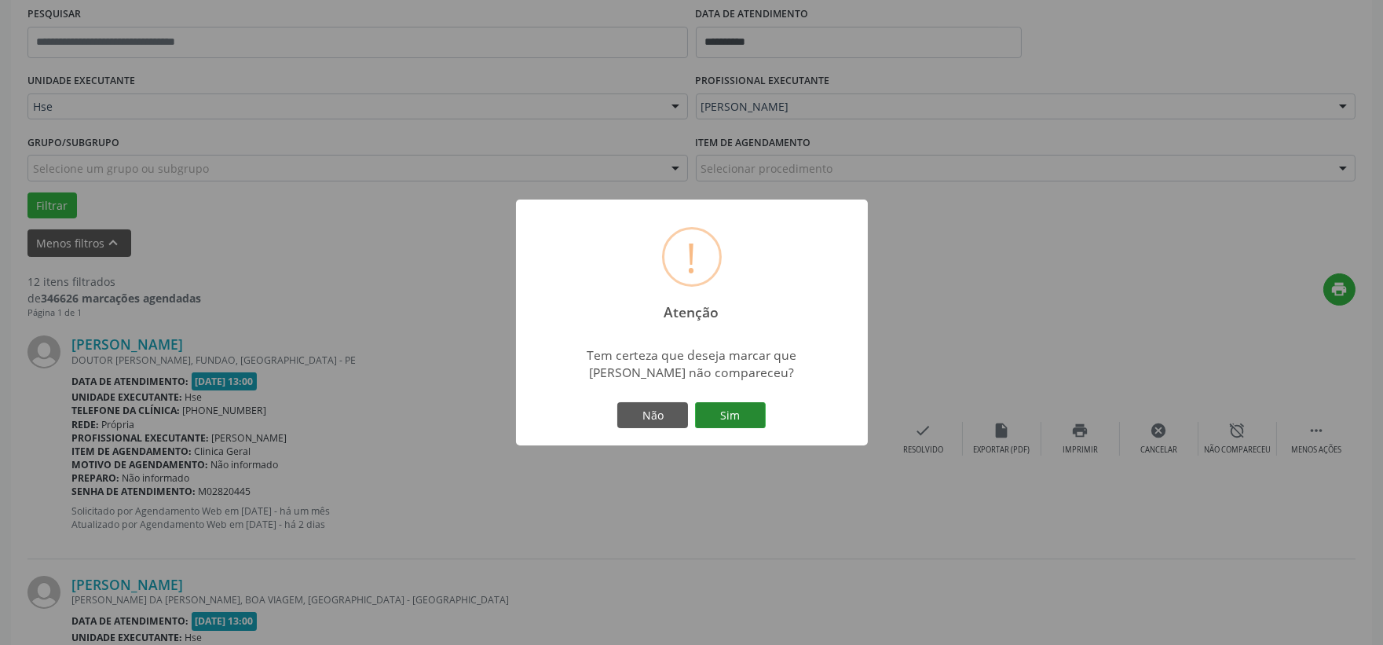
click at [728, 415] on button "Sim" at bounding box center [730, 415] width 71 height 27
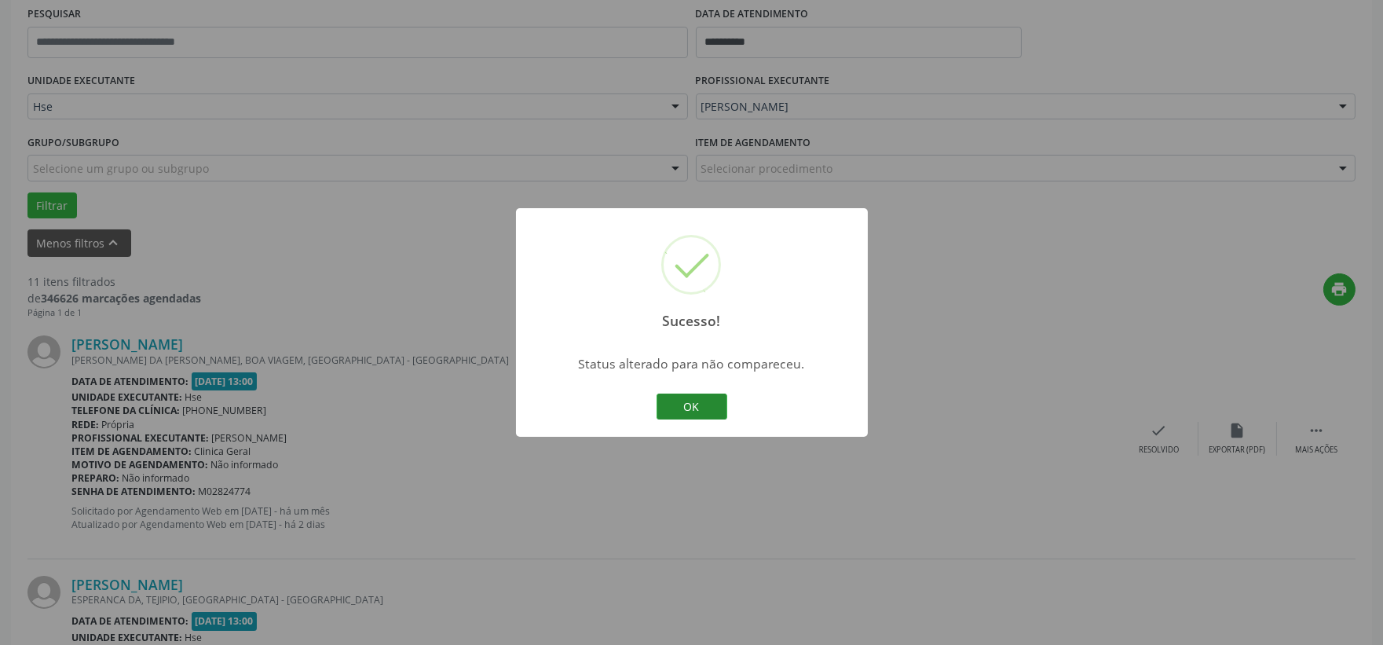
click at [693, 399] on button "OK" at bounding box center [692, 406] width 71 height 27
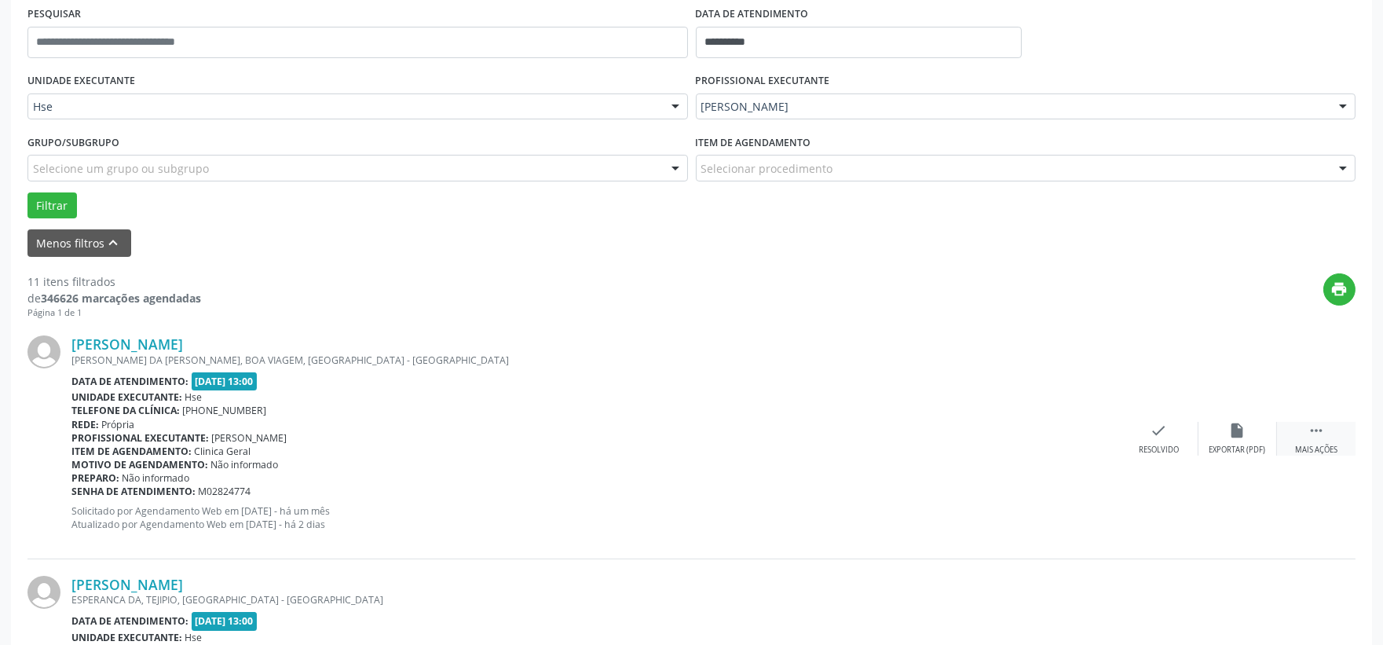
click at [1312, 425] on icon "" at bounding box center [1316, 430] width 17 height 17
click at [1242, 441] on div "alarm_off Não compareceu" at bounding box center [1237, 439] width 79 height 34
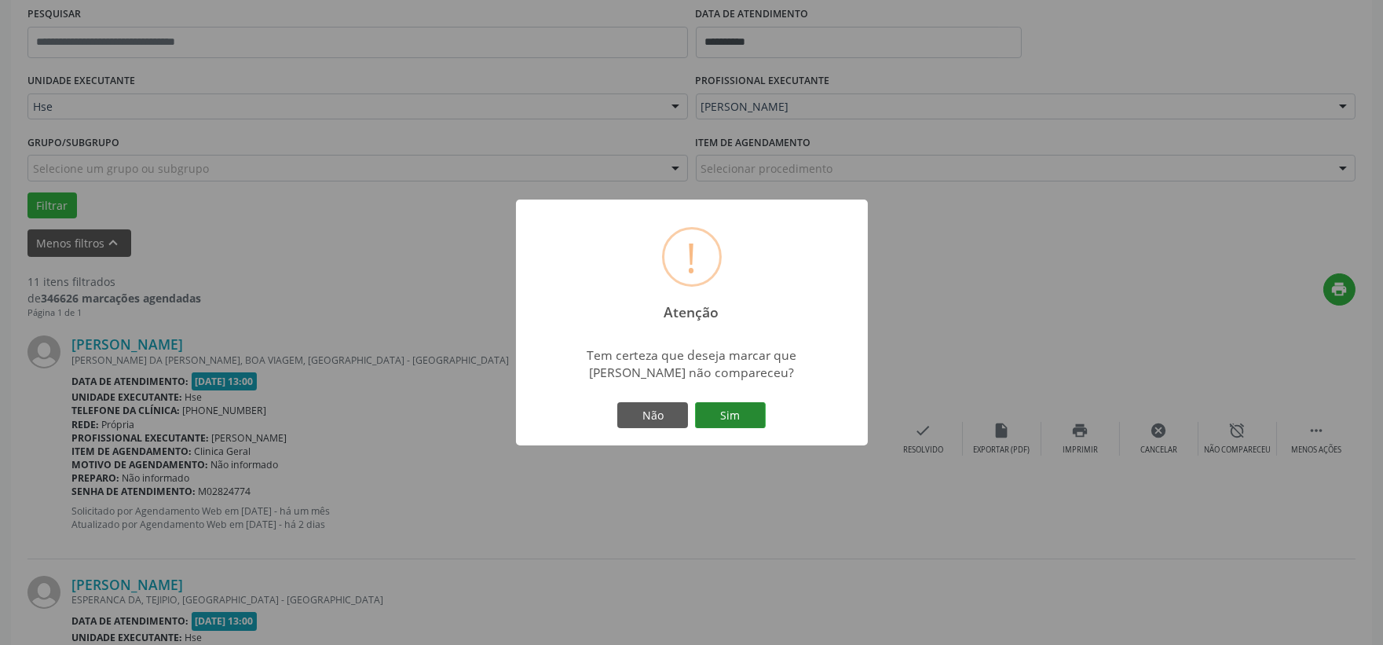
click at [727, 410] on button "Sim" at bounding box center [730, 415] width 71 height 27
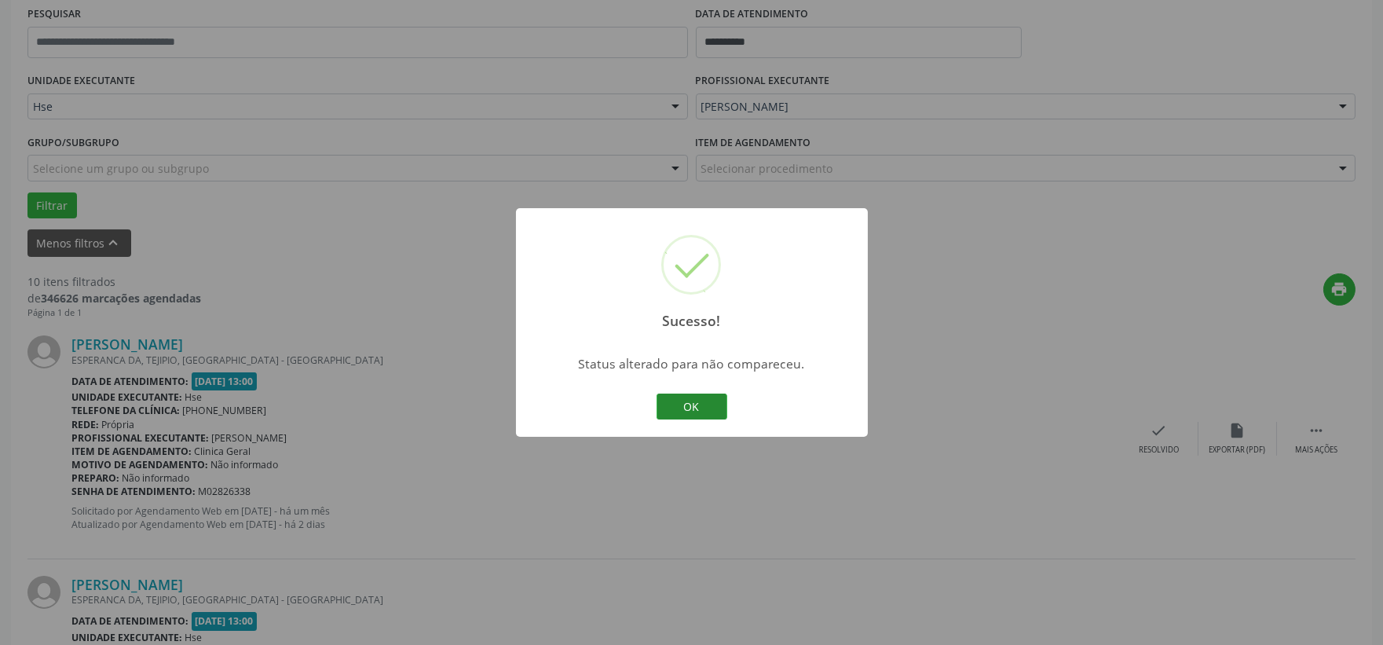
click at [687, 399] on button "OK" at bounding box center [692, 406] width 71 height 27
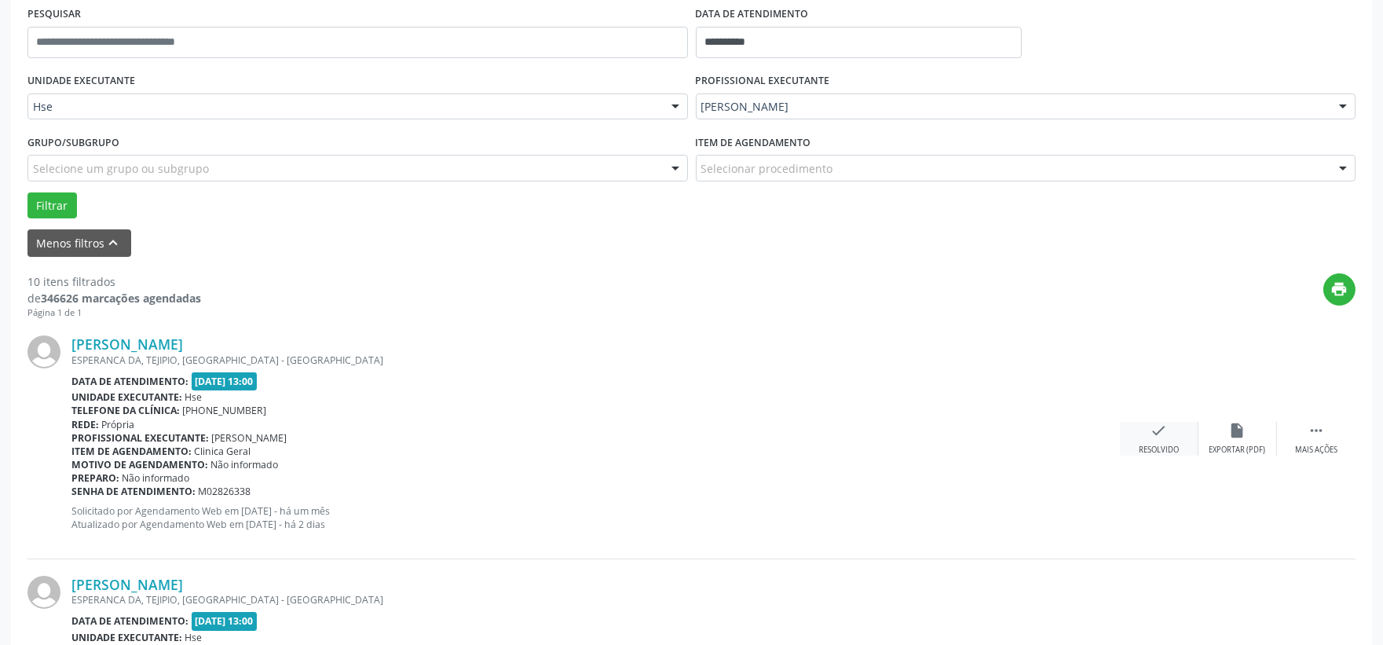
click at [1154, 434] on icon "check" at bounding box center [1159, 430] width 17 height 17
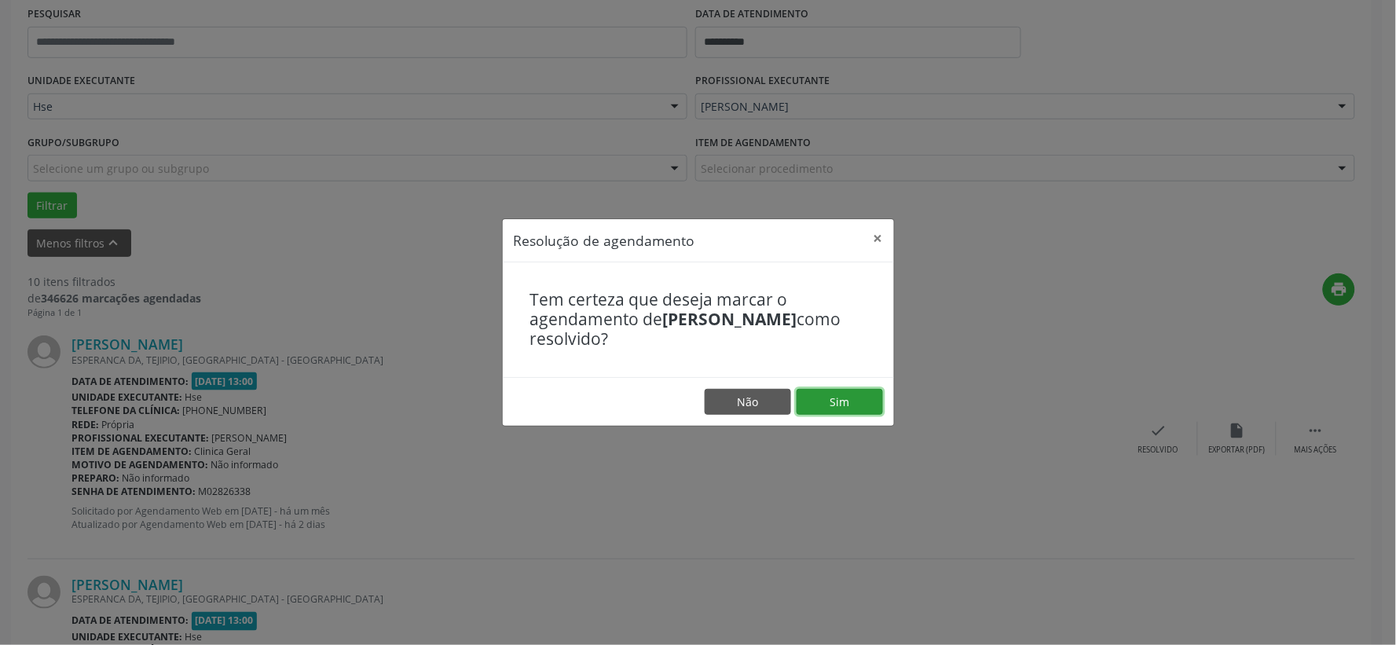
click at [836, 397] on button "Sim" at bounding box center [839, 402] width 86 height 27
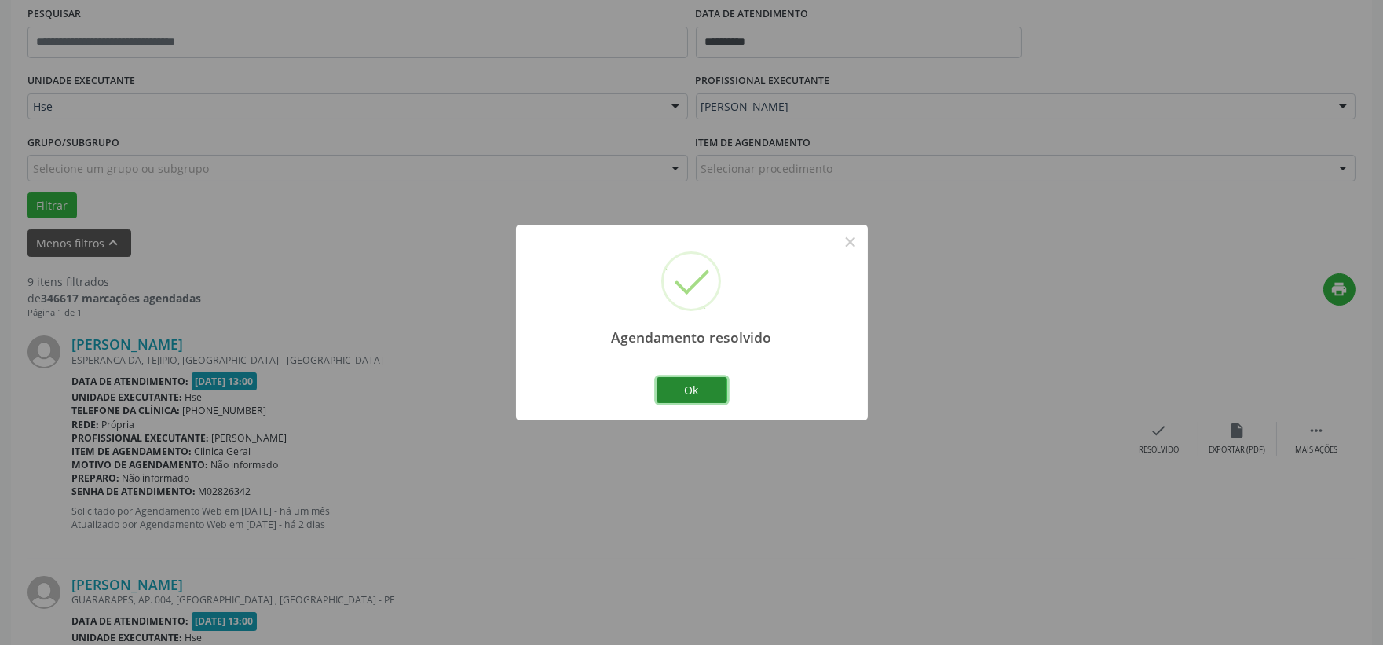
click at [688, 383] on button "Ok" at bounding box center [692, 390] width 71 height 27
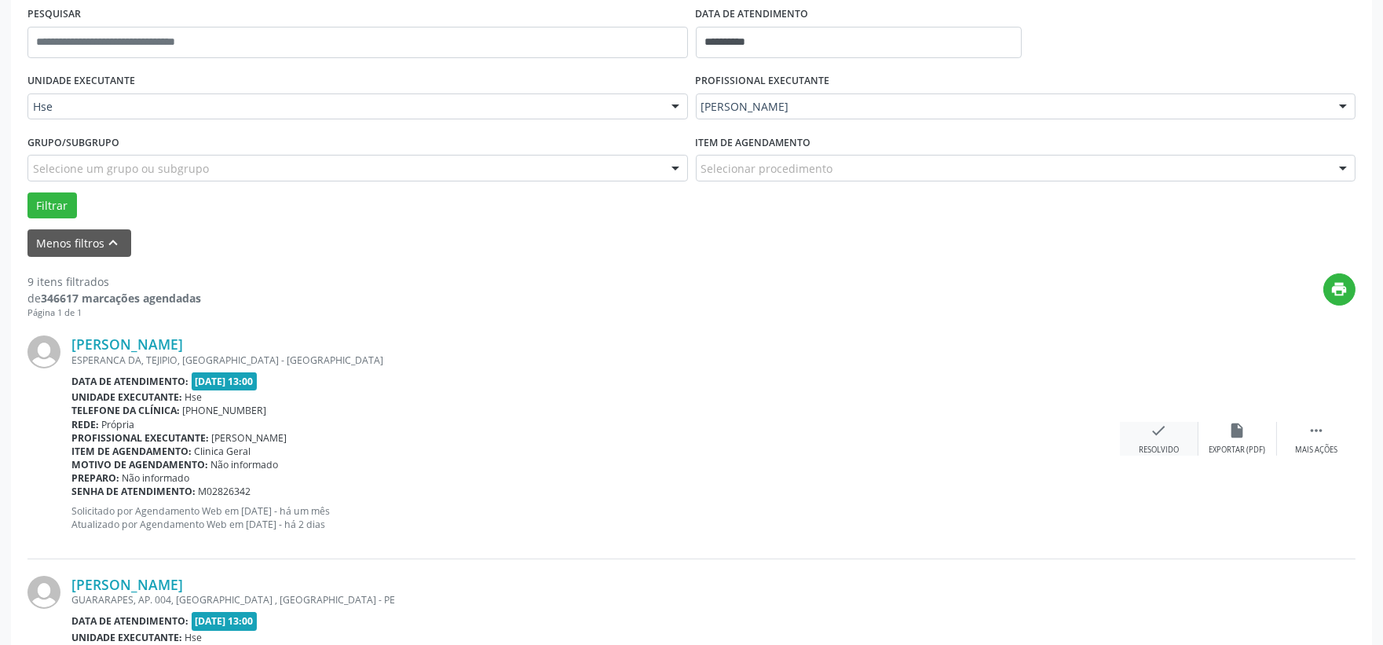
click at [1164, 435] on icon "check" at bounding box center [1159, 430] width 17 height 17
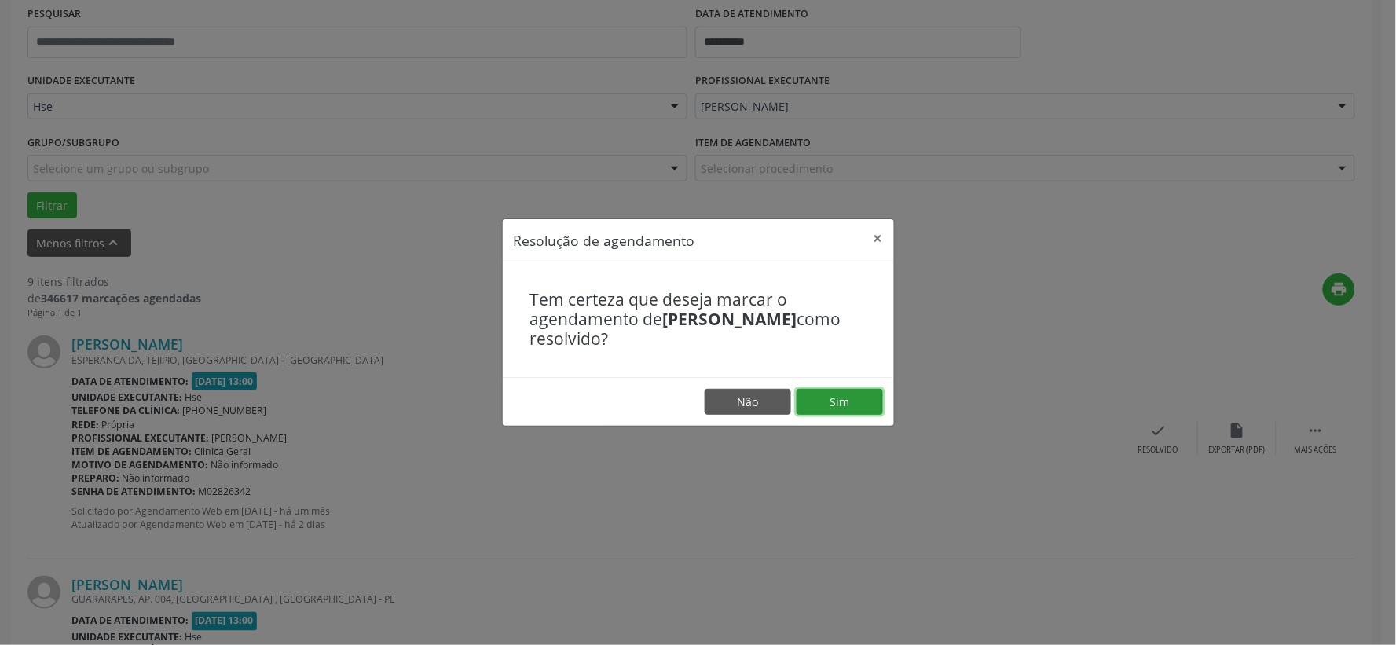
click at [837, 406] on button "Sim" at bounding box center [839, 402] width 86 height 27
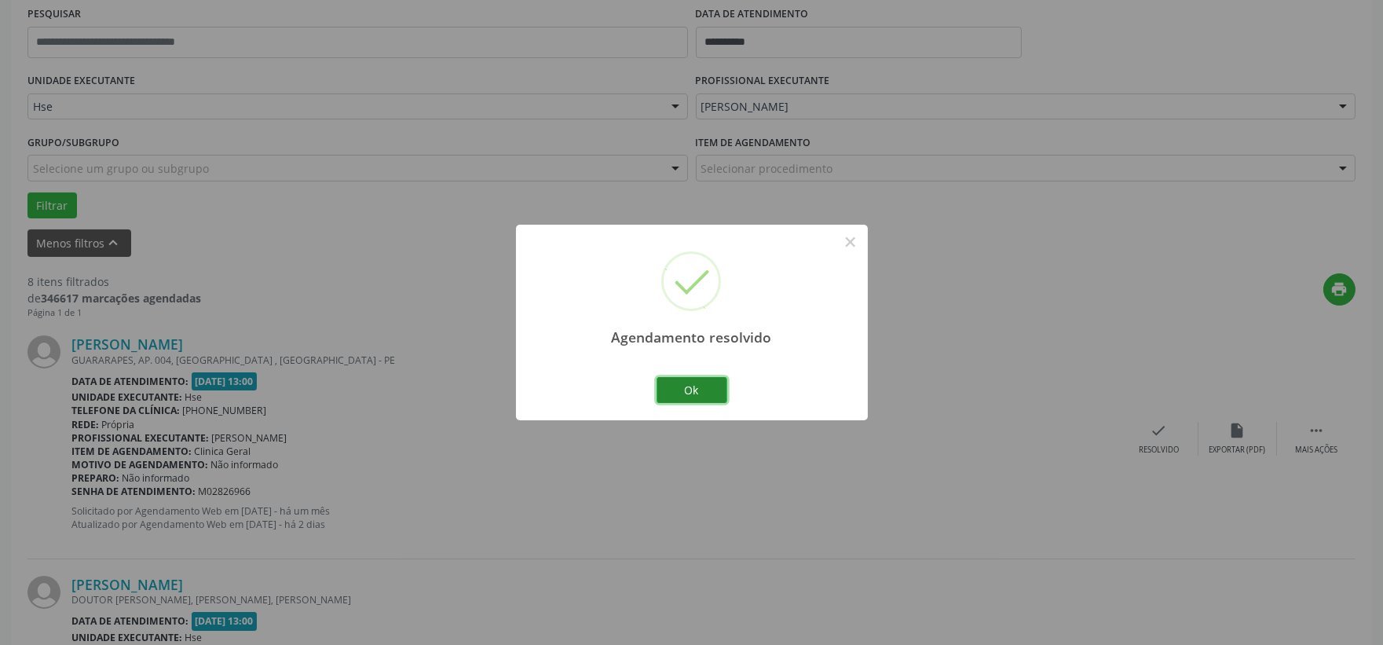
click at [693, 387] on button "Ok" at bounding box center [692, 390] width 71 height 27
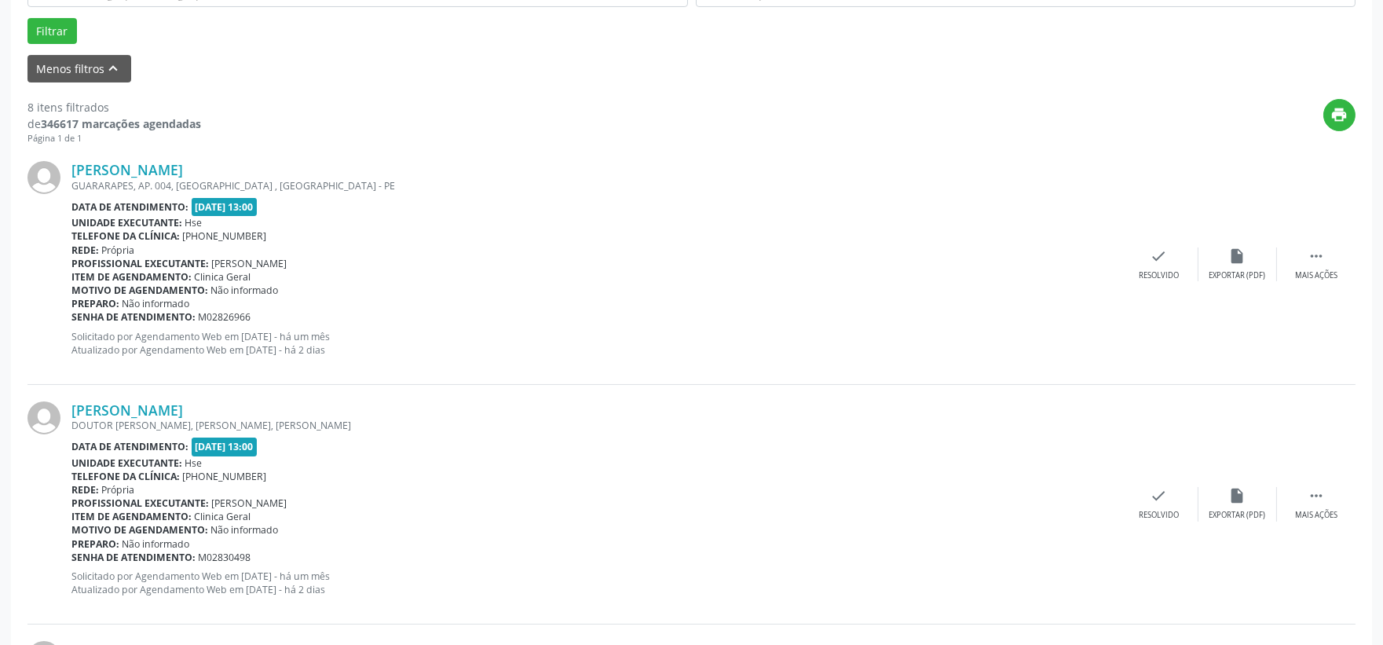
scroll to position [389, 0]
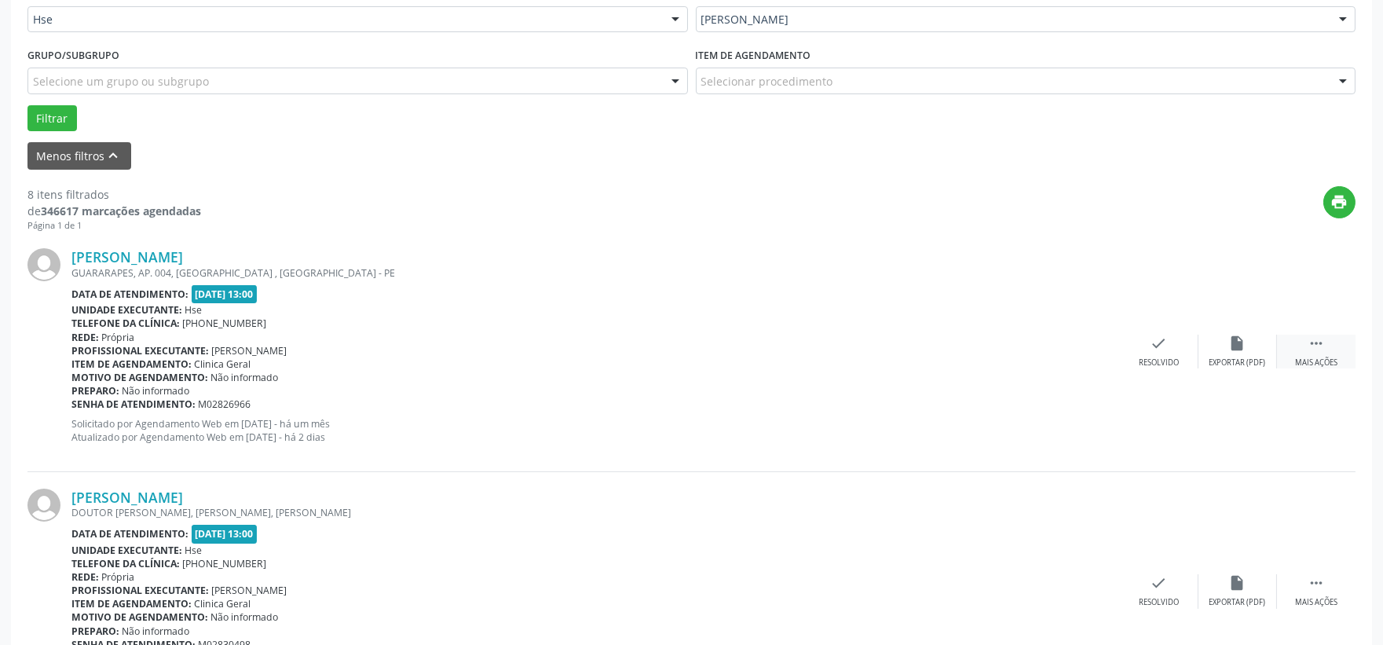
click at [1313, 340] on icon "" at bounding box center [1316, 343] width 17 height 17
click at [1228, 346] on div "alarm_off Não compareceu" at bounding box center [1237, 352] width 79 height 34
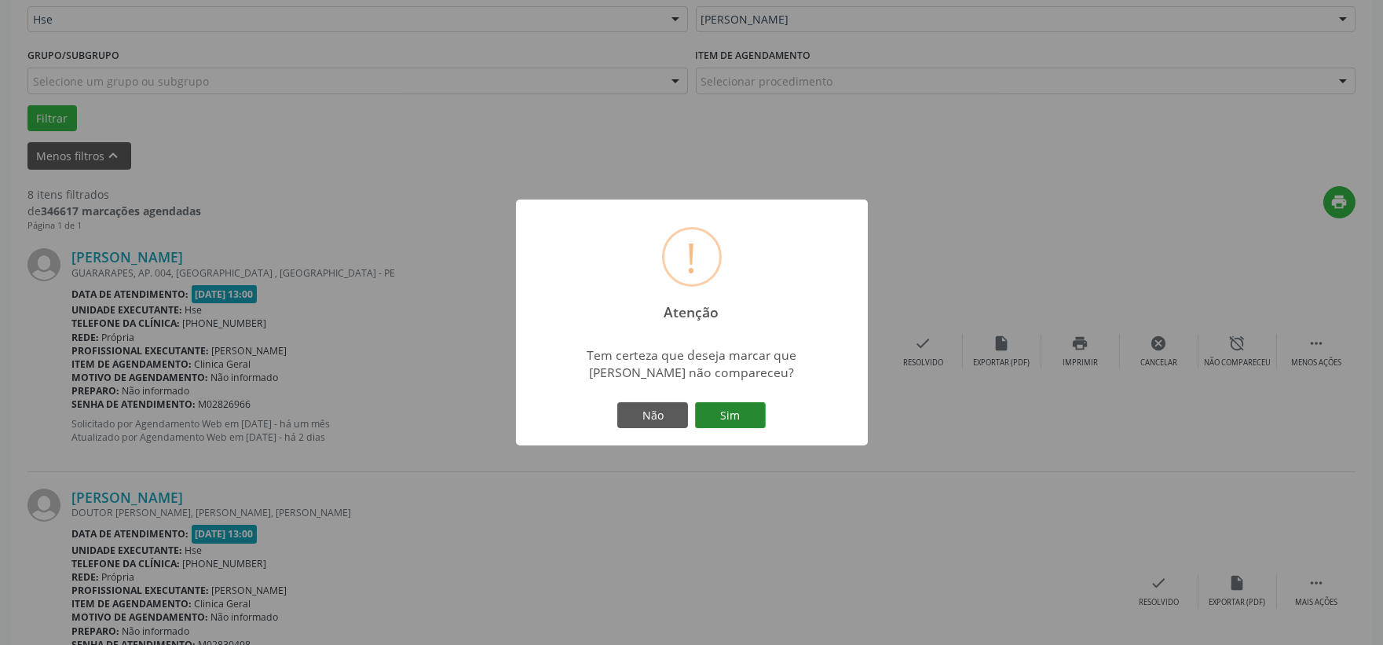
click at [734, 403] on button "Sim" at bounding box center [730, 415] width 71 height 27
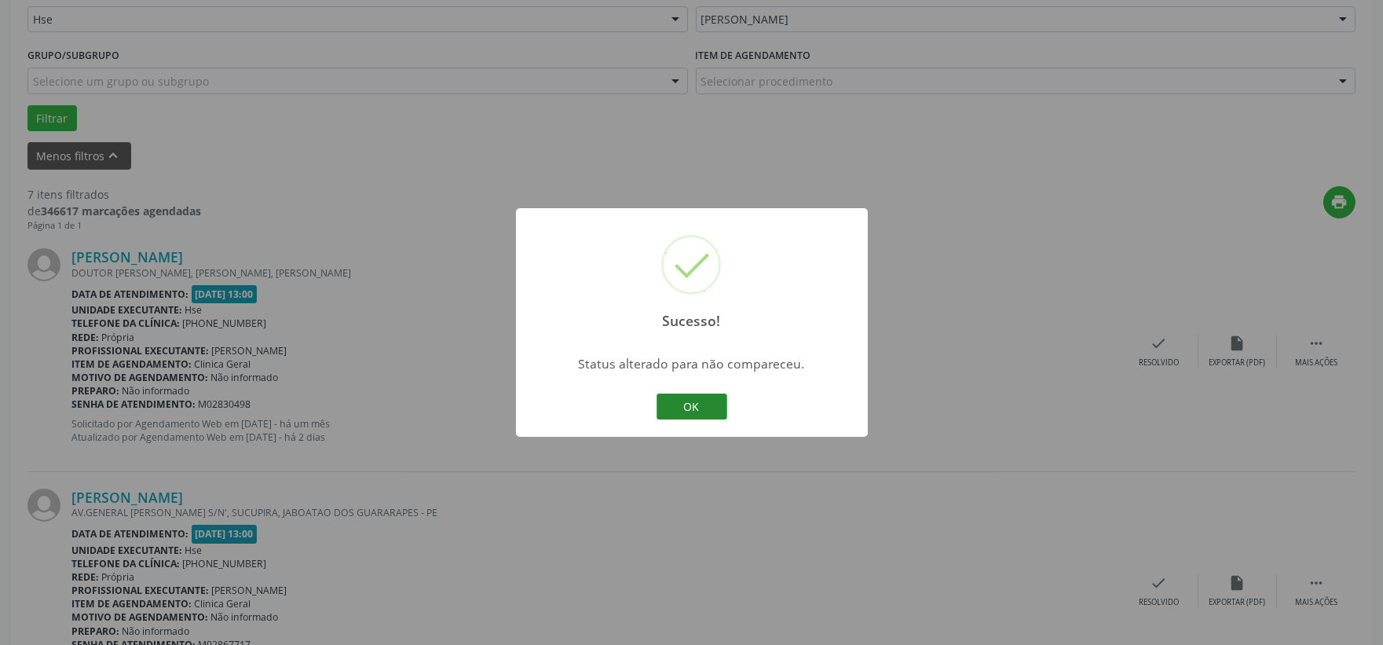
click at [701, 401] on button "OK" at bounding box center [692, 406] width 71 height 27
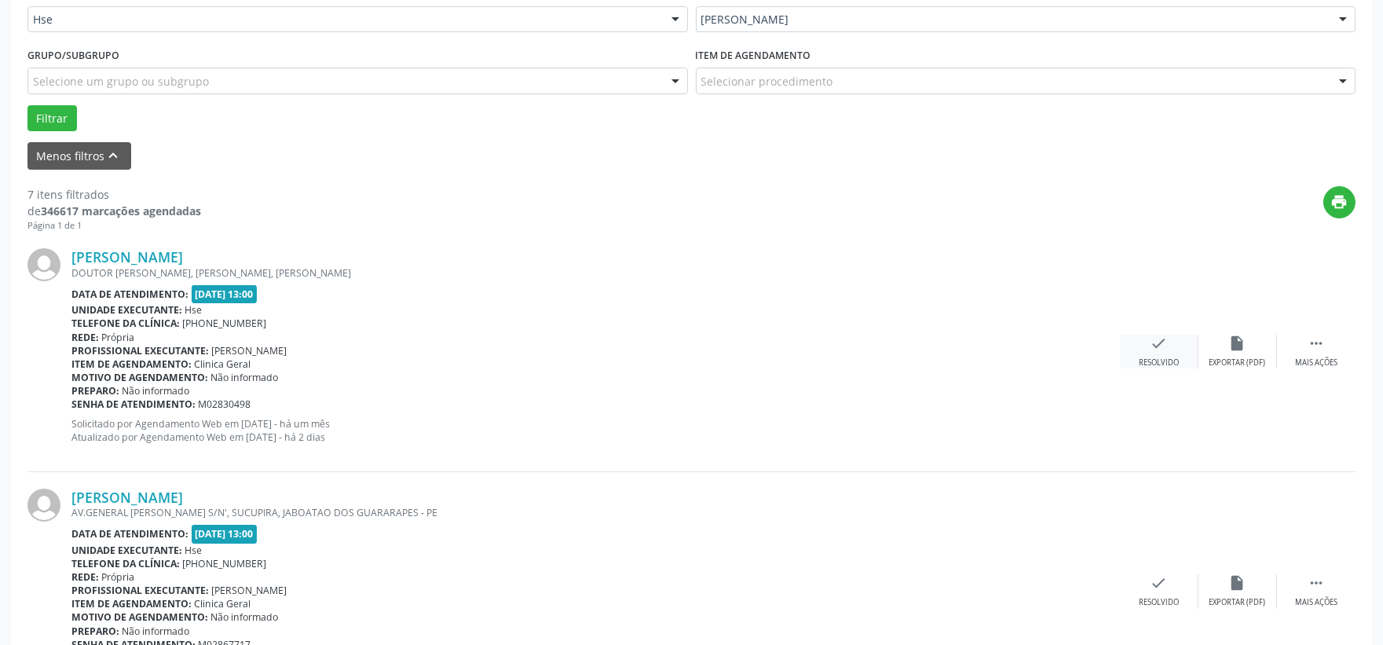
click at [1156, 341] on icon "check" at bounding box center [1159, 343] width 17 height 17
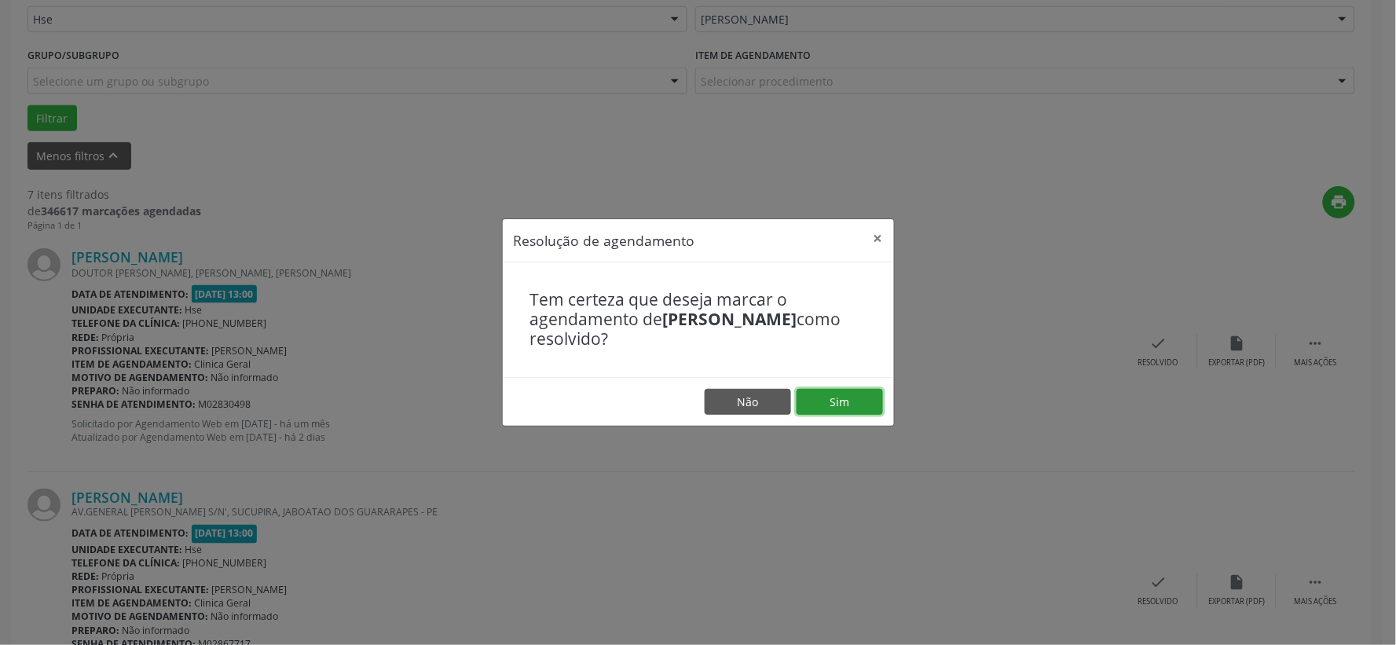
click at [839, 396] on button "Sim" at bounding box center [839, 402] width 86 height 27
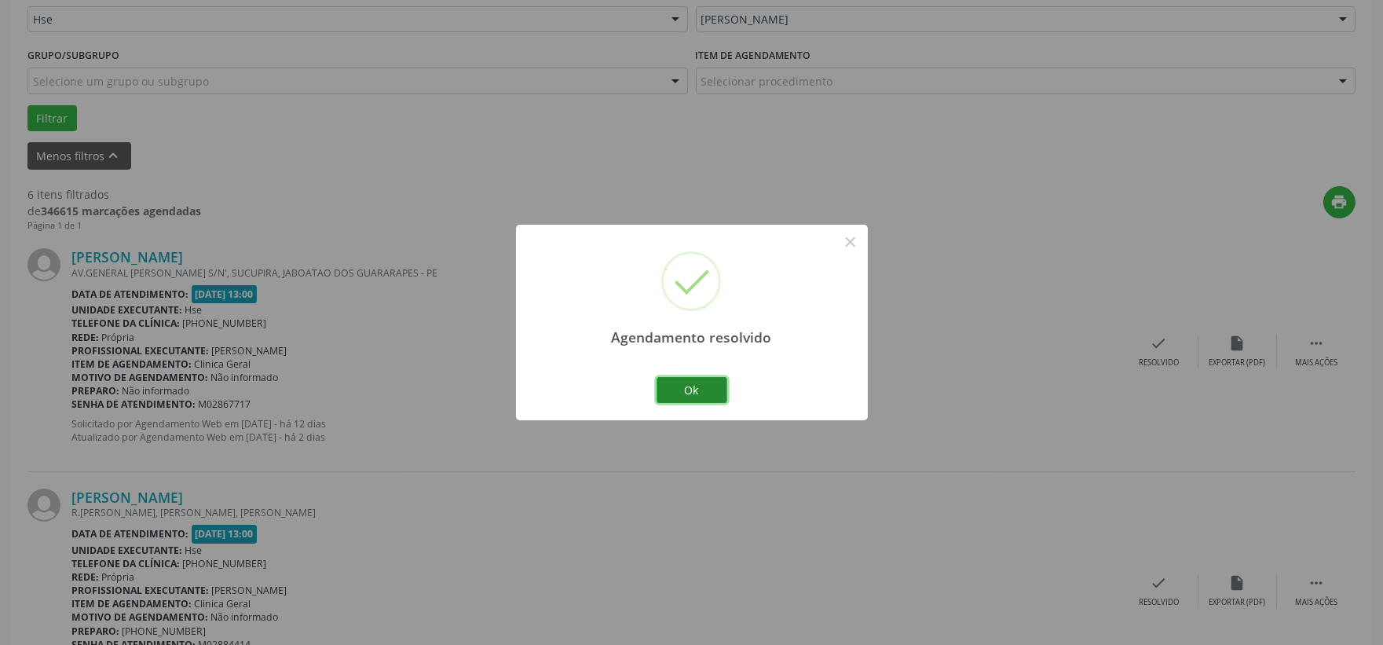
click at [695, 387] on button "Ok" at bounding box center [692, 390] width 71 height 27
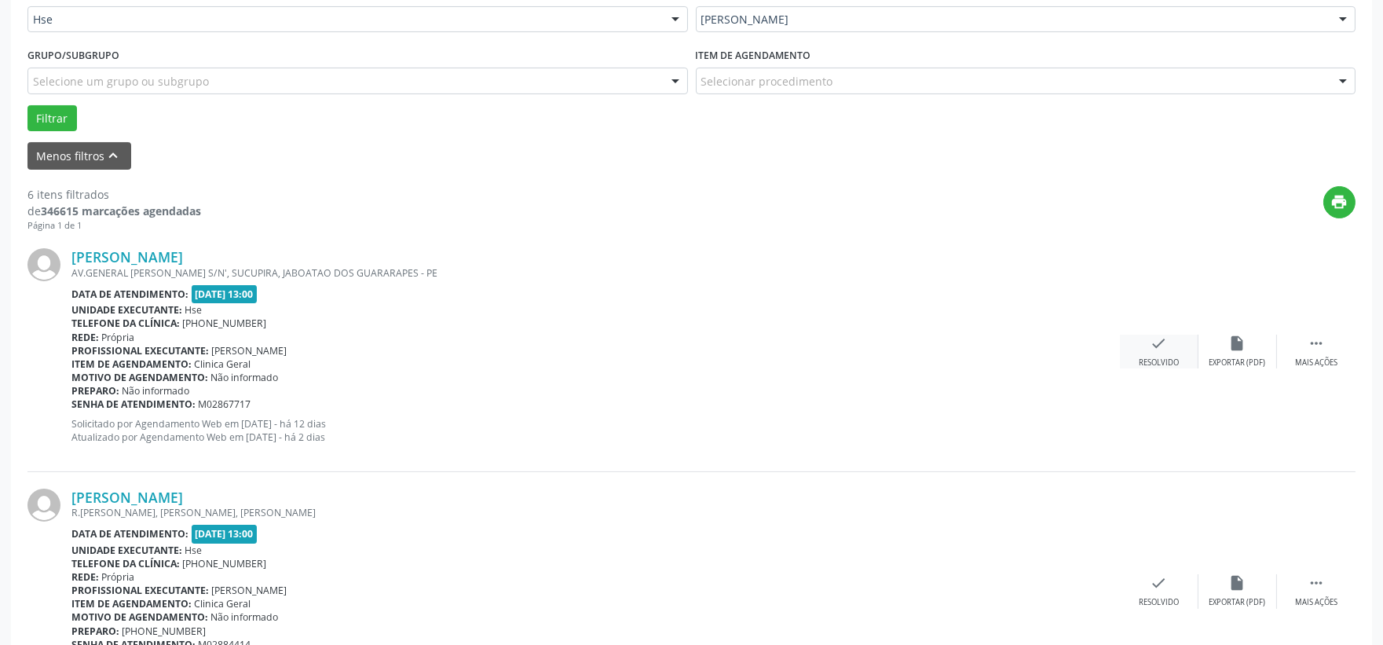
click at [1148, 338] on div "check Resolvido" at bounding box center [1159, 352] width 79 height 34
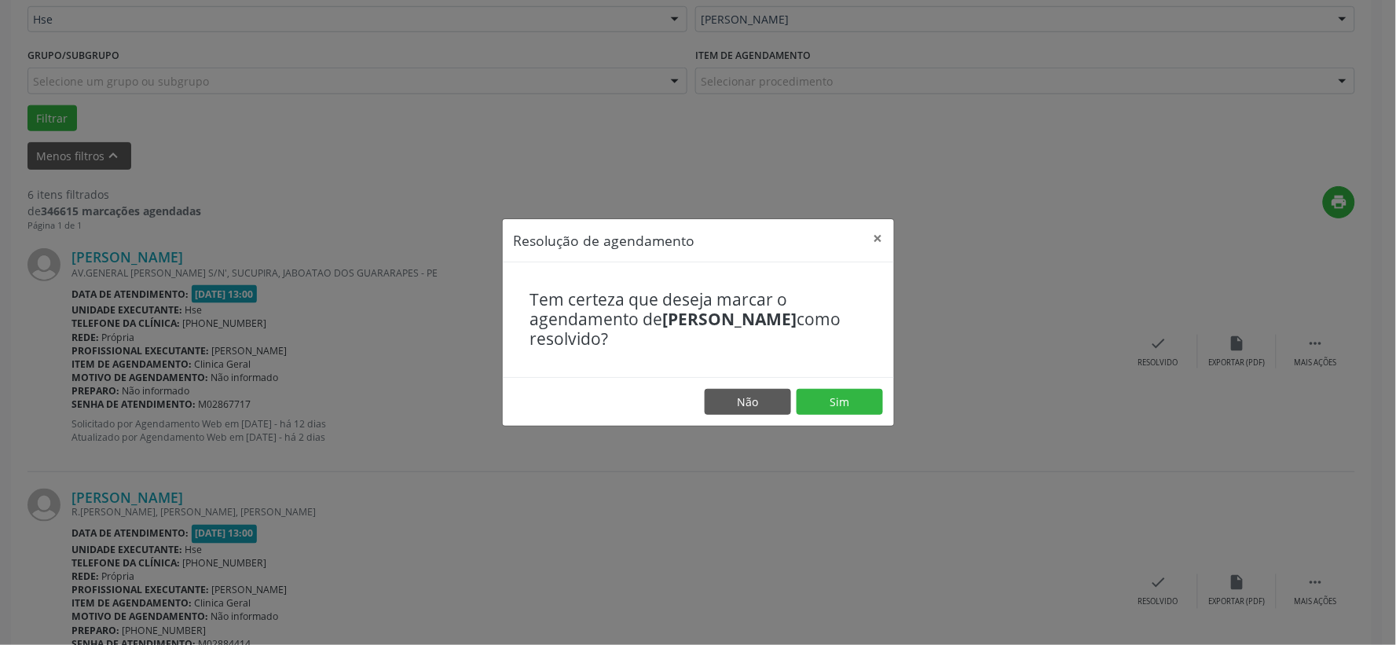
click at [840, 386] on footer "Não Sim" at bounding box center [698, 401] width 391 height 49
click at [840, 394] on button "Sim" at bounding box center [839, 402] width 86 height 27
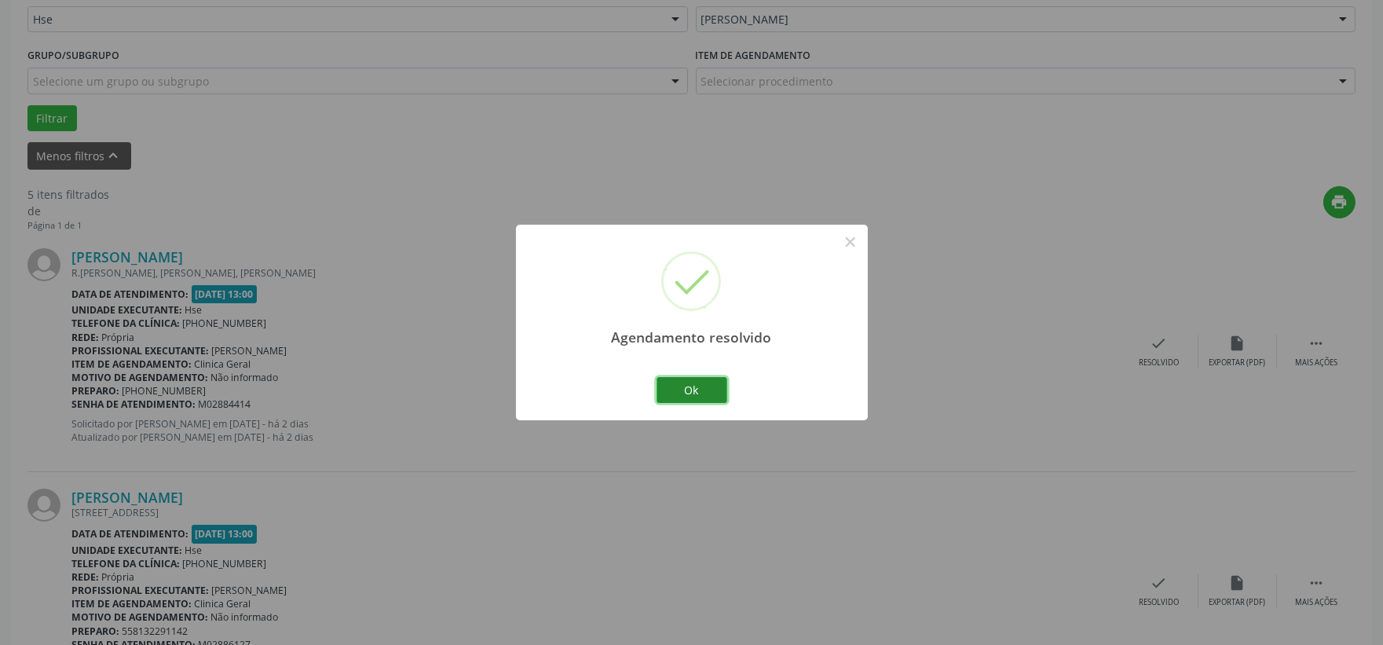
click at [693, 393] on button "Ok" at bounding box center [692, 390] width 71 height 27
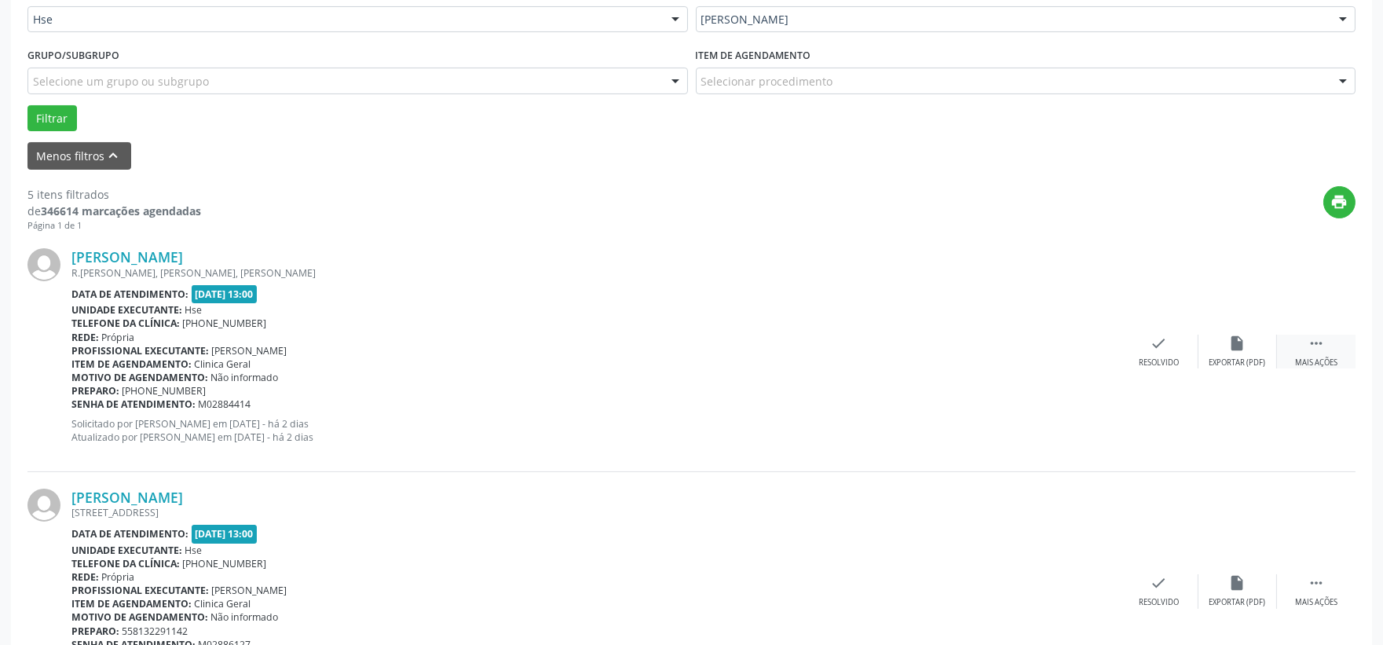
click at [1317, 336] on icon "" at bounding box center [1316, 343] width 17 height 17
click at [1236, 340] on icon "alarm_off" at bounding box center [1237, 343] width 17 height 17
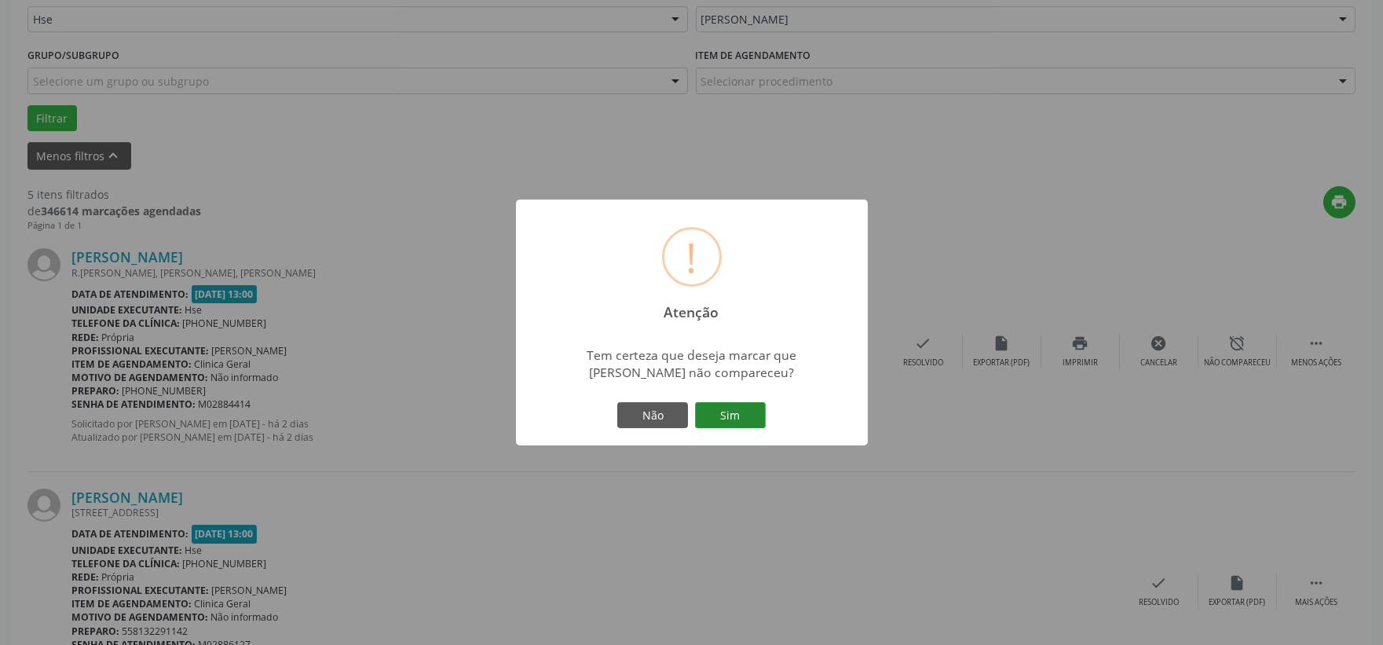
click at [727, 410] on button "Sim" at bounding box center [730, 415] width 71 height 27
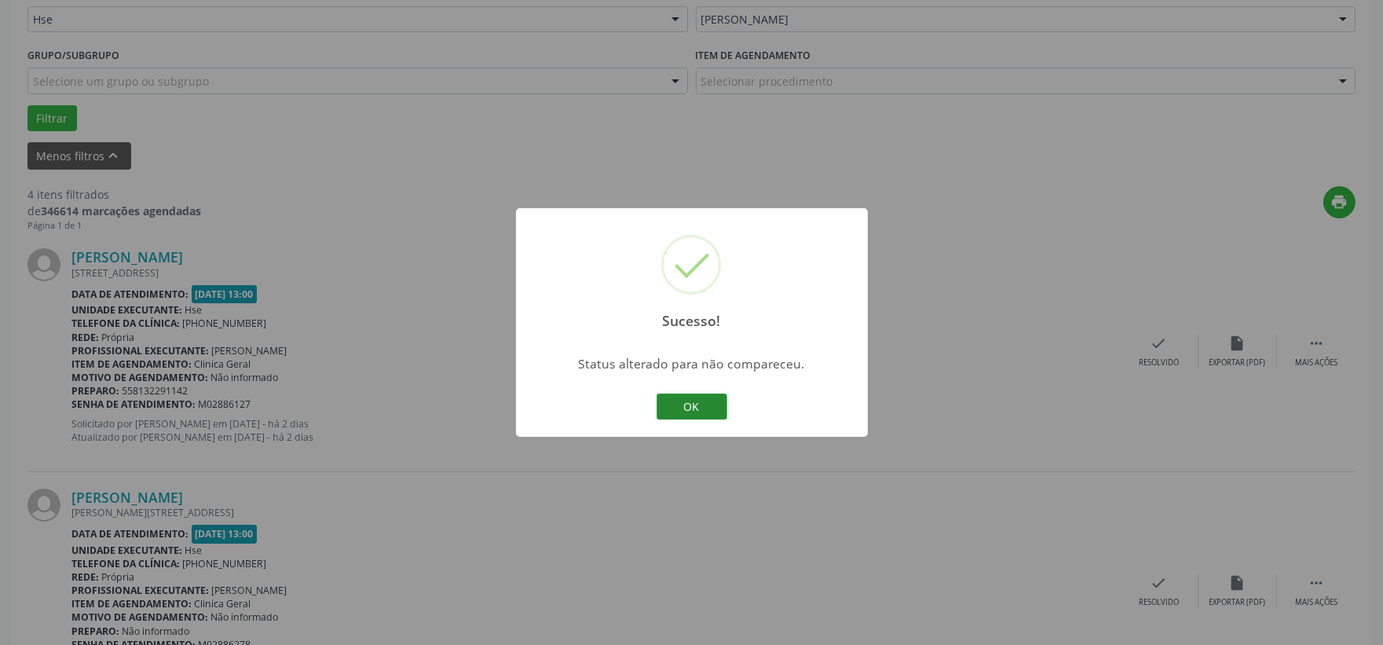
click at [687, 394] on button "OK" at bounding box center [692, 406] width 71 height 27
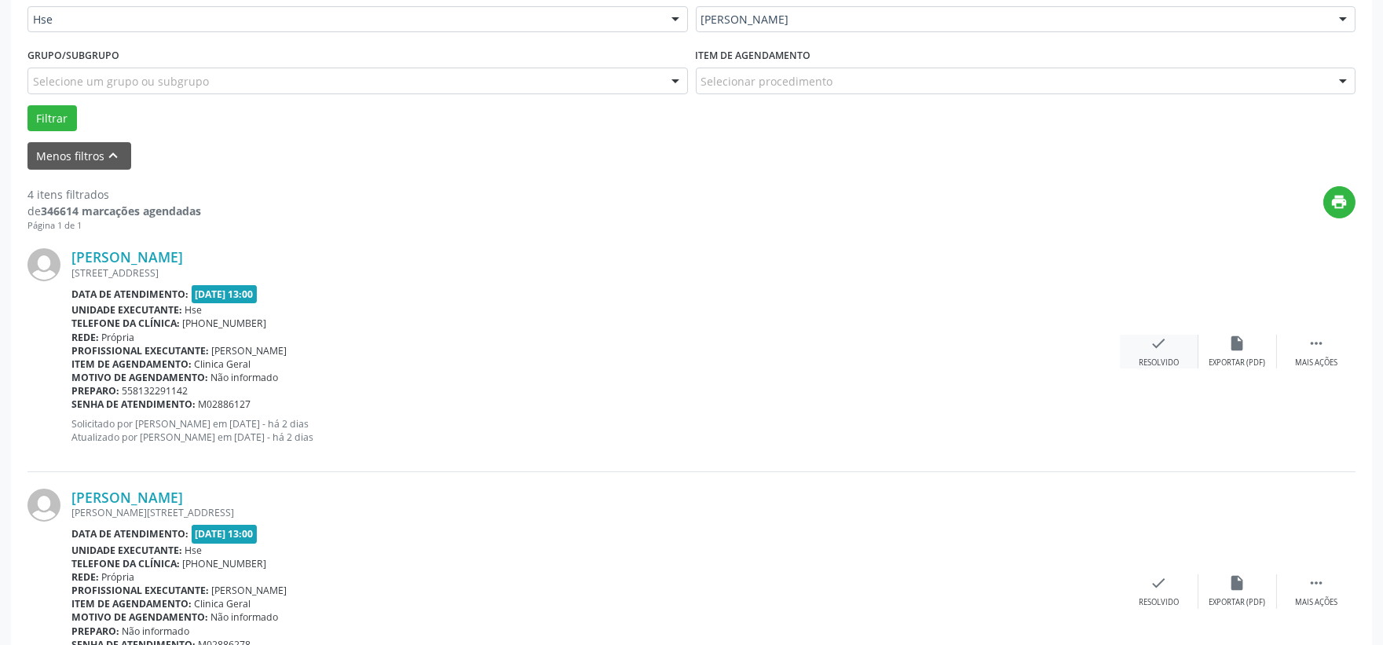
click at [1157, 342] on icon "check" at bounding box center [1159, 343] width 17 height 17
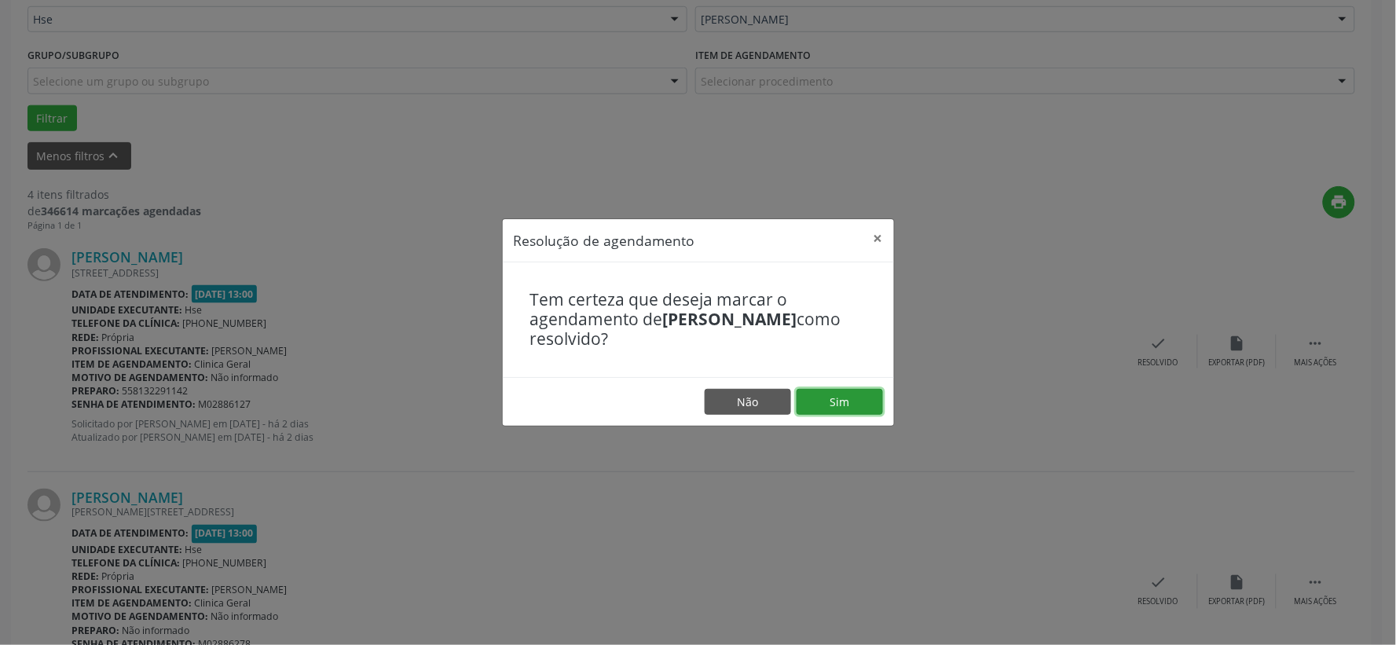
click at [825, 393] on button "Sim" at bounding box center [839, 402] width 86 height 27
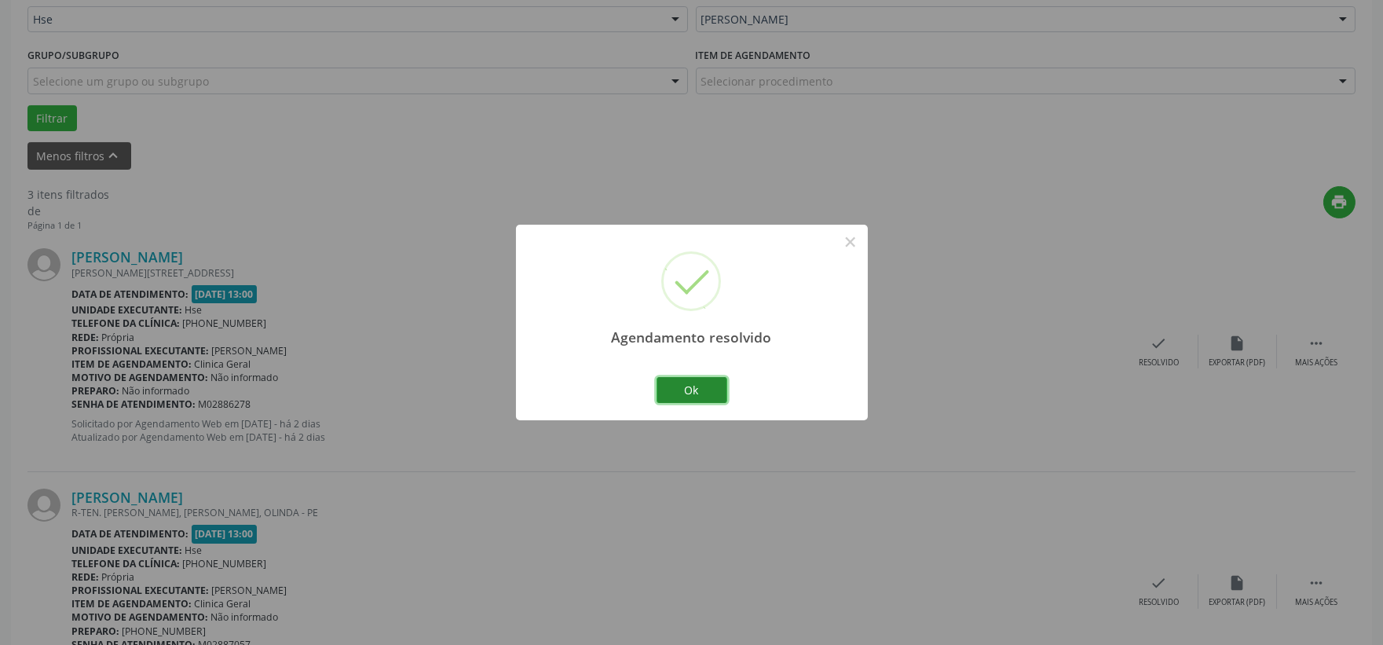
click at [703, 385] on button "Ok" at bounding box center [692, 390] width 71 height 27
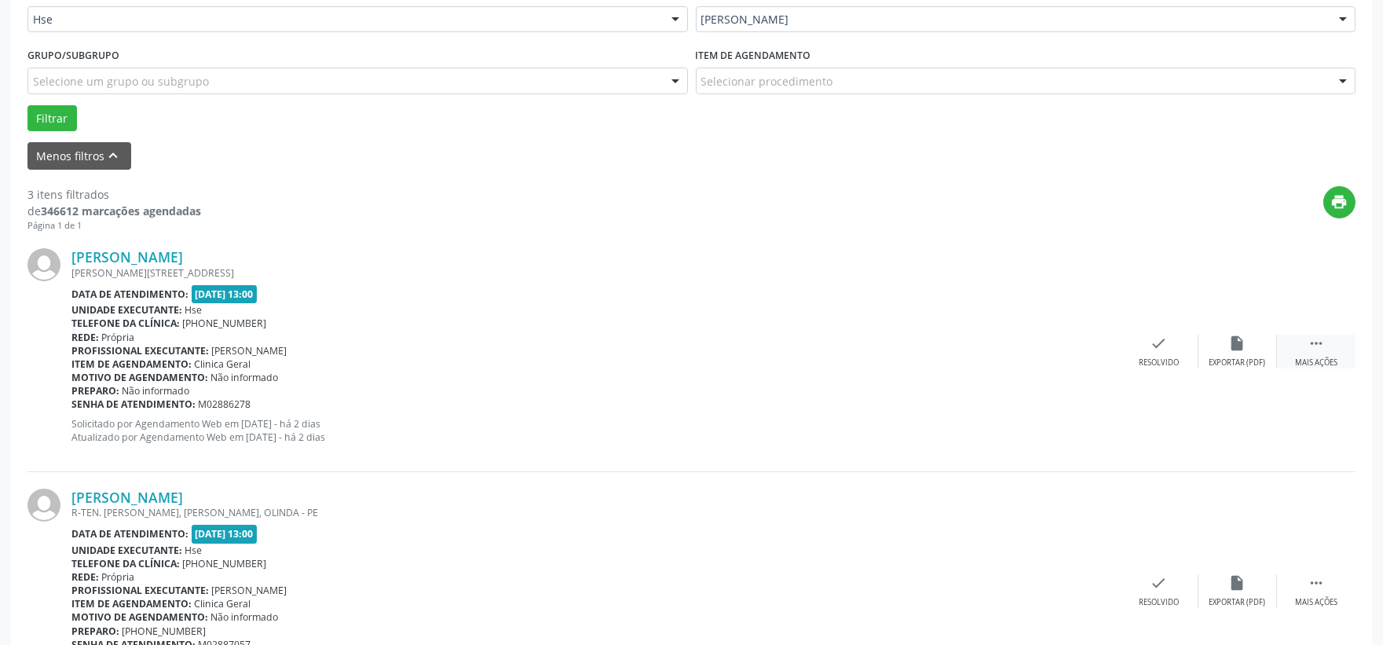
click at [1317, 346] on icon "" at bounding box center [1316, 343] width 17 height 17
click at [1229, 341] on icon "alarm_off" at bounding box center [1237, 343] width 17 height 17
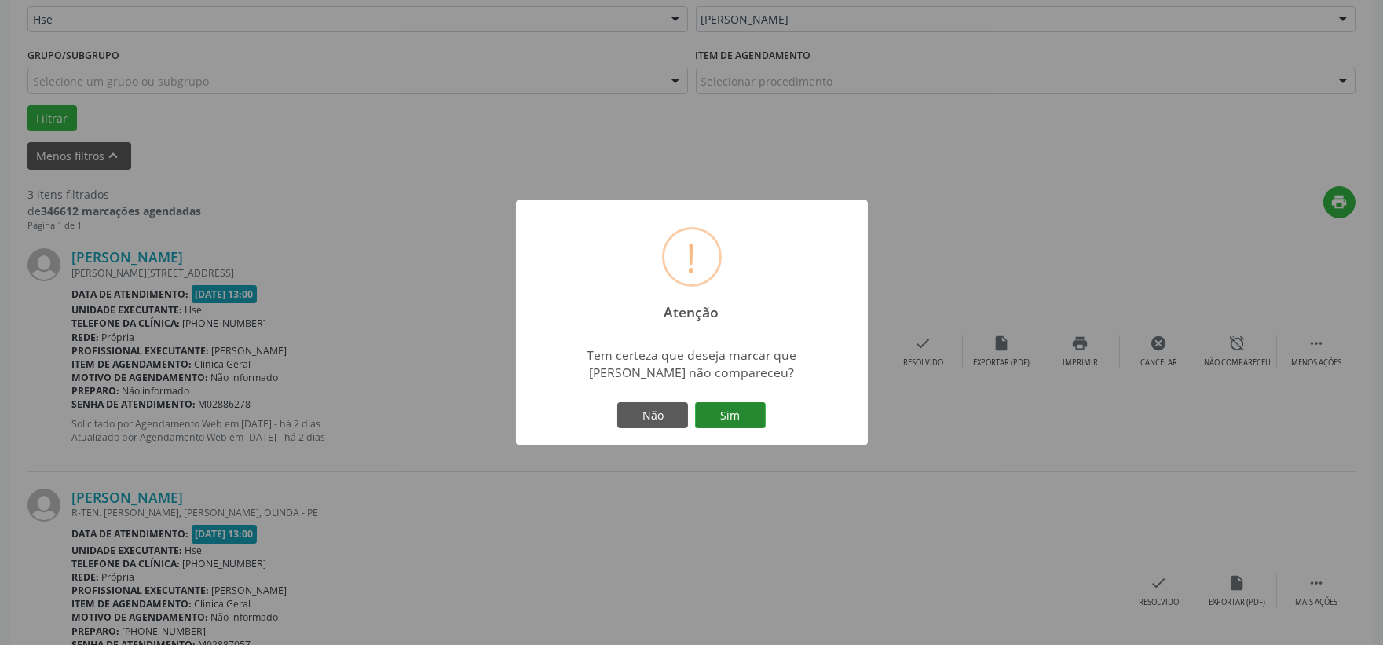
click at [736, 406] on button "Sim" at bounding box center [730, 415] width 71 height 27
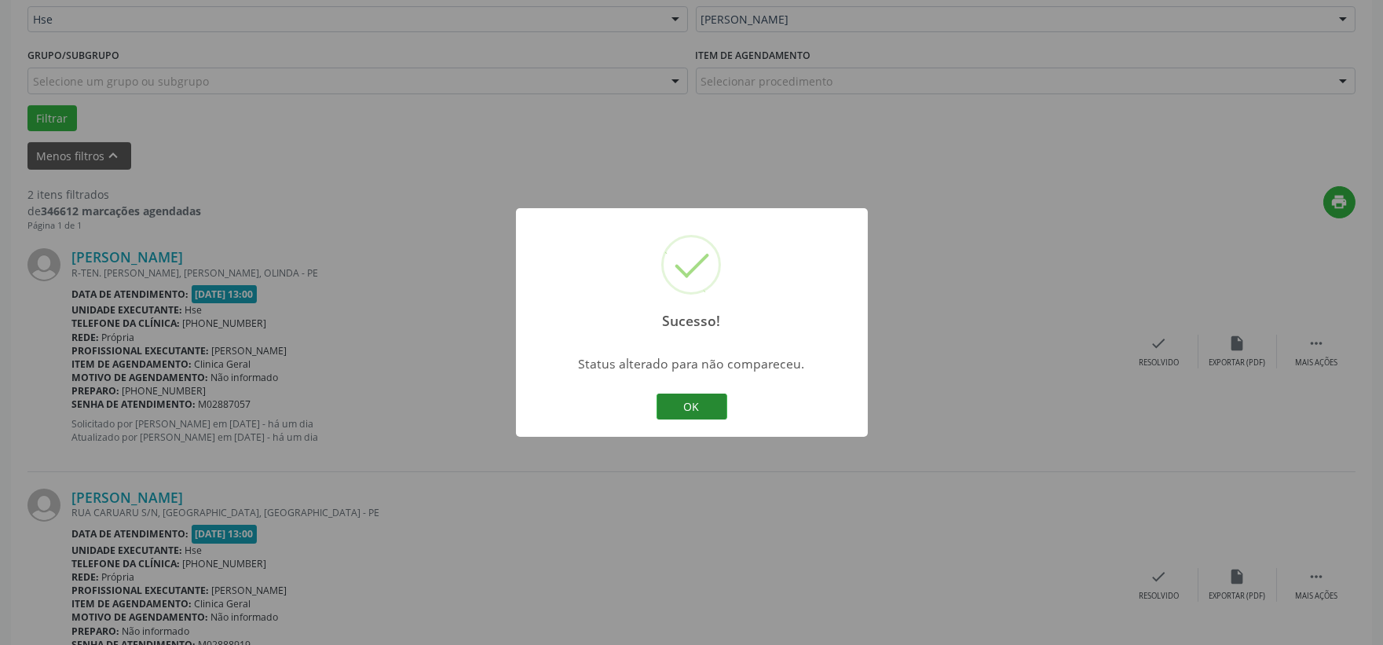
click at [694, 395] on button "OK" at bounding box center [692, 406] width 71 height 27
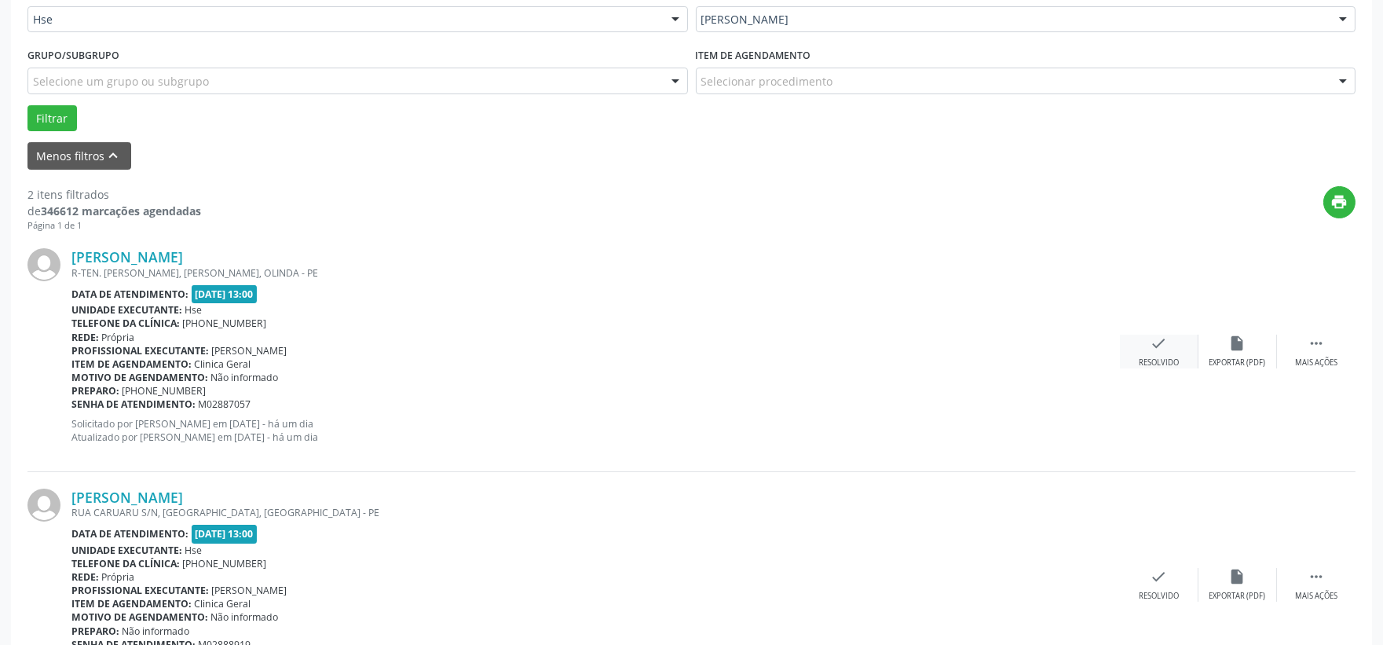
click at [1154, 346] on icon "check" at bounding box center [1159, 343] width 17 height 17
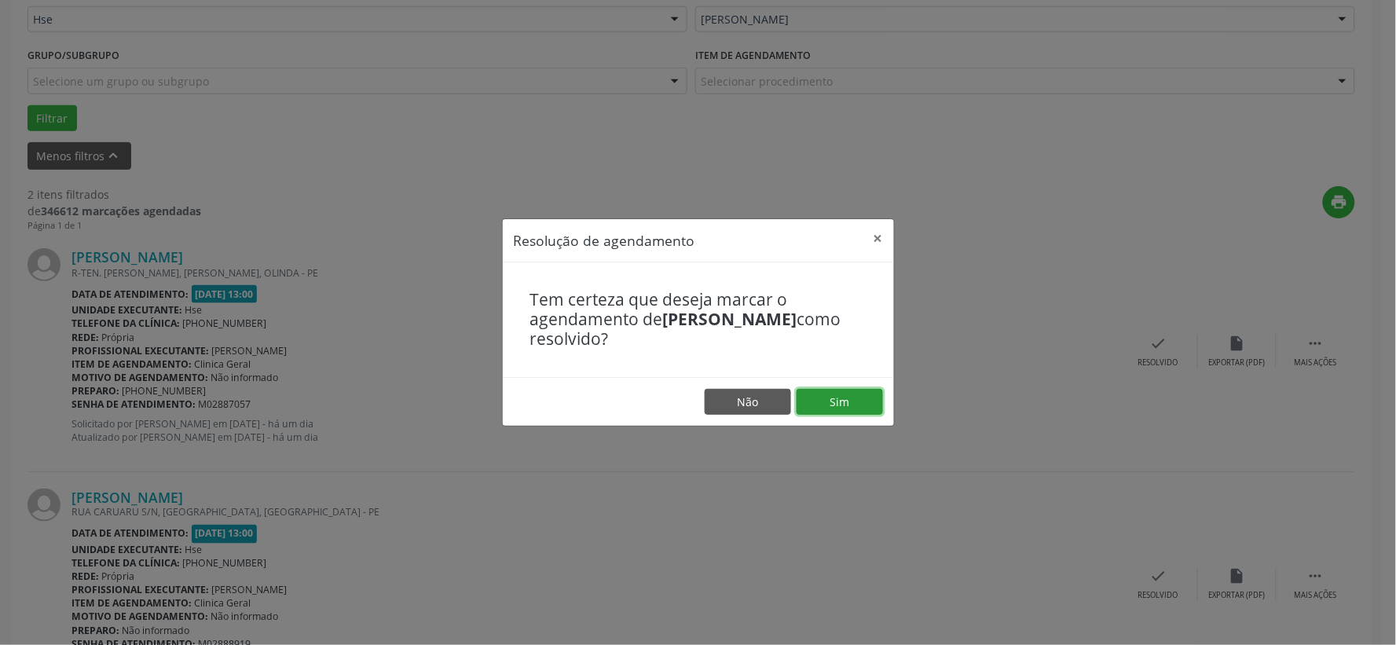
click at [838, 395] on button "Sim" at bounding box center [839, 402] width 86 height 27
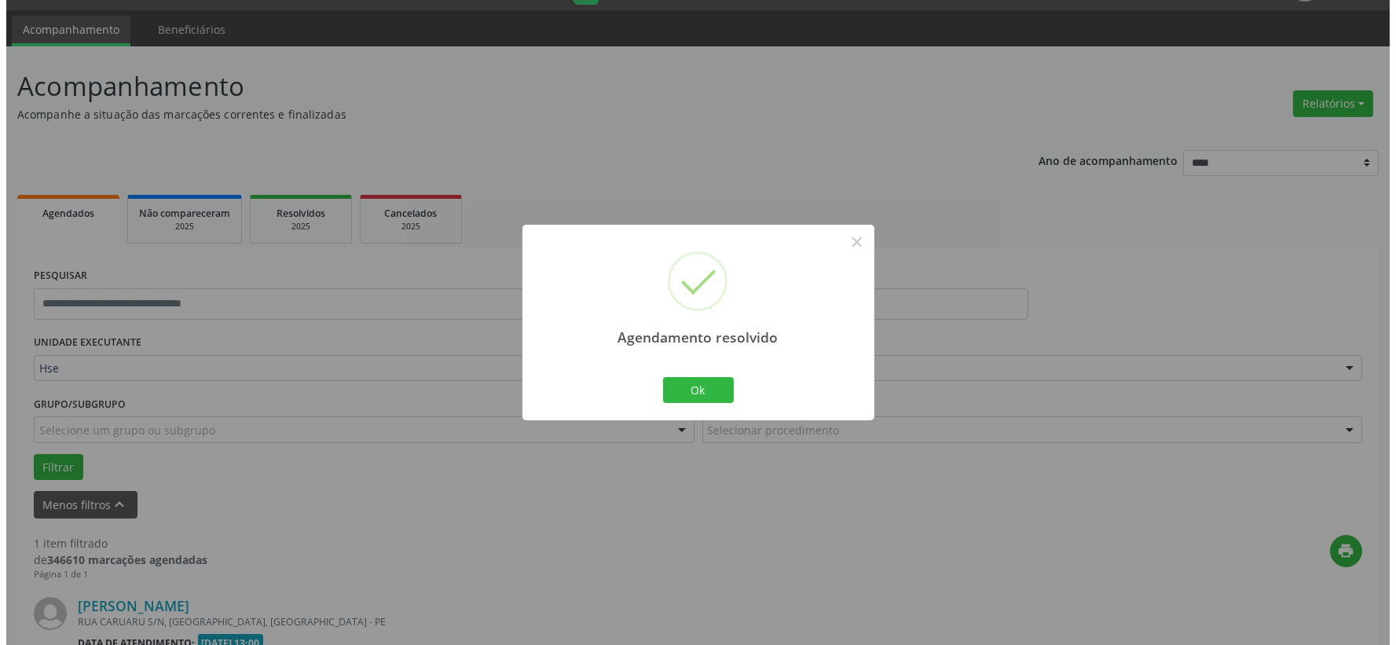
scroll to position [229, 0]
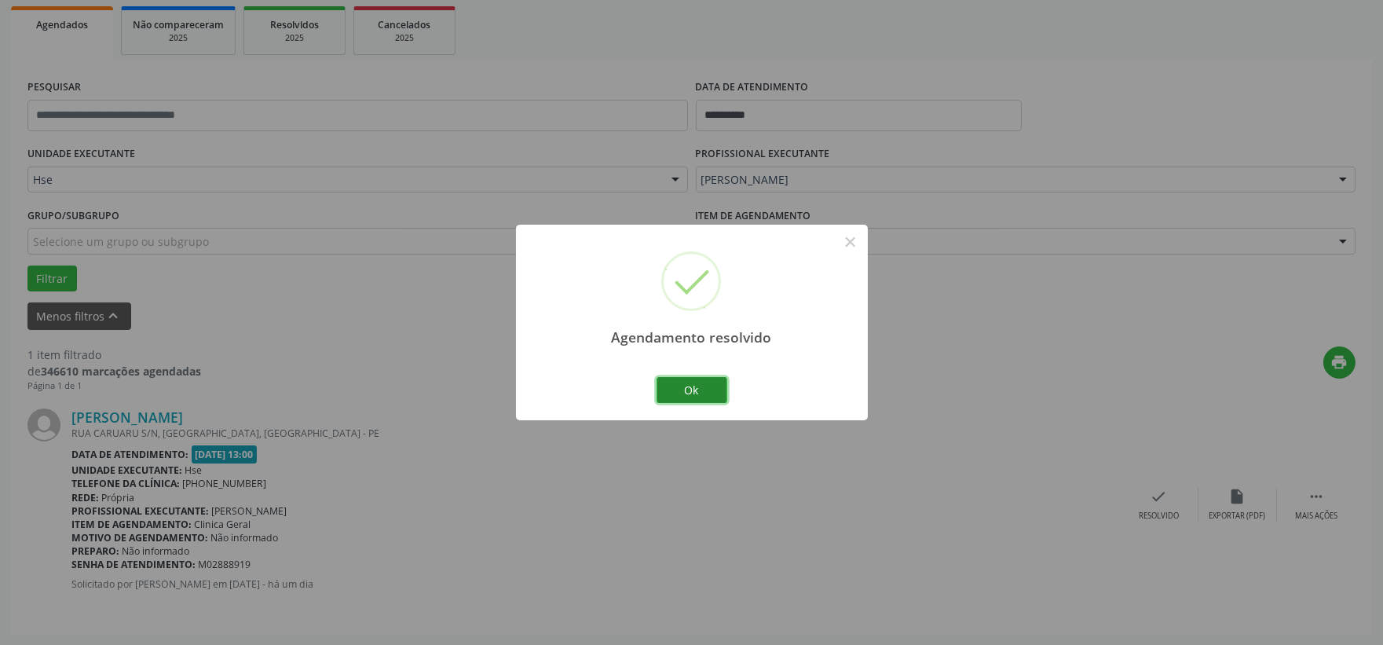
click at [681, 396] on button "Ok" at bounding box center [692, 390] width 71 height 27
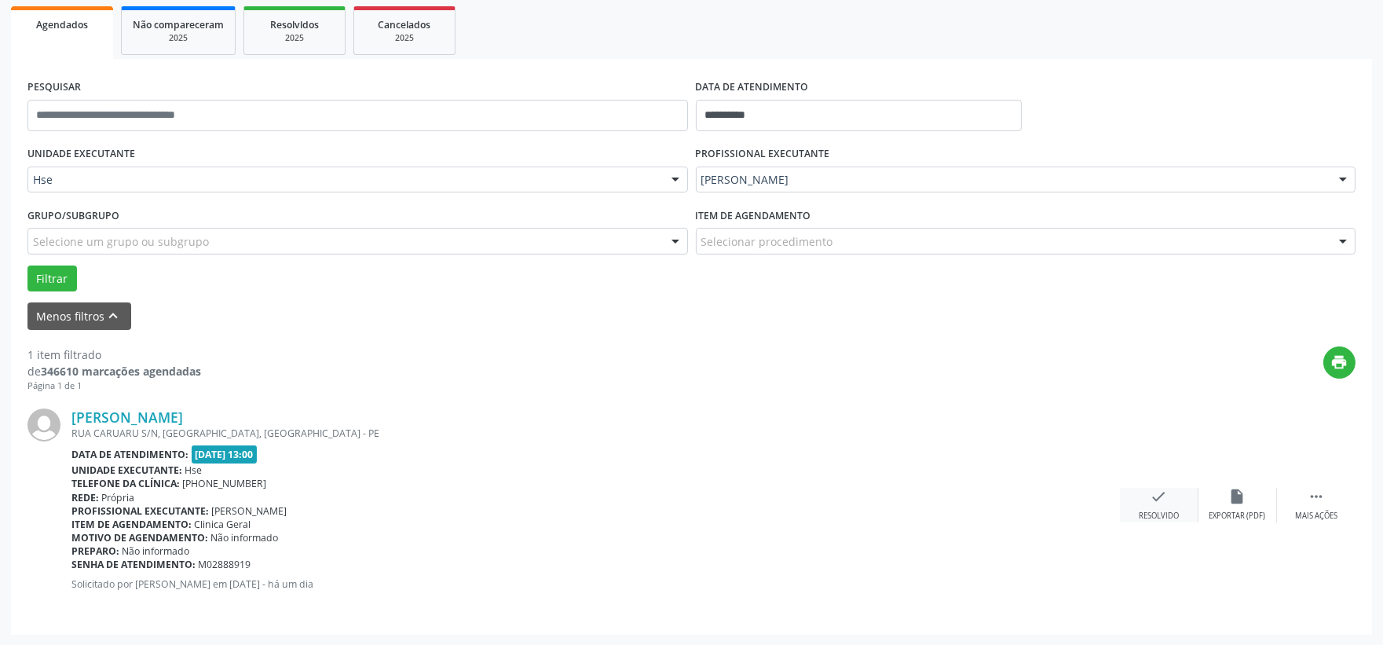
click at [1156, 499] on icon "check" at bounding box center [1159, 496] width 17 height 17
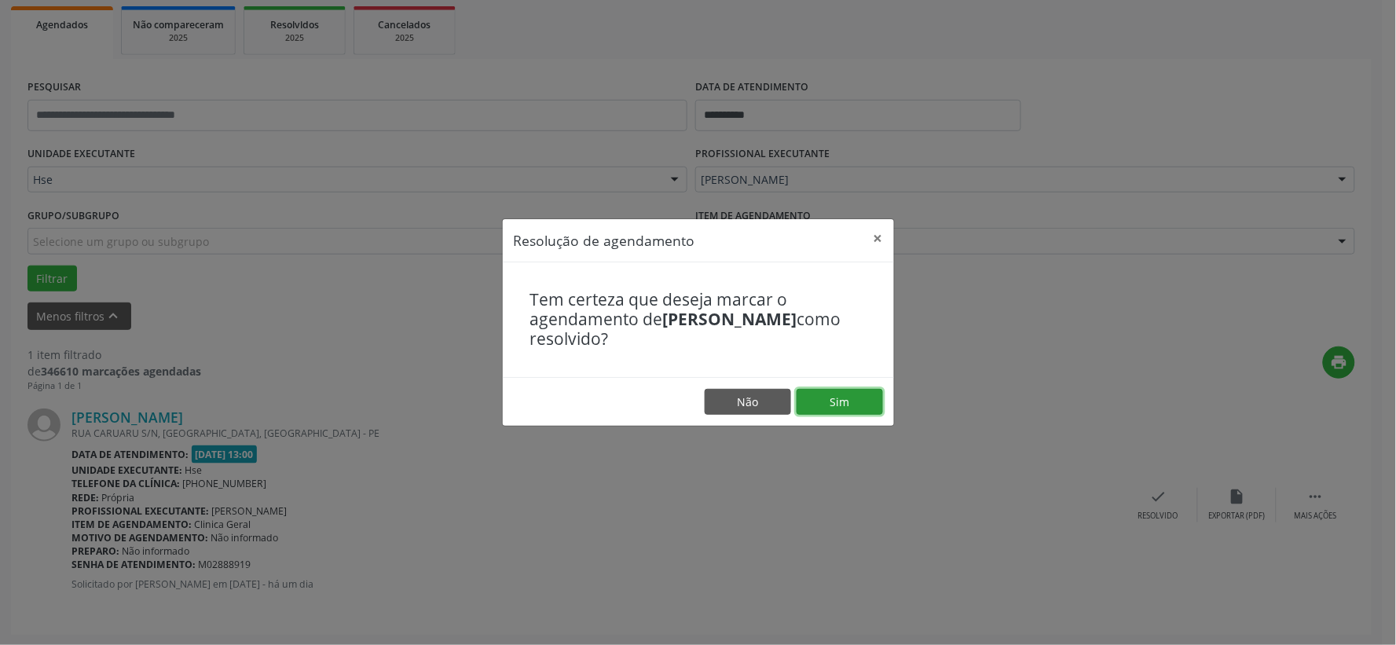
click at [840, 394] on button "Sim" at bounding box center [839, 402] width 86 height 27
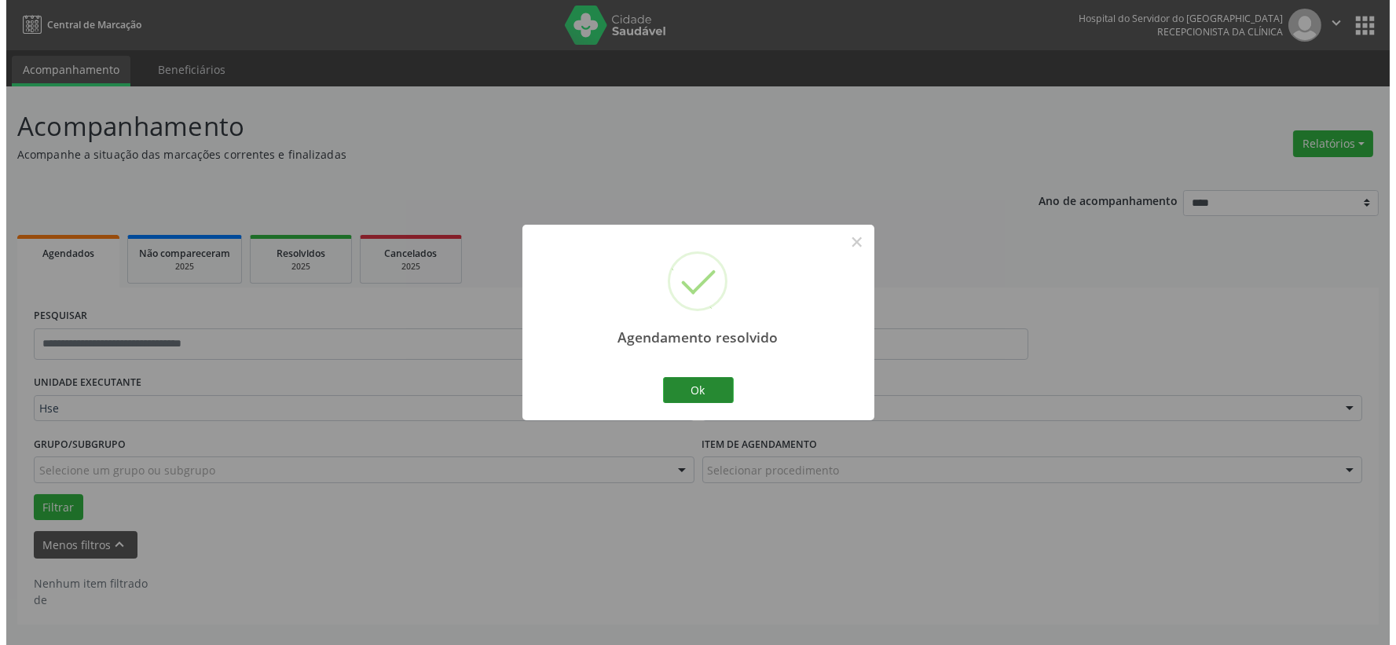
scroll to position [0, 0]
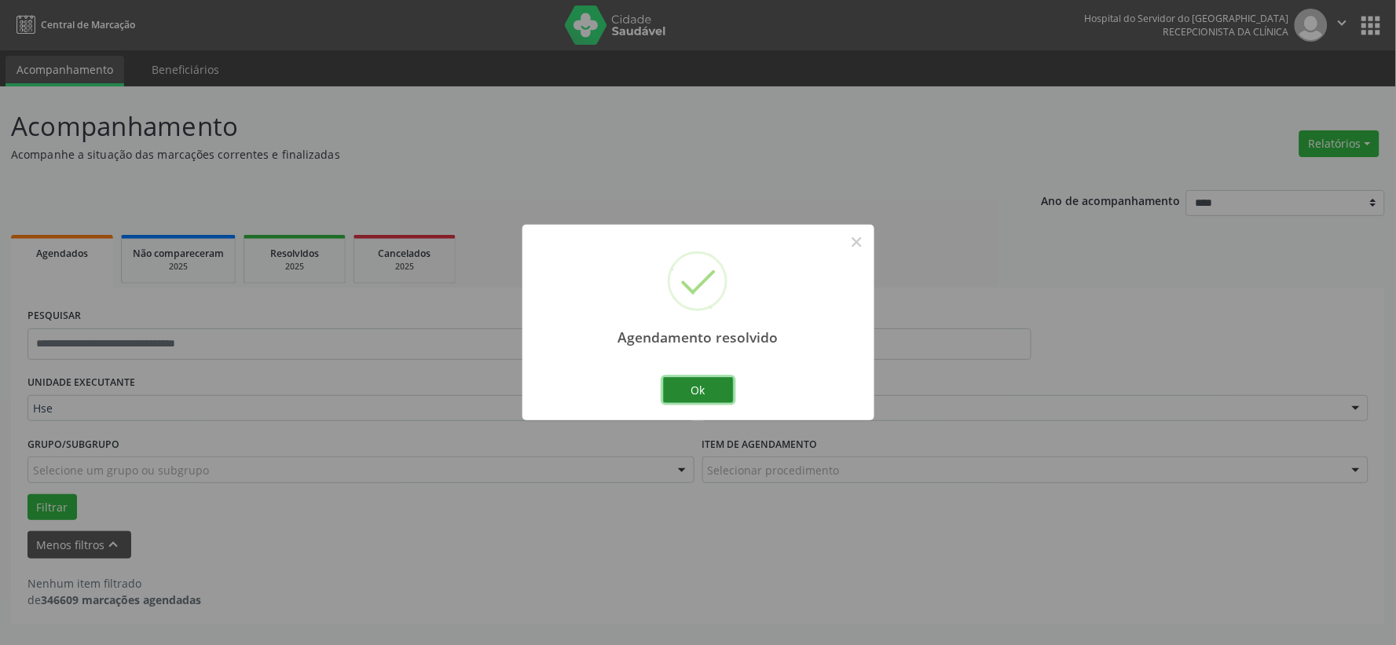
click at [709, 388] on button "Ok" at bounding box center [698, 390] width 71 height 27
